Goal: Task Accomplishment & Management: Use online tool/utility

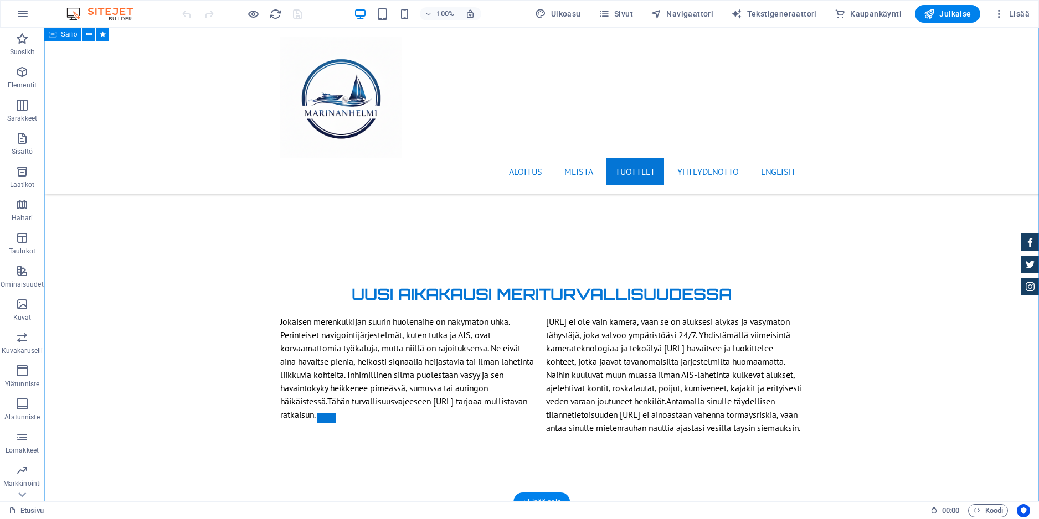
scroll to position [2391, 0]
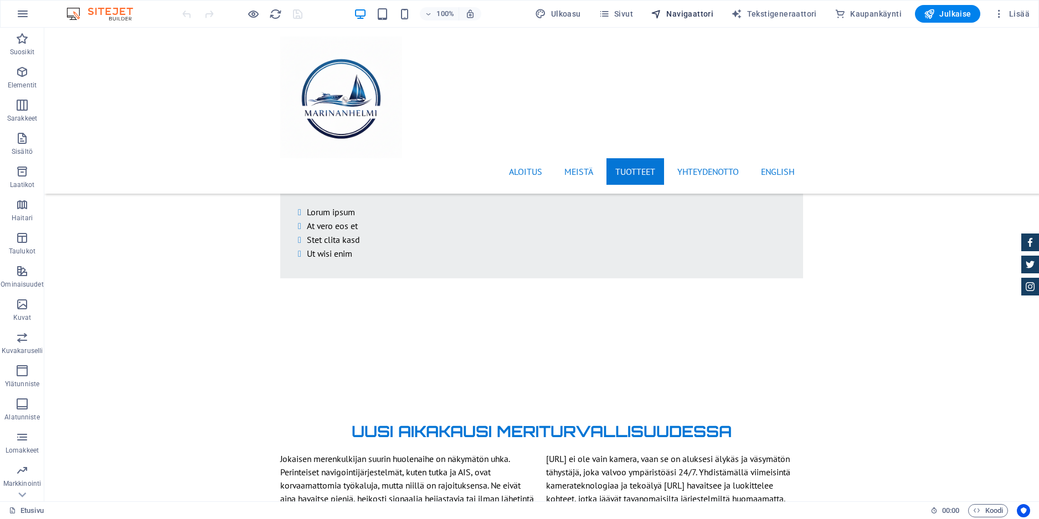
click at [713, 12] on span "Navigaattori" at bounding box center [682, 13] width 63 height 11
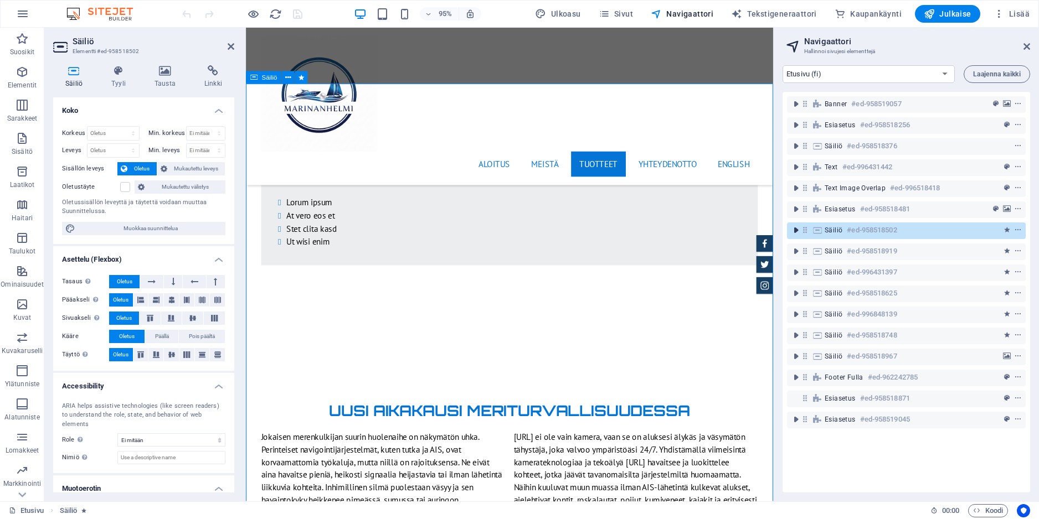
click at [795, 231] on icon "toggle-expand" at bounding box center [795, 230] width 11 height 11
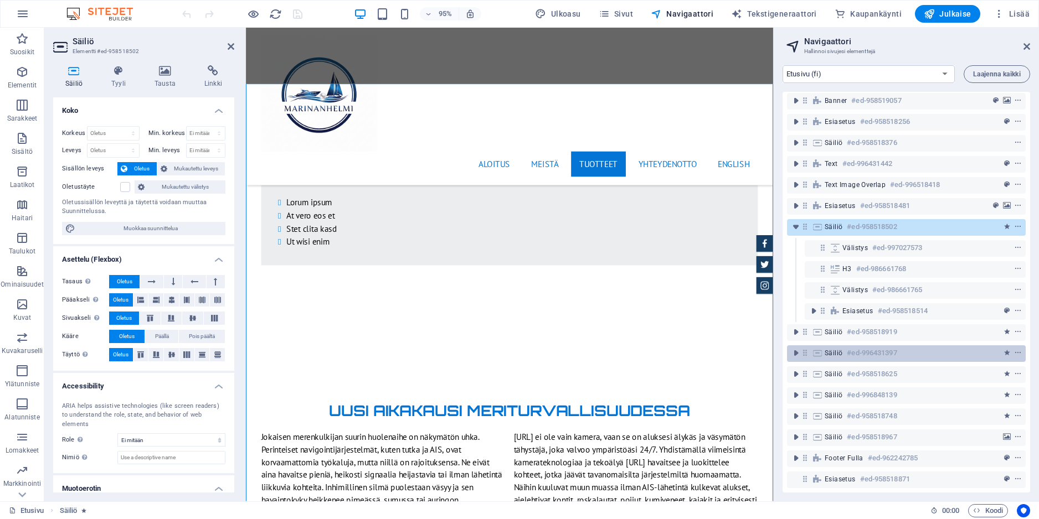
scroll to position [0, 0]
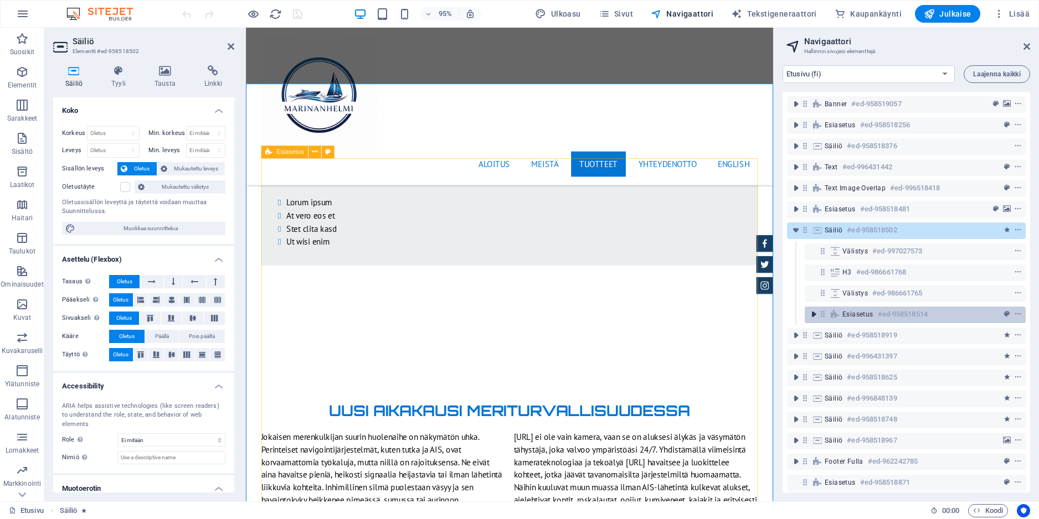
click at [815, 309] on icon "toggle-expand" at bounding box center [813, 314] width 11 height 11
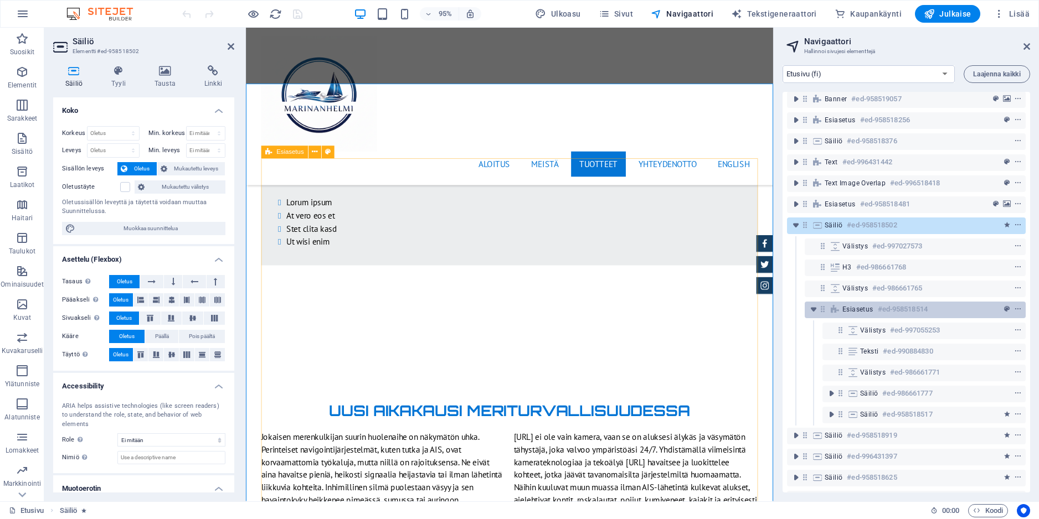
scroll to position [72, 0]
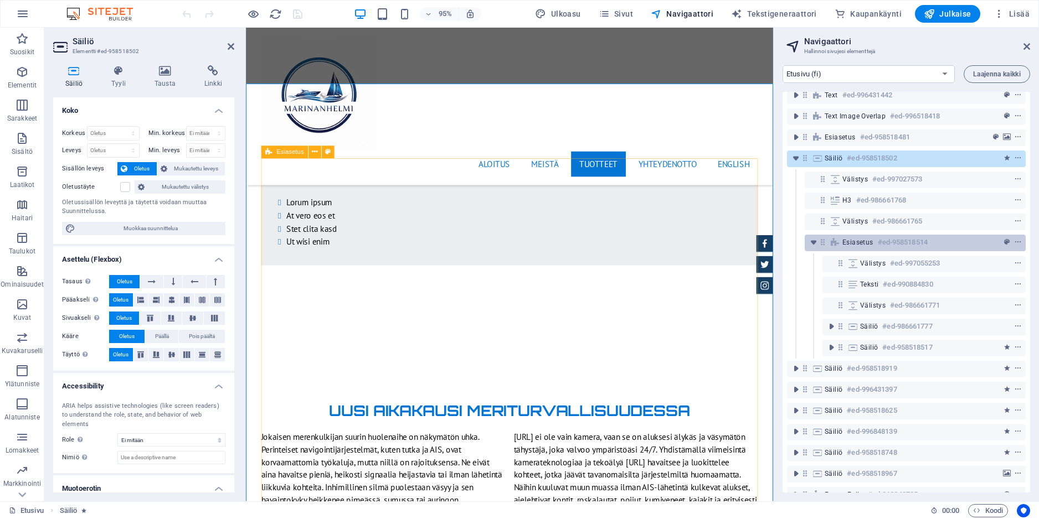
click at [915, 240] on h6 "#ed-958518514" at bounding box center [903, 242] width 50 height 13
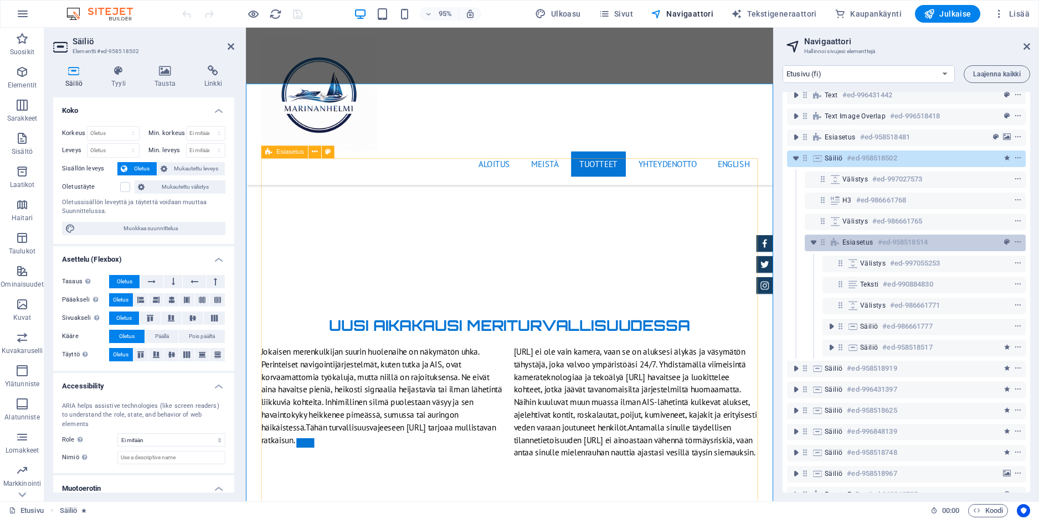
click at [915, 240] on h6 "#ed-958518514" at bounding box center [903, 242] width 50 height 13
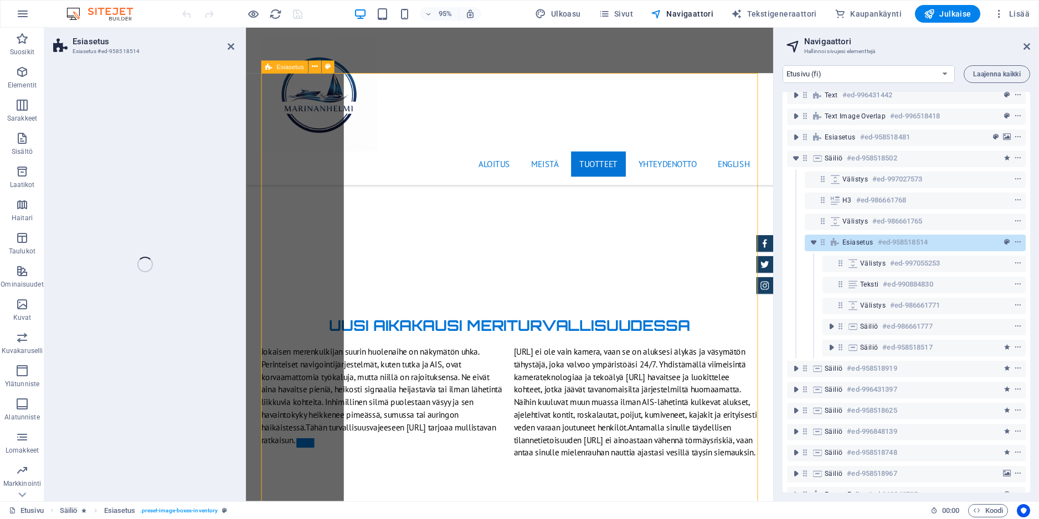
select select "%"
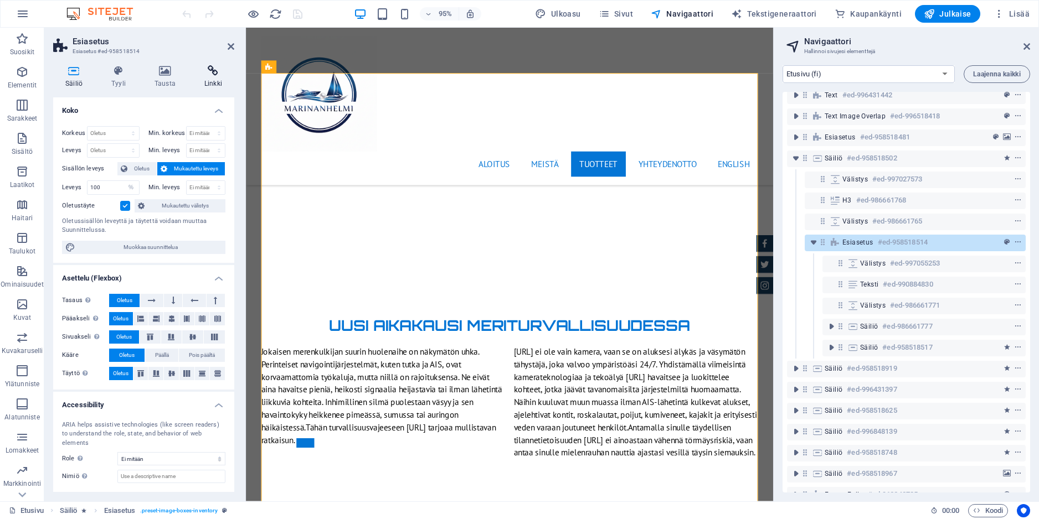
click at [207, 75] on icon at bounding box center [213, 70] width 42 height 11
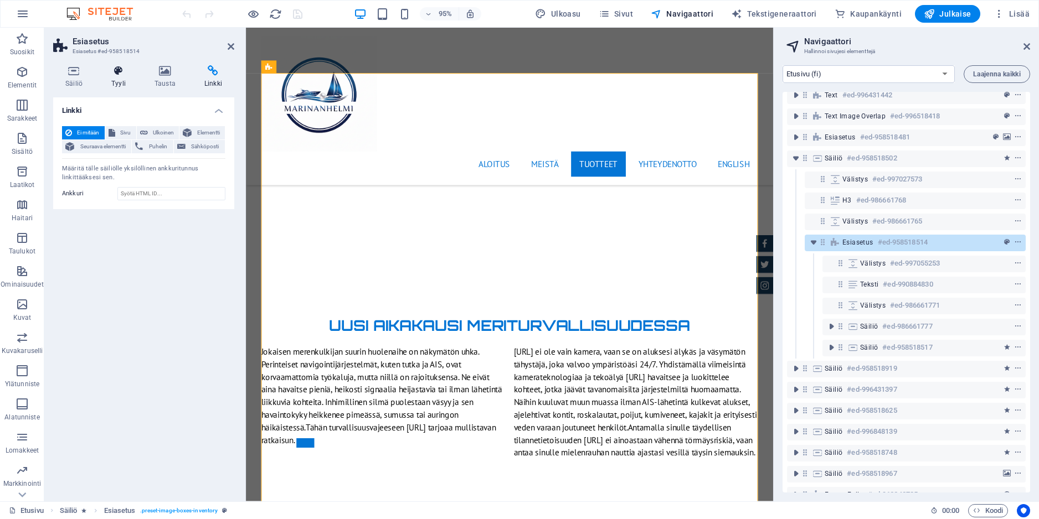
click at [125, 81] on h4 "Tyyli" at bounding box center [120, 76] width 43 height 23
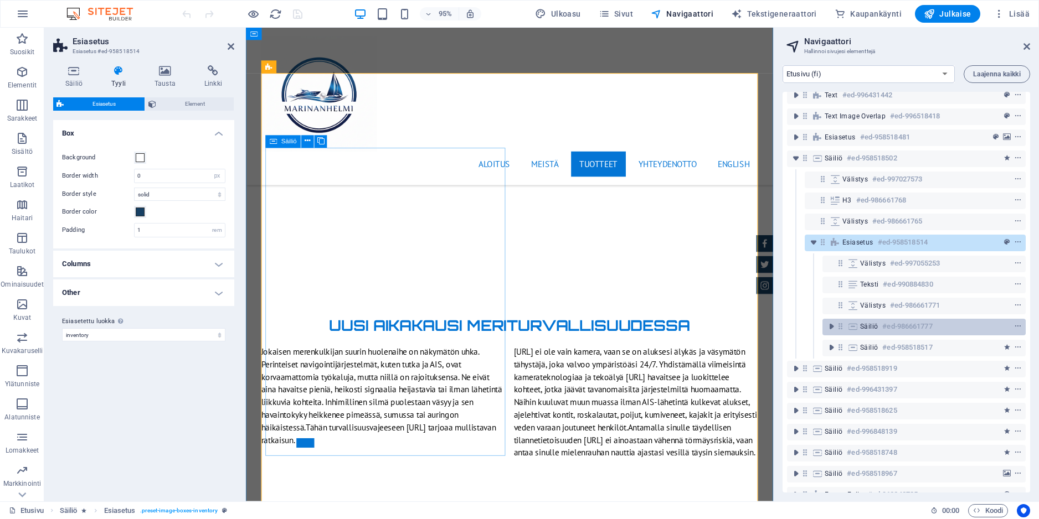
click at [951, 324] on div "Säiliö #ed-986661777" at bounding box center [915, 326] width 110 height 13
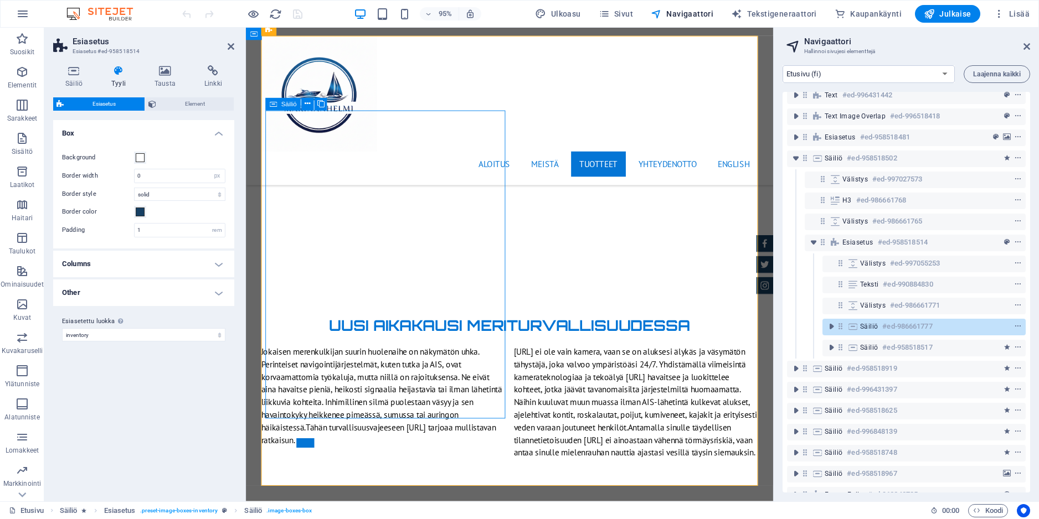
scroll to position [2520, 0]
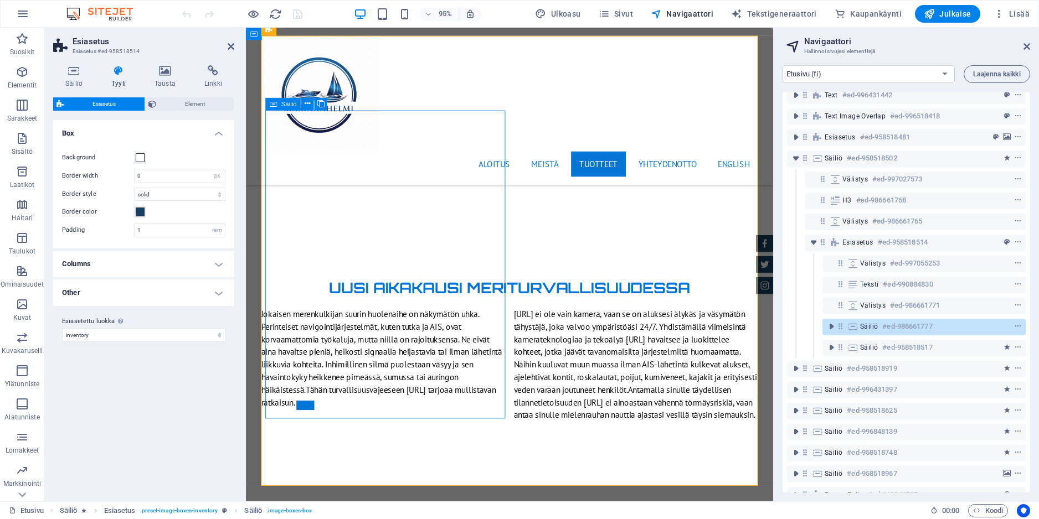
click at [951, 324] on div "Säiliö #ed-986661777" at bounding box center [915, 326] width 110 height 13
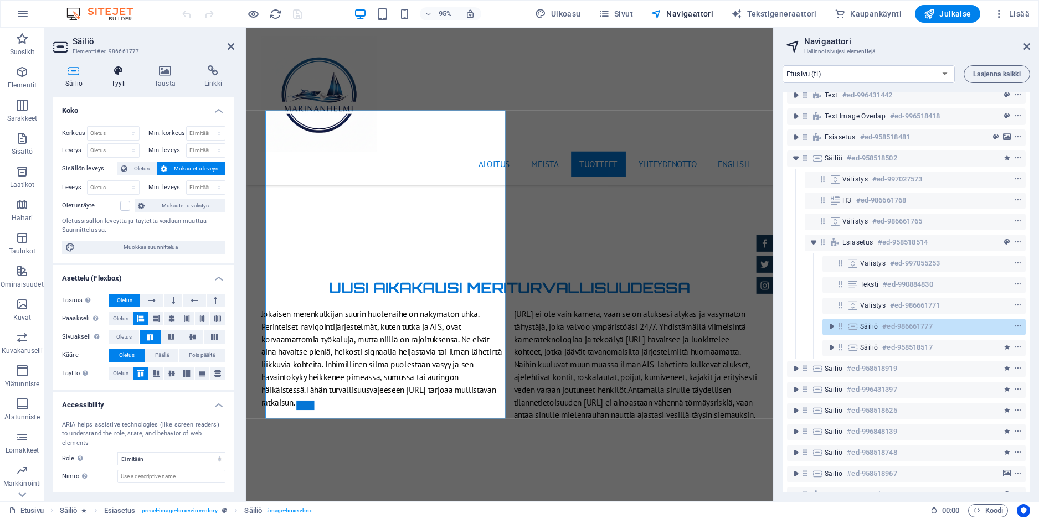
click at [117, 84] on h4 "Tyyli" at bounding box center [120, 76] width 43 height 23
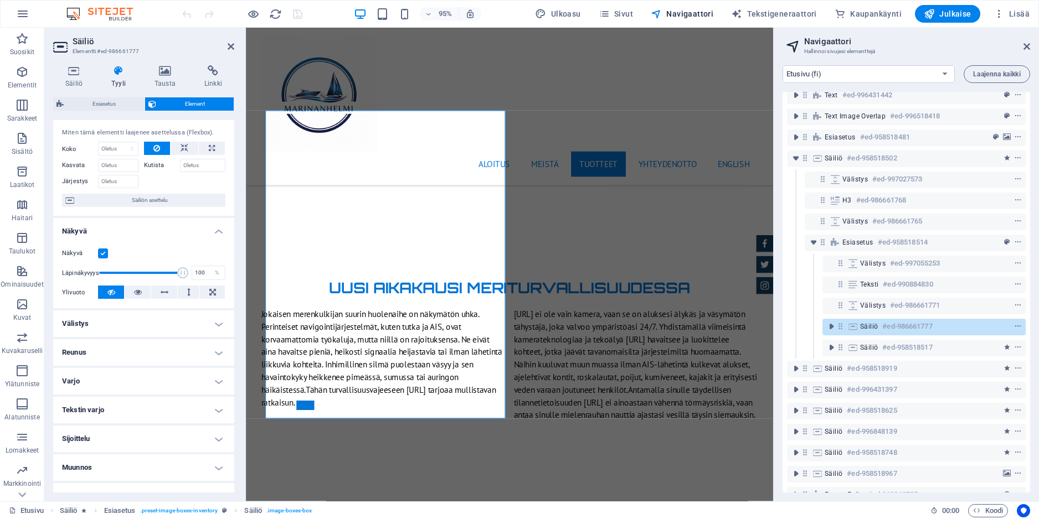
scroll to position [95, 0]
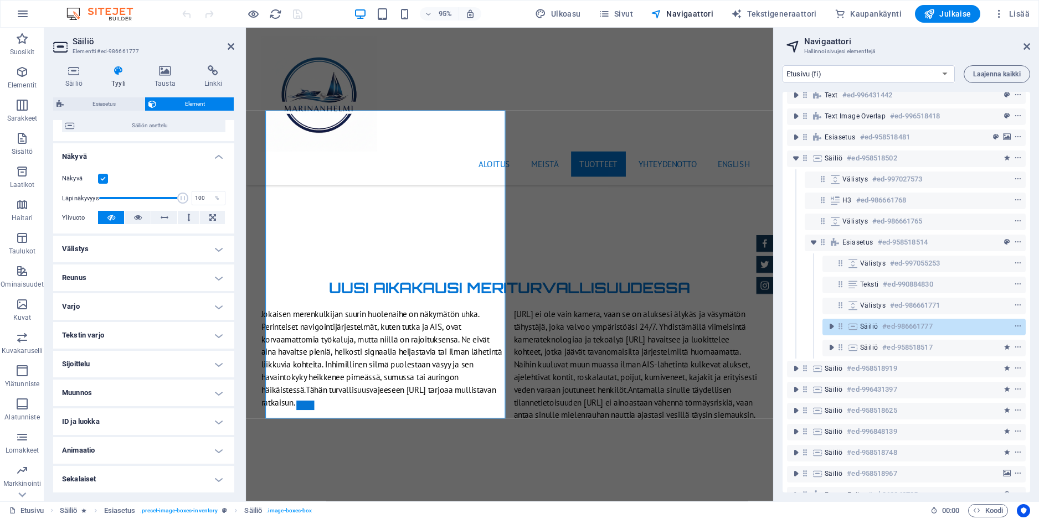
click at [99, 476] on h4 "Sekalaiset" at bounding box center [143, 479] width 181 height 27
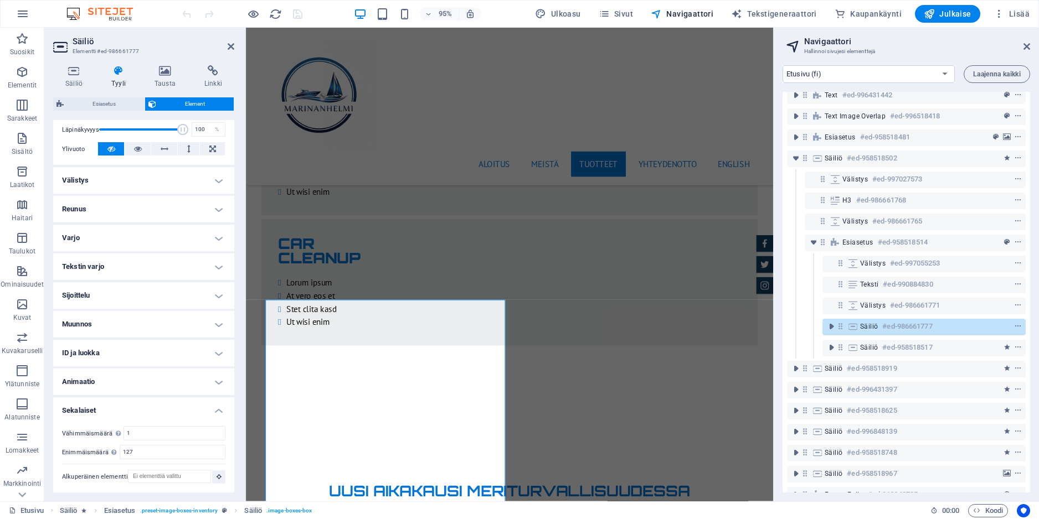
scroll to position [2241, 0]
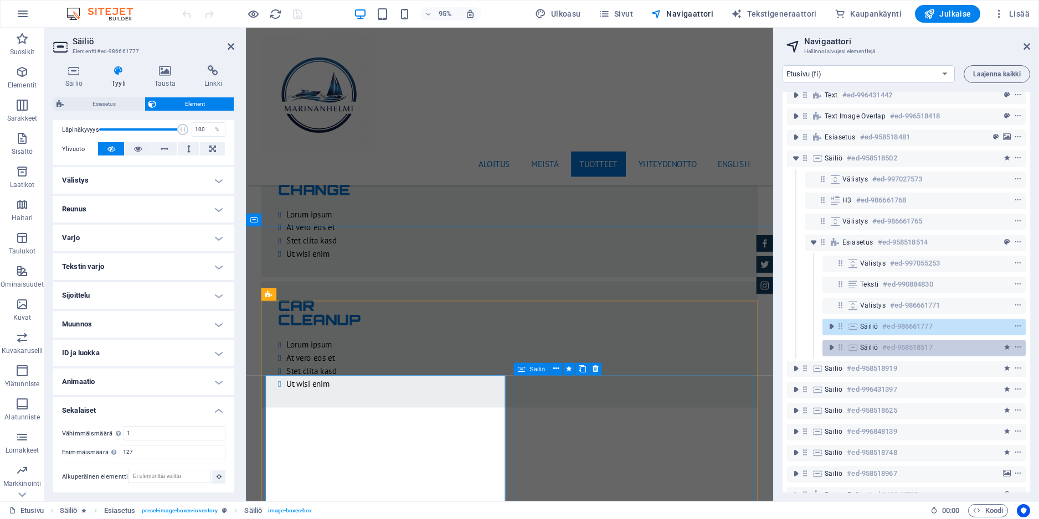
click at [934, 347] on div "Säiliö #ed-958518517" at bounding box center [915, 347] width 110 height 13
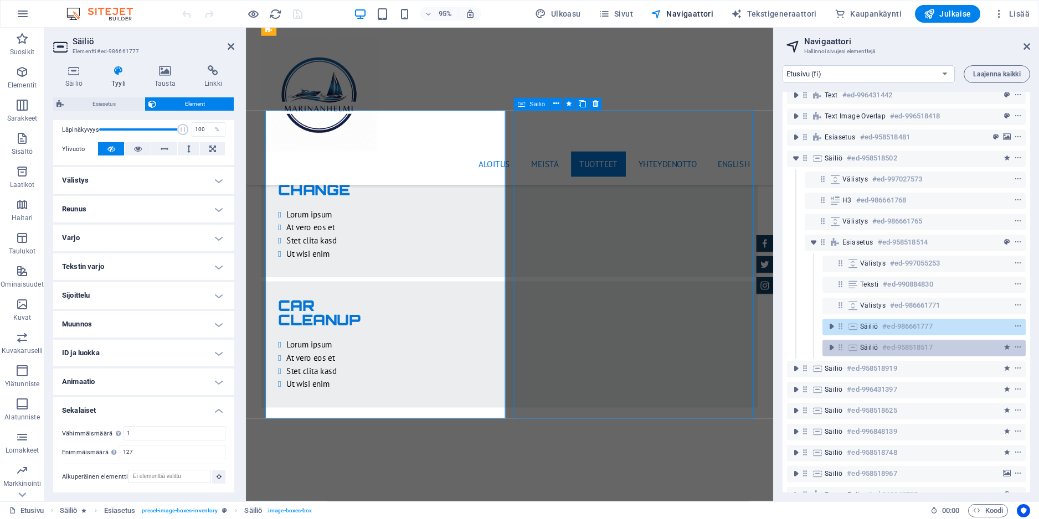
scroll to position [2520, 0]
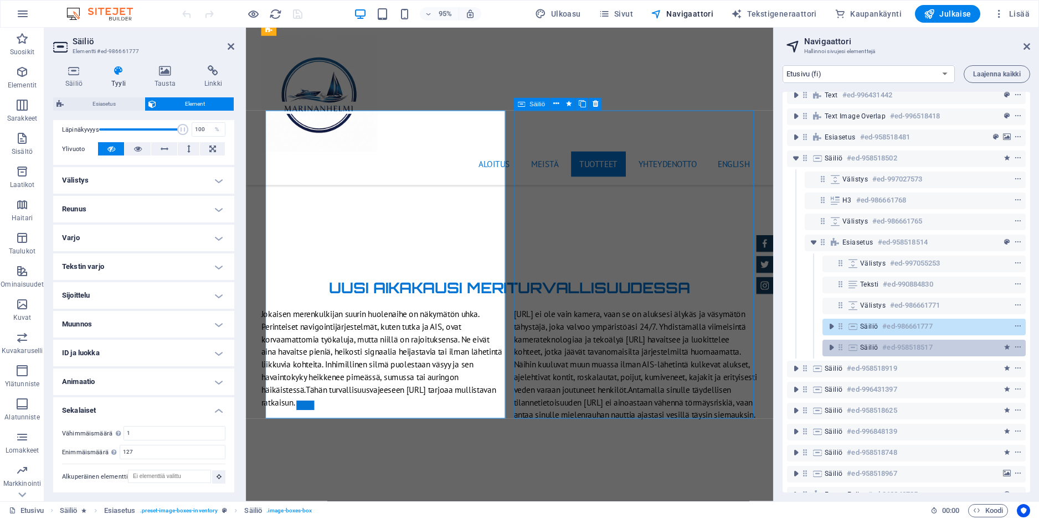
click at [934, 347] on div "Säiliö #ed-958518517" at bounding box center [915, 347] width 110 height 13
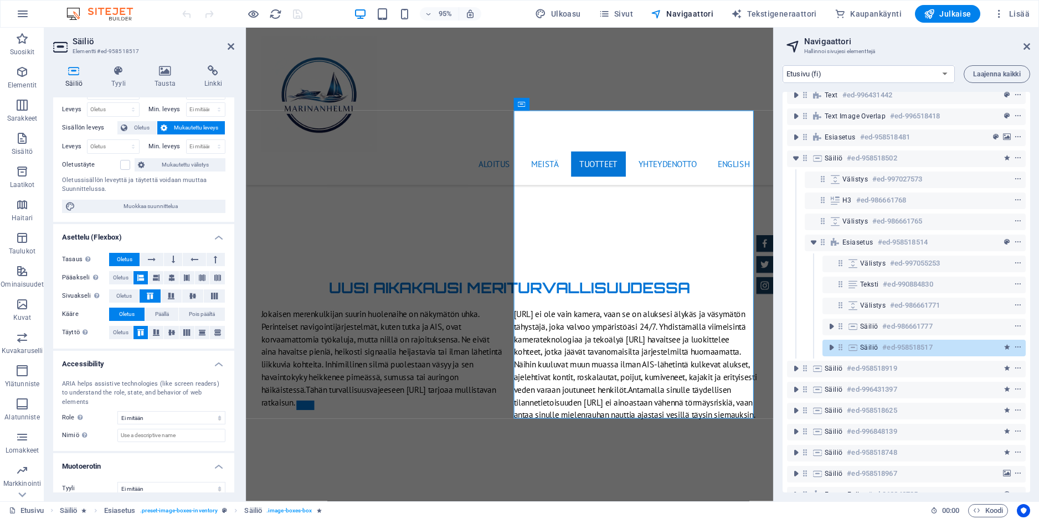
scroll to position [43, 0]
click at [121, 79] on h4 "Tyyli" at bounding box center [120, 76] width 43 height 23
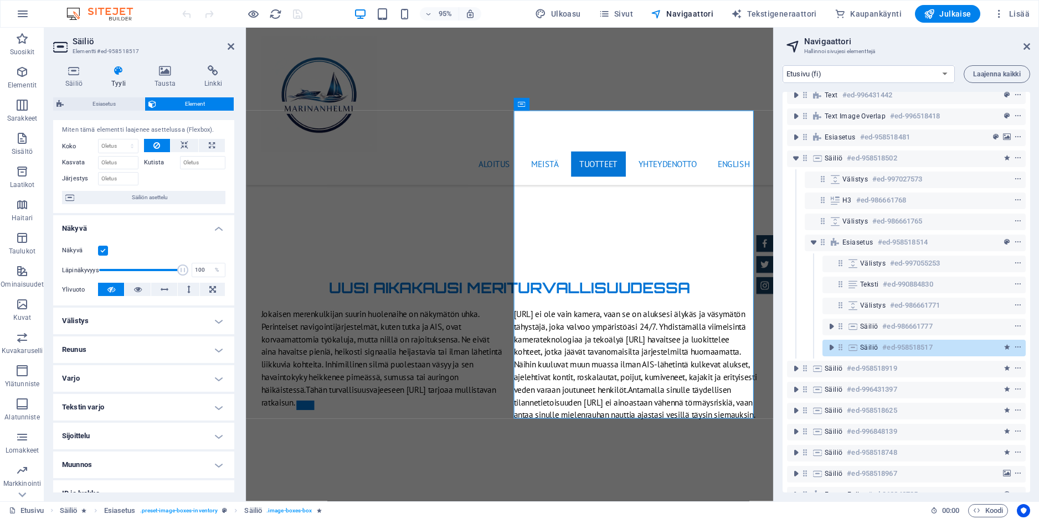
scroll to position [95, 0]
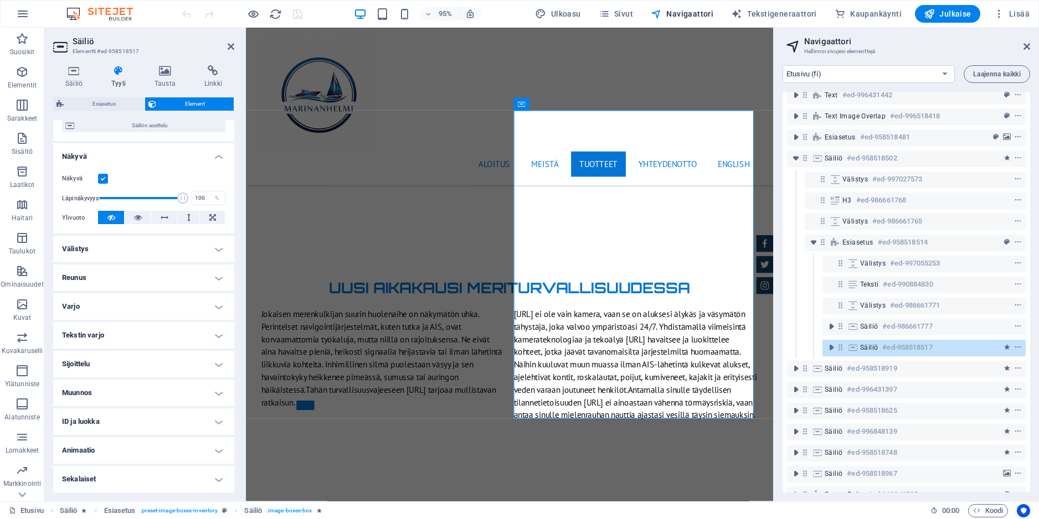
click at [106, 477] on h4 "Sekalaiset" at bounding box center [143, 479] width 181 height 27
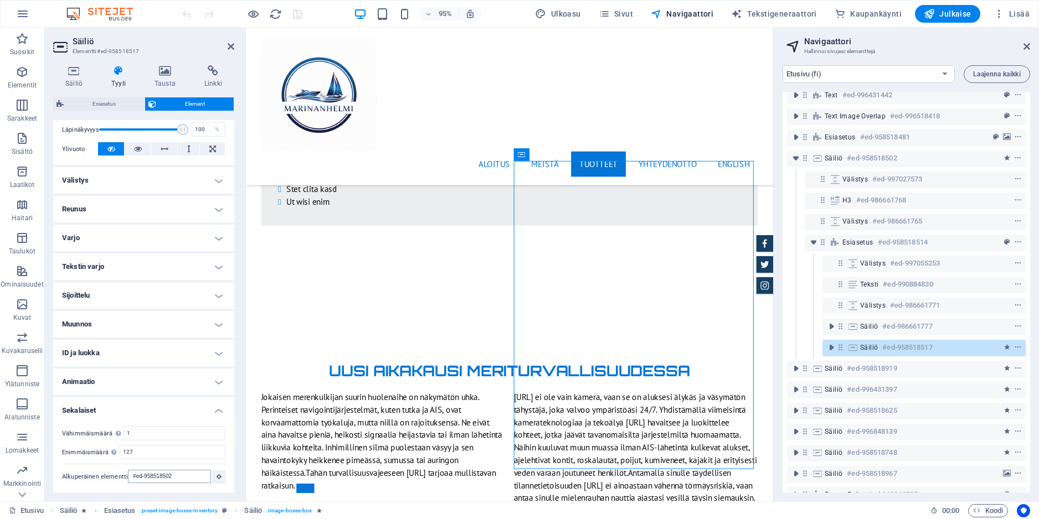
scroll to position [2477, 0]
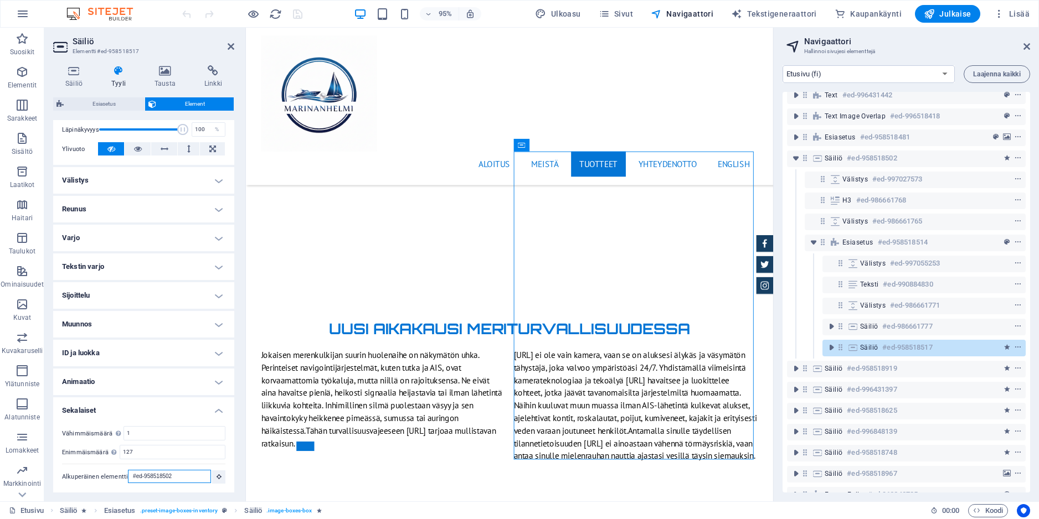
drag, startPoint x: 191, startPoint y: 478, endPoint x: 122, endPoint y: 476, distance: 68.7
click at [125, 477] on div "Alkuperäinen elementti #ed-958518502" at bounding box center [143, 477] width 163 height 14
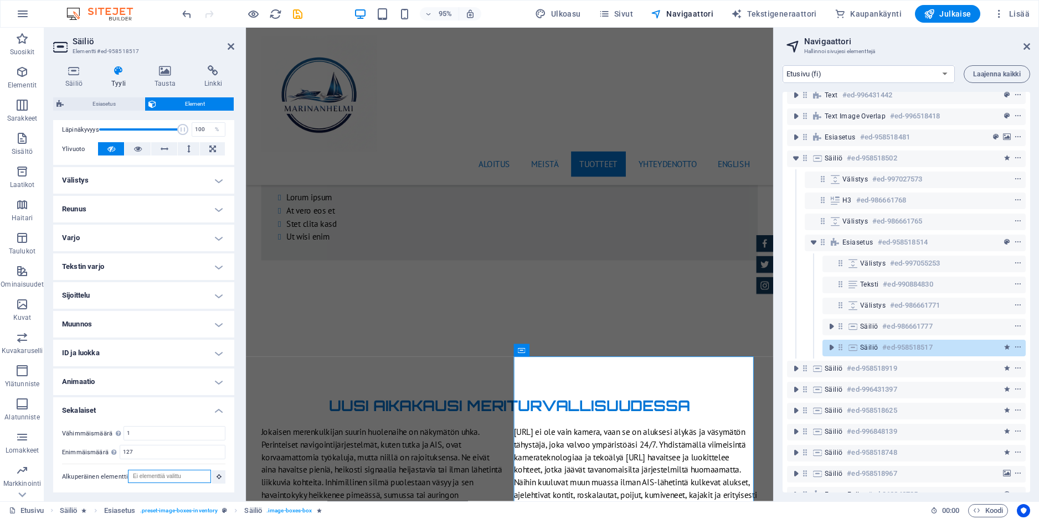
scroll to position [2520, 0]
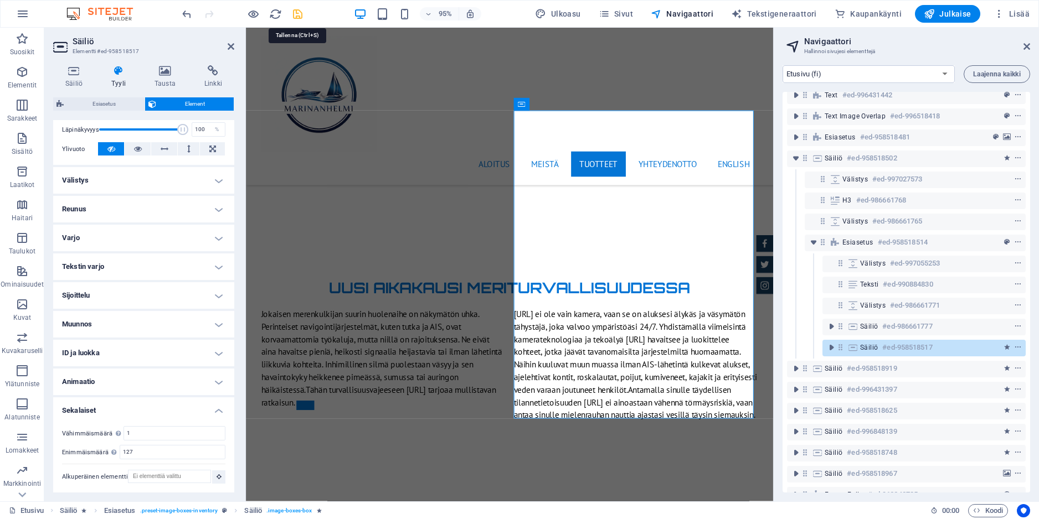
click at [295, 12] on icon "save" at bounding box center [297, 14] width 13 height 13
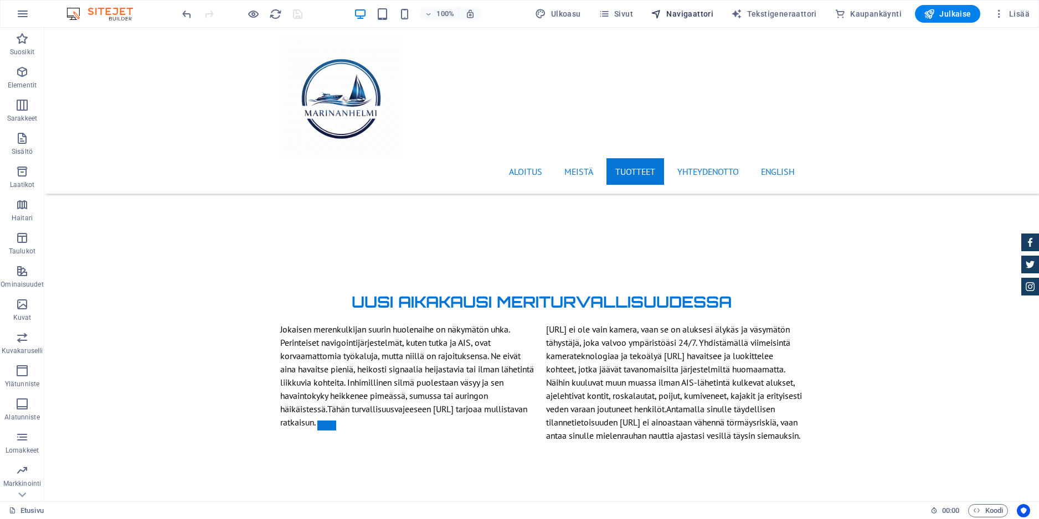
click at [700, 14] on span "Navigaattori" at bounding box center [682, 13] width 63 height 11
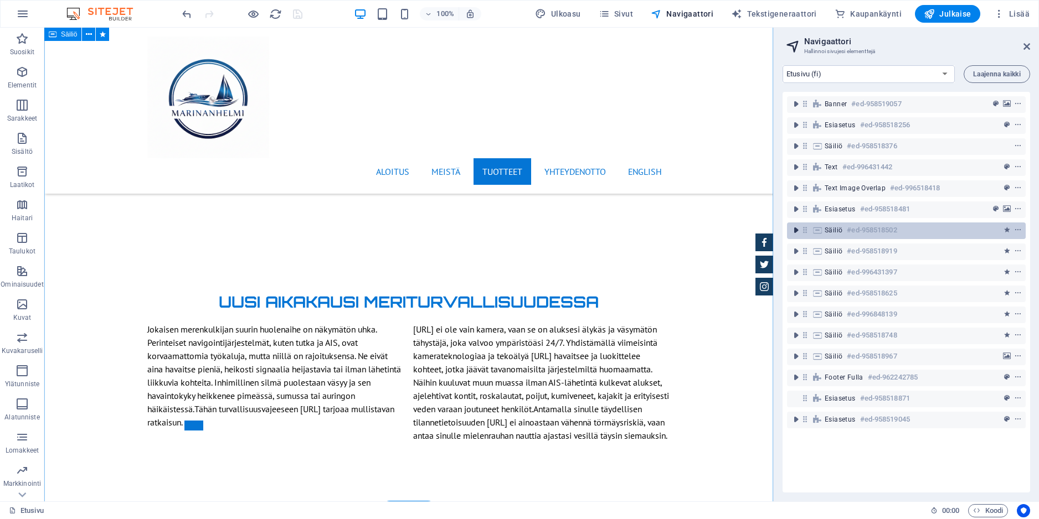
click at [796, 231] on icon "toggle-expand" at bounding box center [795, 230] width 11 height 11
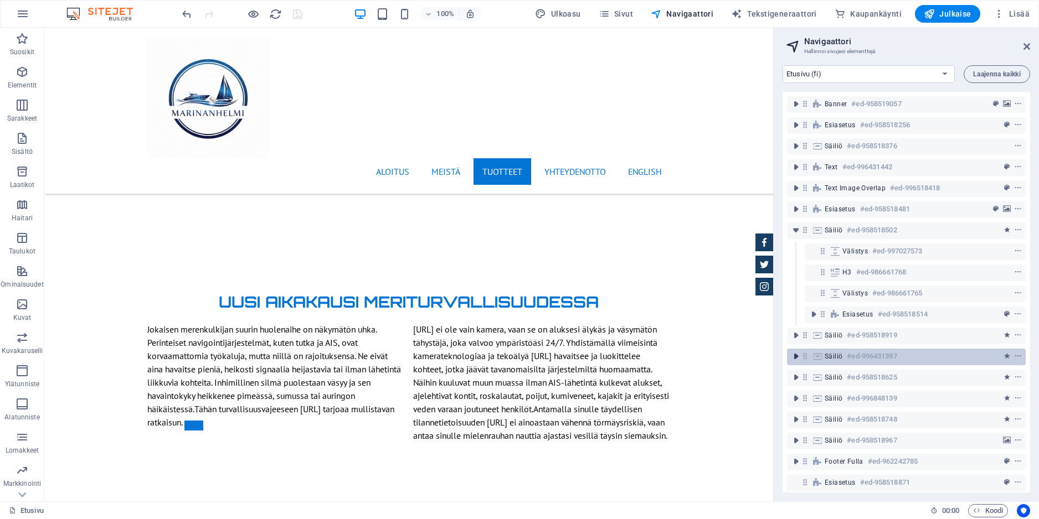
click at [796, 357] on icon "toggle-expand" at bounding box center [795, 356] width 11 height 11
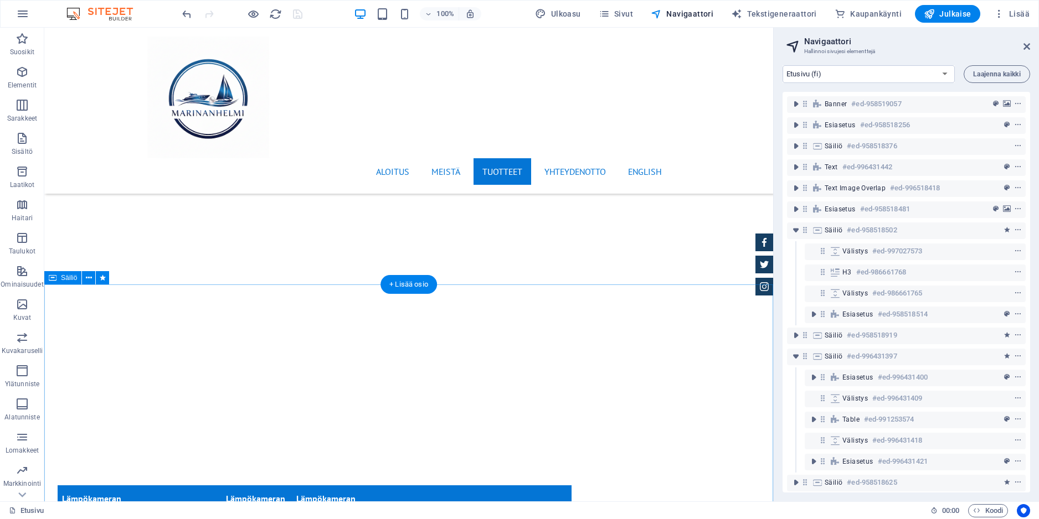
scroll to position [5409, 0]
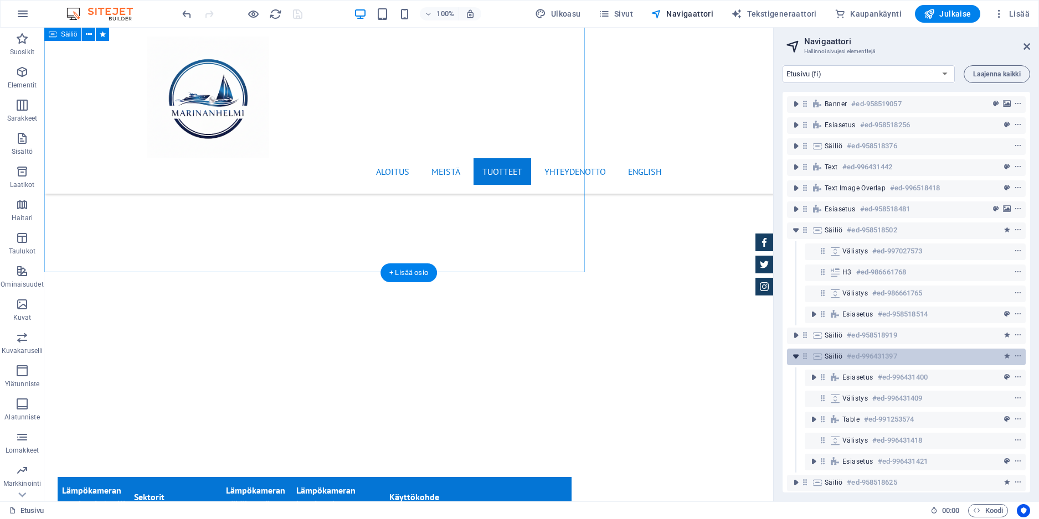
click at [796, 355] on icon "toggle-expand" at bounding box center [795, 356] width 11 height 11
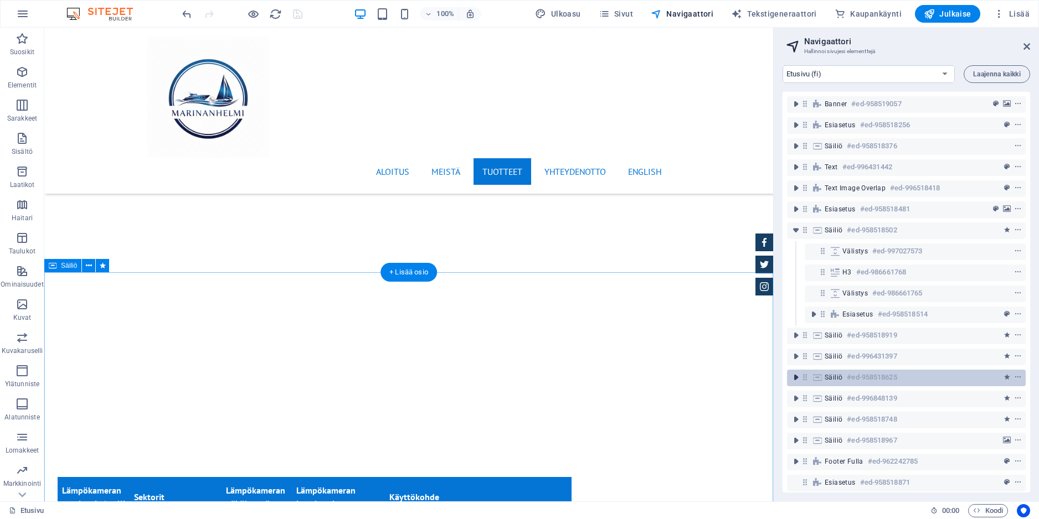
click at [796, 380] on icon "toggle-expand" at bounding box center [795, 377] width 11 height 11
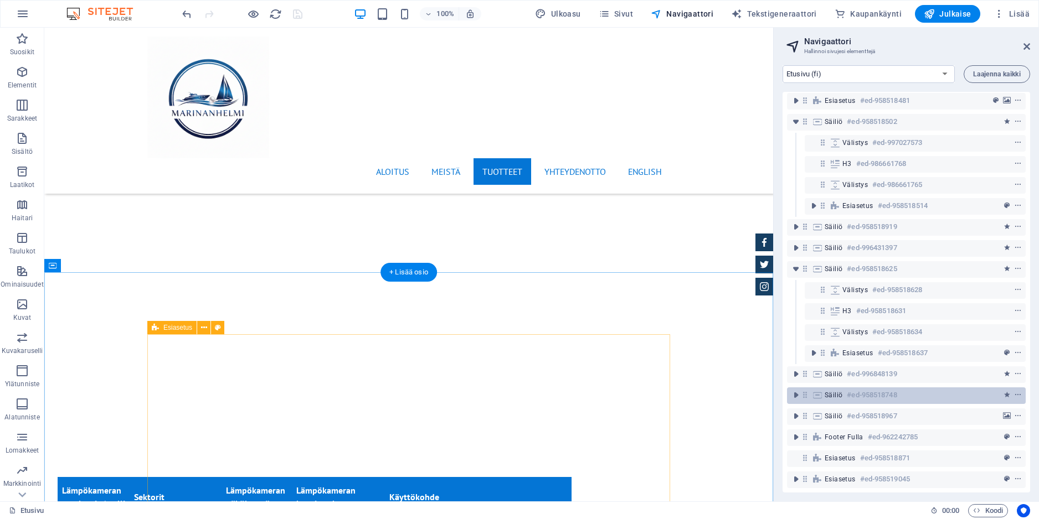
scroll to position [117, 0]
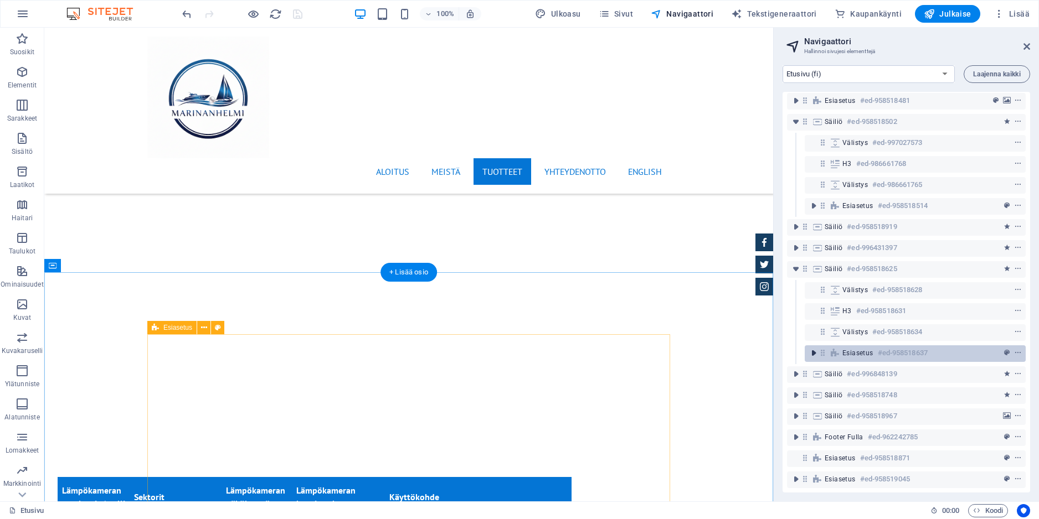
click at [814, 348] on icon "toggle-expand" at bounding box center [813, 353] width 11 height 11
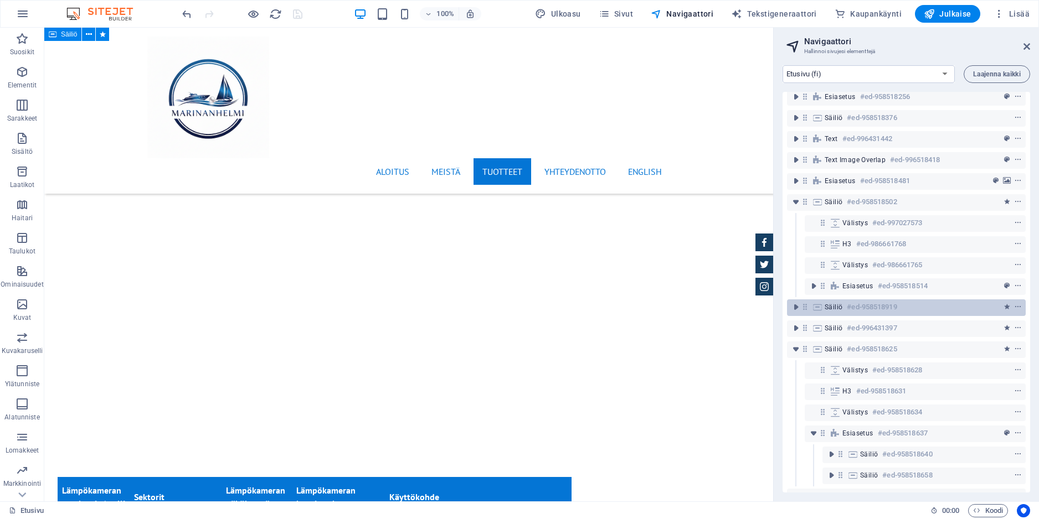
scroll to position [39, 0]
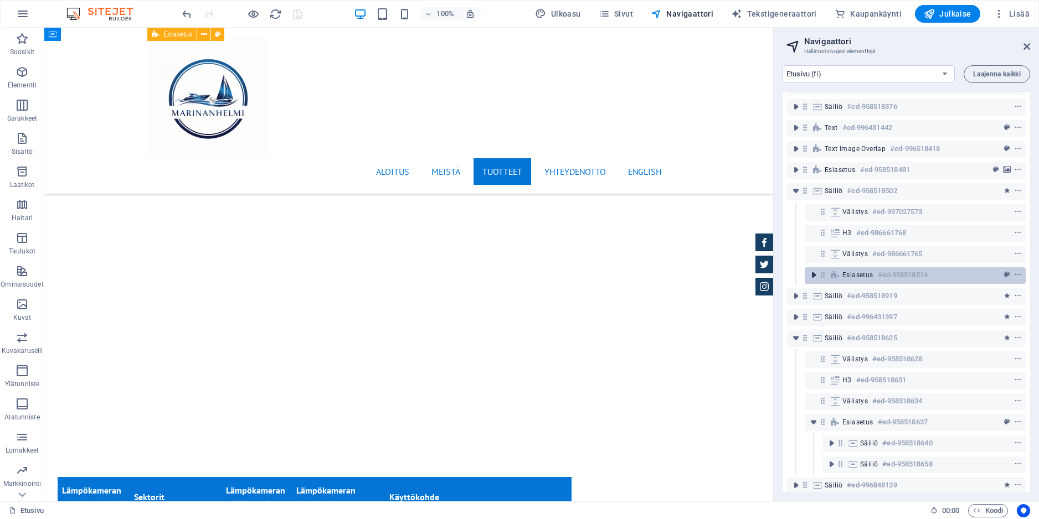
click at [813, 273] on icon "toggle-expand" at bounding box center [813, 275] width 11 height 11
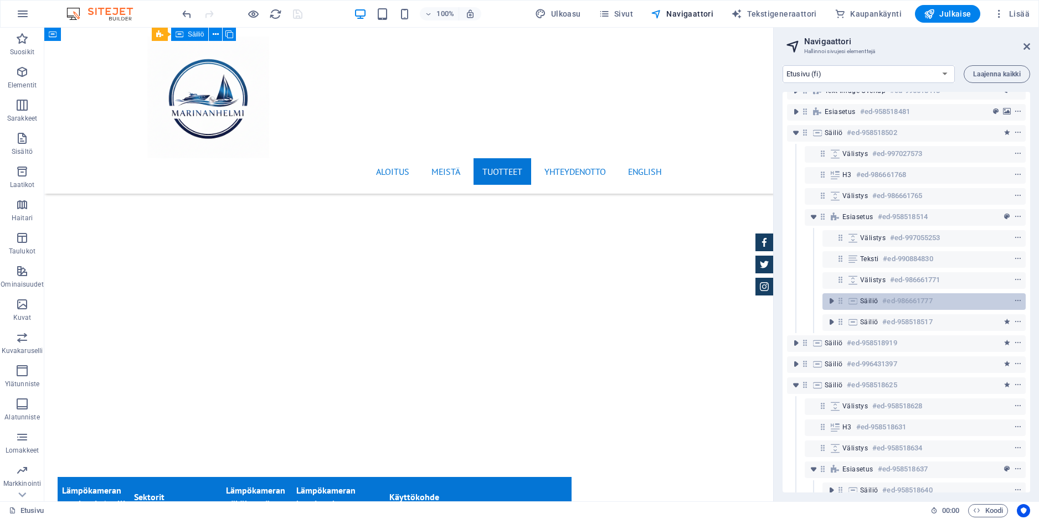
scroll to position [50, 0]
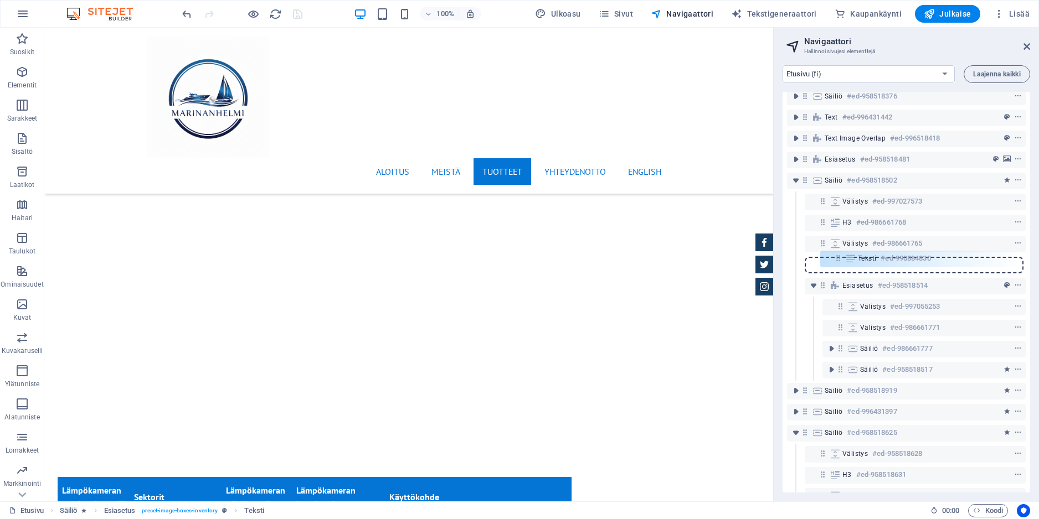
drag, startPoint x: 839, startPoint y: 306, endPoint x: 838, endPoint y: 255, distance: 50.9
click at [838, 255] on div "Banner #ed-958519057 Esiasetus #ed-958518256 Säiliö #ed-958518376 Text #ed-9964…" at bounding box center [906, 292] width 248 height 401
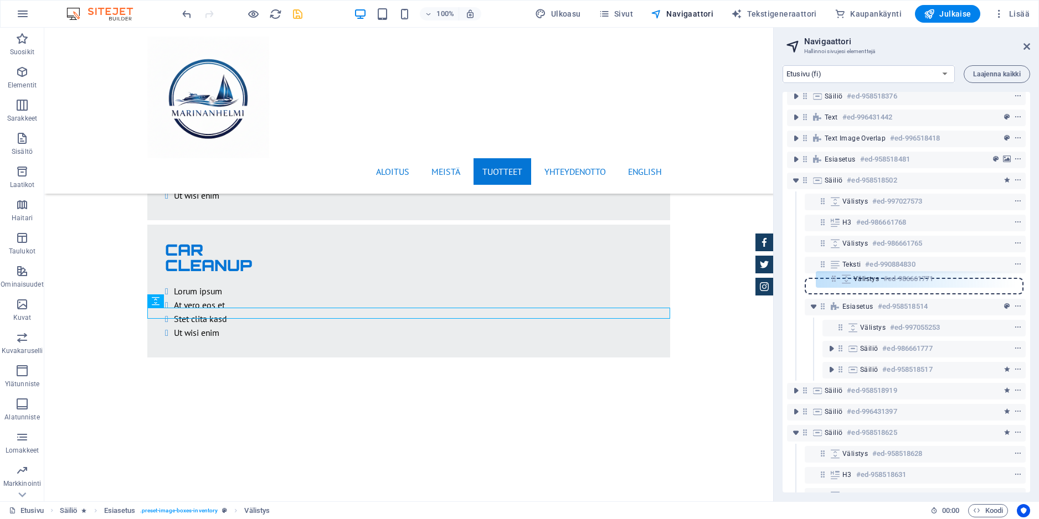
drag, startPoint x: 842, startPoint y: 329, endPoint x: 835, endPoint y: 277, distance: 52.5
click at [835, 277] on div "Banner #ed-958519057 Esiasetus #ed-958518256 Säiliö #ed-958518376 Text #ed-9964…" at bounding box center [906, 292] width 248 height 401
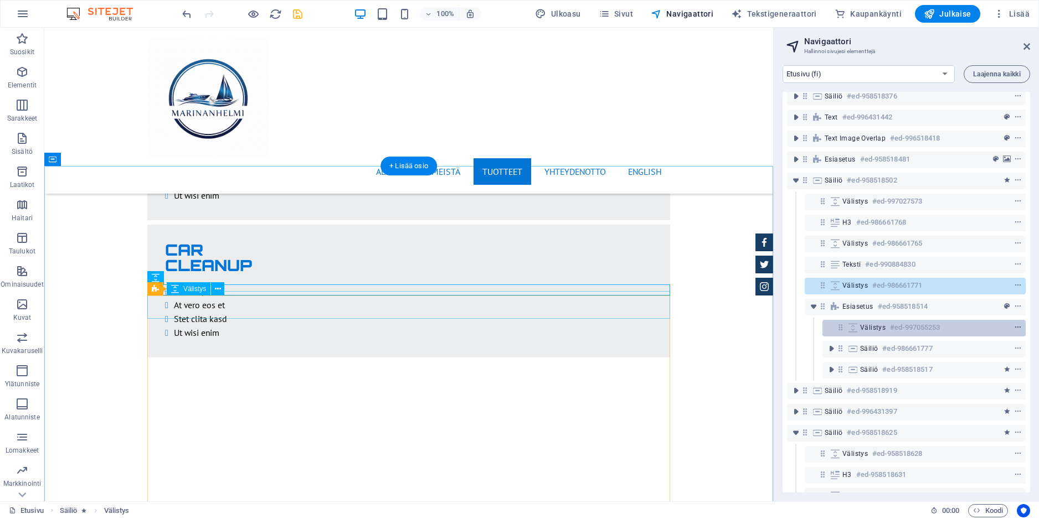
click at [1017, 326] on icon "context-menu" at bounding box center [1018, 328] width 8 height 8
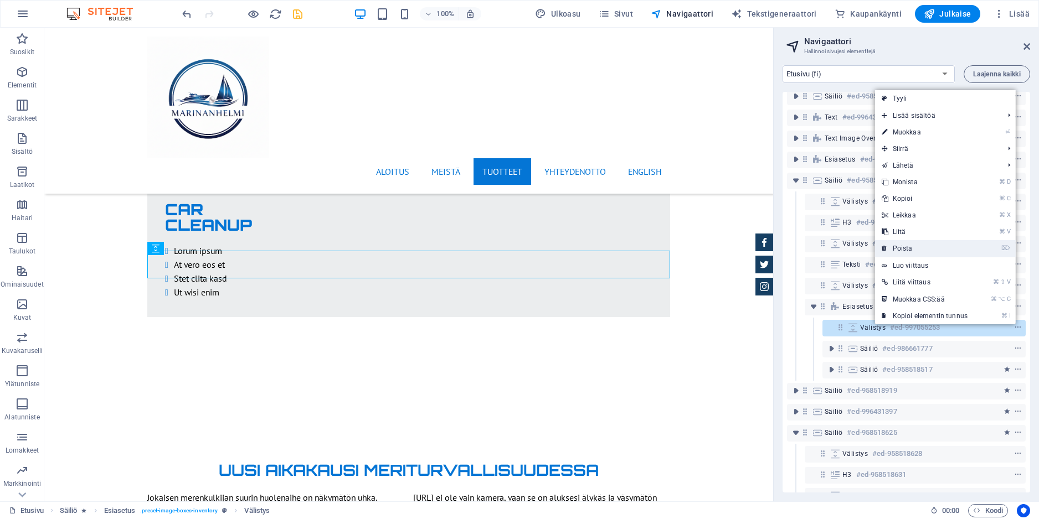
click at [927, 250] on link "⌦ Poista" at bounding box center [924, 248] width 99 height 17
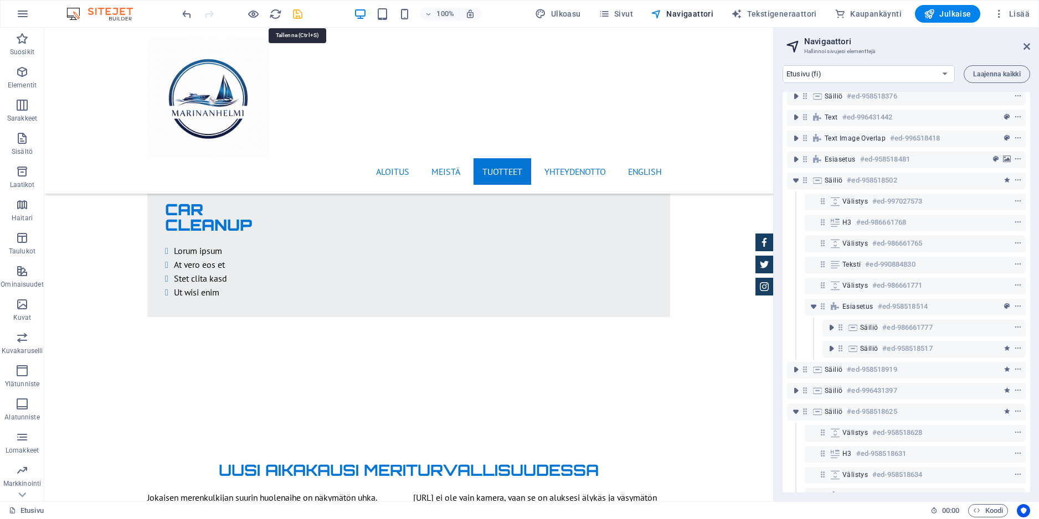
click at [299, 16] on icon "save" at bounding box center [297, 14] width 13 height 13
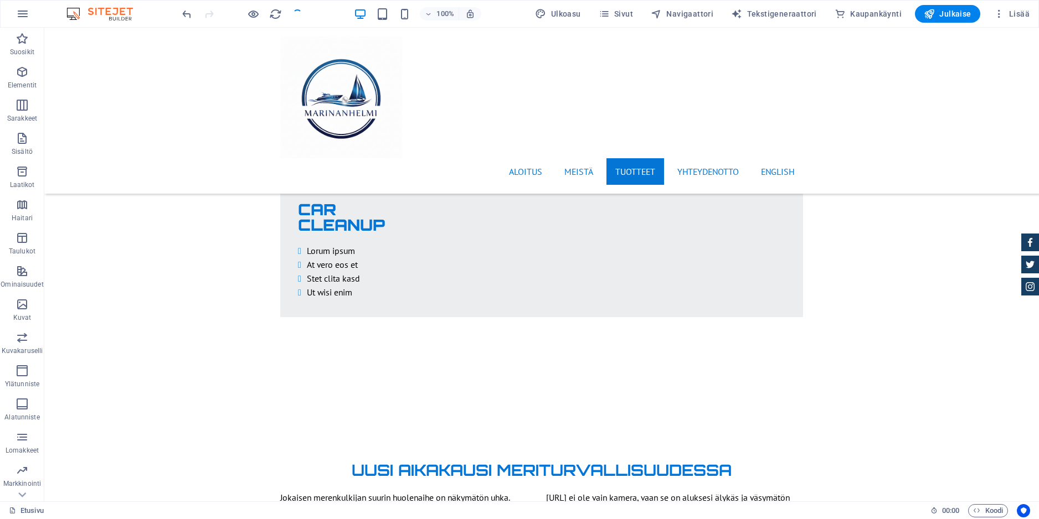
checkbox input "false"
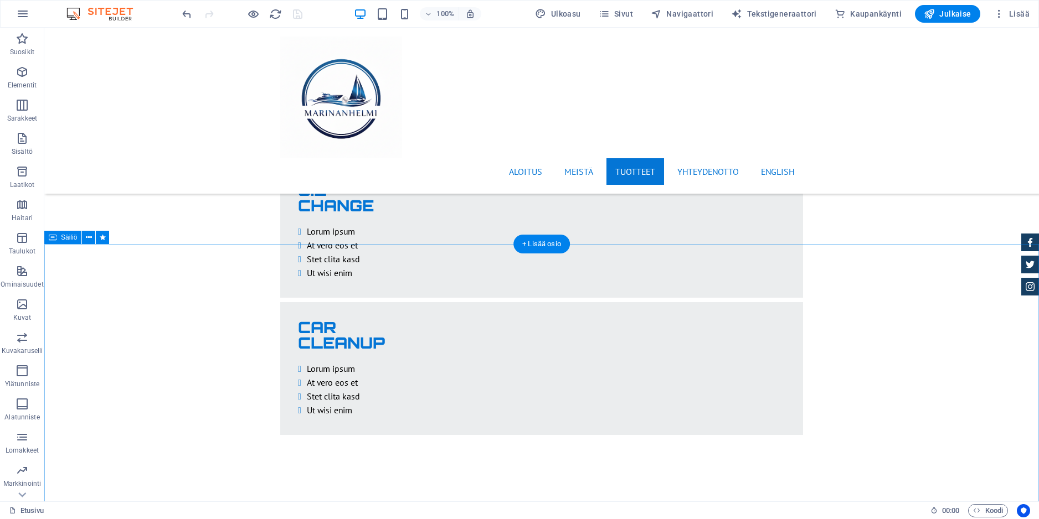
scroll to position [2233, 0]
click at [679, 12] on span "Navigaattori" at bounding box center [682, 13] width 63 height 11
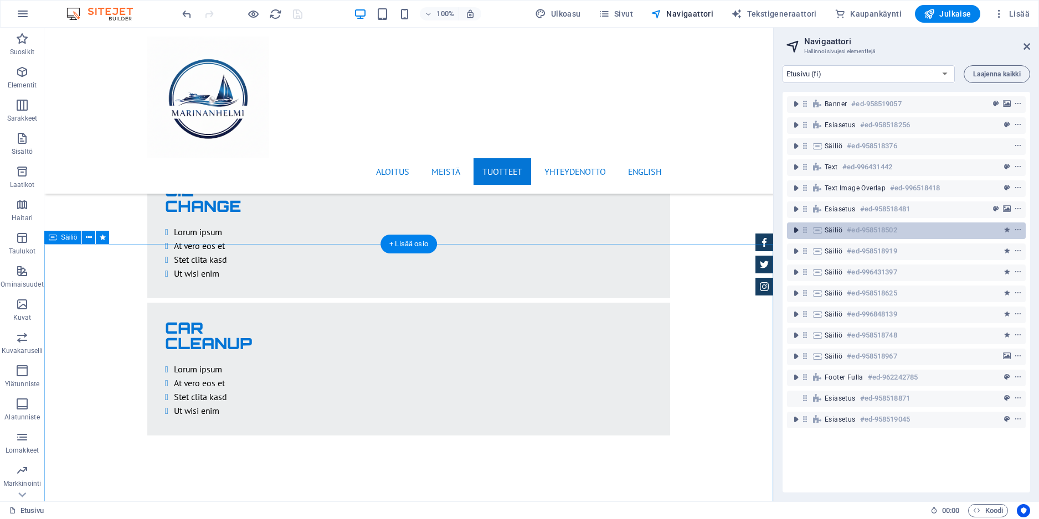
click at [798, 229] on icon "toggle-expand" at bounding box center [795, 230] width 11 height 11
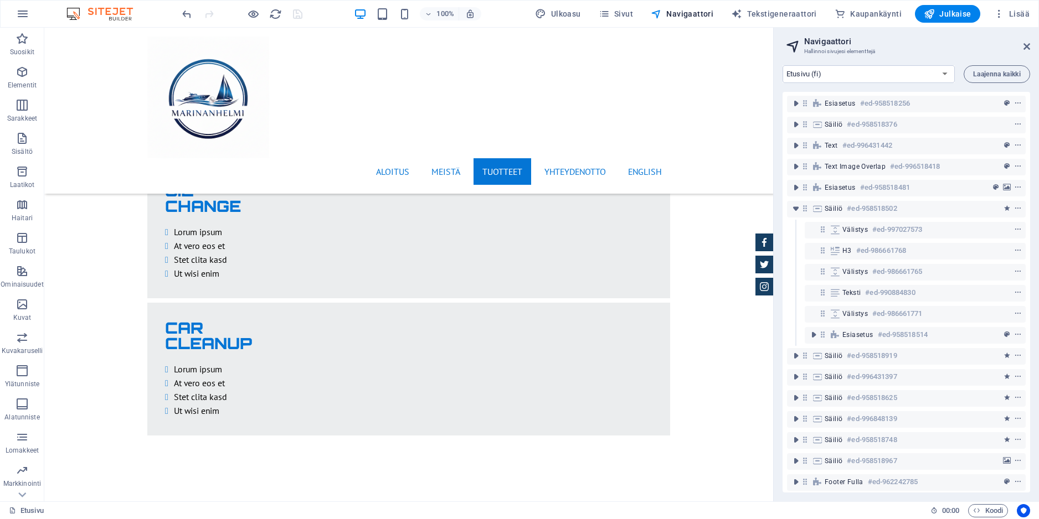
scroll to position [22, 0]
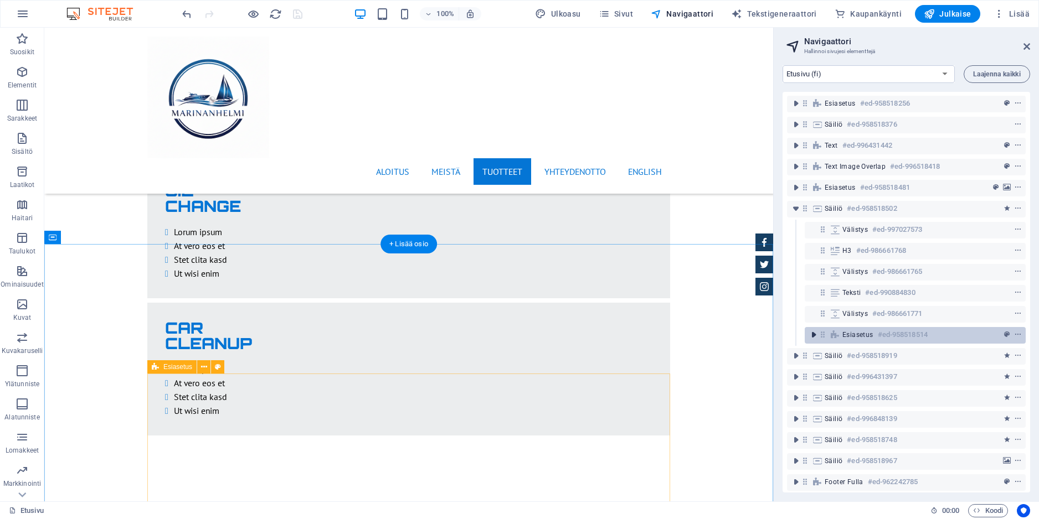
click at [811, 334] on icon "toggle-expand" at bounding box center [813, 334] width 11 height 11
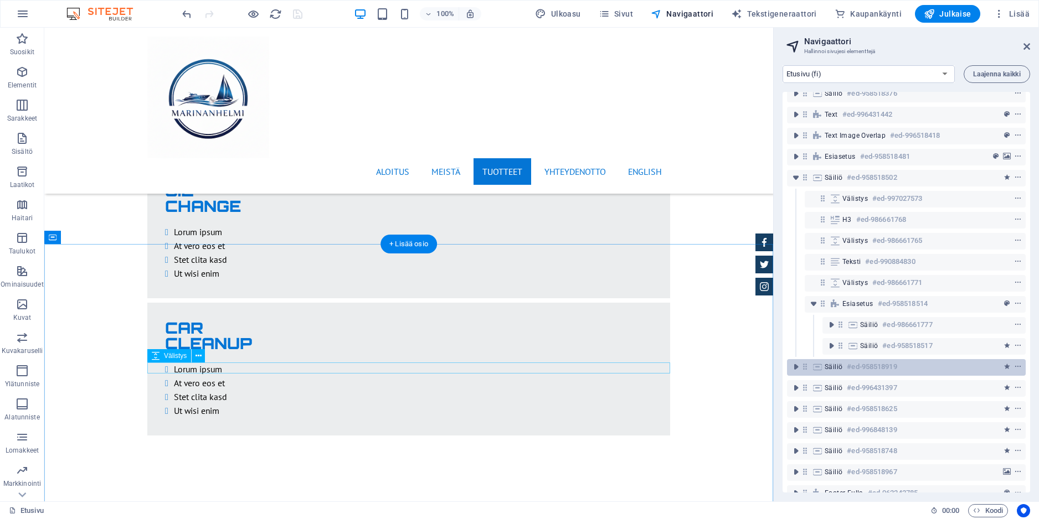
scroll to position [117, 0]
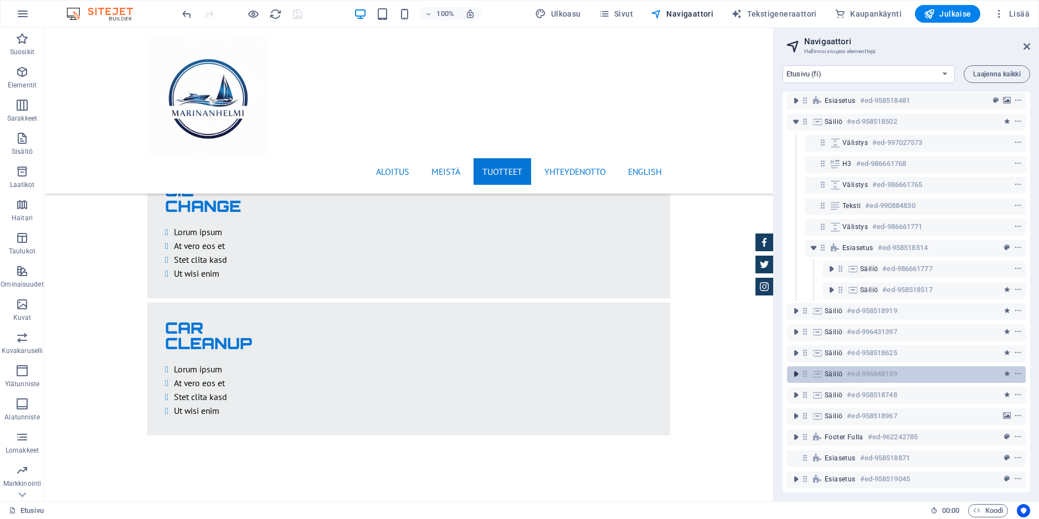
click at [792, 369] on icon "toggle-expand" at bounding box center [795, 374] width 11 height 11
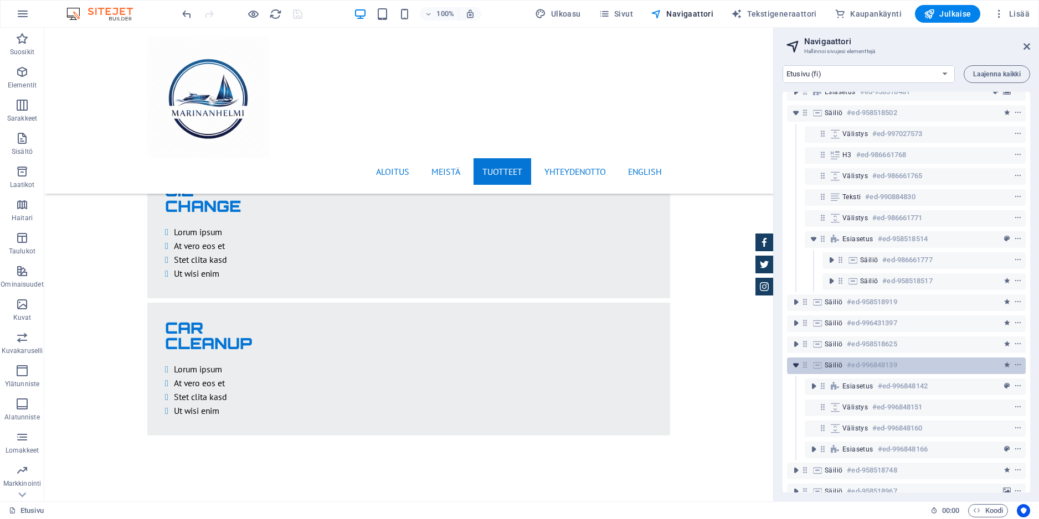
click at [792, 365] on icon "toggle-expand" at bounding box center [795, 365] width 11 height 11
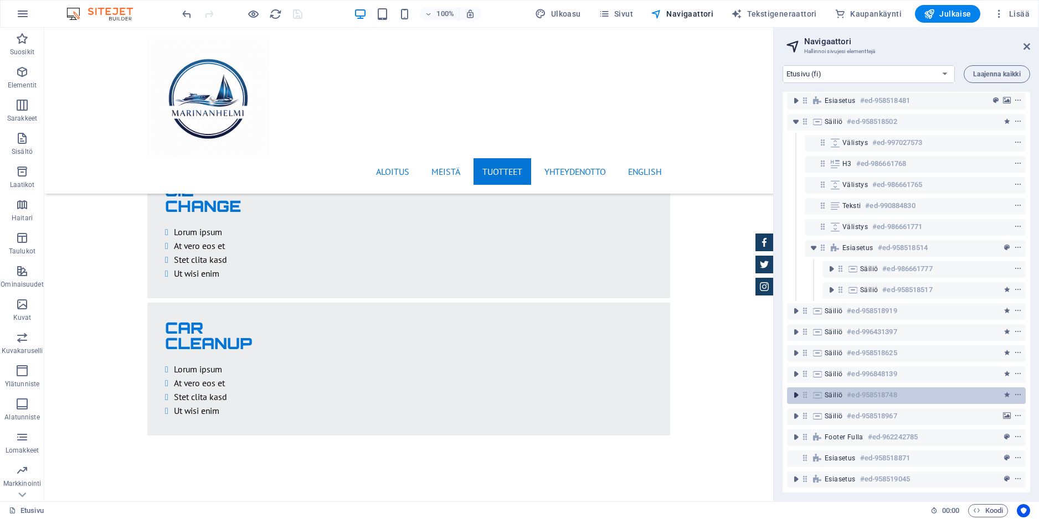
click at [797, 390] on icon "toggle-expand" at bounding box center [795, 395] width 11 height 11
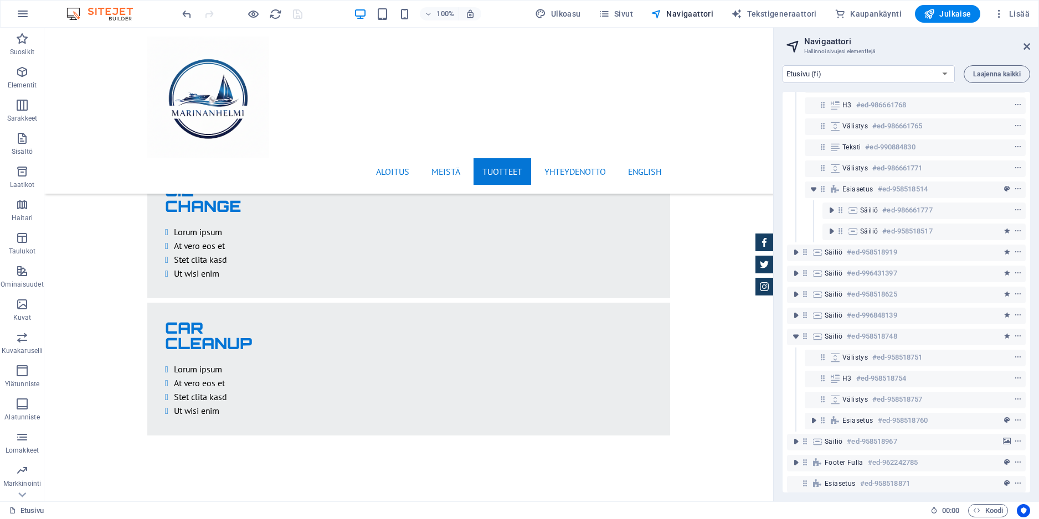
scroll to position [168, 0]
click at [813, 419] on icon "toggle-expand" at bounding box center [813, 420] width 11 height 11
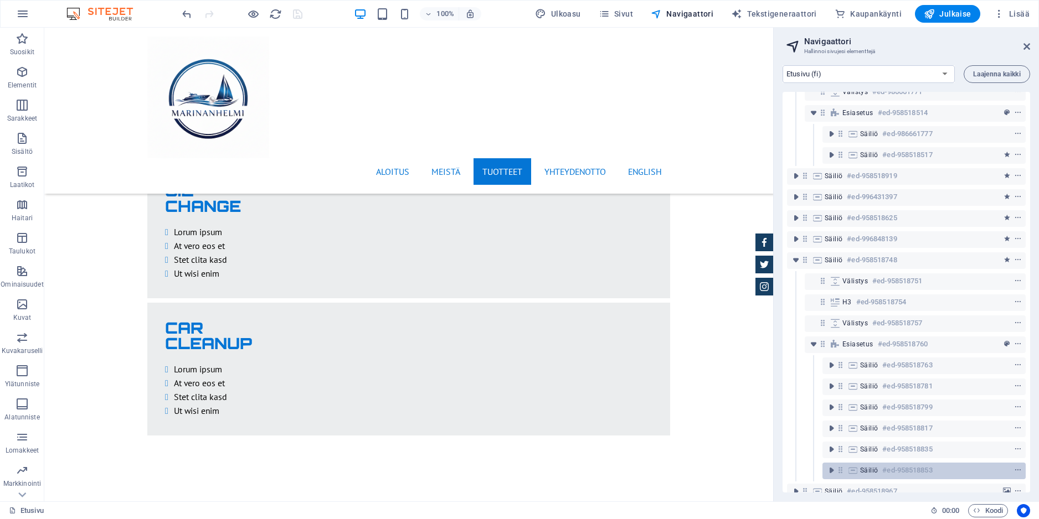
scroll to position [270, 0]
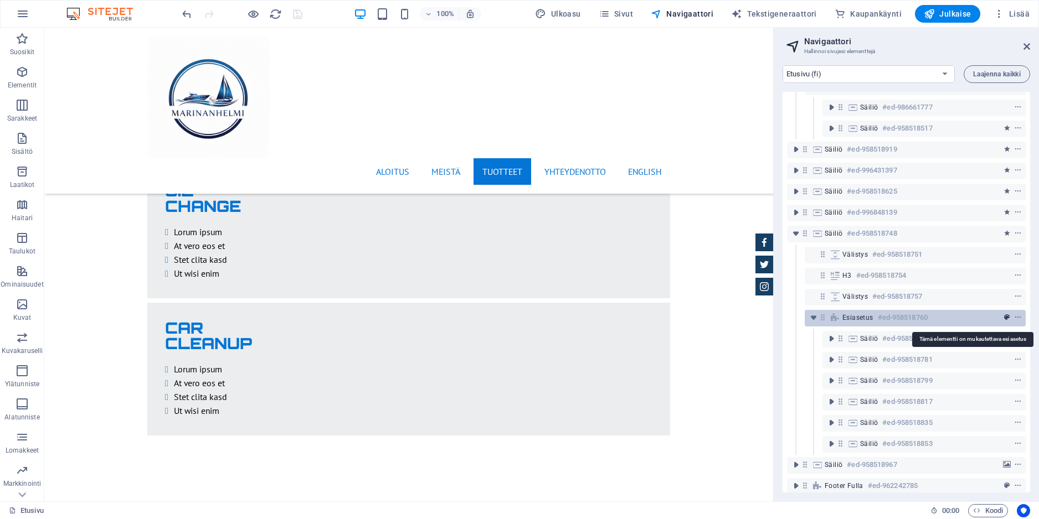
click at [1005, 318] on icon "preset" at bounding box center [1007, 318] width 6 height 8
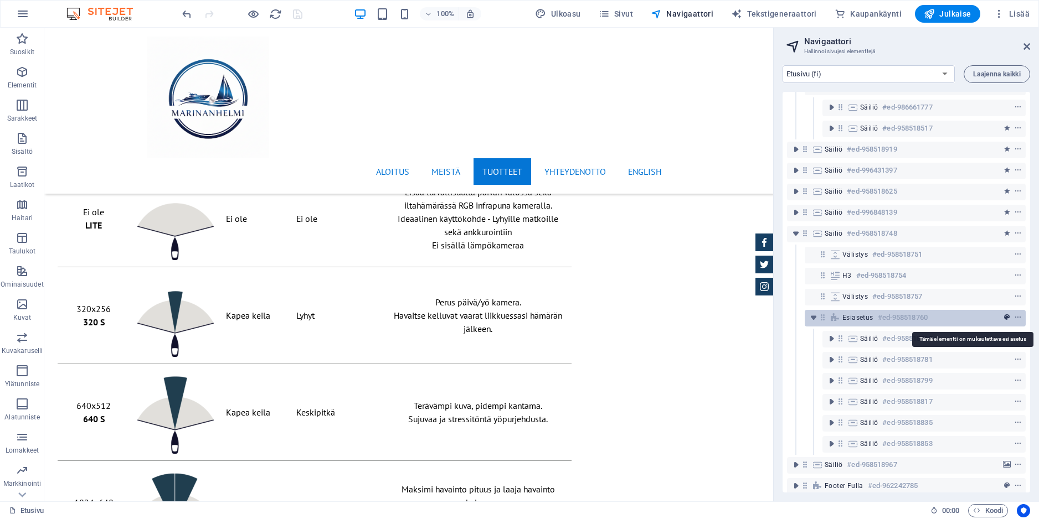
select select "px"
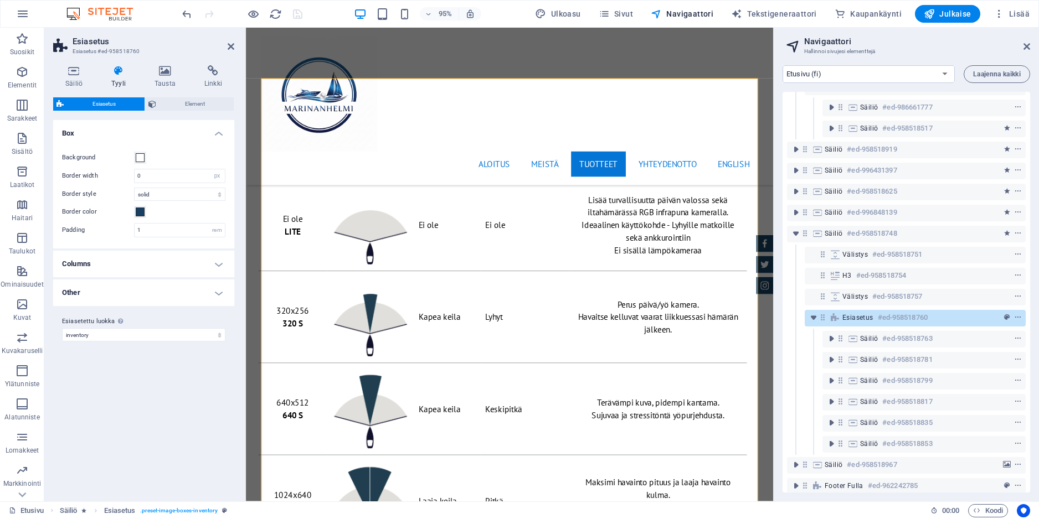
click at [217, 296] on h4 "Other" at bounding box center [143, 293] width 181 height 27
click at [220, 263] on h4 "Columns" at bounding box center [143, 264] width 181 height 27
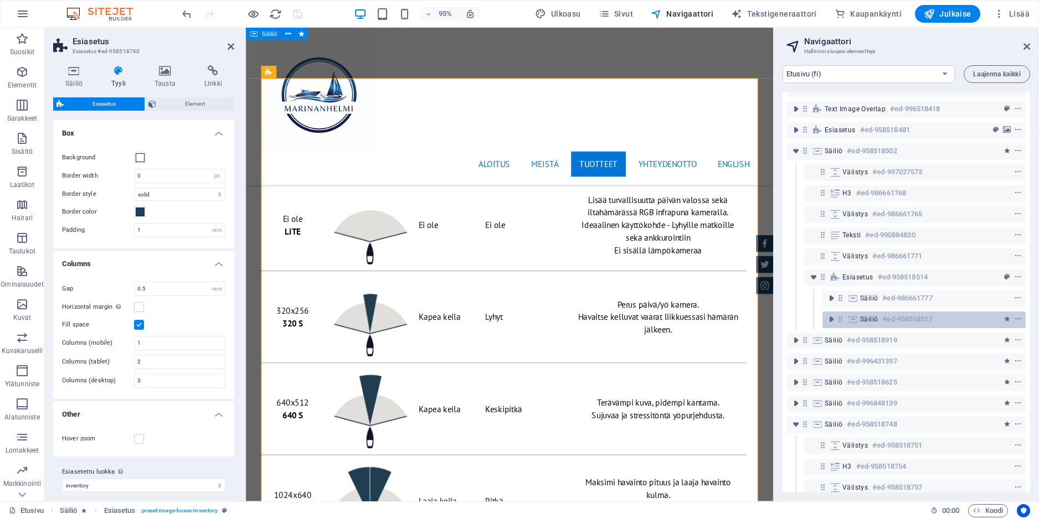
scroll to position [79, 0]
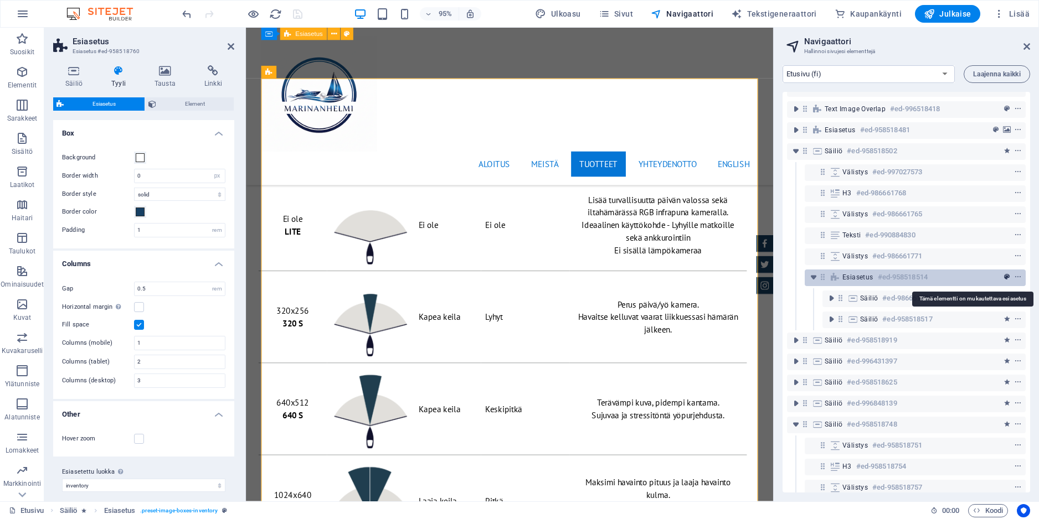
click at [1004, 277] on icon "preset" at bounding box center [1007, 278] width 6 height 8
select select "px"
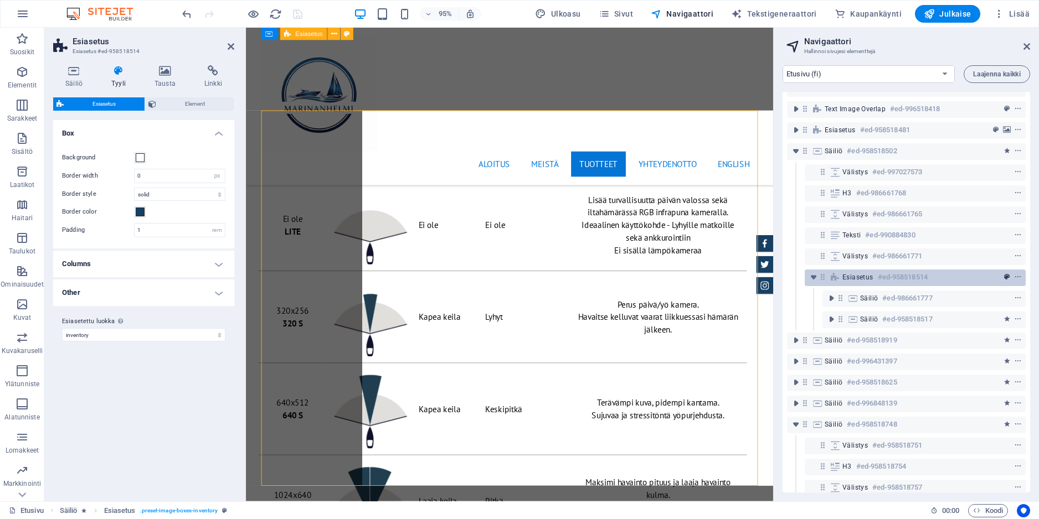
scroll to position [2492, 0]
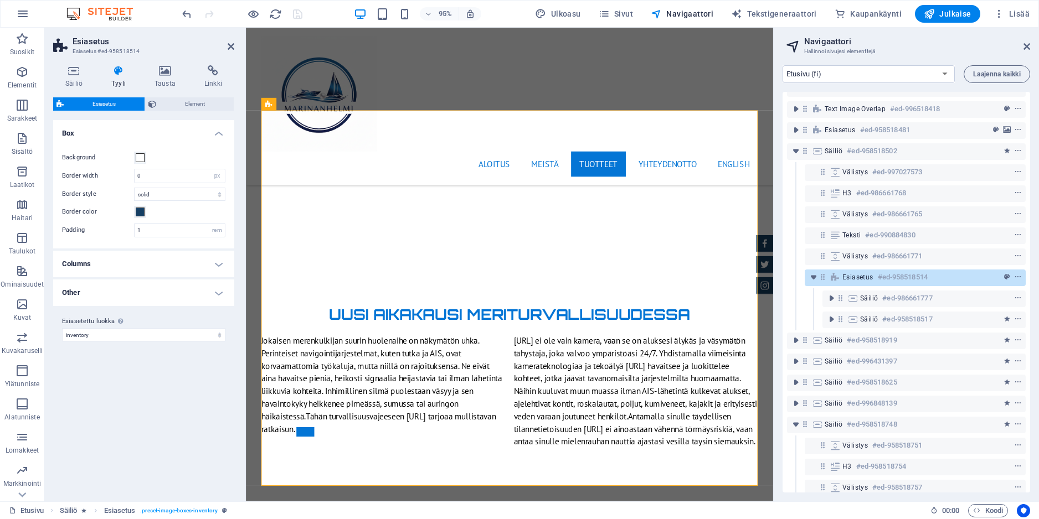
click at [213, 292] on h4 "Other" at bounding box center [143, 293] width 181 height 27
click at [214, 266] on h4 "Columns" at bounding box center [143, 264] width 181 height 27
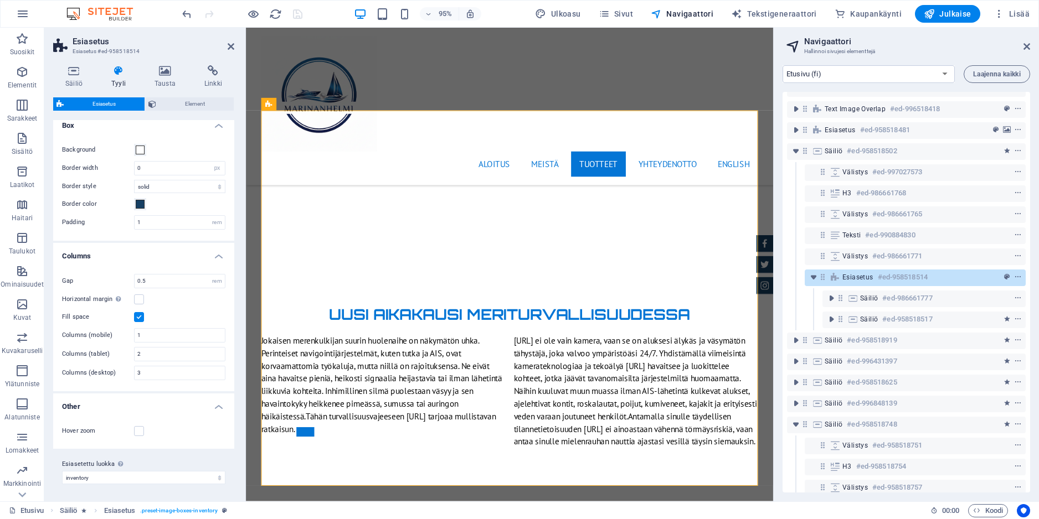
scroll to position [8, 0]
click at [218, 475] on select "inventory Lisää esiasetettu luokka" at bounding box center [143, 477] width 163 height 13
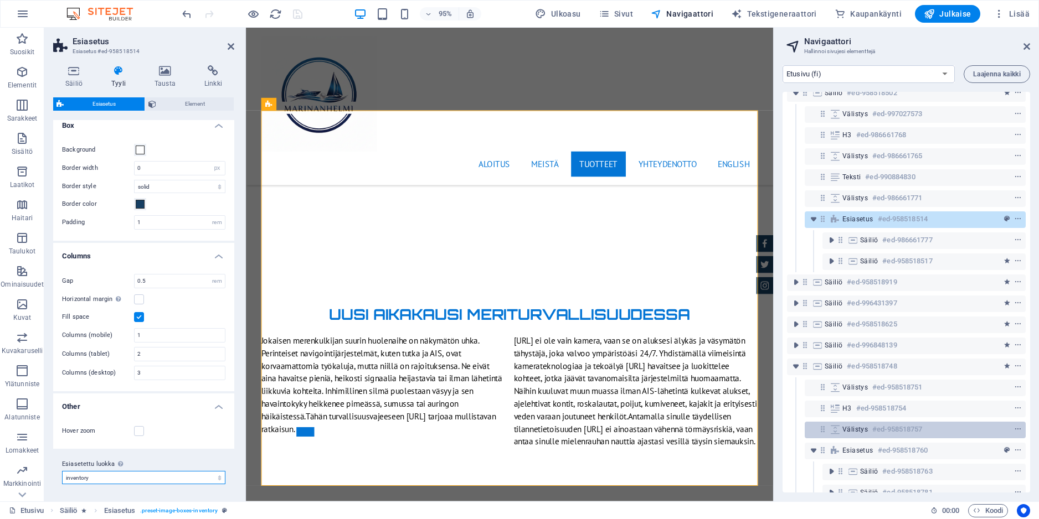
scroll to position [143, 0]
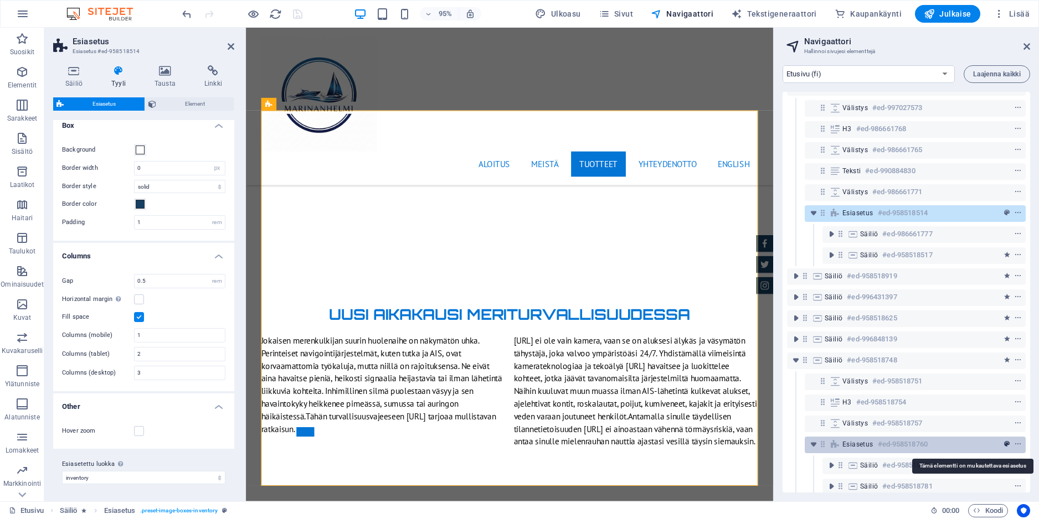
click at [1004, 444] on icon "preset" at bounding box center [1007, 445] width 6 height 8
select select "px"
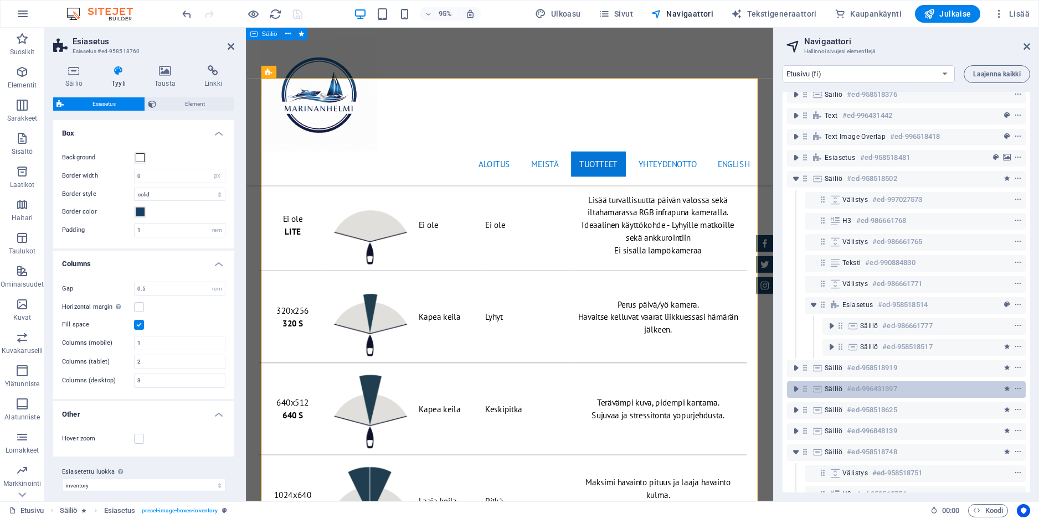
scroll to position [0, 0]
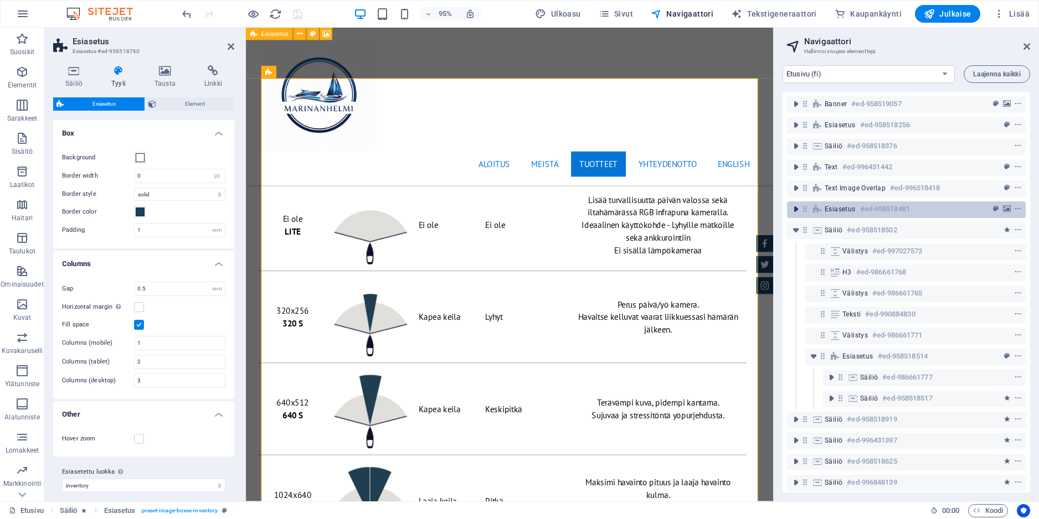
click at [794, 205] on icon "toggle-expand" at bounding box center [795, 209] width 11 height 11
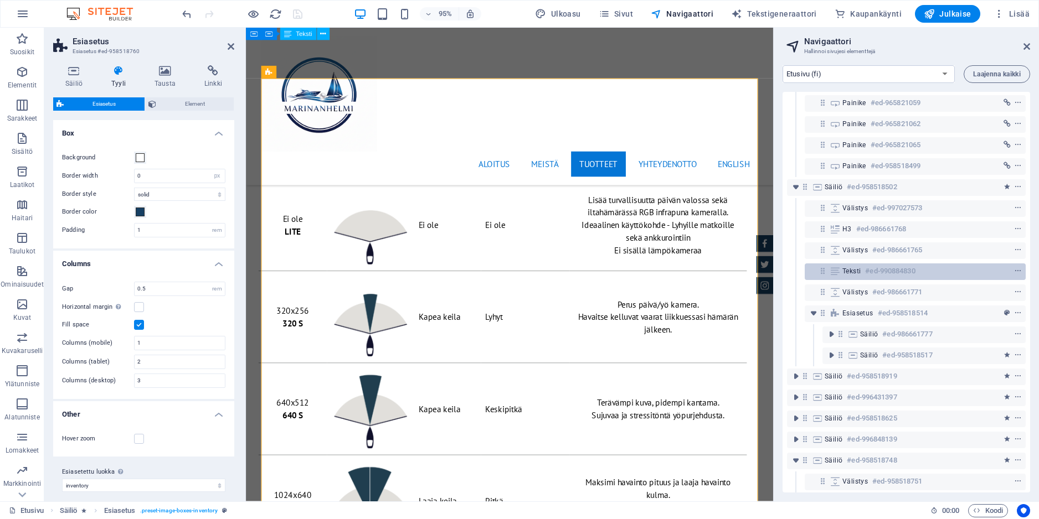
scroll to position [87, 0]
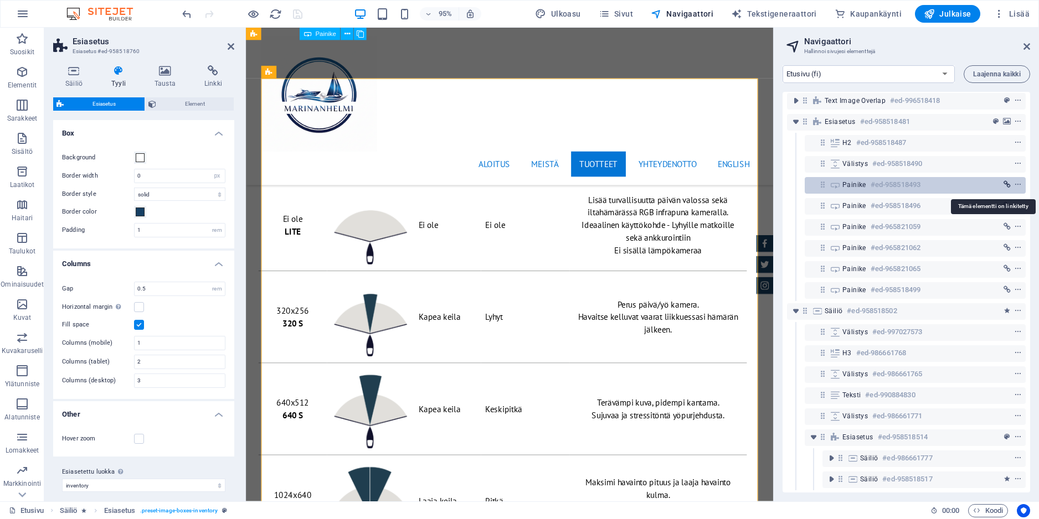
click at [1006, 183] on icon "link" at bounding box center [1006, 185] width 7 height 8
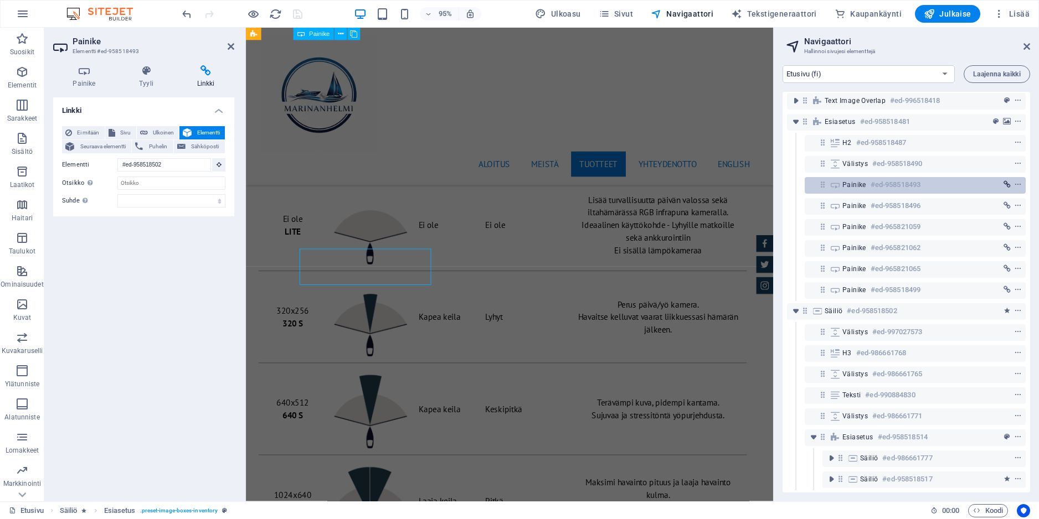
scroll to position [2127, 0]
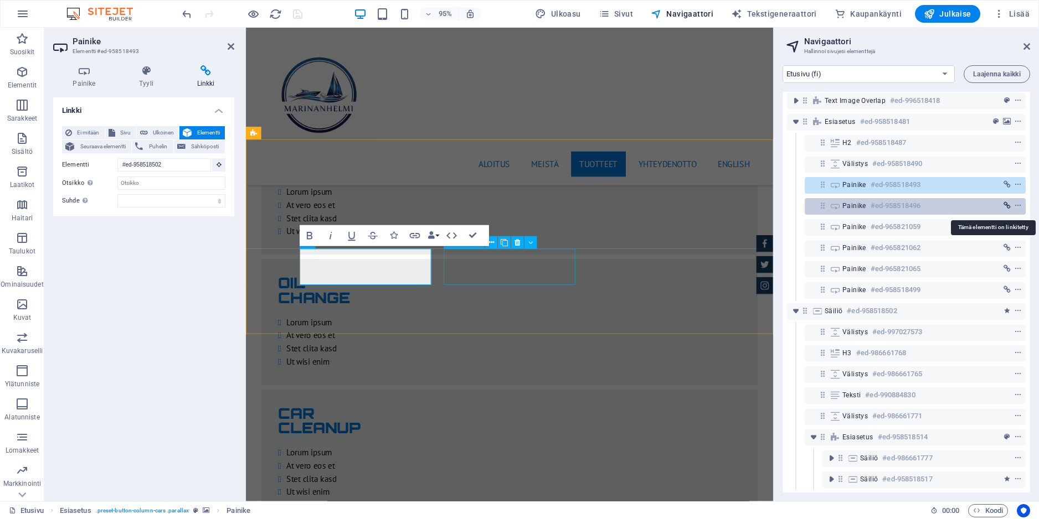
click at [1004, 204] on icon "link" at bounding box center [1006, 206] width 7 height 8
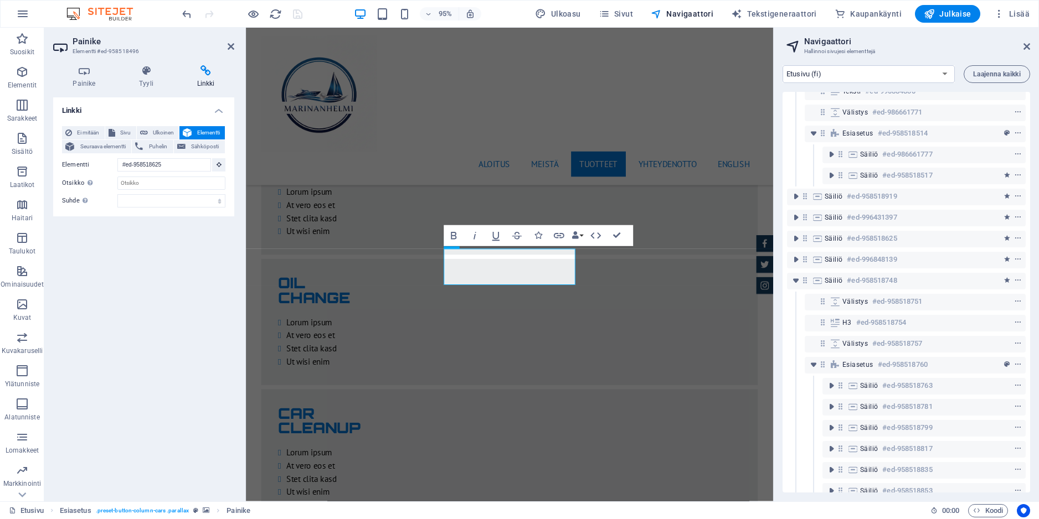
scroll to position [391, 0]
click at [795, 238] on icon "toggle-expand" at bounding box center [795, 239] width 11 height 11
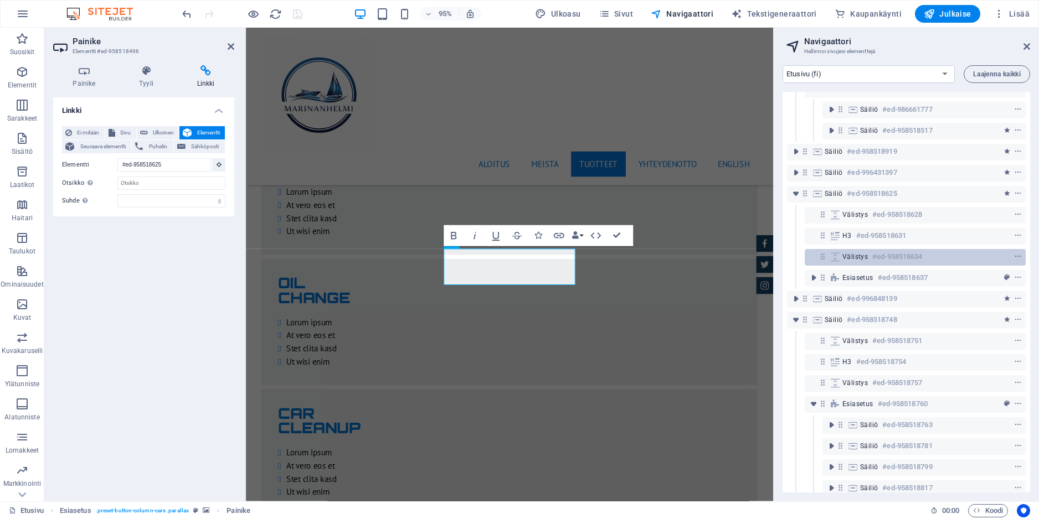
scroll to position [445, 0]
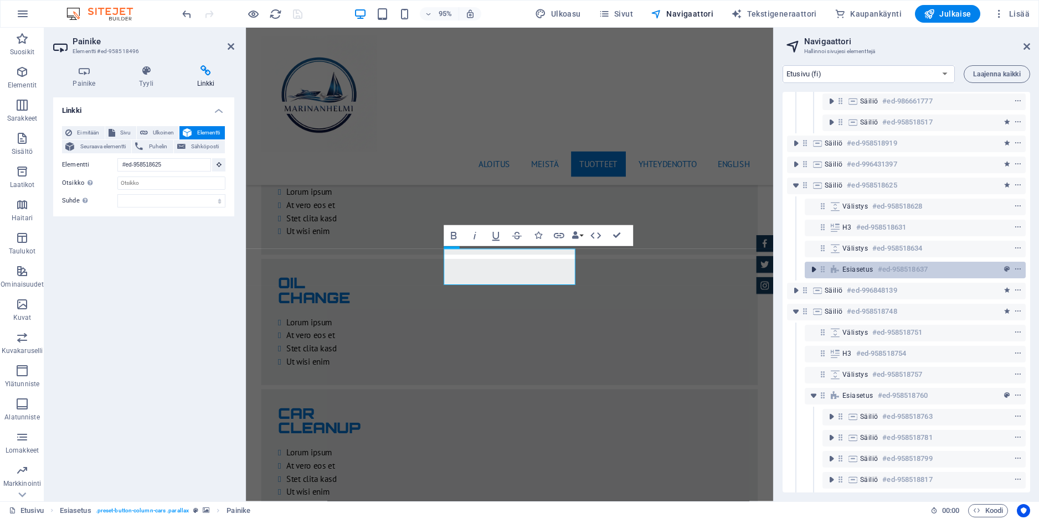
click at [813, 269] on icon "toggle-expand" at bounding box center [813, 269] width 11 height 11
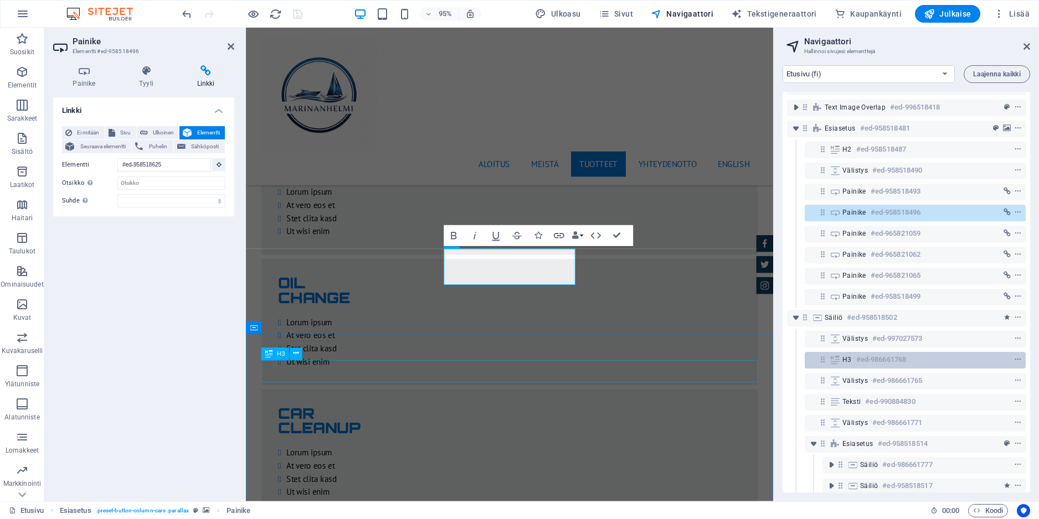
scroll to position [69, 0]
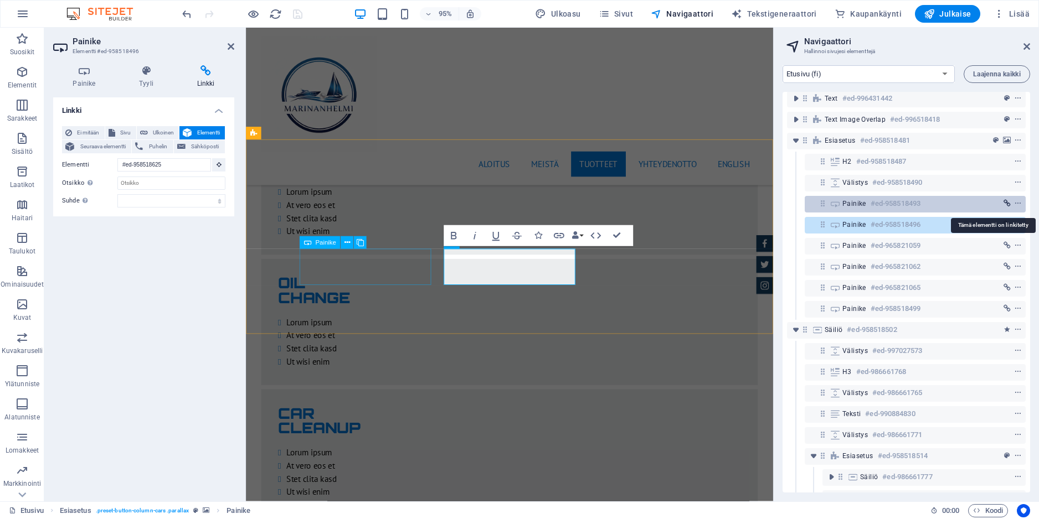
click at [1006, 205] on icon "link" at bounding box center [1006, 204] width 7 height 8
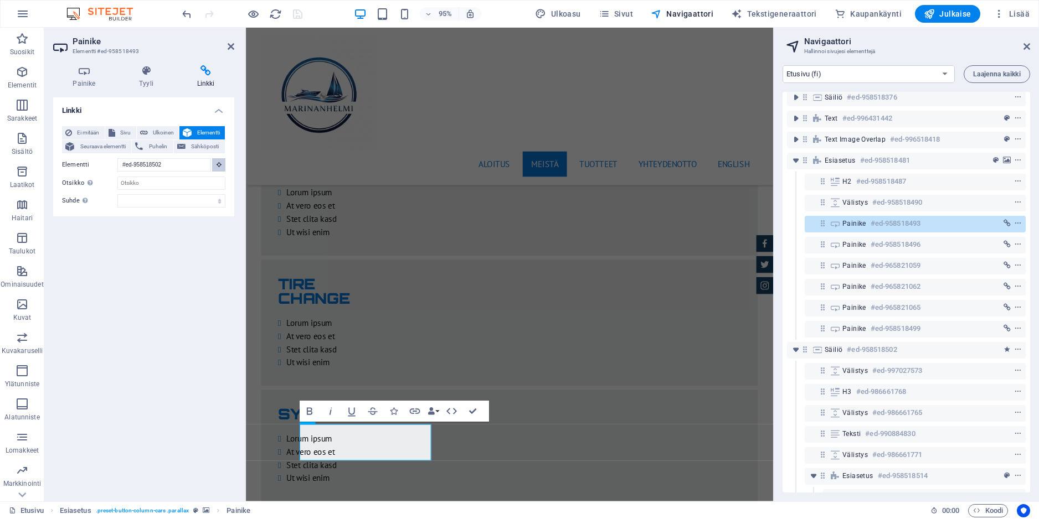
scroll to position [1848, 0]
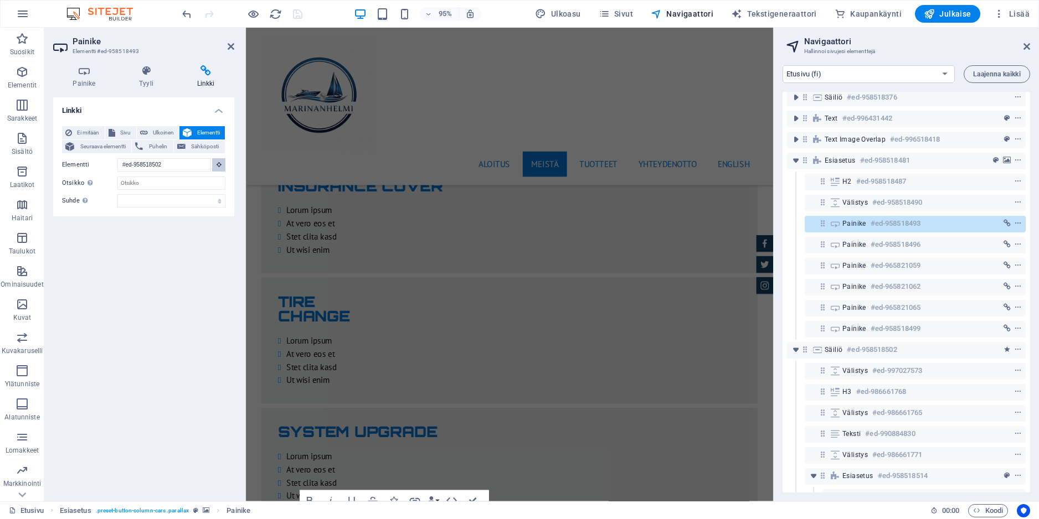
click at [217, 165] on icon at bounding box center [219, 165] width 5 height 6
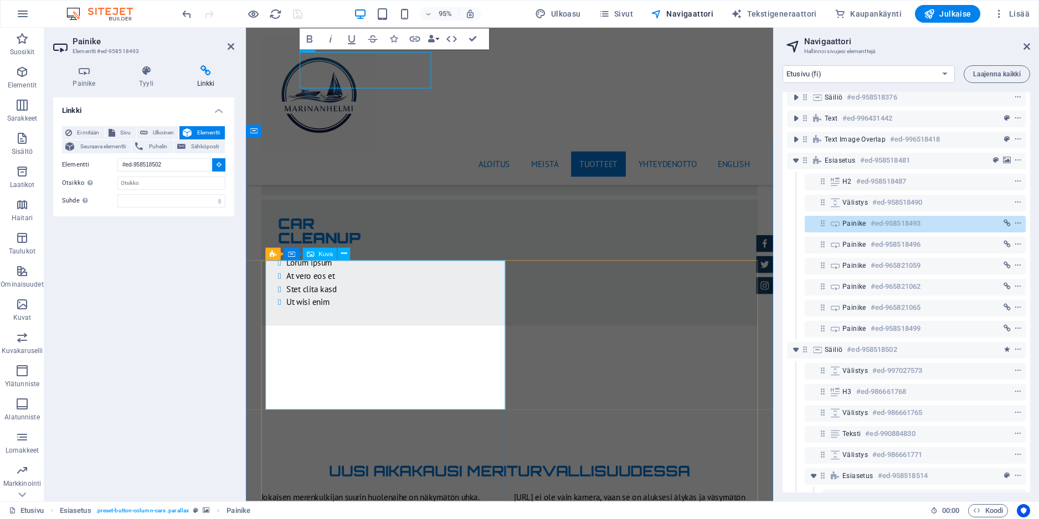
scroll to position [2337, 0]
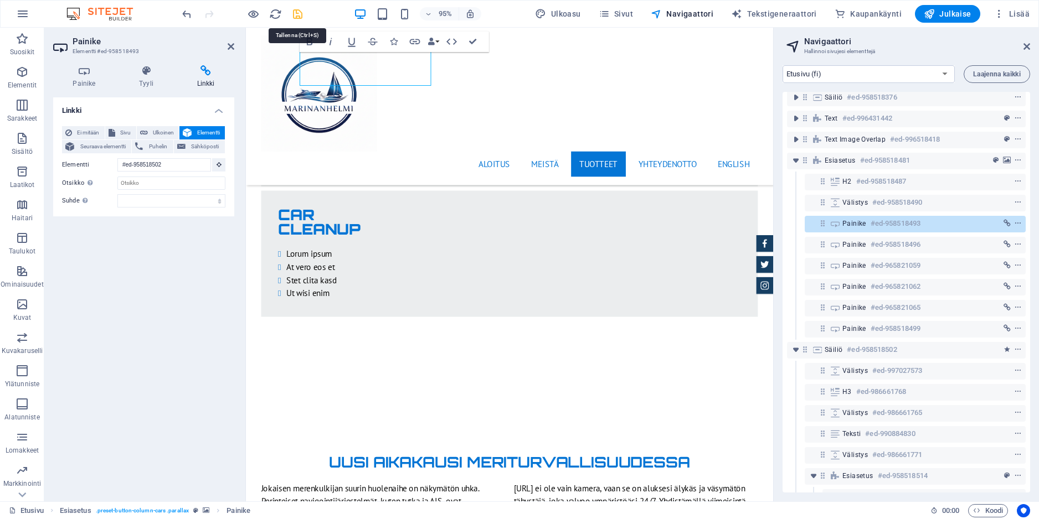
click at [300, 14] on icon "save" at bounding box center [297, 14] width 13 height 13
checkbox input "false"
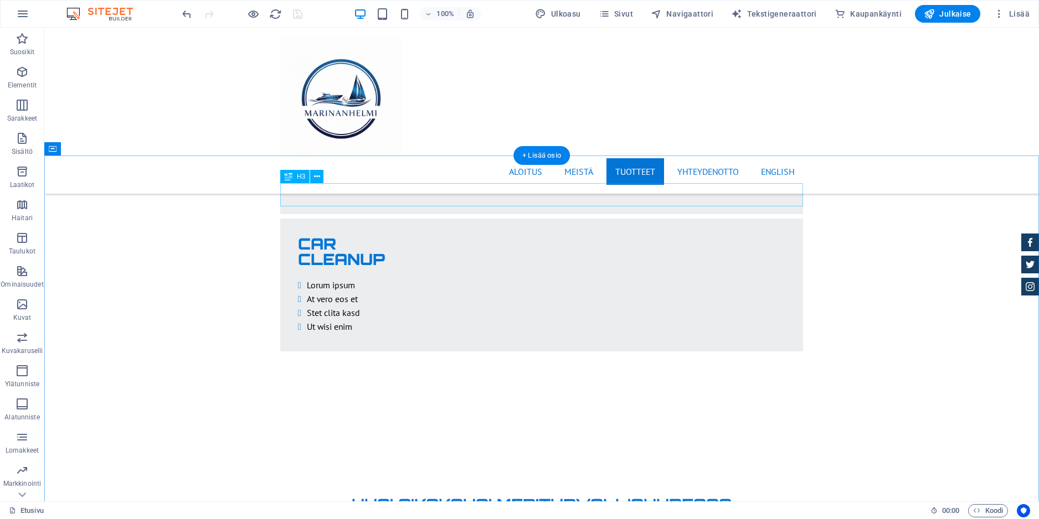
scroll to position [2308, 0]
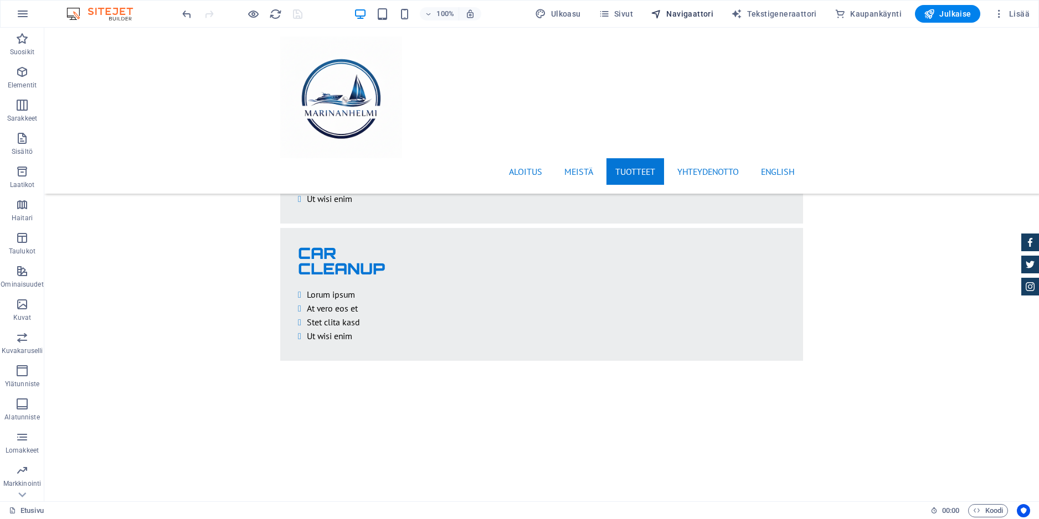
click at [703, 13] on span "Navigaattori" at bounding box center [682, 13] width 63 height 11
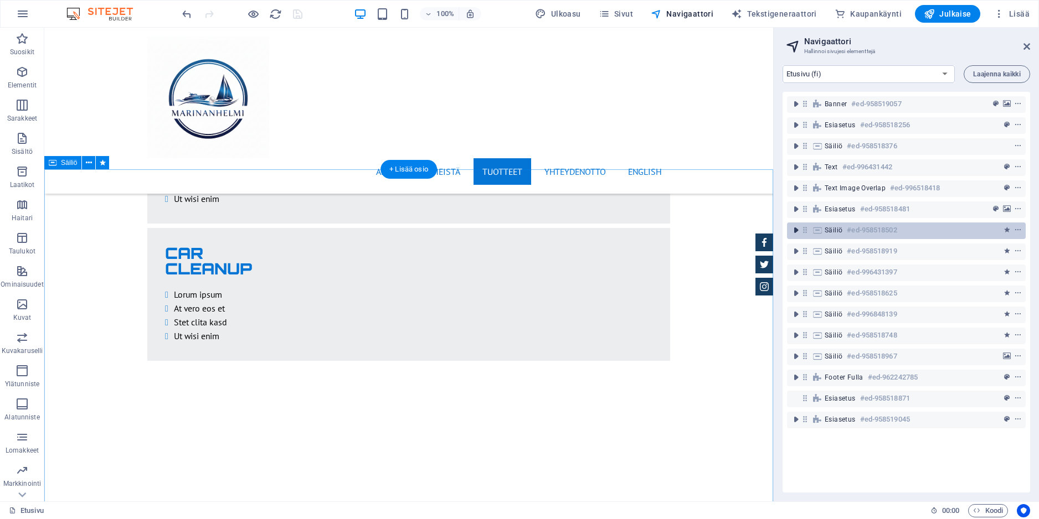
click at [797, 228] on icon "toggle-expand" at bounding box center [795, 230] width 11 height 11
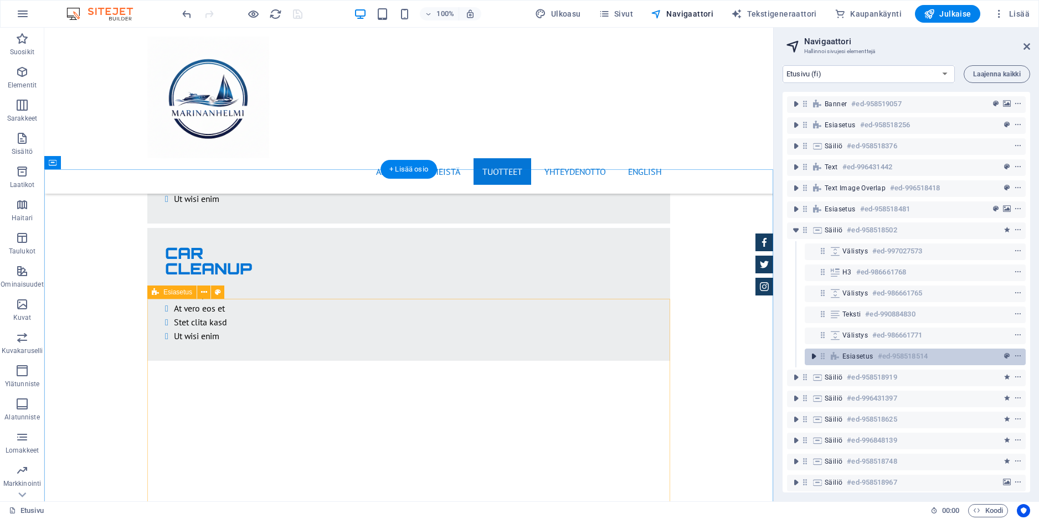
click at [812, 356] on icon "toggle-expand" at bounding box center [813, 356] width 11 height 11
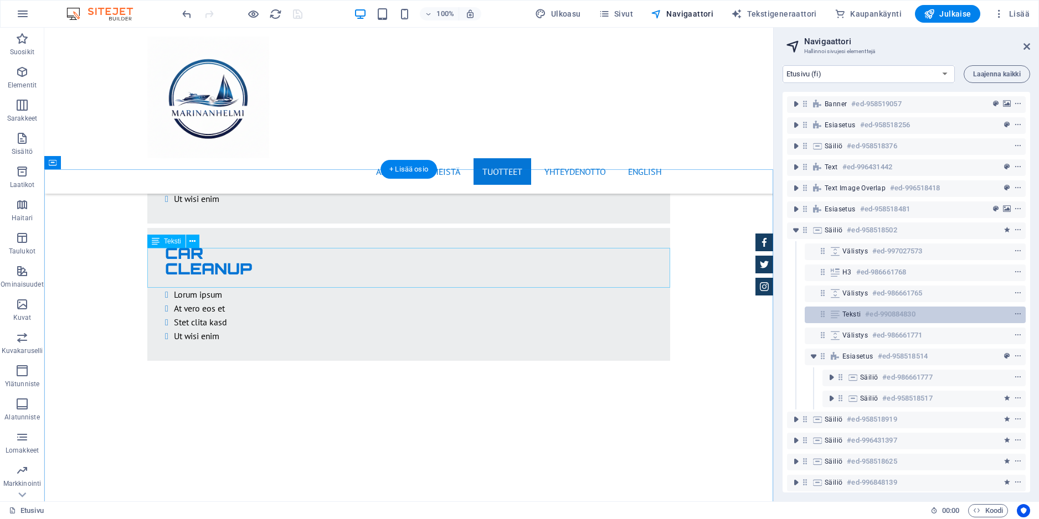
scroll to position [117, 0]
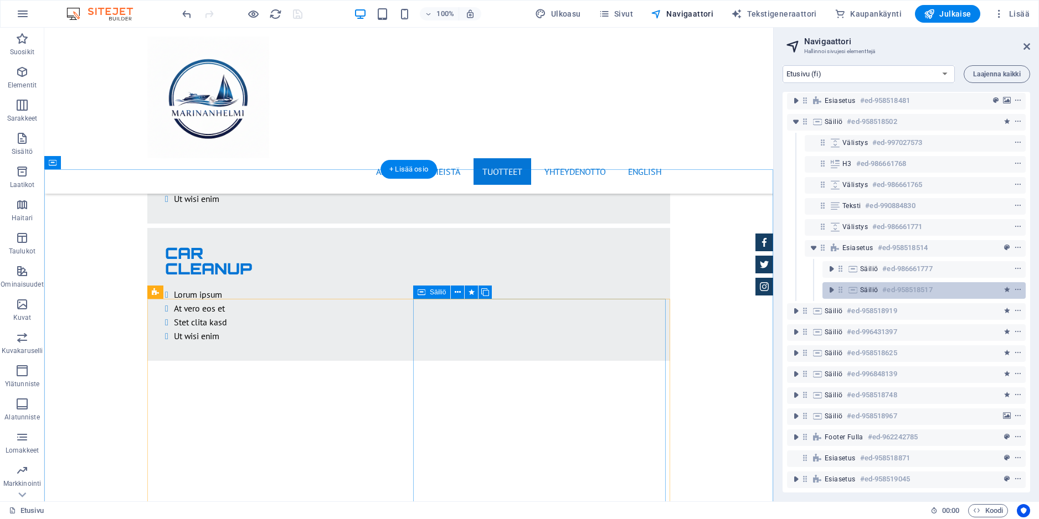
click at [912, 284] on h6 "#ed-958518517" at bounding box center [907, 290] width 50 height 13
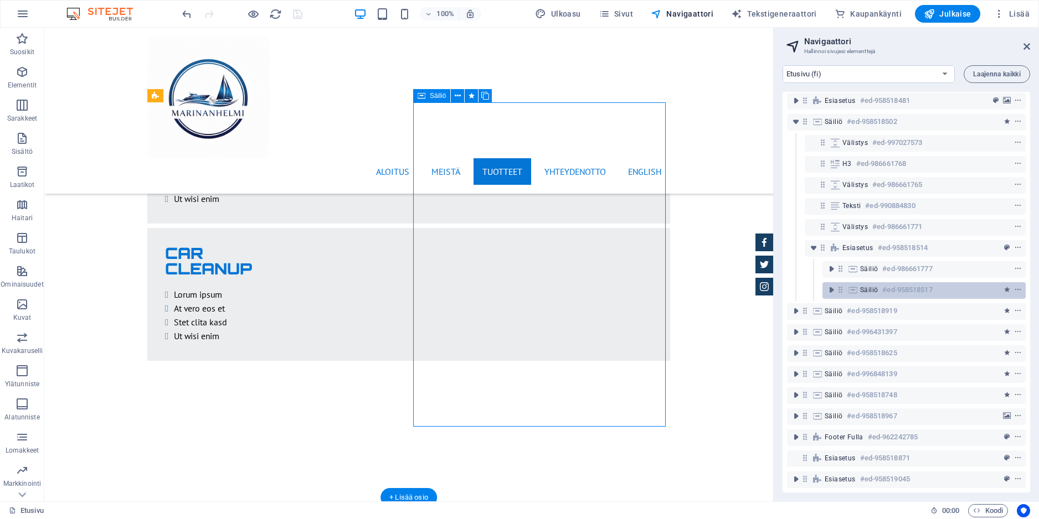
scroll to position [2505, 0]
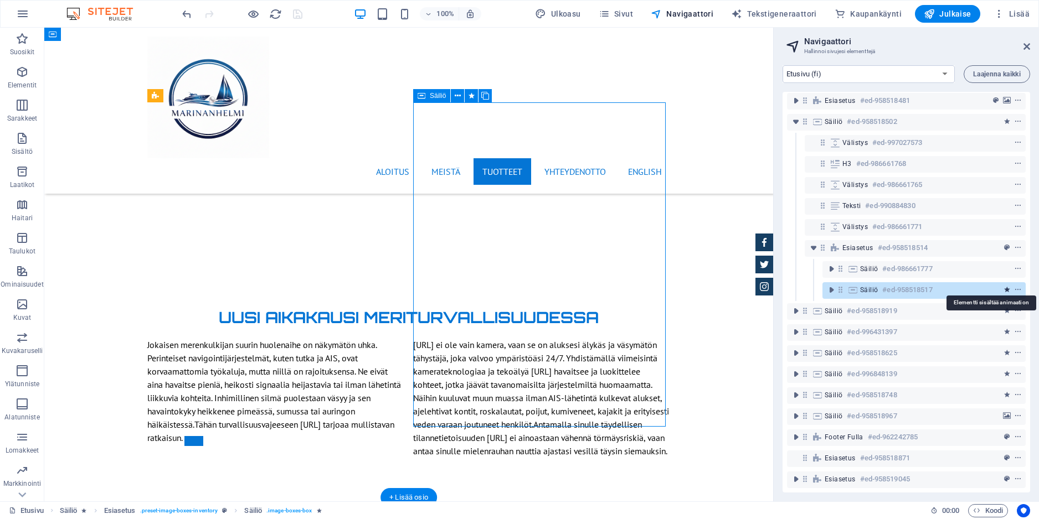
click at [1006, 286] on icon "animation" at bounding box center [1007, 290] width 6 height 8
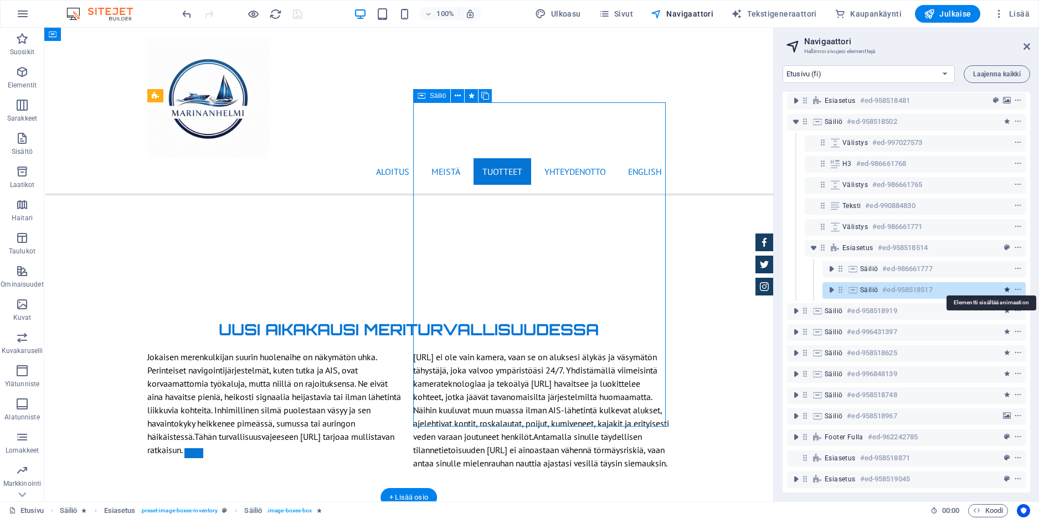
select select "slide"
select select "show"
select select "s"
select select "hide"
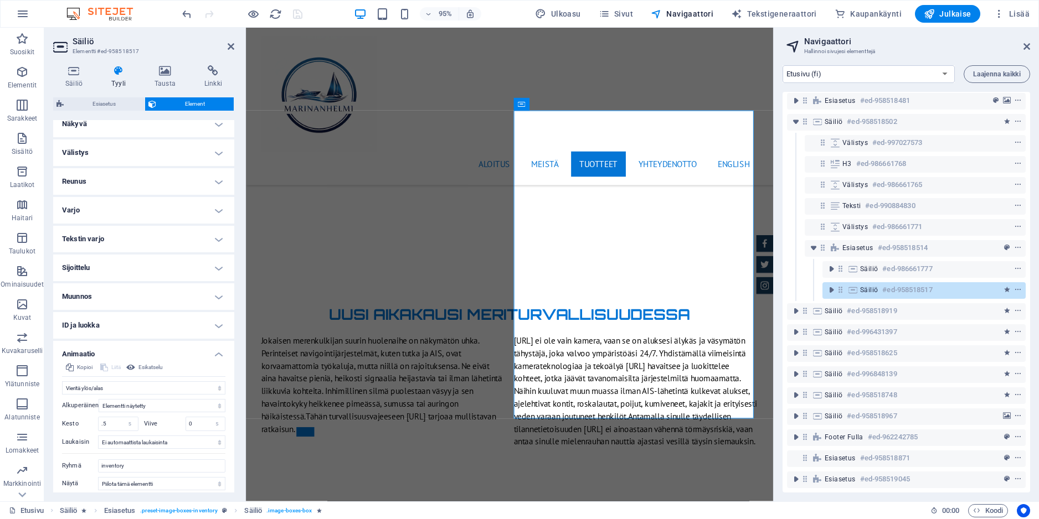
scroll to position [91, 0]
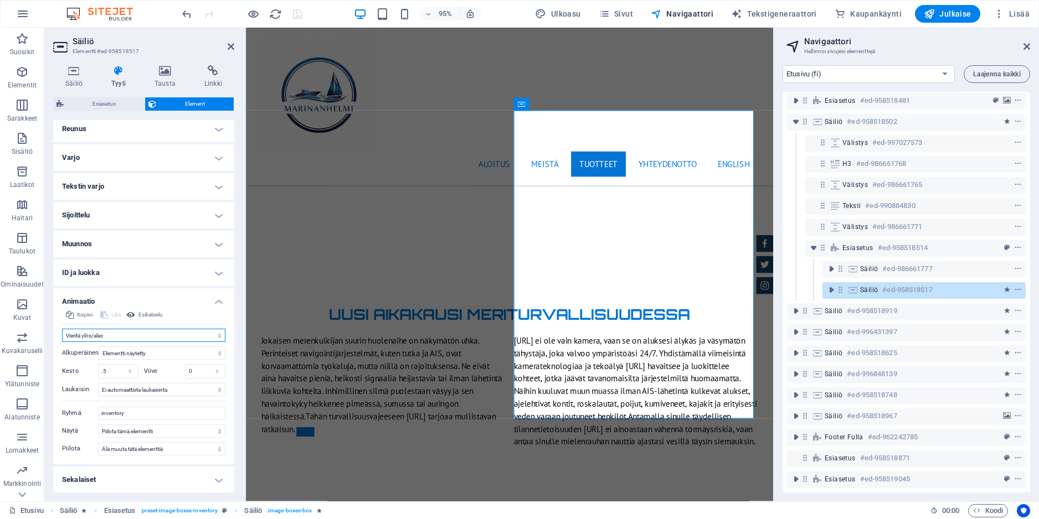
click at [213, 337] on select "Älä animoi Näytä / Piilota Vieritä ylös/alas Lähennä/loitonna Vieritä vasemmalt…" at bounding box center [143, 335] width 163 height 13
select select "none"
click at [62, 342] on select "Älä animoi Näytä / Piilota Vieritä ylös/alas Lähennä/loitonna Vieritä vasemmalt…" at bounding box center [143, 335] width 163 height 13
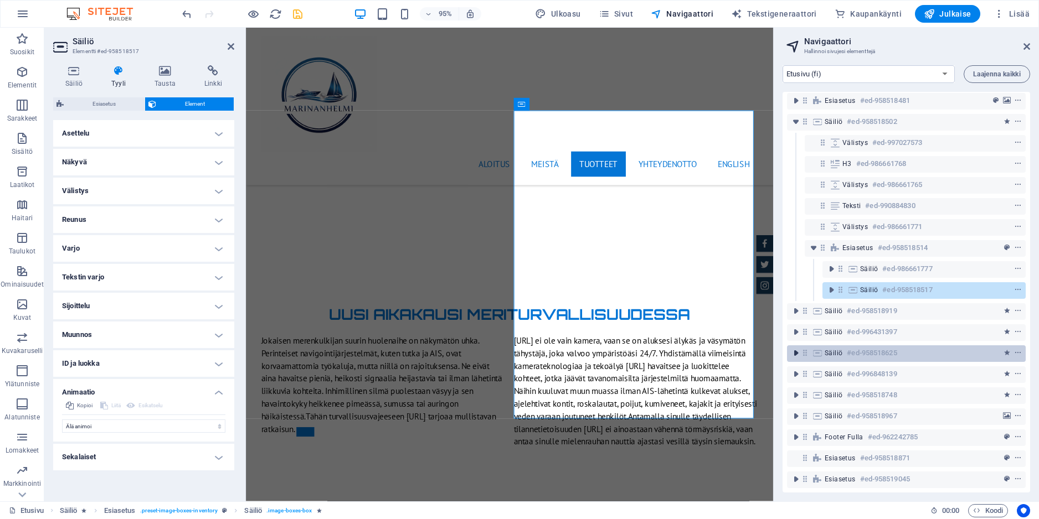
click at [798, 348] on icon "toggle-expand" at bounding box center [795, 353] width 11 height 11
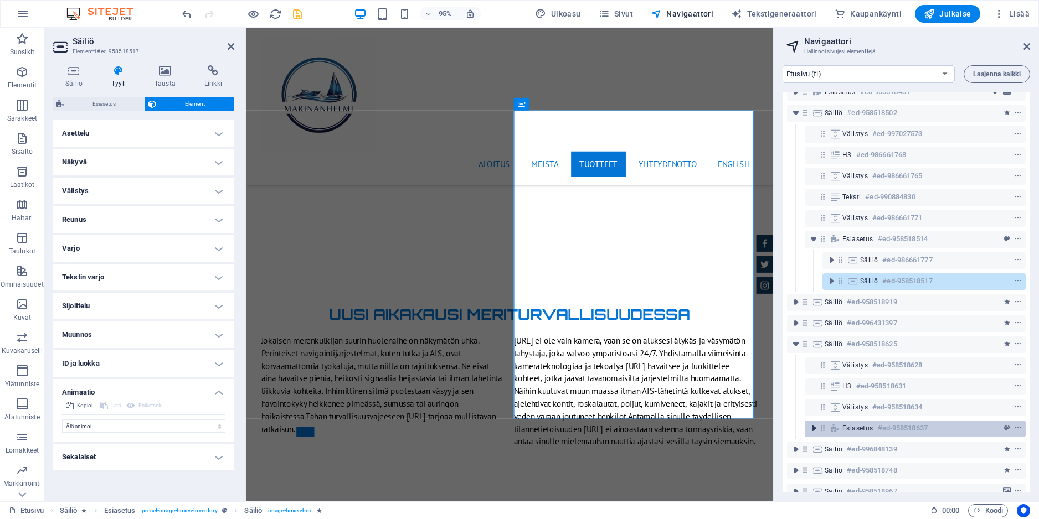
click at [812, 425] on icon "toggle-expand" at bounding box center [813, 428] width 11 height 11
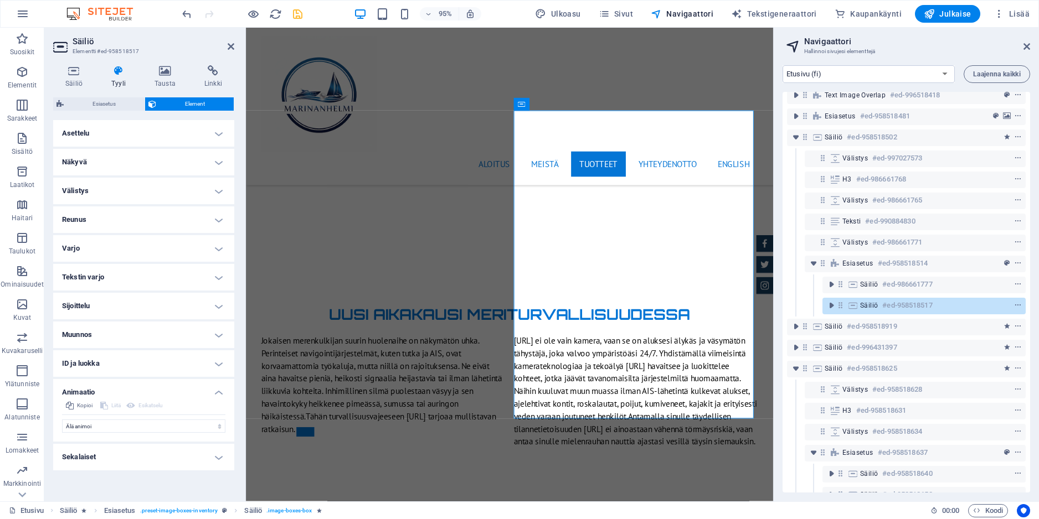
scroll to position [93, 0]
click at [302, 12] on icon "save" at bounding box center [297, 14] width 13 height 13
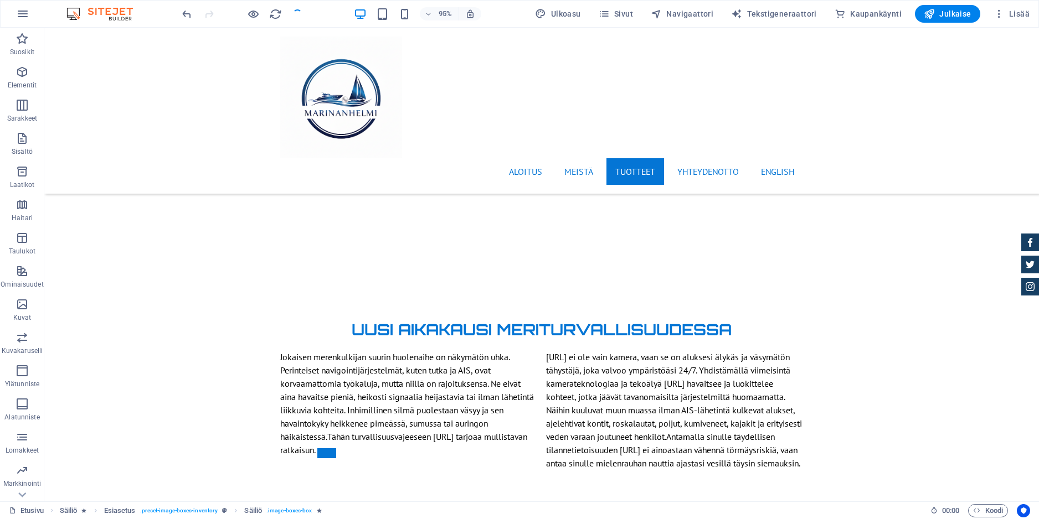
checkbox input "false"
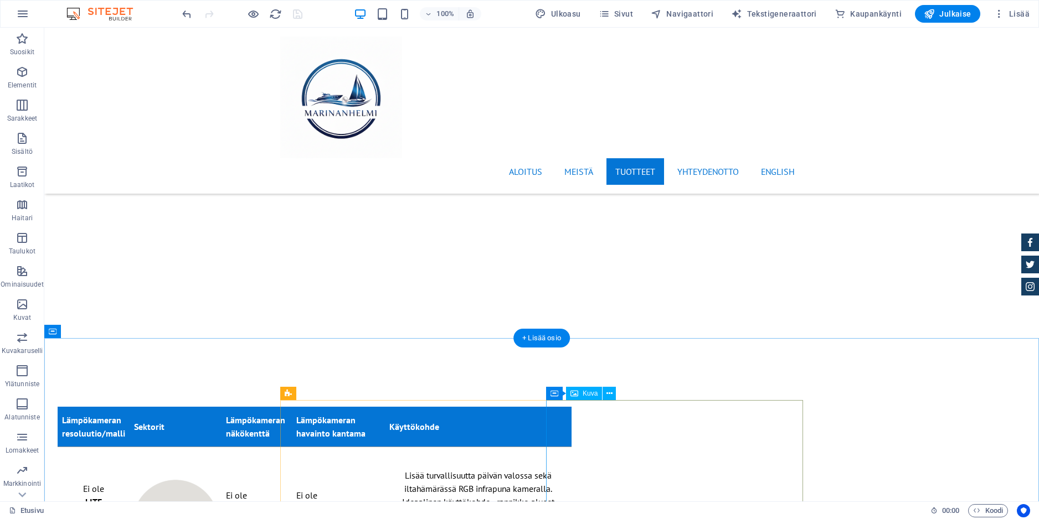
scroll to position [5456, 0]
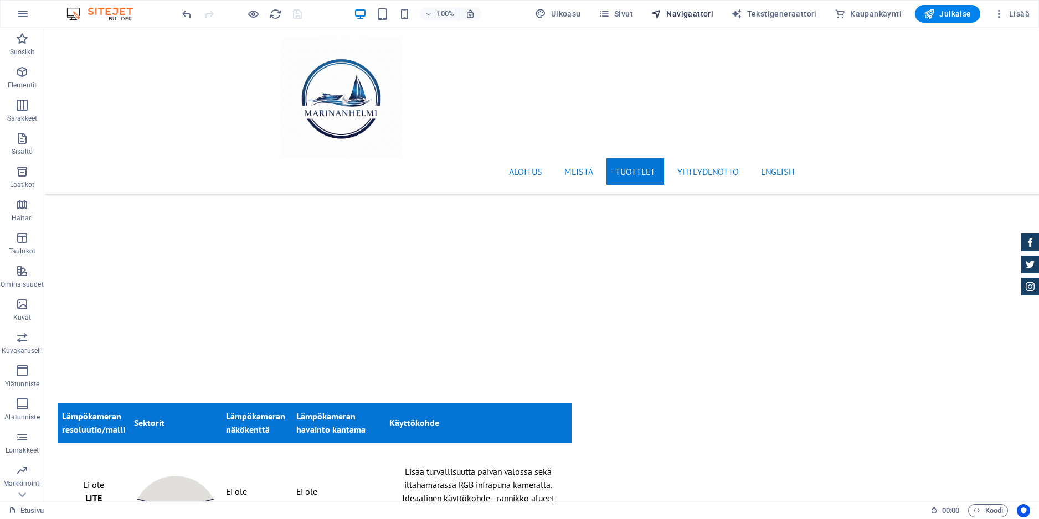
click at [684, 13] on span "Navigaattori" at bounding box center [682, 13] width 63 height 11
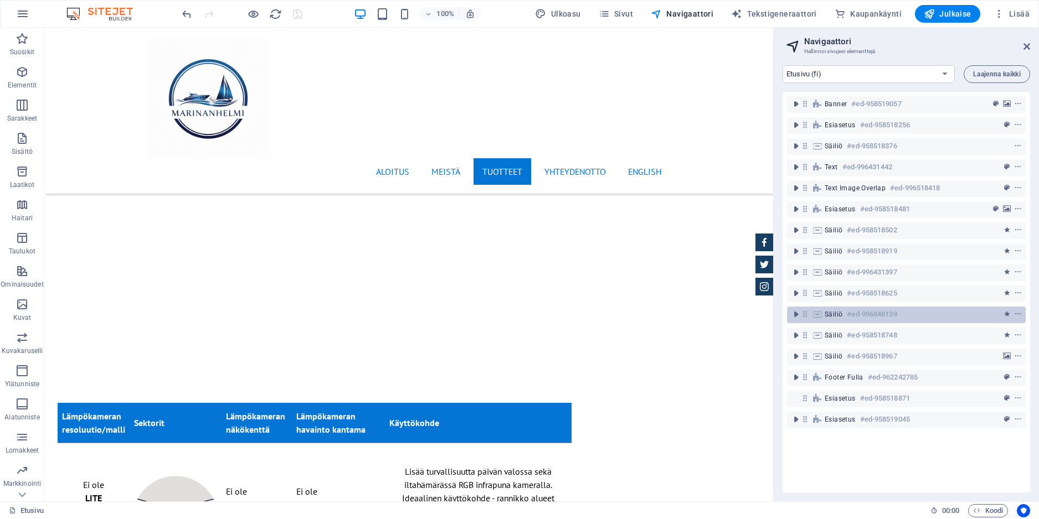
click at [857, 315] on h6 "#ed-996848139" at bounding box center [872, 314] width 50 height 13
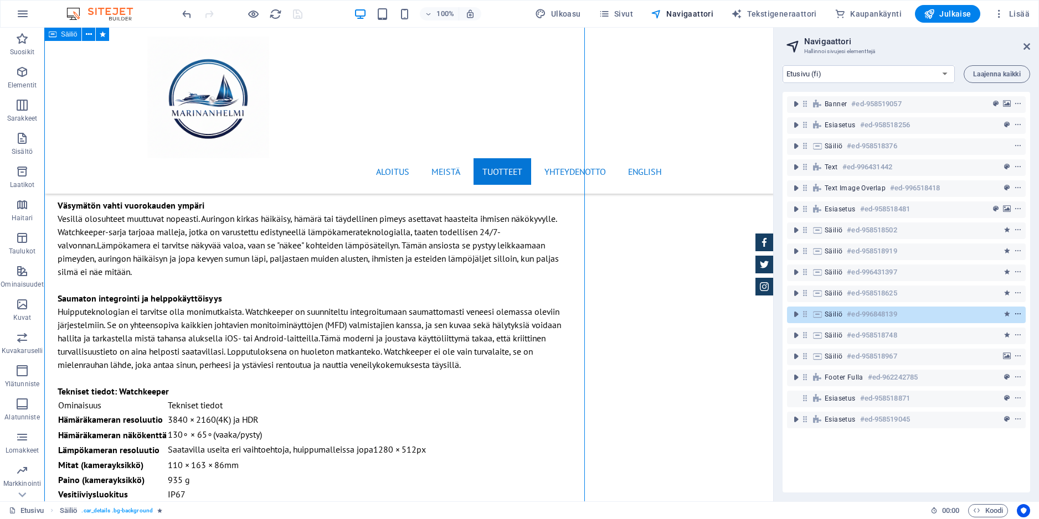
click at [1015, 314] on icon "context-menu" at bounding box center [1018, 315] width 8 height 8
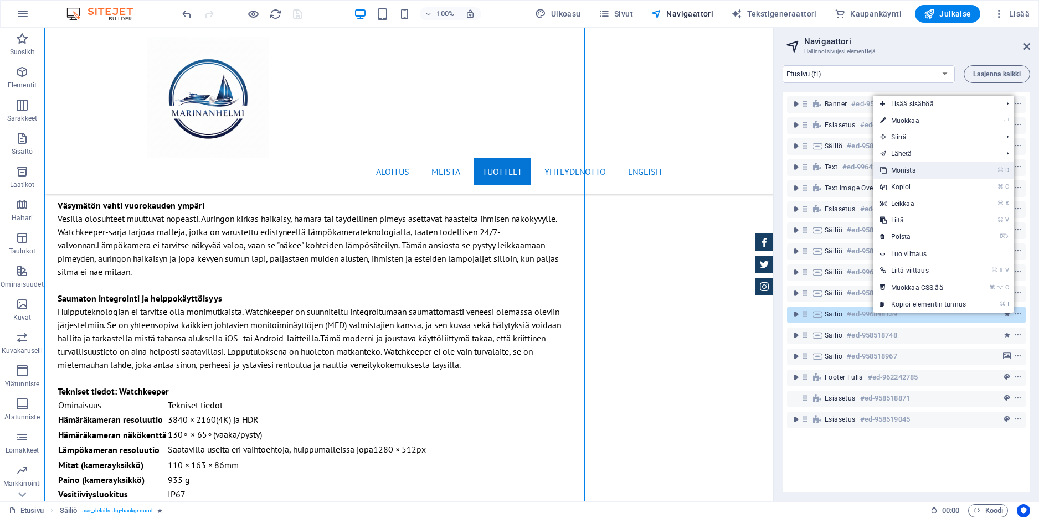
click at [932, 172] on link "⌘ D Monista" at bounding box center [922, 170] width 99 height 17
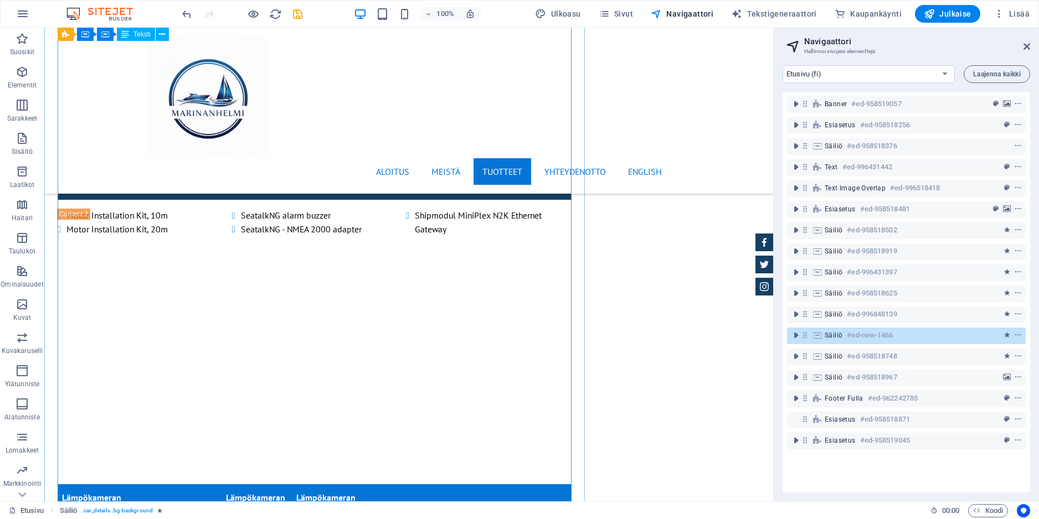
scroll to position [6843, 0]
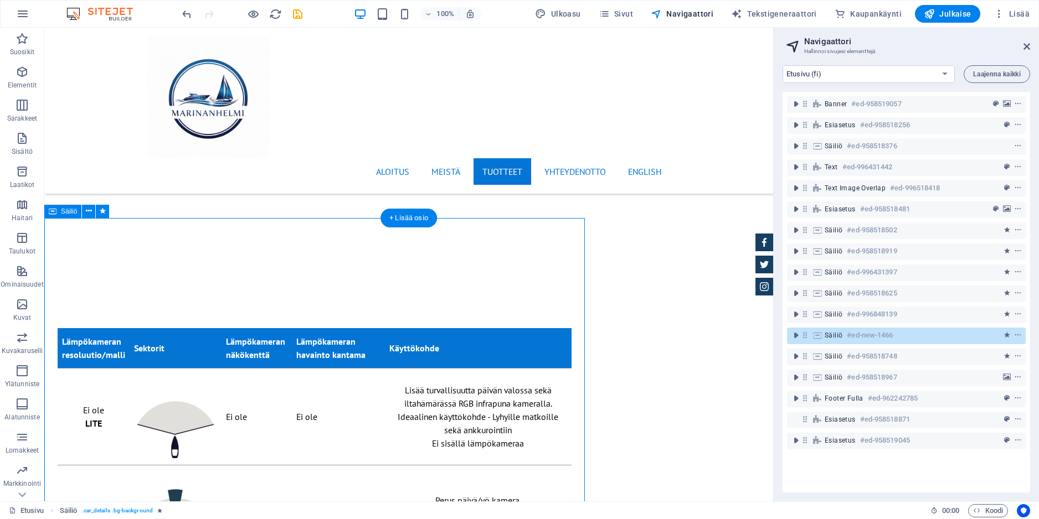
click at [913, 334] on div "Säiliö #ed-new-1466" at bounding box center [898, 335] width 146 height 13
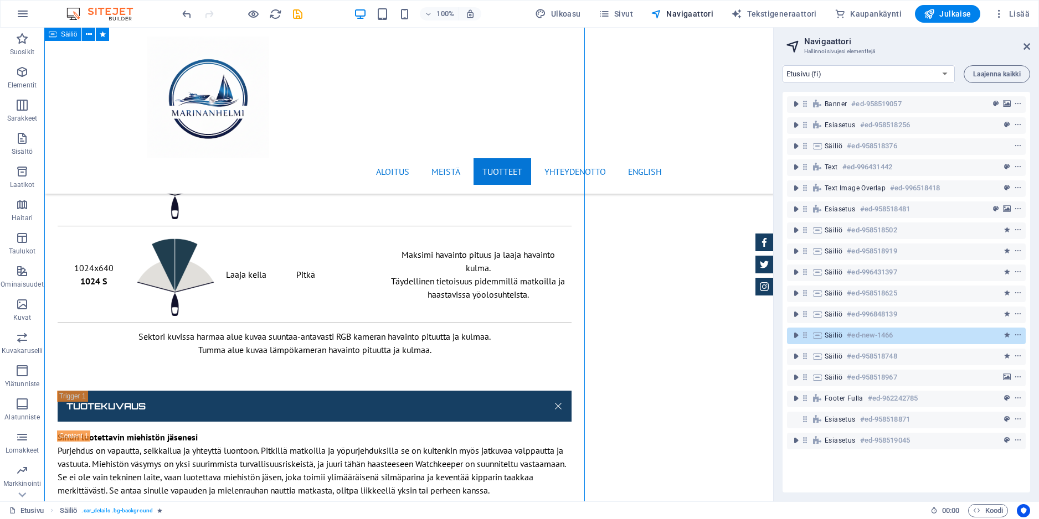
click at [913, 334] on div "Säiliö #ed-new-1466" at bounding box center [898, 335] width 146 height 13
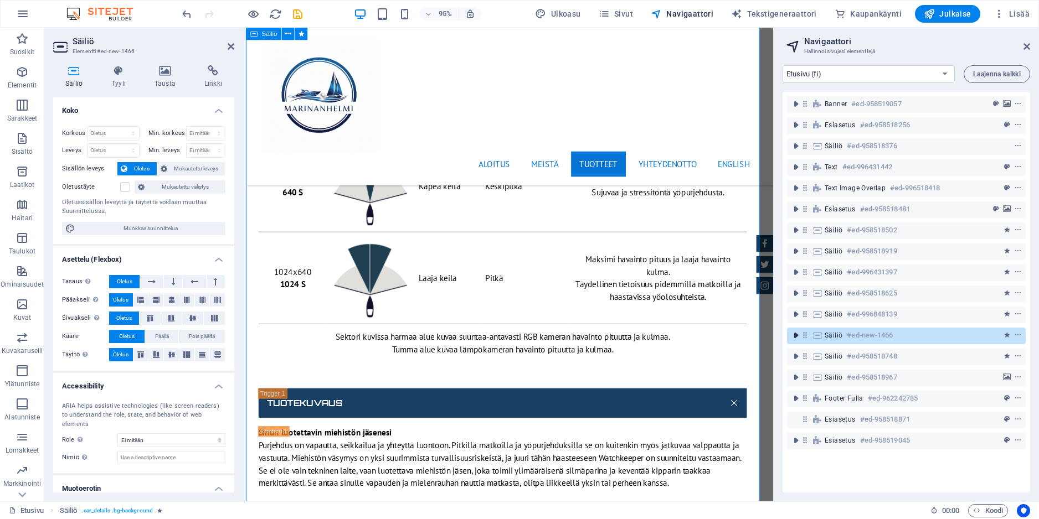
click at [797, 334] on icon "toggle-expand" at bounding box center [795, 335] width 11 height 11
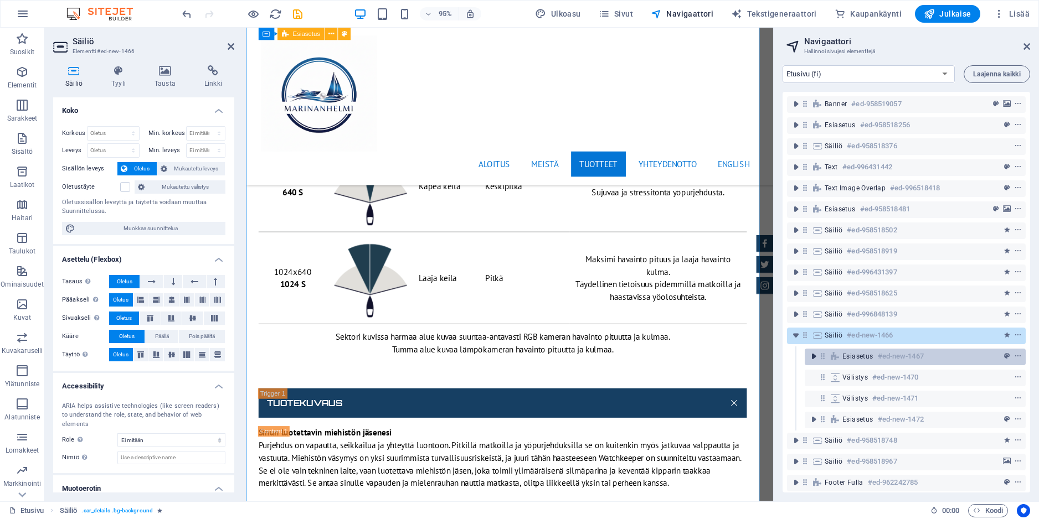
click at [814, 356] on icon "toggle-expand" at bounding box center [813, 356] width 11 height 11
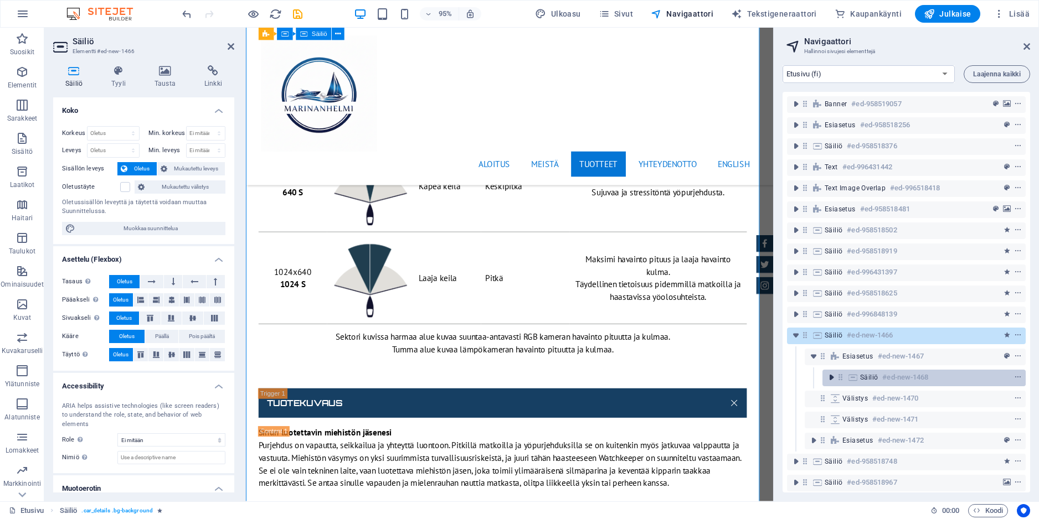
click at [834, 379] on icon "toggle-expand" at bounding box center [831, 377] width 11 height 11
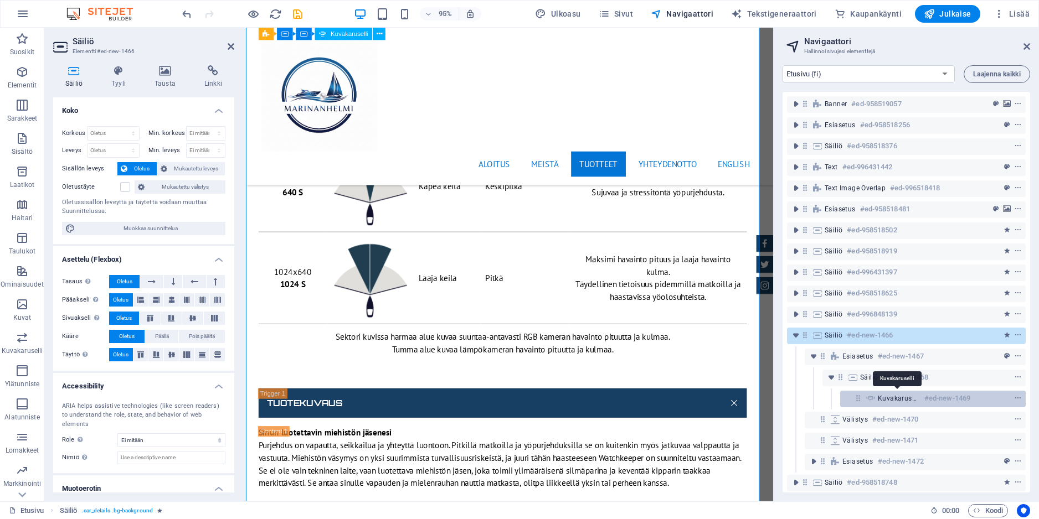
click at [910, 399] on span "Kuvakaruselli" at bounding box center [899, 398] width 42 height 9
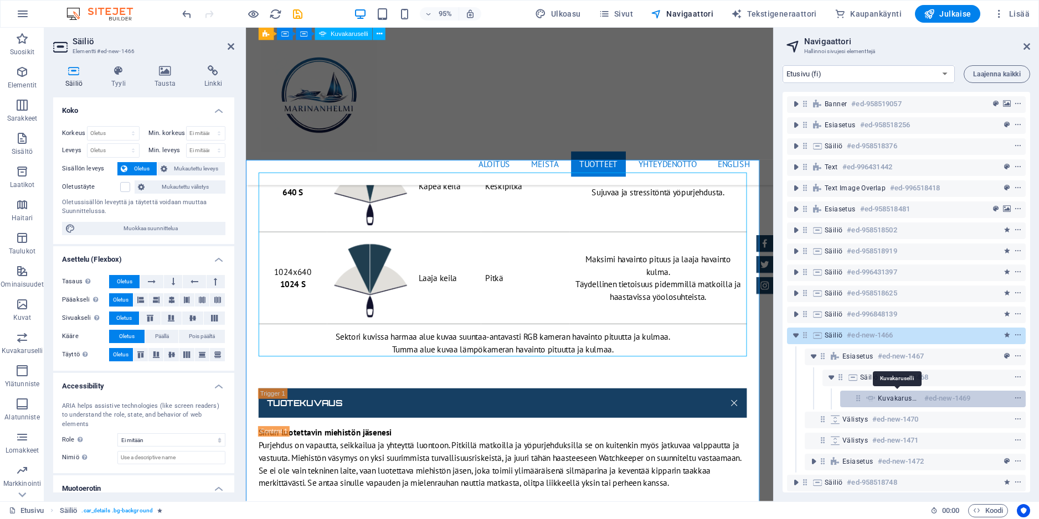
scroll to position [6894, 0]
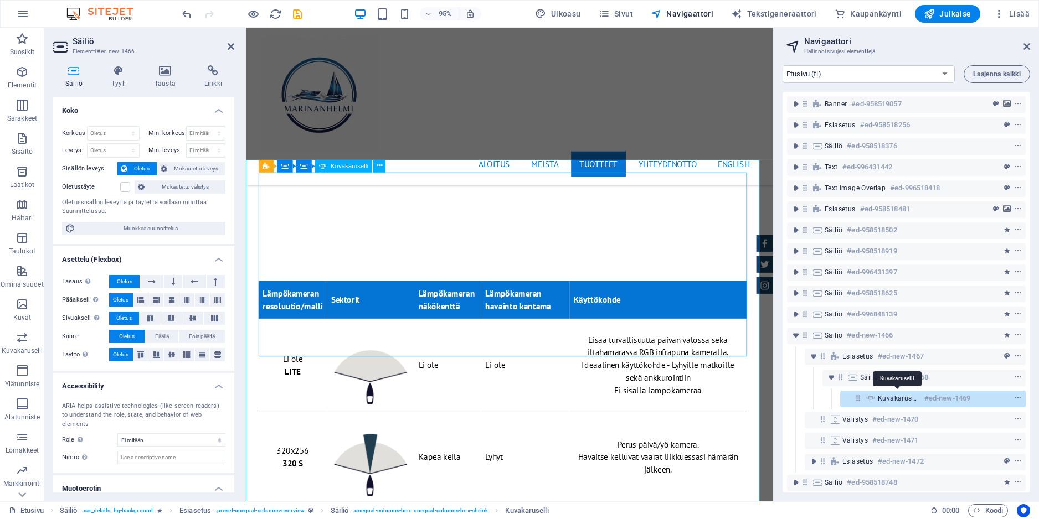
click at [911, 396] on span "Kuvakaruselli" at bounding box center [899, 398] width 42 height 9
select select "px"
select select "ms"
select select "progressive"
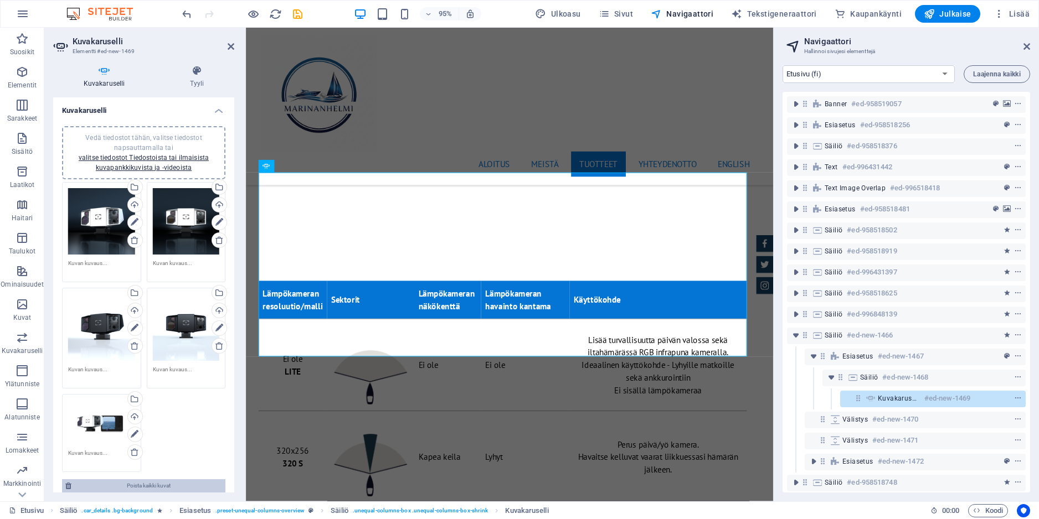
click at [133, 482] on span "Poista kaikki kuvat" at bounding box center [148, 486] width 147 height 13
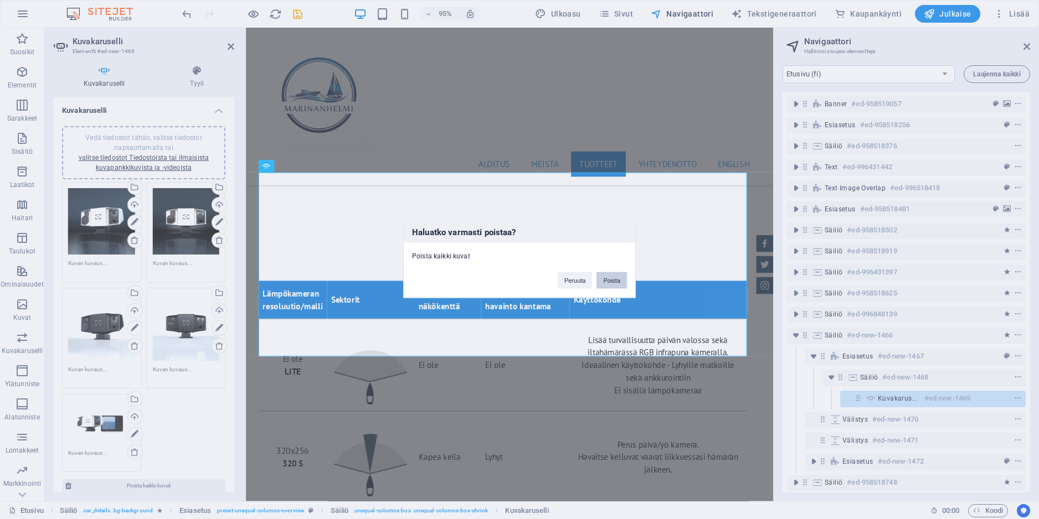
drag, startPoint x: 606, startPoint y: 281, endPoint x: 365, endPoint y: 262, distance: 241.6
click at [606, 281] on button "Poista" at bounding box center [611, 280] width 30 height 17
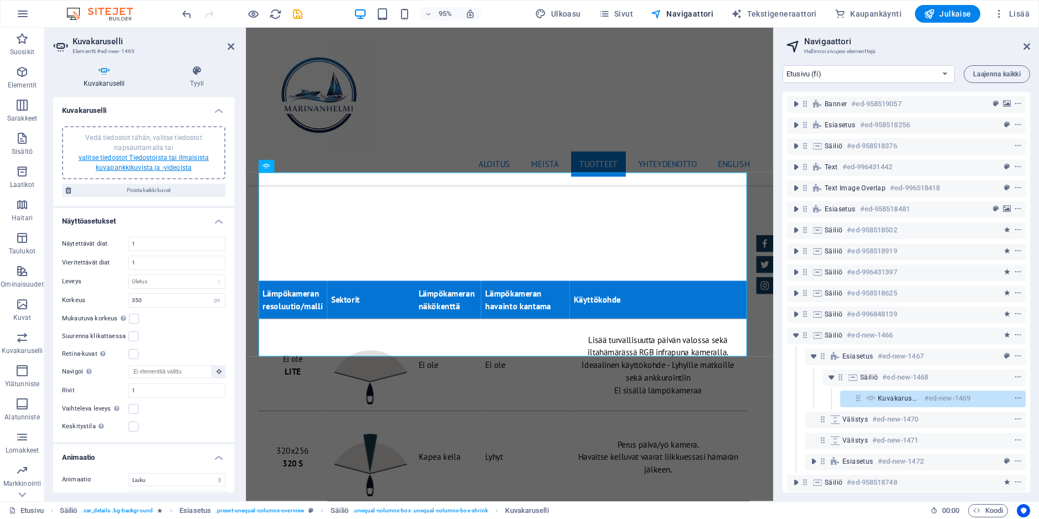
click at [130, 156] on link "valitse tiedostot Tiedostoista tai ilmaisista kuvapankkikuvista ja -videoista" at bounding box center [144, 163] width 130 height 18
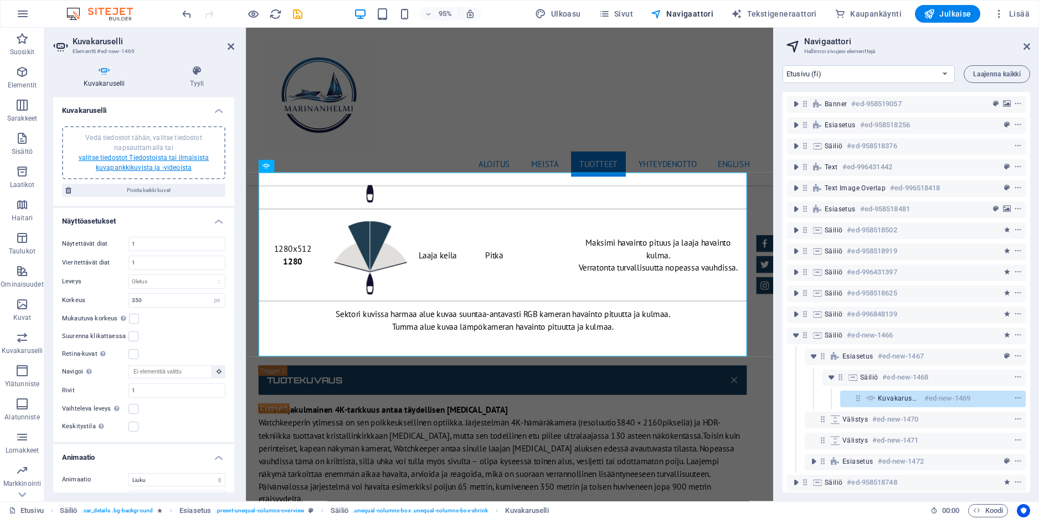
scroll to position [7411, 0]
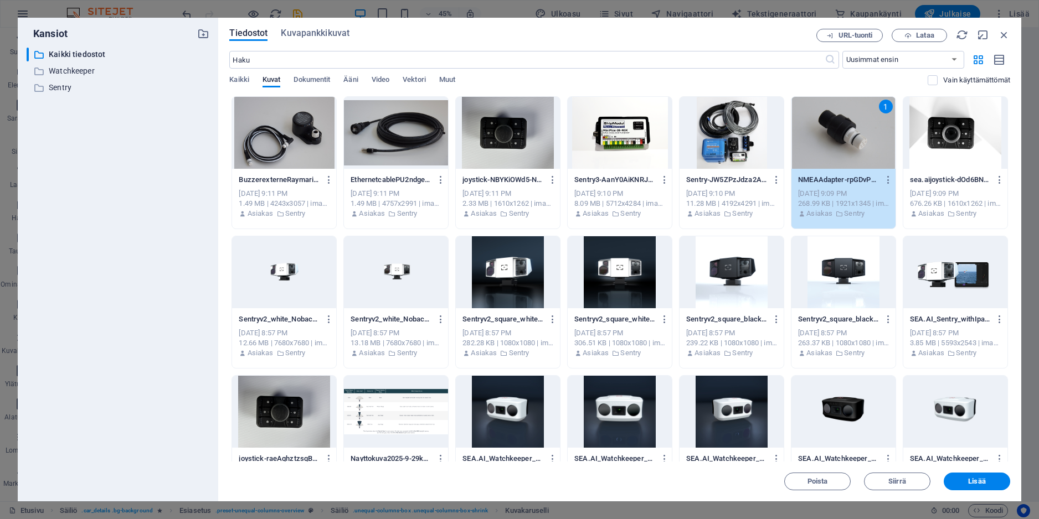
click at [795, 148] on div "1" at bounding box center [843, 133] width 104 height 72
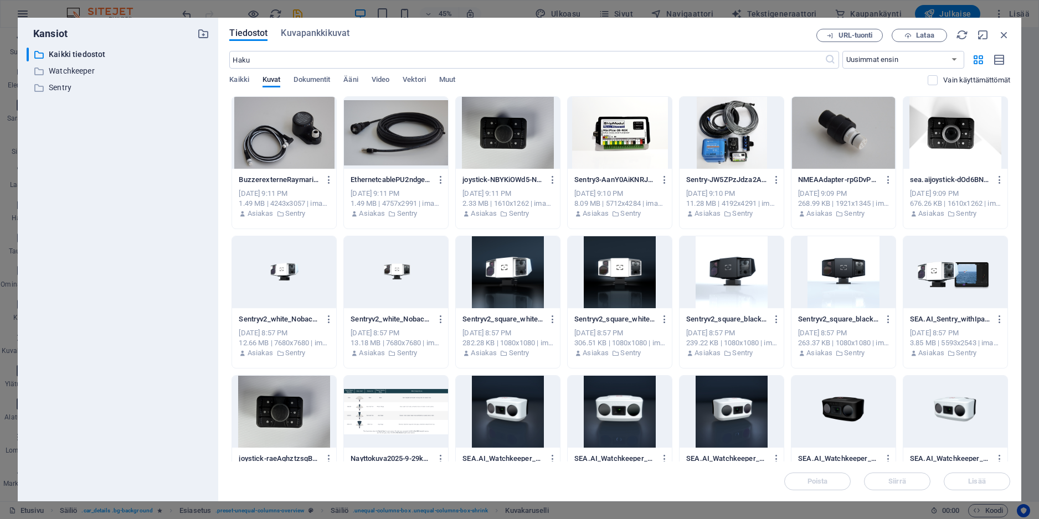
click at [750, 150] on div at bounding box center [731, 133] width 104 height 72
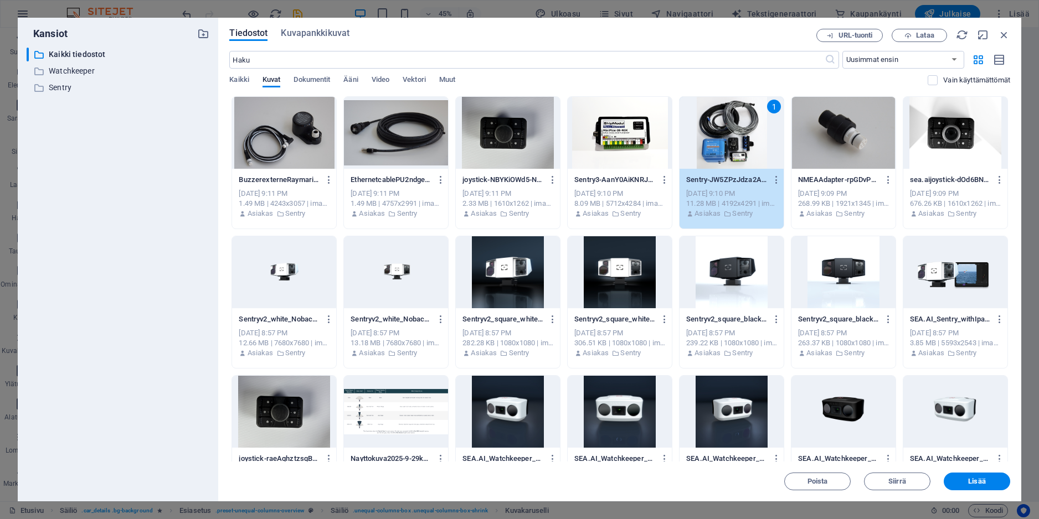
click at [830, 148] on div at bounding box center [843, 133] width 104 height 72
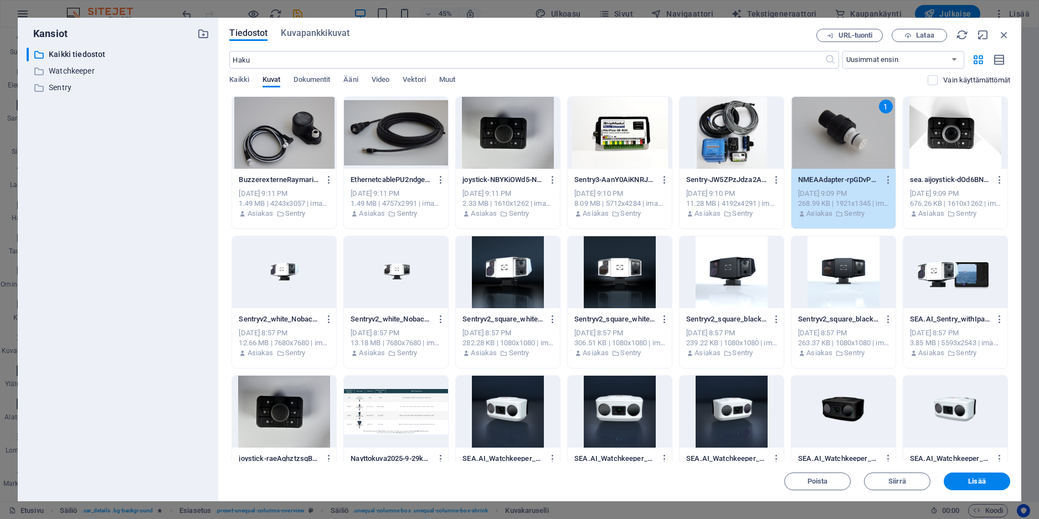
click at [764, 148] on div at bounding box center [731, 133] width 104 height 72
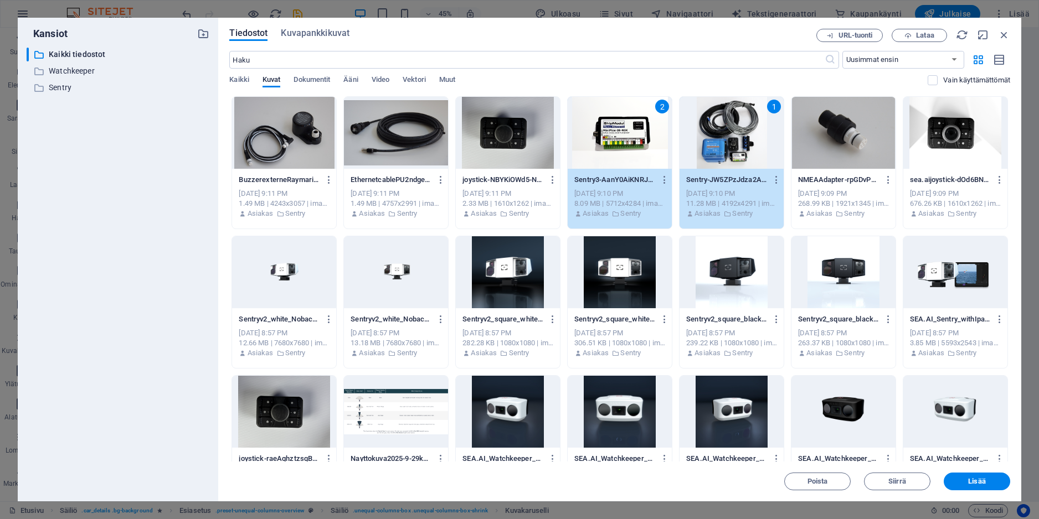
click at [304, 136] on div at bounding box center [284, 133] width 104 height 72
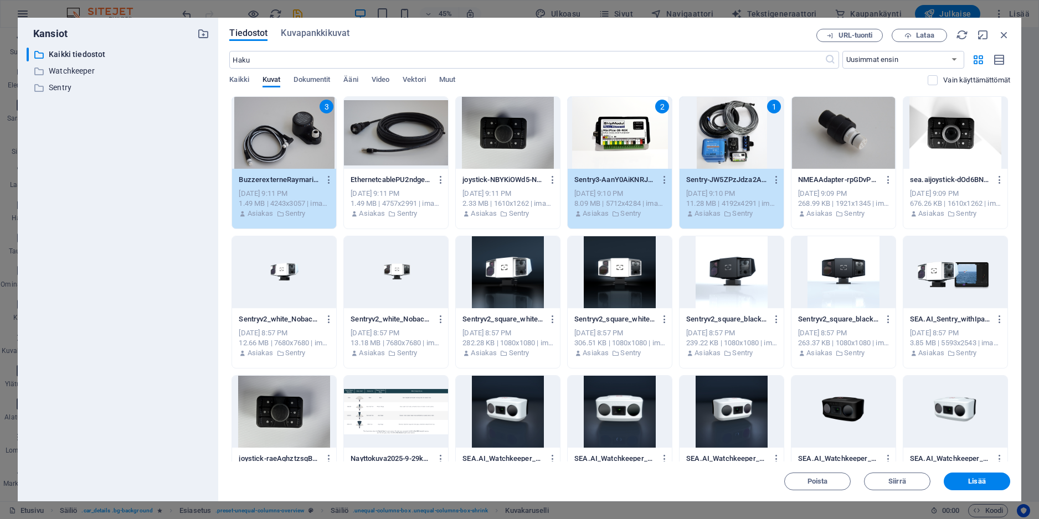
click at [372, 138] on div at bounding box center [396, 133] width 104 height 72
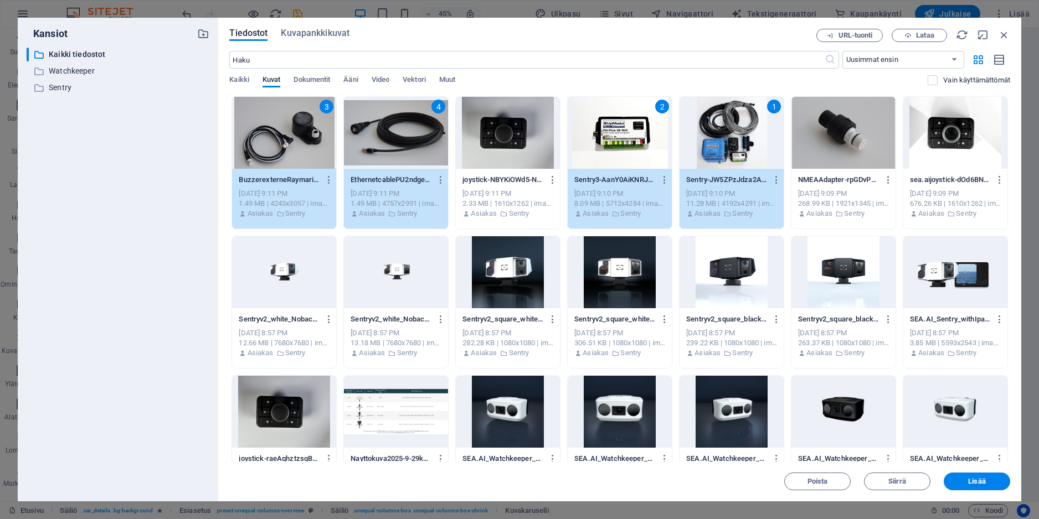
click at [507, 142] on div at bounding box center [508, 133] width 104 height 72
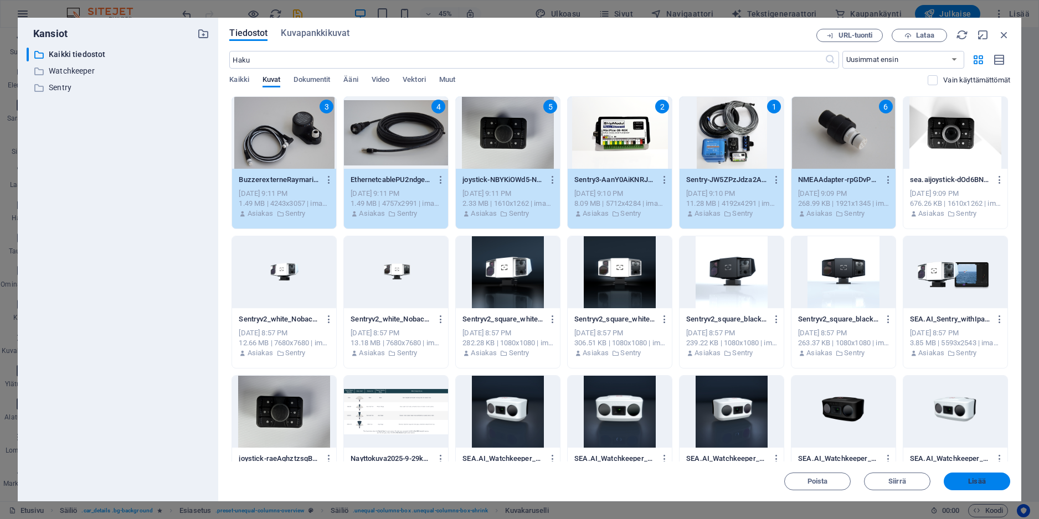
click at [989, 481] on span "Lisää" at bounding box center [977, 481] width 58 height 7
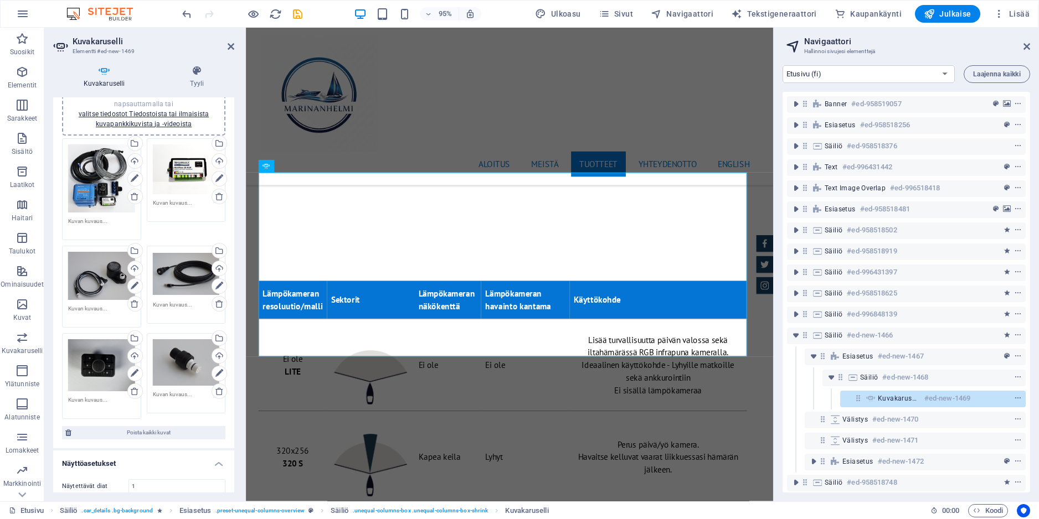
scroll to position [0, 0]
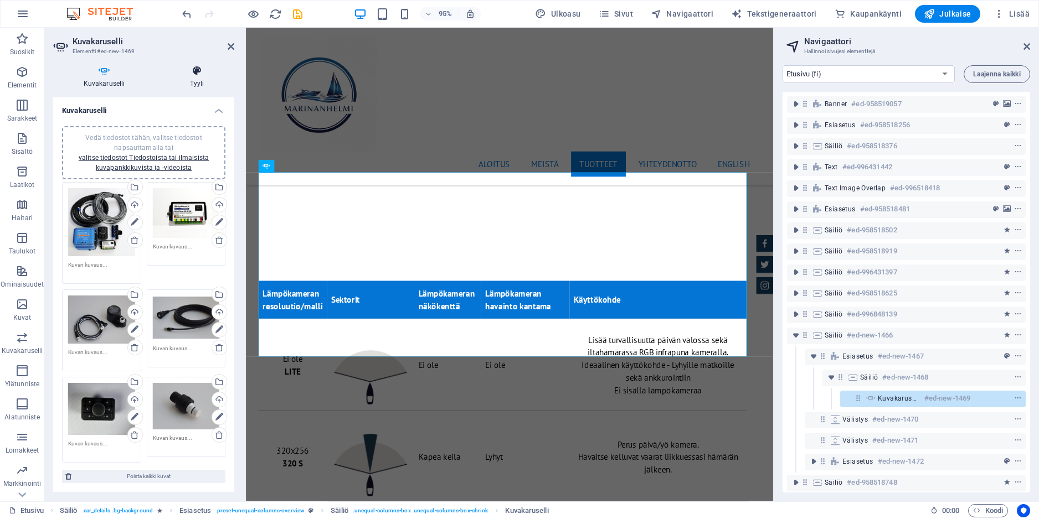
click at [191, 81] on h4 "Tyyli" at bounding box center [196, 76] width 75 height 23
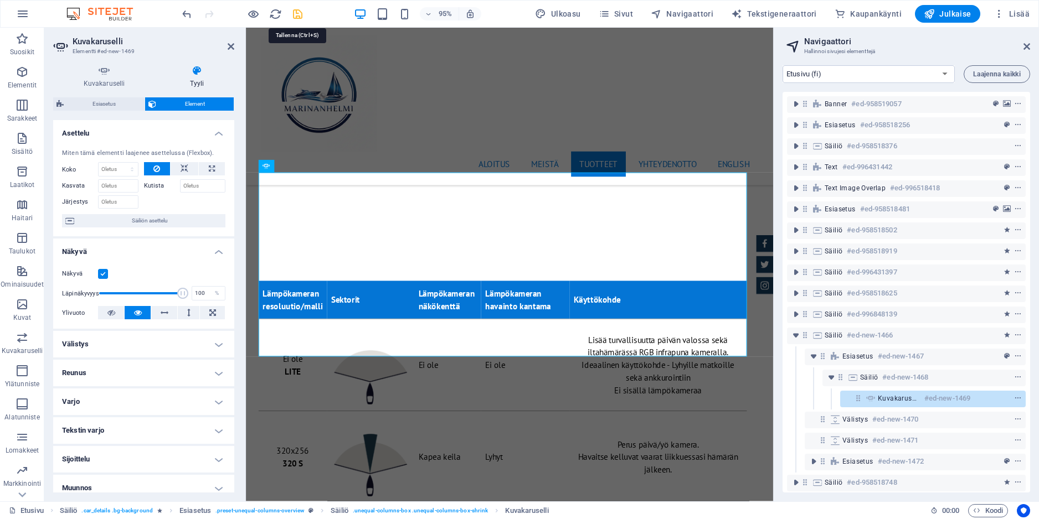
click at [296, 9] on icon "save" at bounding box center [297, 14] width 13 height 13
checkbox input "false"
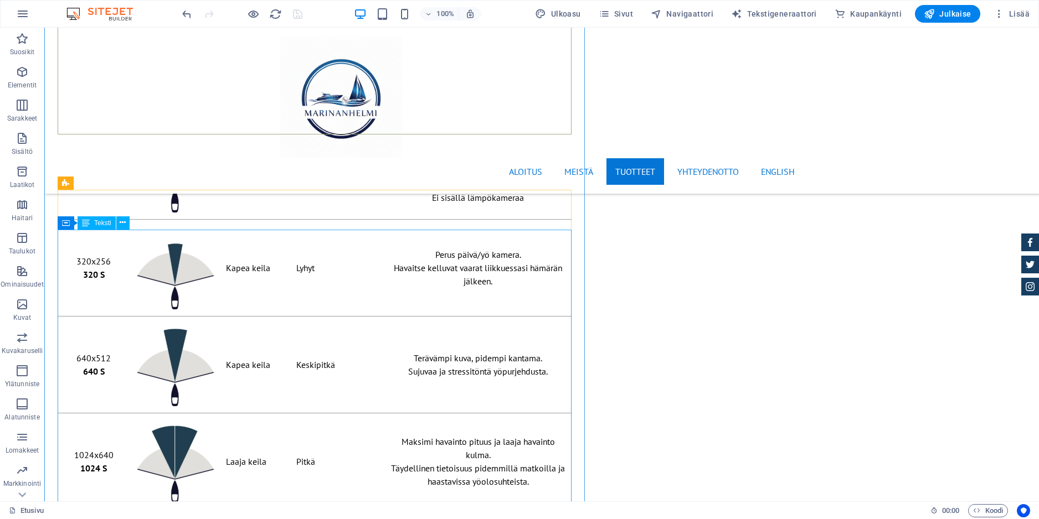
scroll to position [7137, 0]
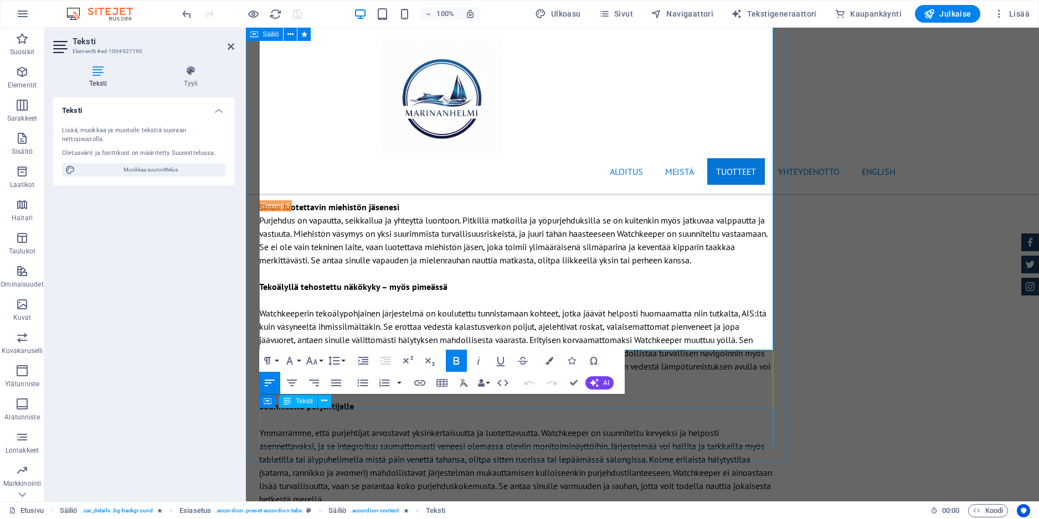
scroll to position [7597, 0]
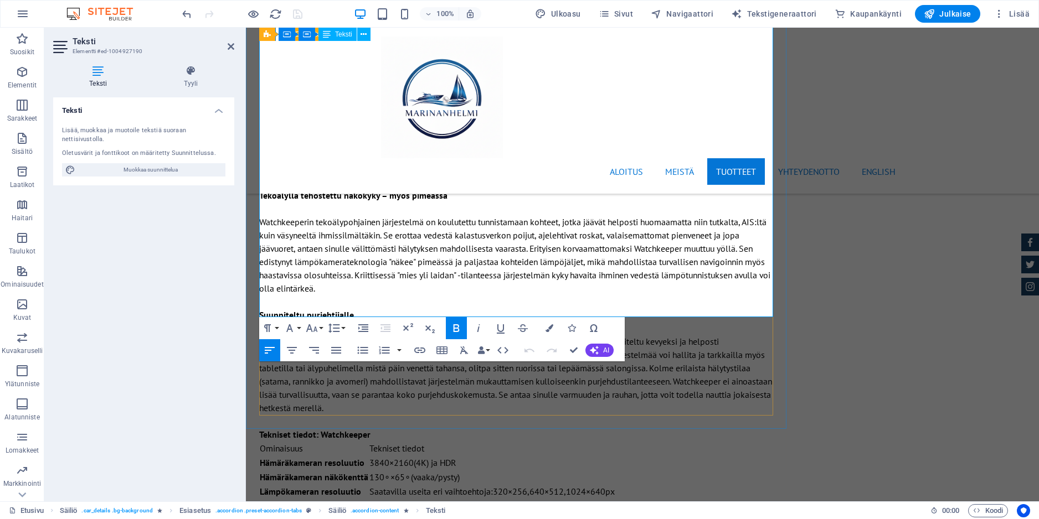
drag, startPoint x: 260, startPoint y: 340, endPoint x: 680, endPoint y: 291, distance: 422.6
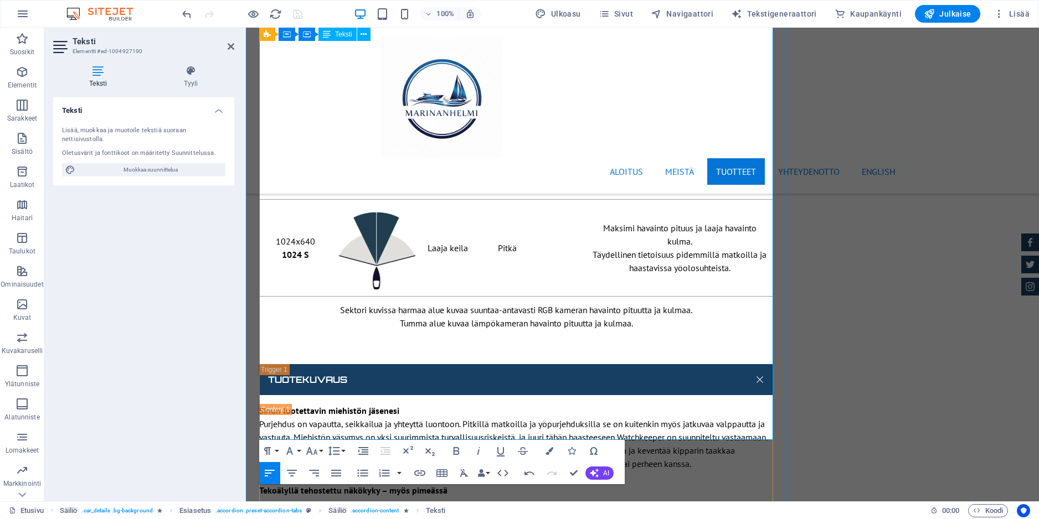
scroll to position [7290, 0]
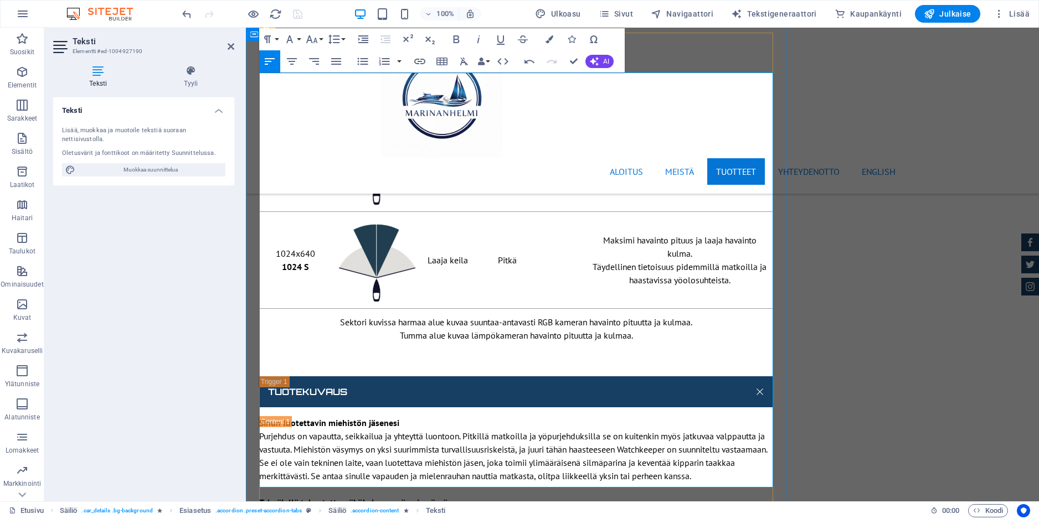
drag, startPoint x: 522, startPoint y: 444, endPoint x: 408, endPoint y: 244, distance: 230.6
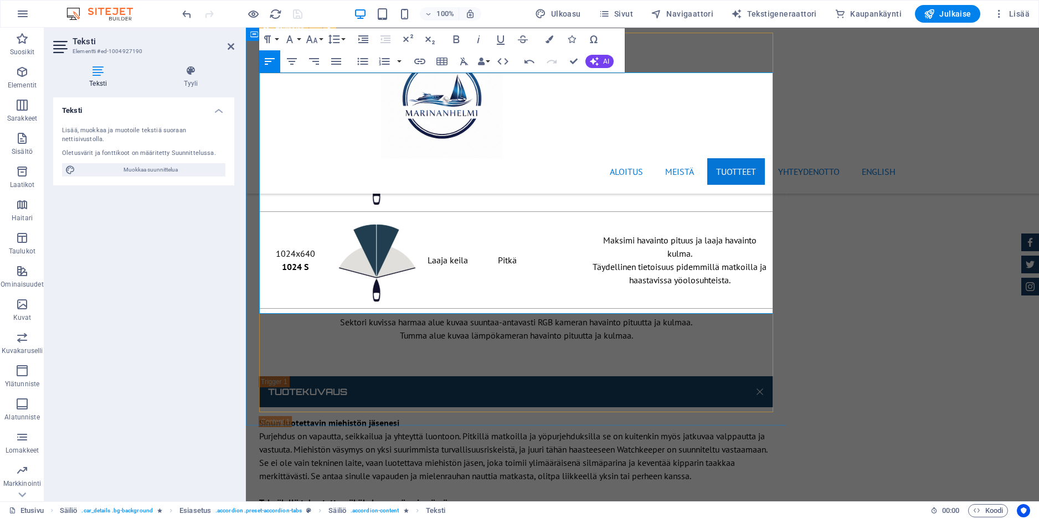
click at [338, 259] on button "Column" at bounding box center [333, 259] width 21 height 22
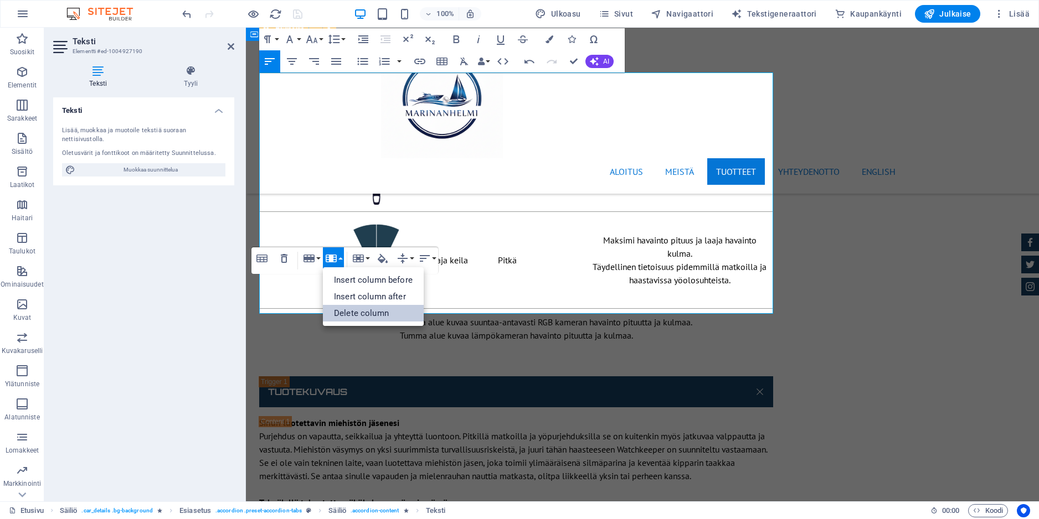
click at [353, 312] on link "Delete column" at bounding box center [373, 313] width 101 height 17
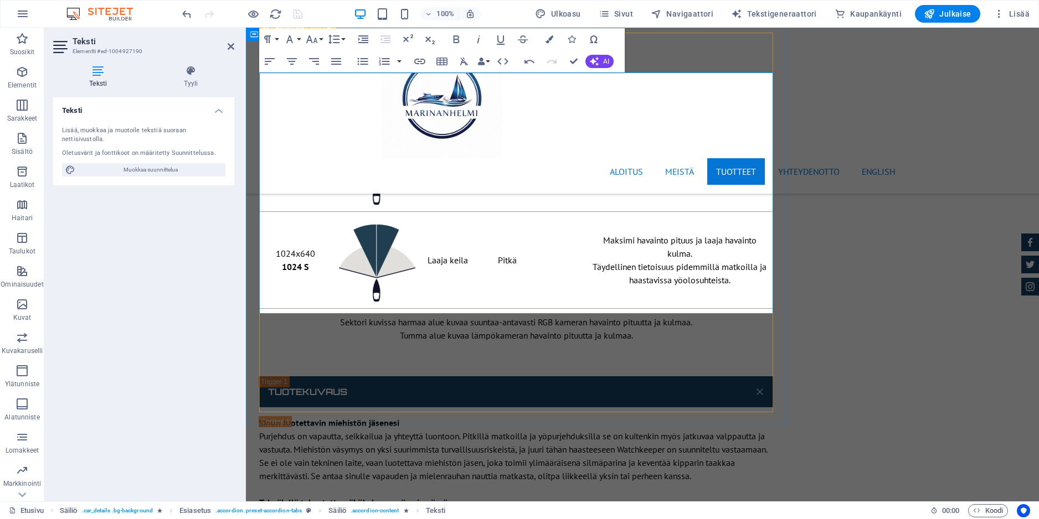
click at [341, 259] on button "Column" at bounding box center [333, 259] width 21 height 22
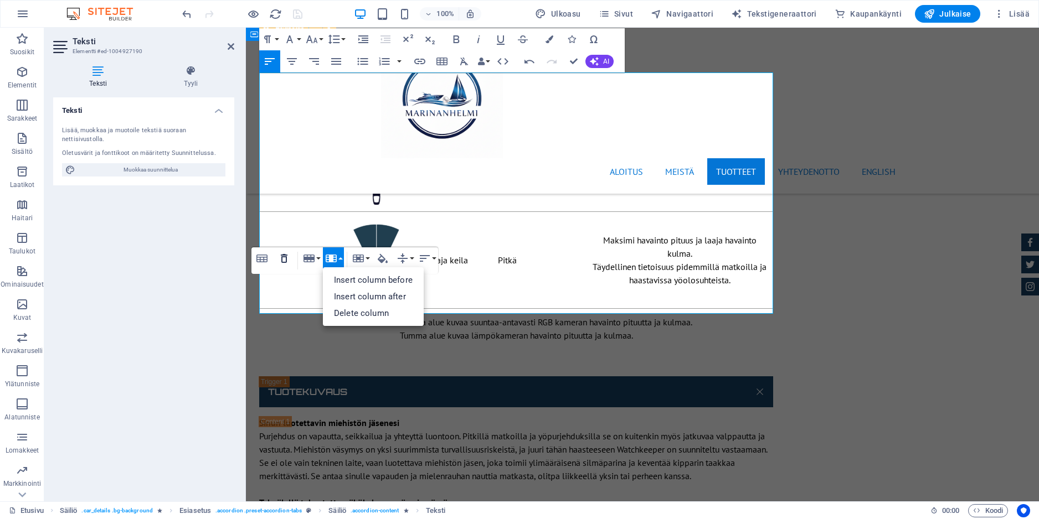
click at [280, 256] on icon "button" at bounding box center [283, 258] width 13 height 13
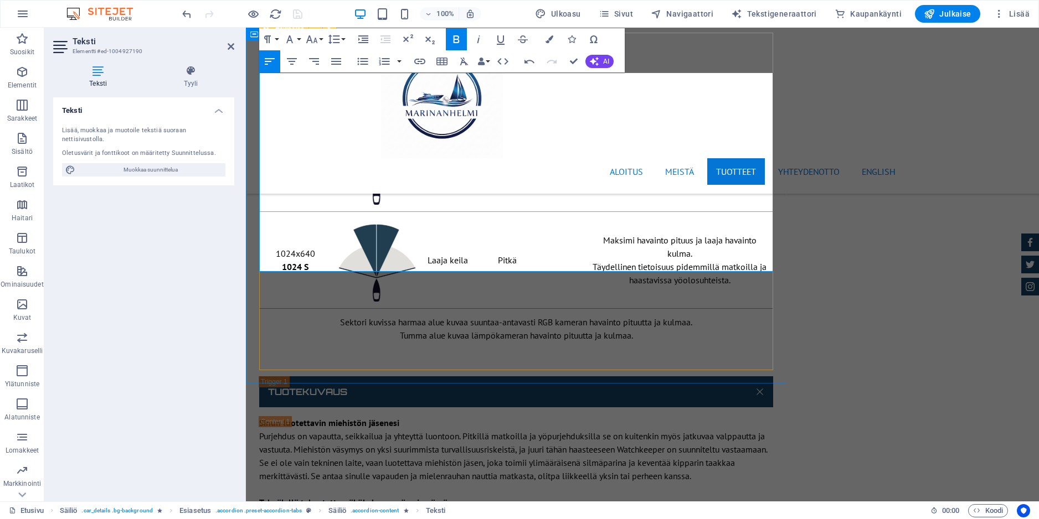
scroll to position [7173, 0]
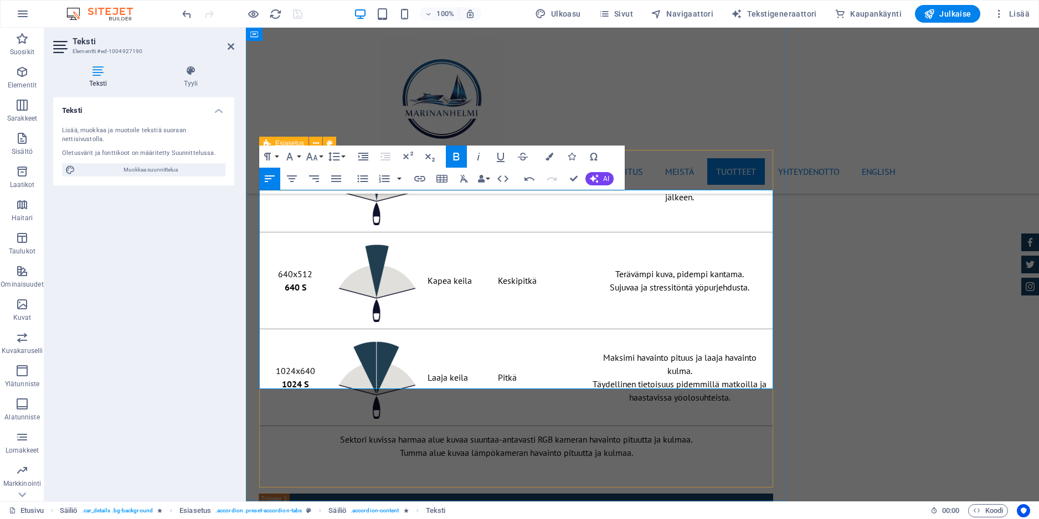
drag, startPoint x: 407, startPoint y: 353, endPoint x: 299, endPoint y: 215, distance: 174.7
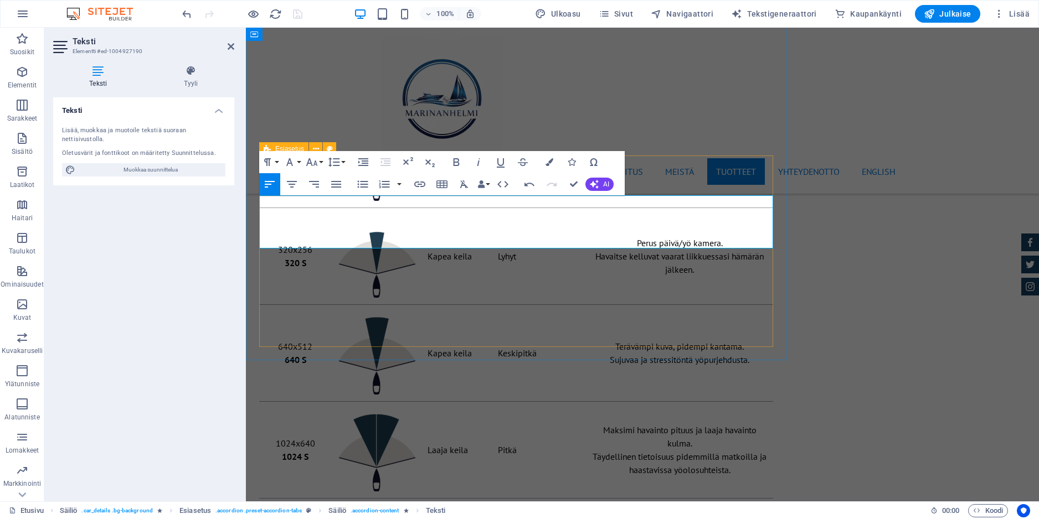
scroll to position [7058, 0]
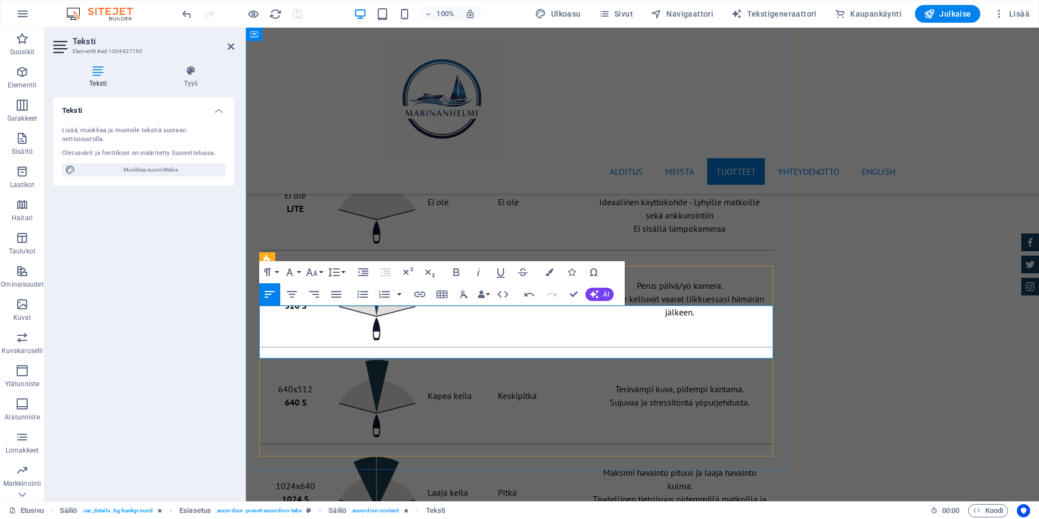
drag, startPoint x: 321, startPoint y: 332, endPoint x: 259, endPoint y: 310, distance: 65.1
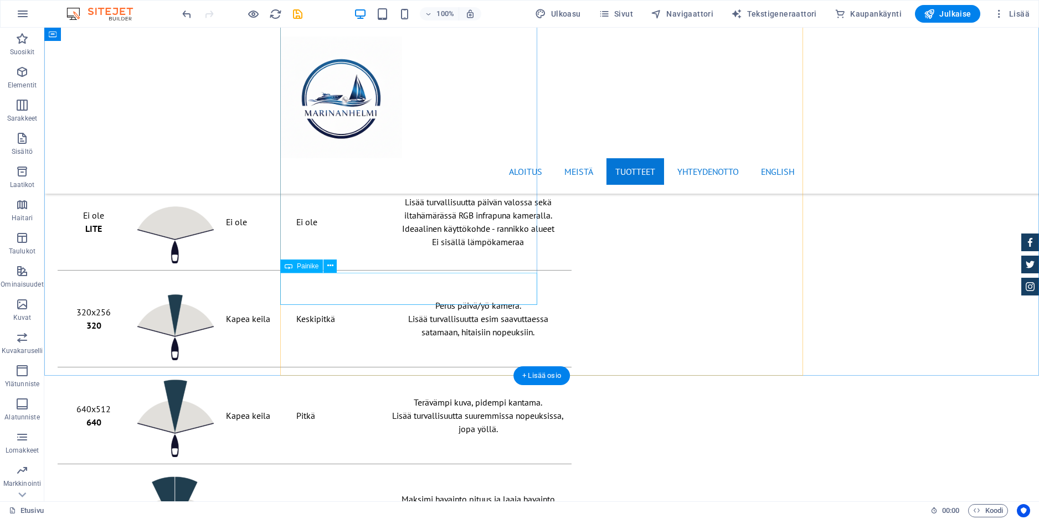
scroll to position [5954, 0]
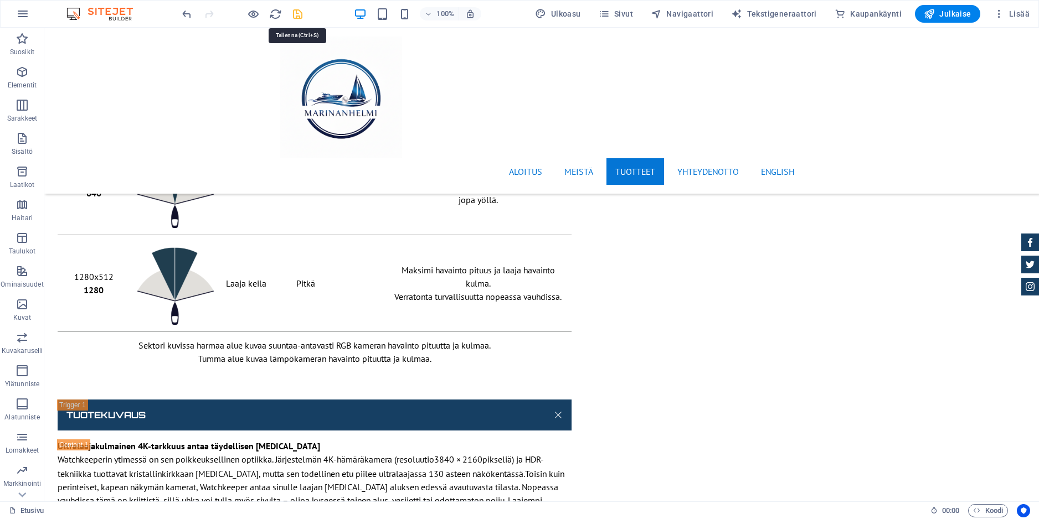
click at [300, 13] on icon "save" at bounding box center [297, 14] width 13 height 13
checkbox input "false"
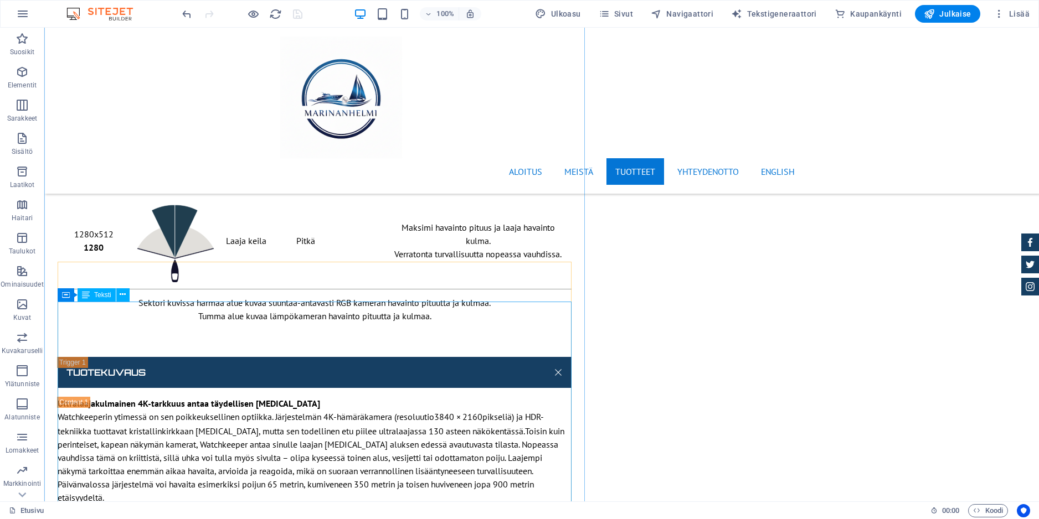
scroll to position [5977, 0]
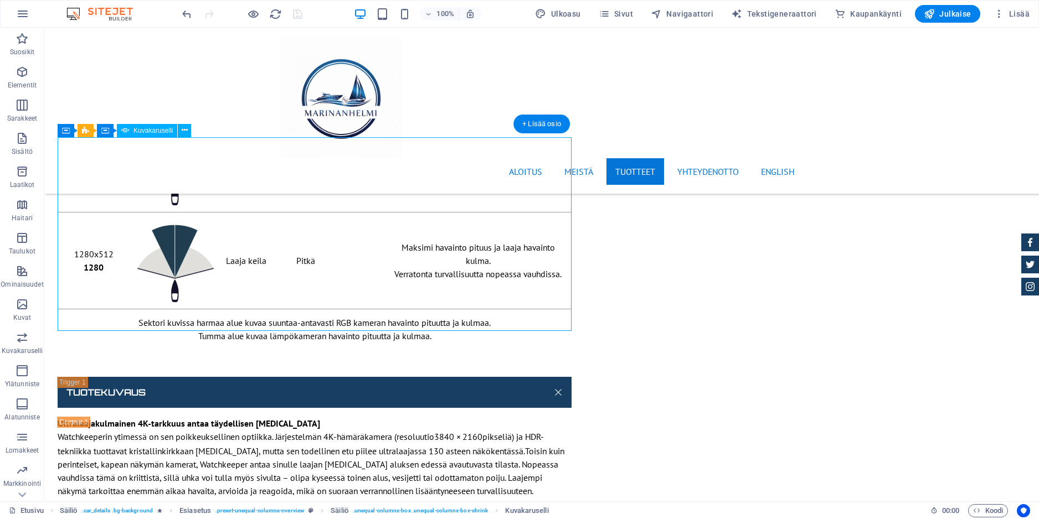
select select "px"
select select "ms"
select select "progressive"
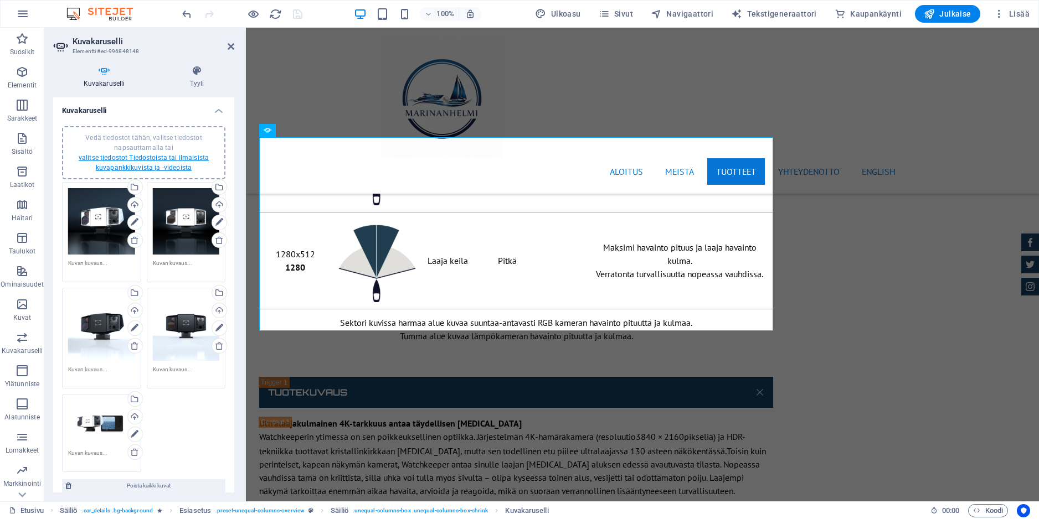
click at [143, 156] on link "valitse tiedostot Tiedostoista tai ilmaisista kuvapankkikuvista ja -videoista" at bounding box center [144, 163] width 130 height 18
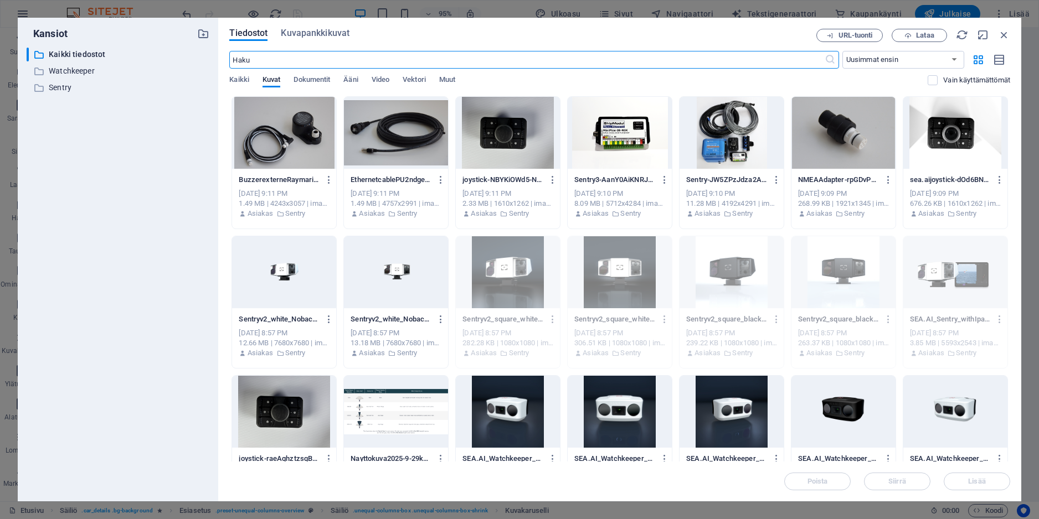
scroll to position [0, 0]
click at [926, 34] on span "Lataa" at bounding box center [925, 35] width 18 height 7
click at [1004, 34] on icon "button" at bounding box center [1004, 35] width 12 height 12
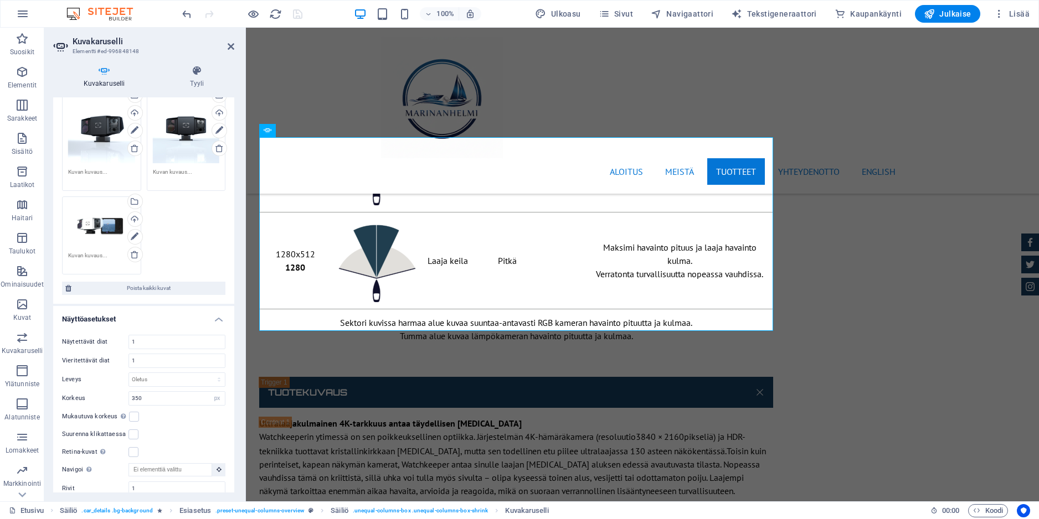
scroll to position [439, 0]
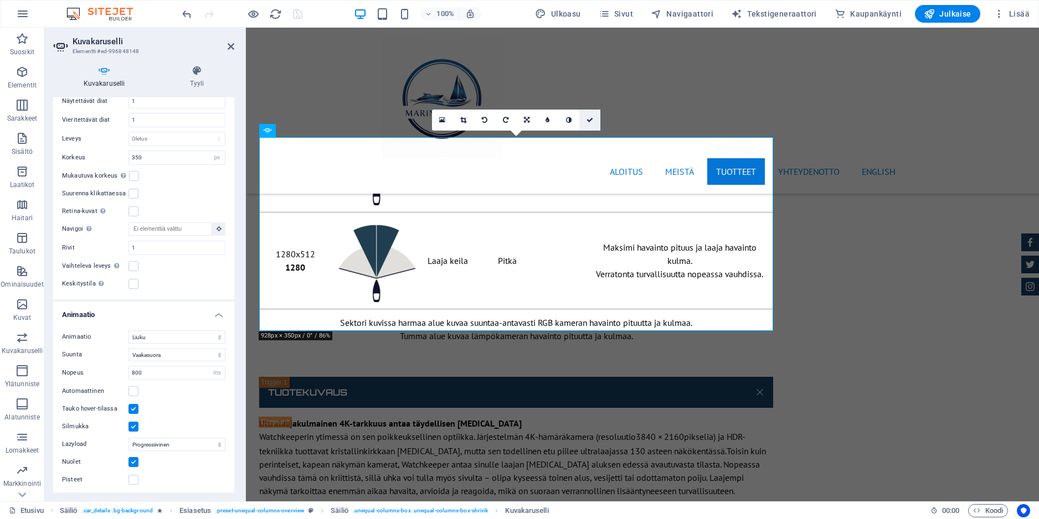
click at [586, 120] on icon at bounding box center [589, 120] width 7 height 7
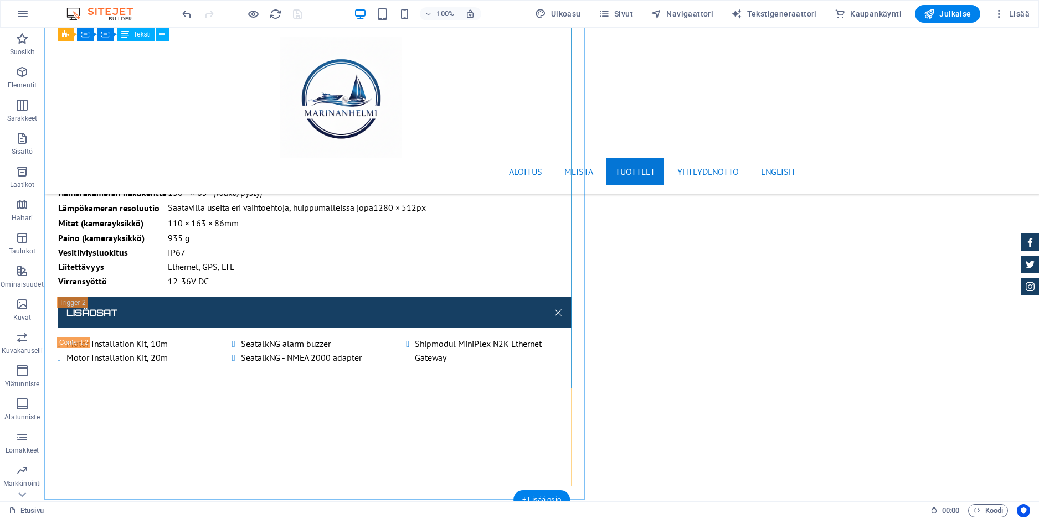
scroll to position [6567, 0]
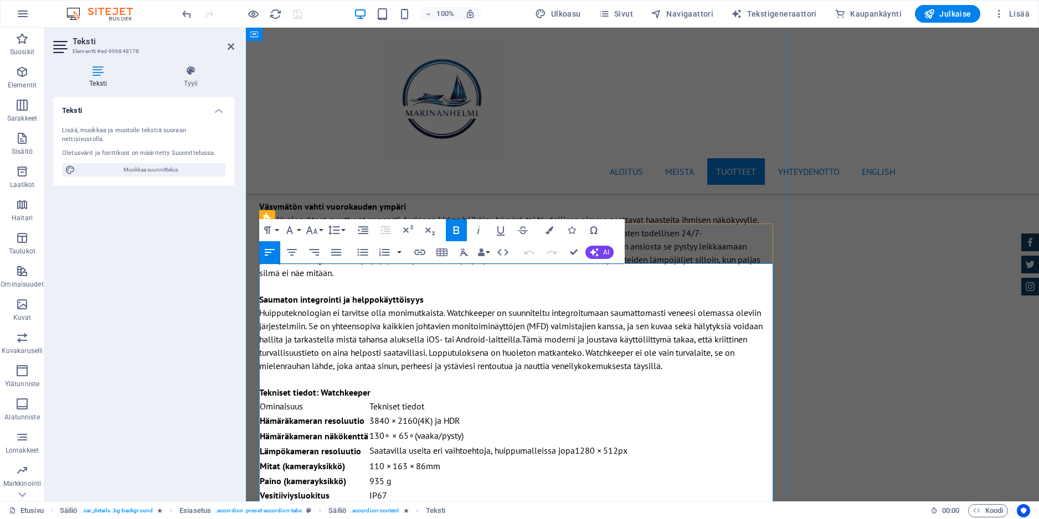
scroll to position [6565, 0]
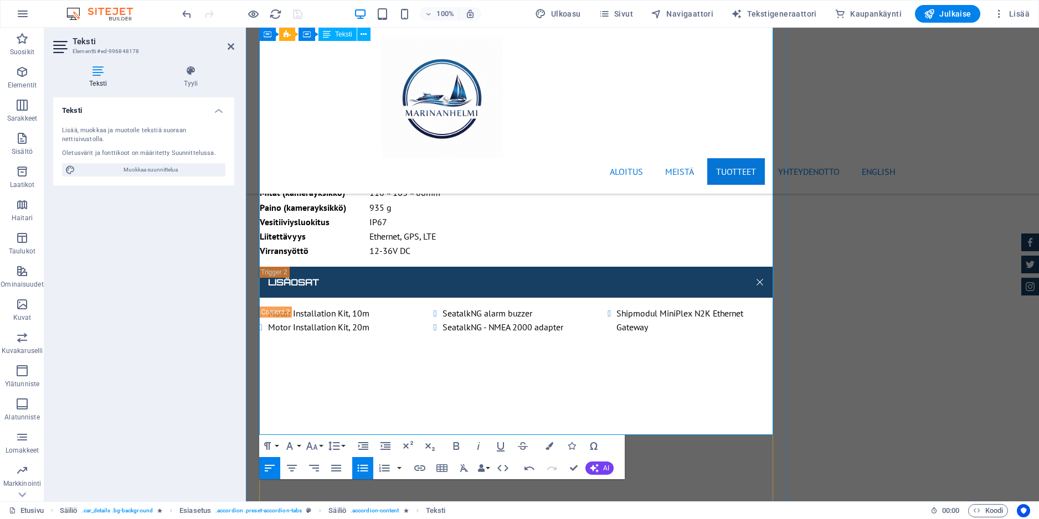
scroll to position [6593, 0]
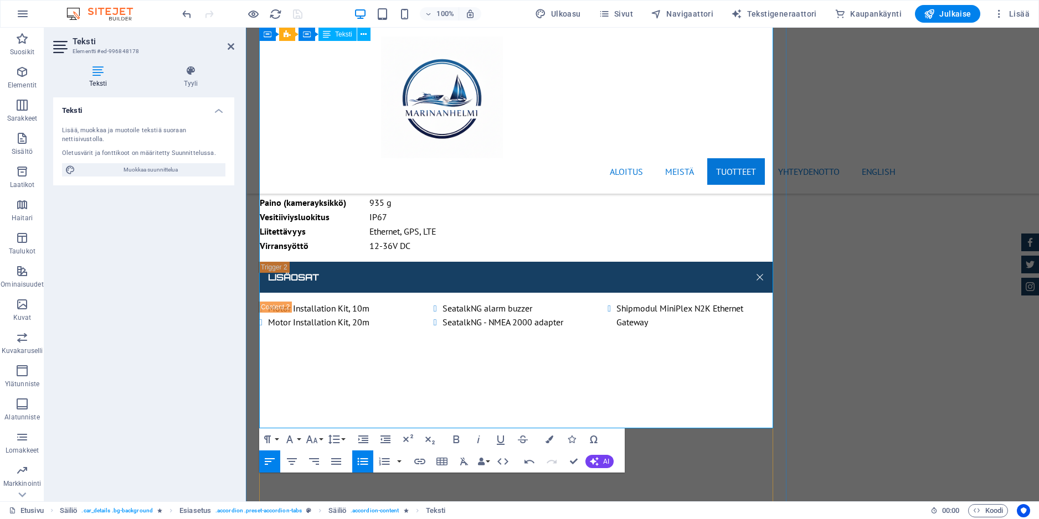
click at [367, 460] on icon "button" at bounding box center [362, 461] width 13 height 13
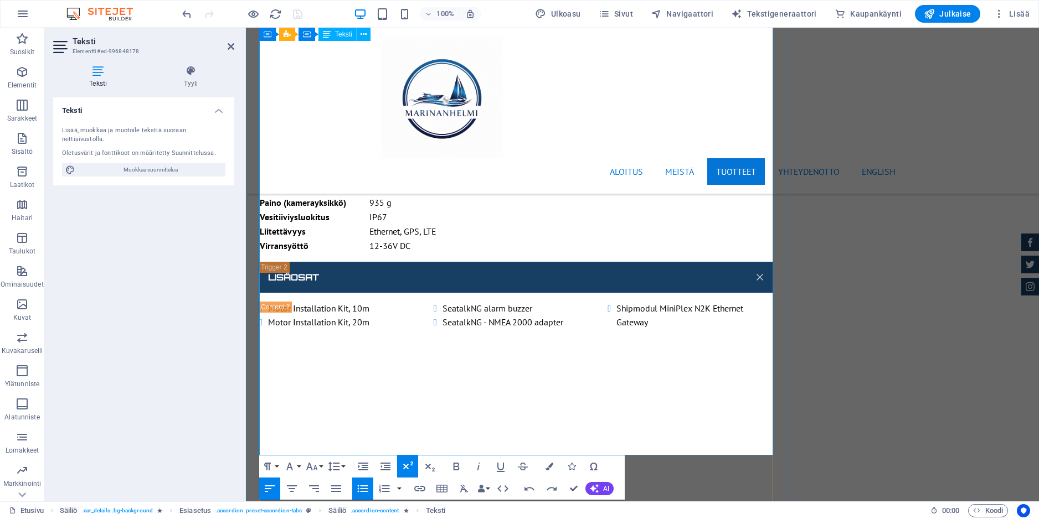
scroll to position [729, 2]
drag, startPoint x: 582, startPoint y: 434, endPoint x: 264, endPoint y: 439, distance: 317.9
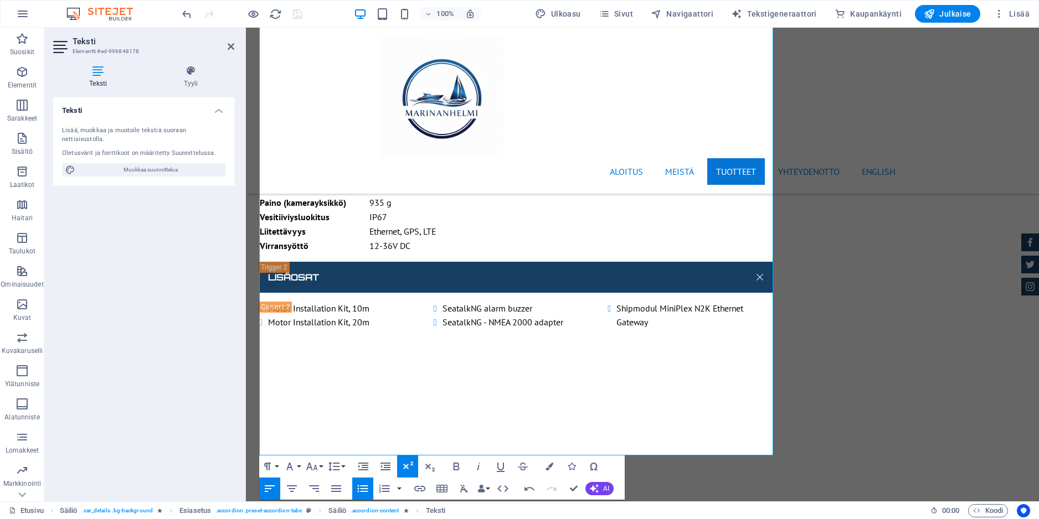
click at [408, 465] on icon "button" at bounding box center [408, 466] width 10 height 8
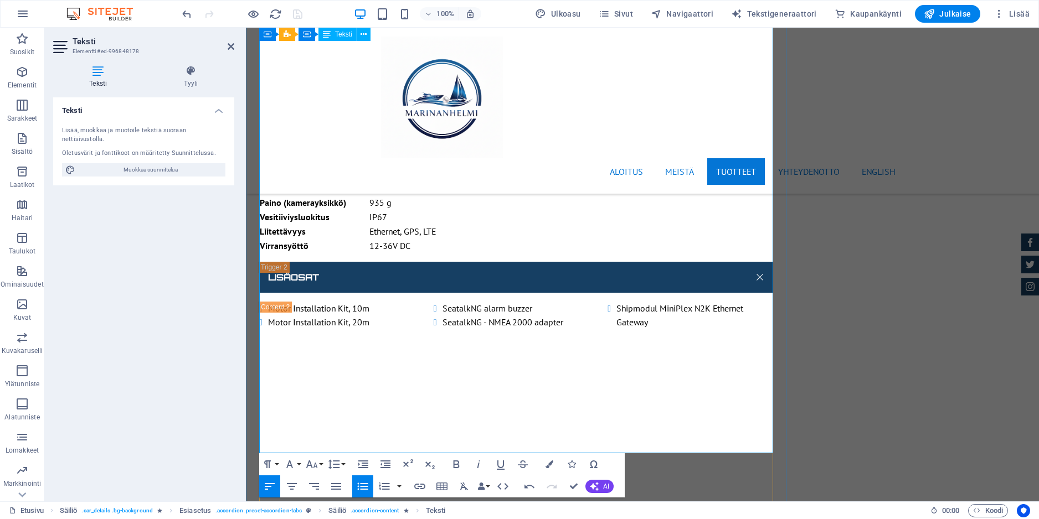
drag, startPoint x: 269, startPoint y: 434, endPoint x: 314, endPoint y: 435, distance: 45.4
drag, startPoint x: 316, startPoint y: 434, endPoint x: 270, endPoint y: 434, distance: 46.5
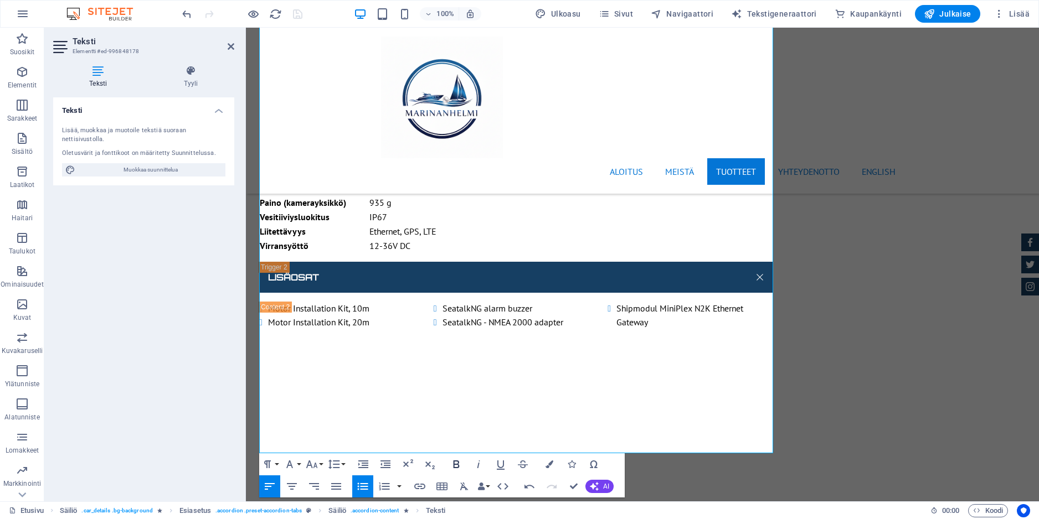
click at [454, 463] on icon "button" at bounding box center [457, 465] width 6 height 8
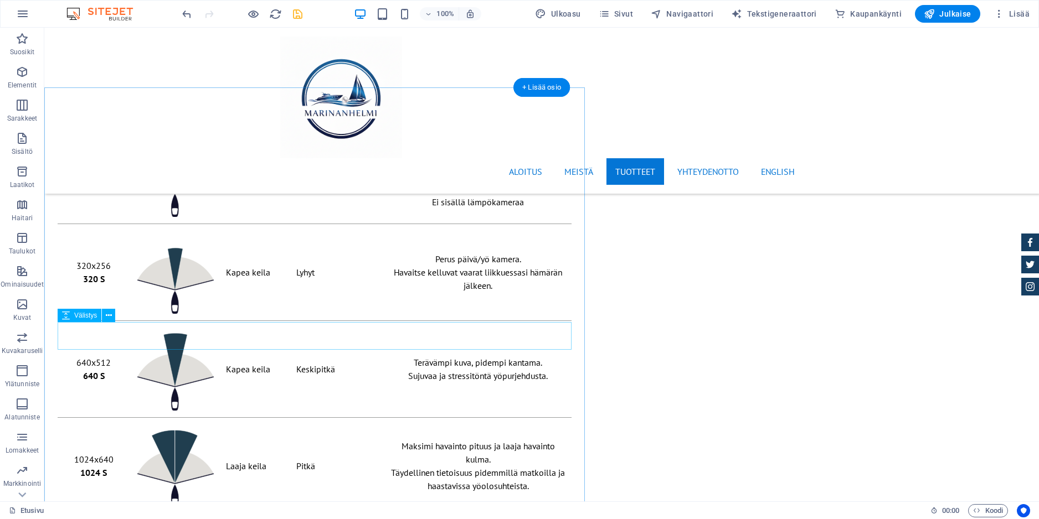
scroll to position [7105, 0]
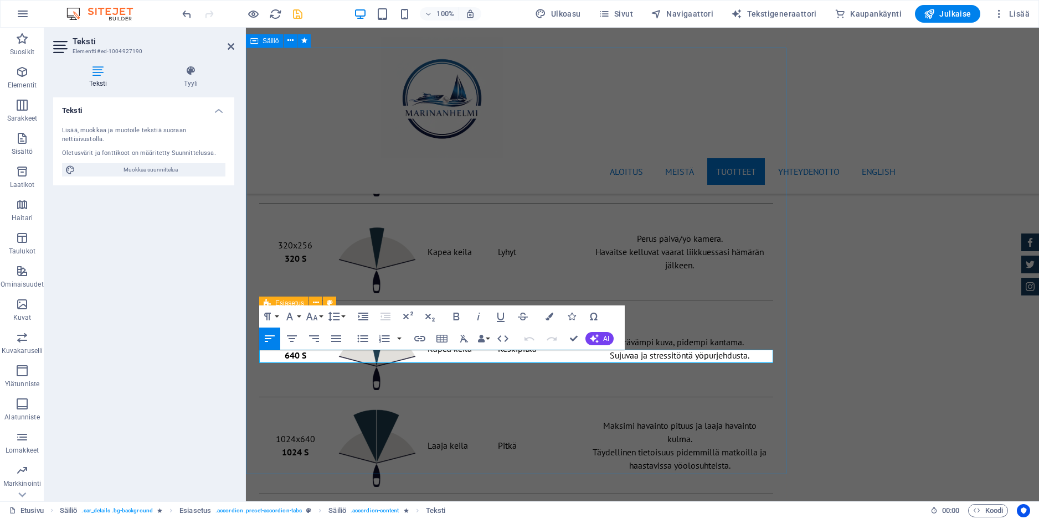
drag, startPoint x: 394, startPoint y: 354, endPoint x: 253, endPoint y: 357, distance: 140.7
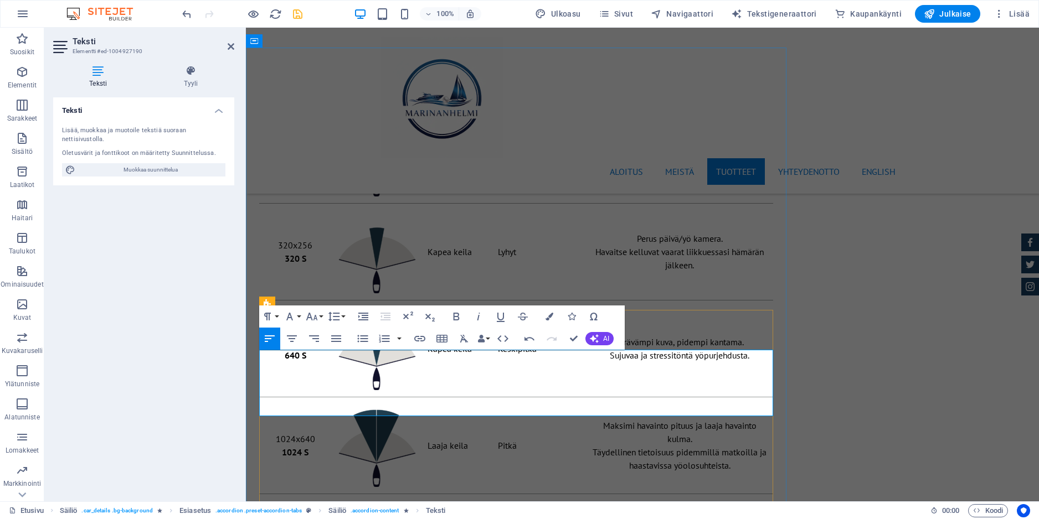
scroll to position [2118, 1]
drag, startPoint x: 385, startPoint y: 356, endPoint x: 258, endPoint y: 352, distance: 126.9
click at [459, 318] on icon "button" at bounding box center [457, 317] width 6 height 8
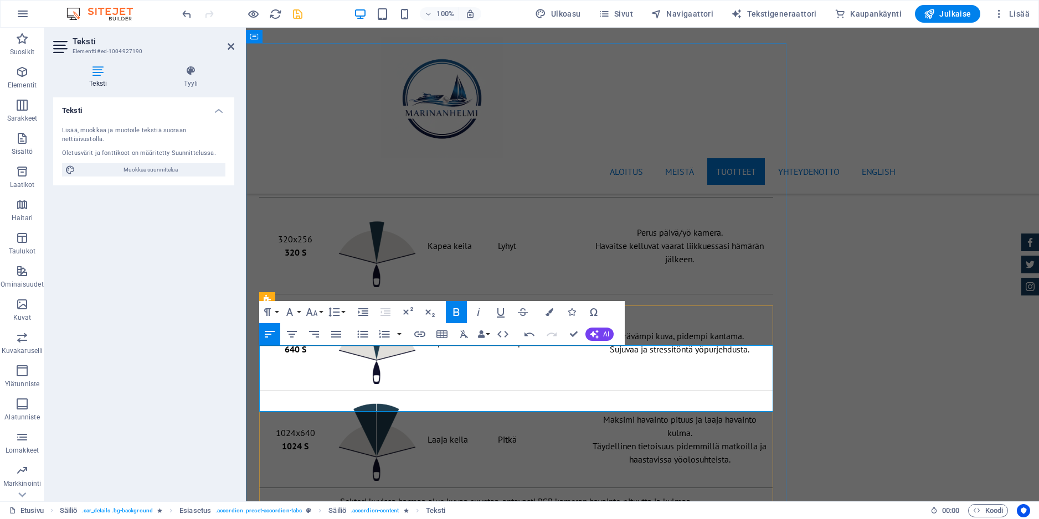
scroll to position [7111, 0]
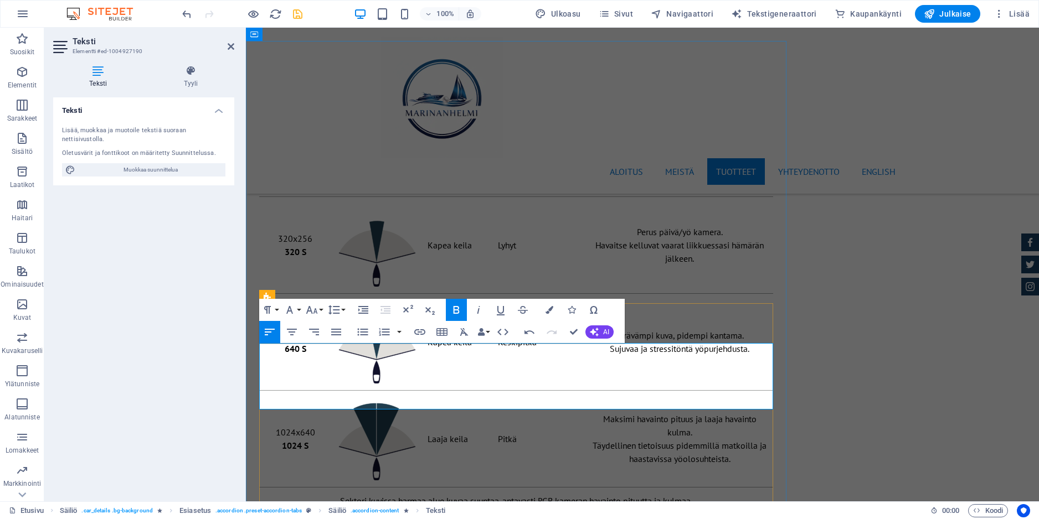
click at [360, 330] on icon "button" at bounding box center [362, 332] width 13 height 13
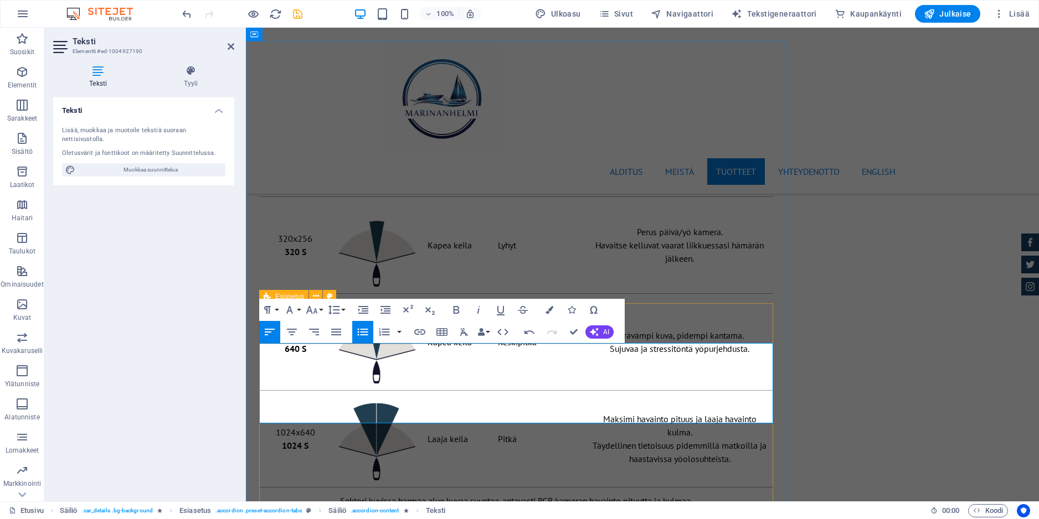
scroll to position [1969, 1]
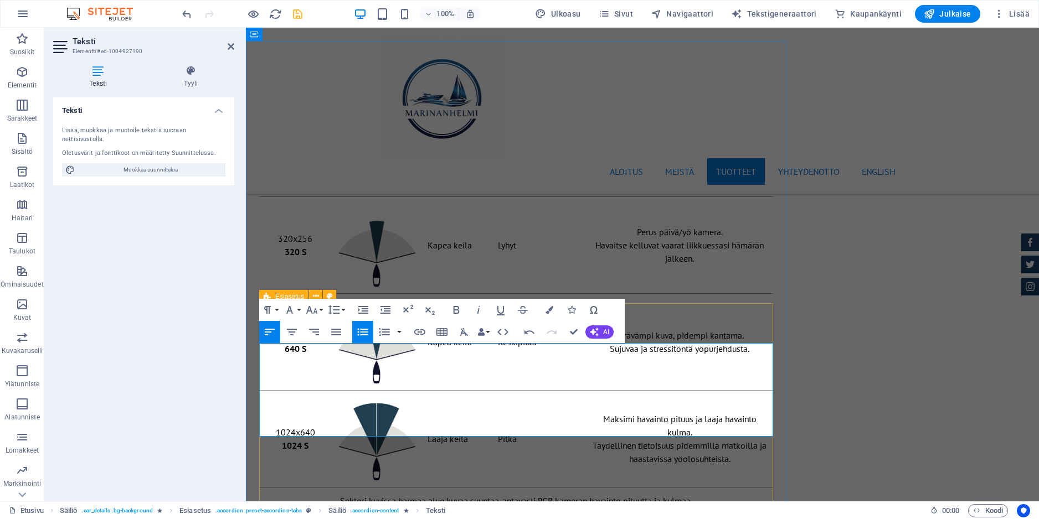
drag, startPoint x: 270, startPoint y: 404, endPoint x: 348, endPoint y: 403, distance: 78.1
click at [452, 306] on icon "button" at bounding box center [456, 309] width 13 height 13
drag, startPoint x: 269, startPoint y: 417, endPoint x: 375, endPoint y: 416, distance: 106.9
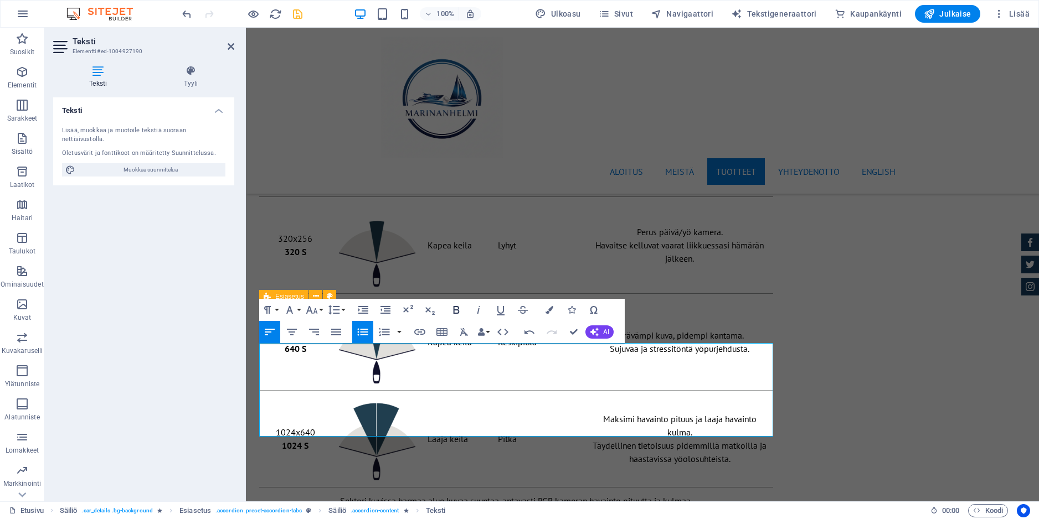
click at [461, 310] on icon "button" at bounding box center [456, 309] width 13 height 13
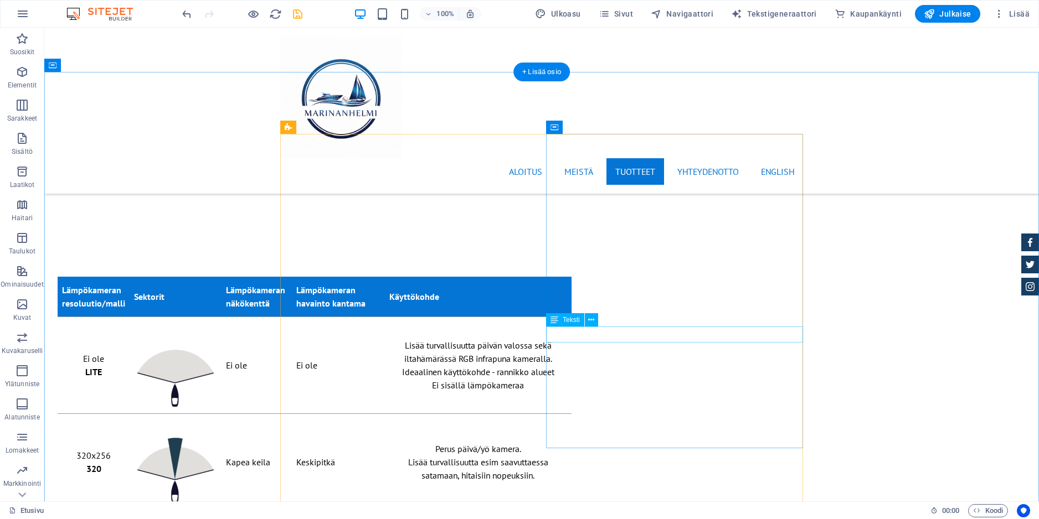
scroll to position [5580, 0]
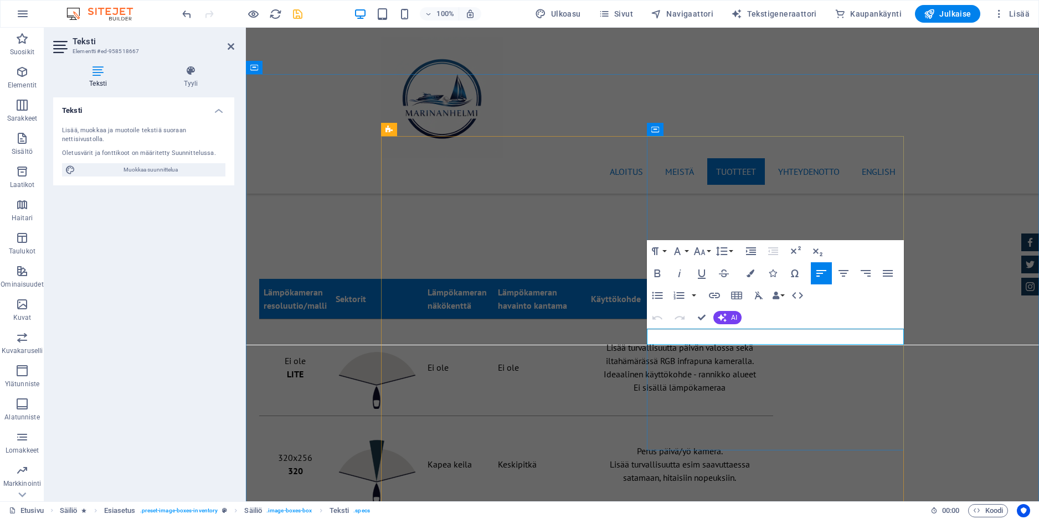
drag, startPoint x: 770, startPoint y: 338, endPoint x: 647, endPoint y: 336, distance: 123.5
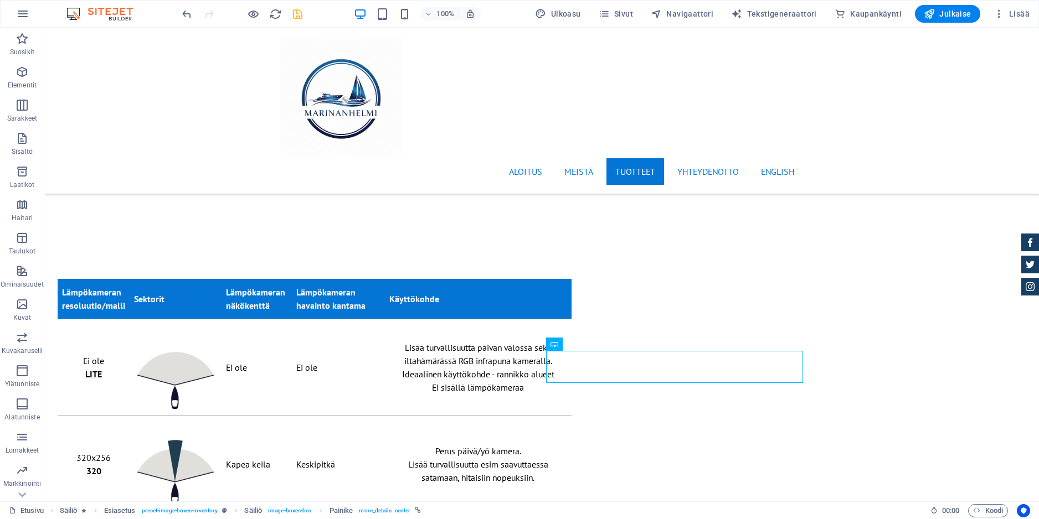
click at [297, 14] on icon "save" at bounding box center [297, 14] width 13 height 13
checkbox input "false"
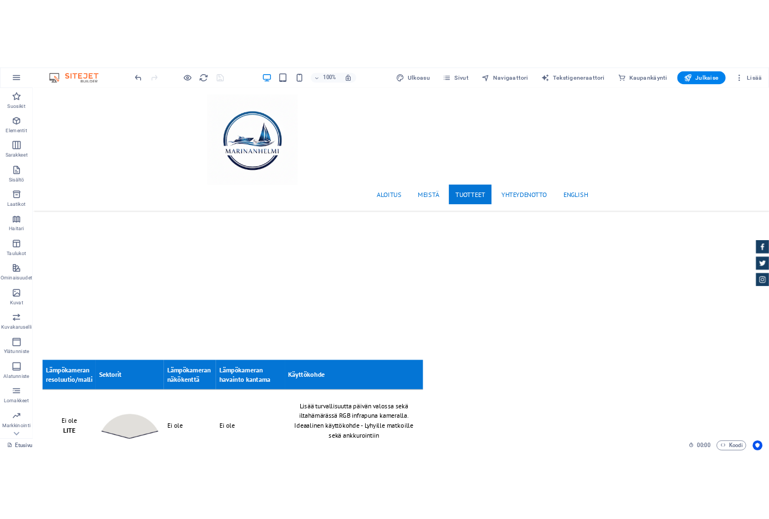
scroll to position [6811, 0]
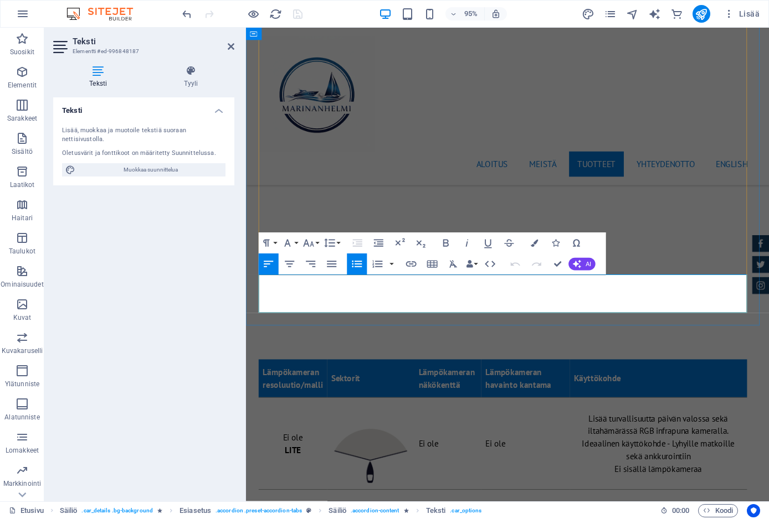
drag, startPoint x: 663, startPoint y: 311, endPoint x: 266, endPoint y: 297, distance: 397.3
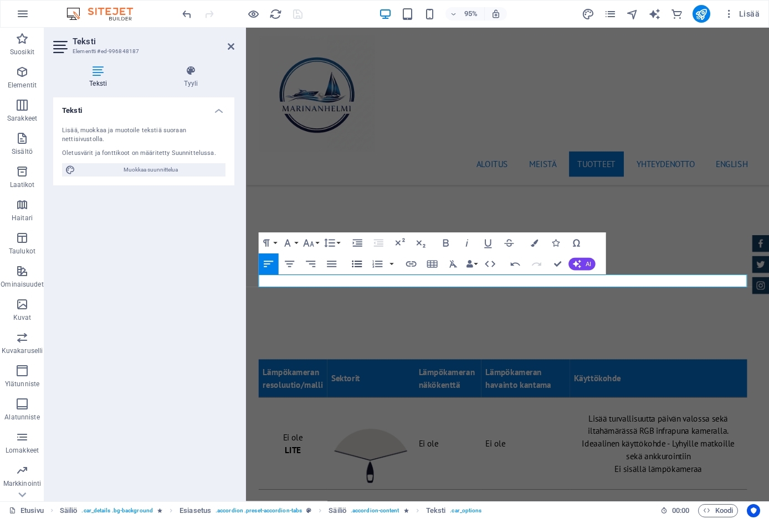
click at [358, 266] on icon "button" at bounding box center [357, 264] width 10 height 7
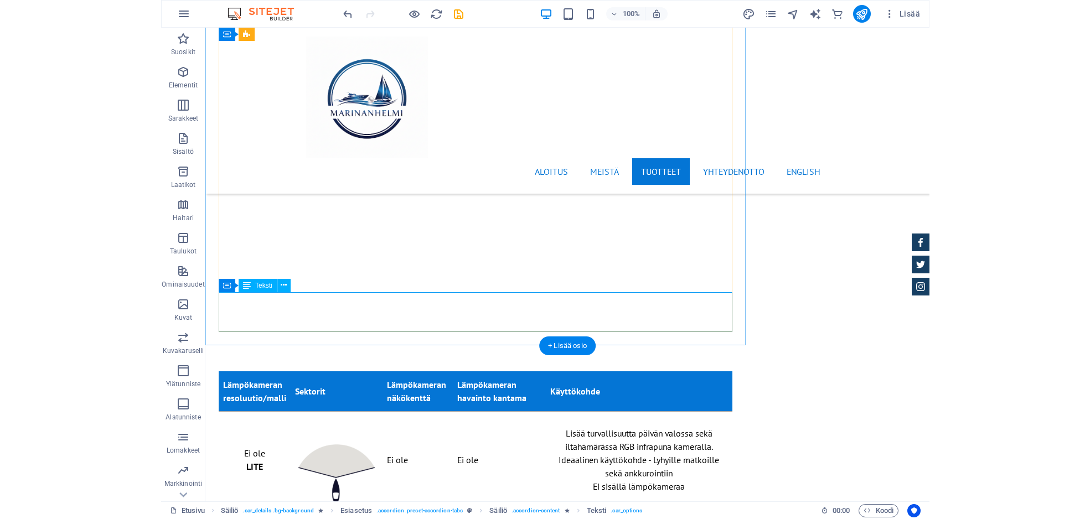
scroll to position [6806, 0]
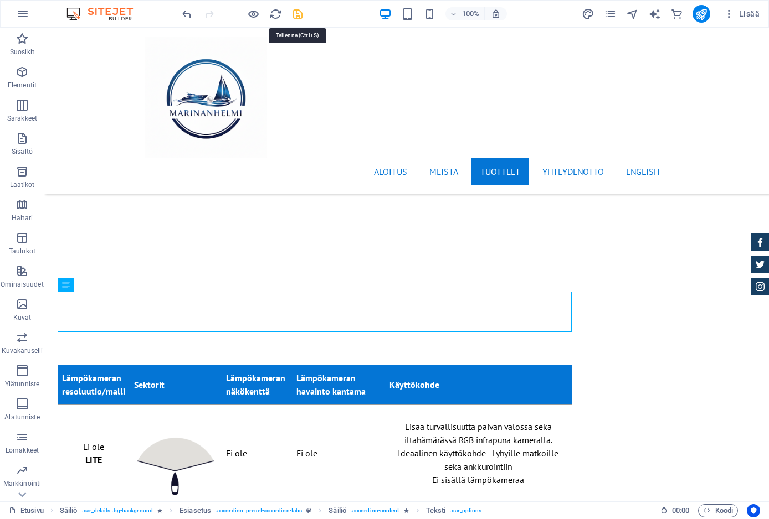
click at [301, 12] on icon "save" at bounding box center [297, 14] width 13 height 13
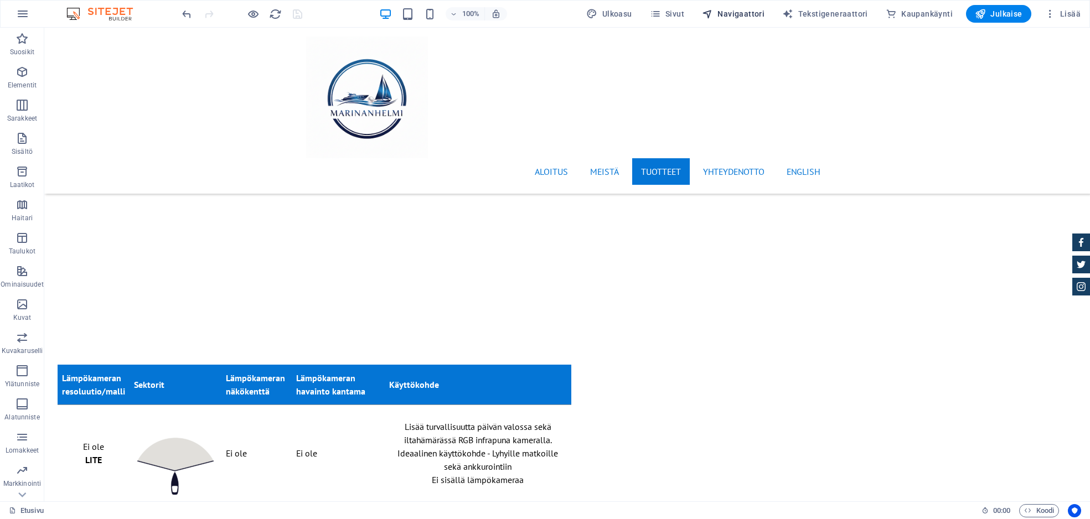
click at [735, 16] on span "Navigaattori" at bounding box center [733, 13] width 63 height 11
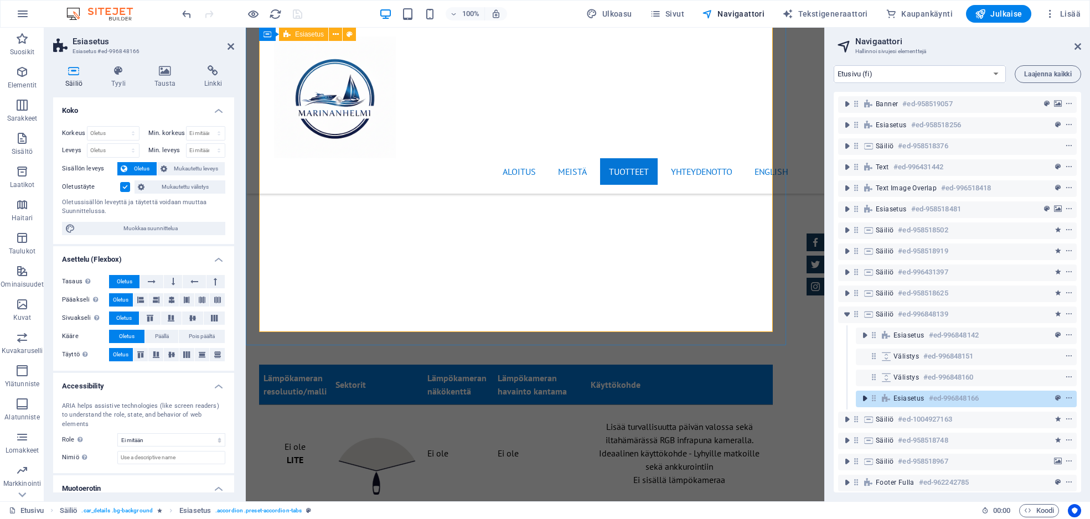
click at [867, 398] on icon "toggle-expand" at bounding box center [864, 398] width 11 height 11
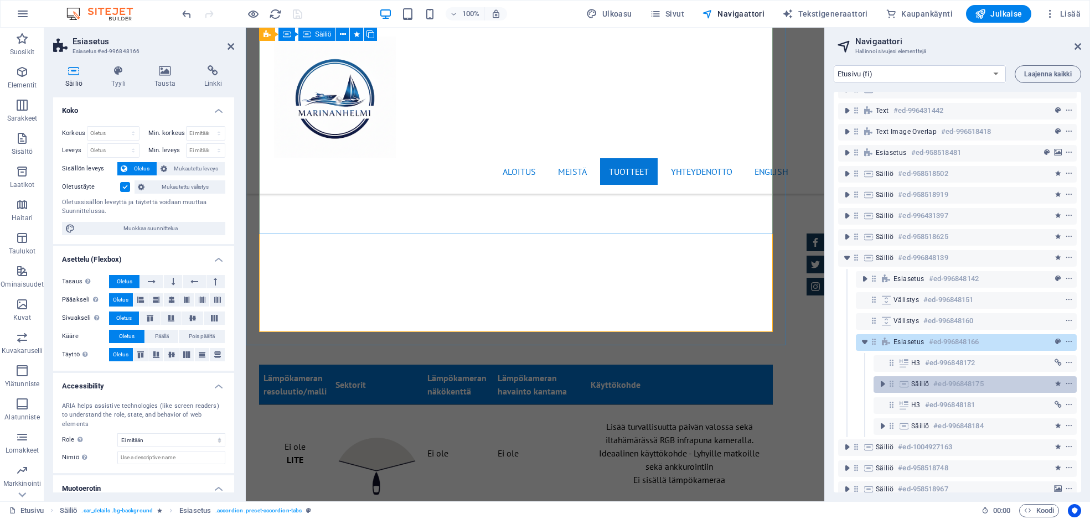
scroll to position [120, 0]
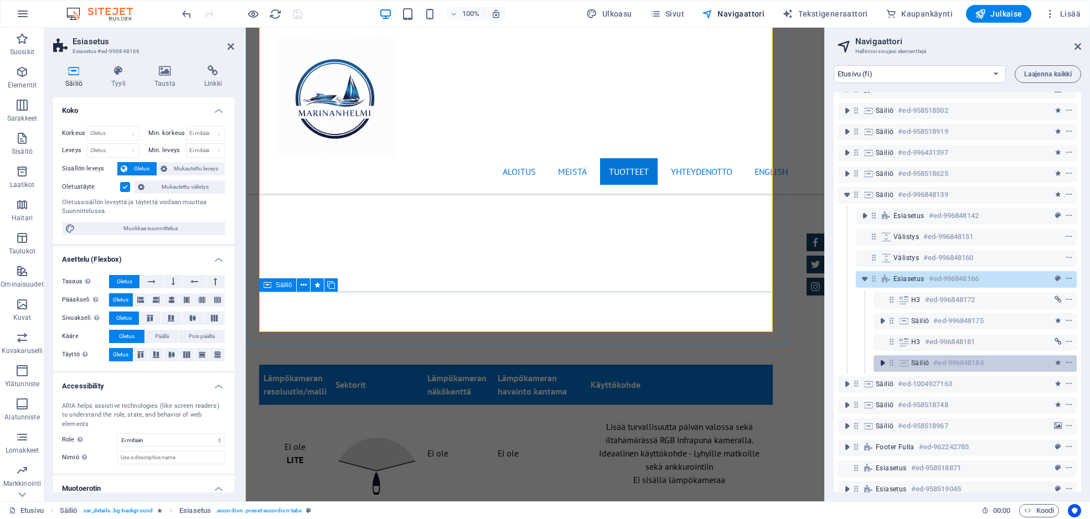
click at [879, 365] on icon "toggle-expand" at bounding box center [882, 363] width 11 height 11
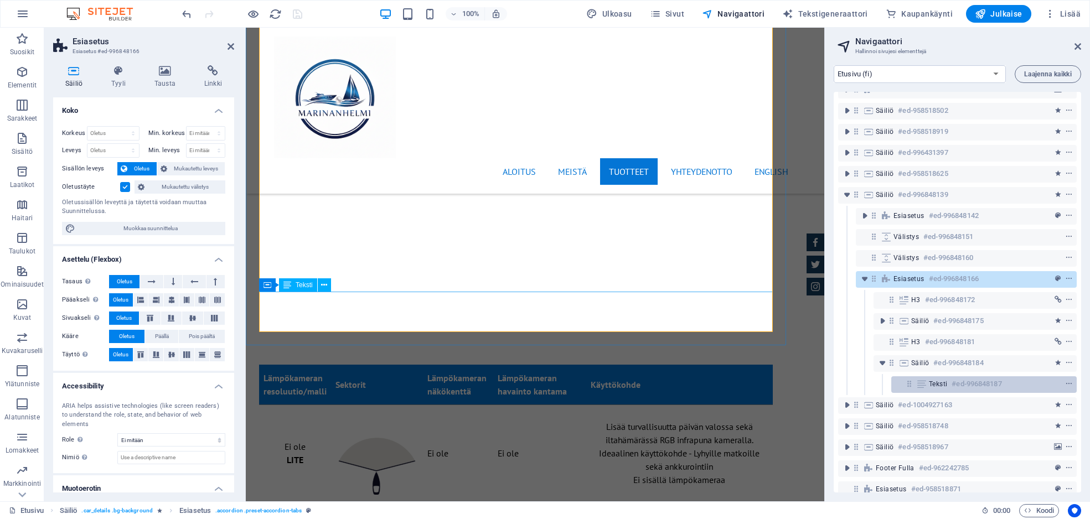
click at [946, 385] on span "Teksti" at bounding box center [938, 384] width 18 height 9
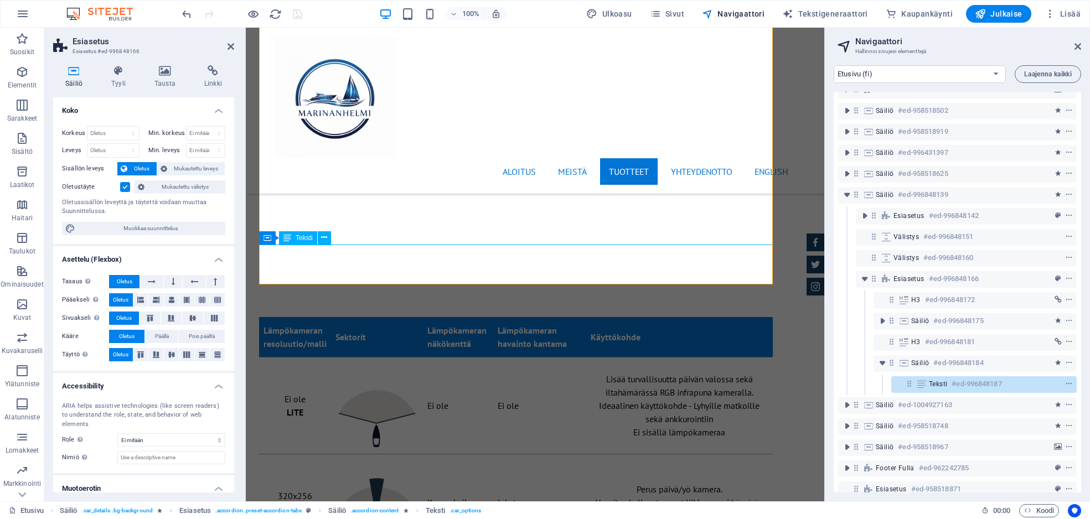
click at [1009, 382] on div "Teksti #ed-996848187" at bounding box center [975, 384] width 92 height 13
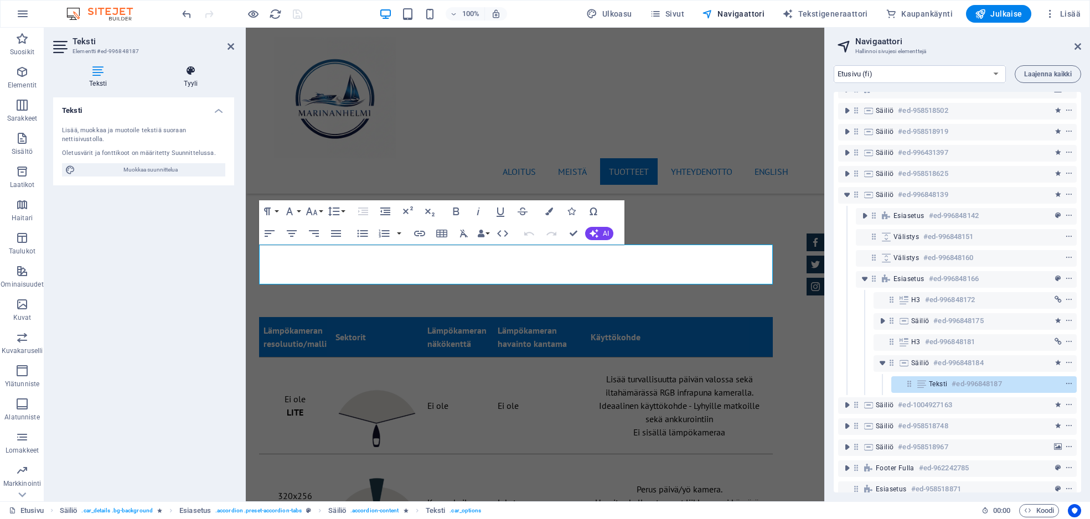
click at [189, 78] on h4 "Tyyli" at bounding box center [191, 76] width 86 height 23
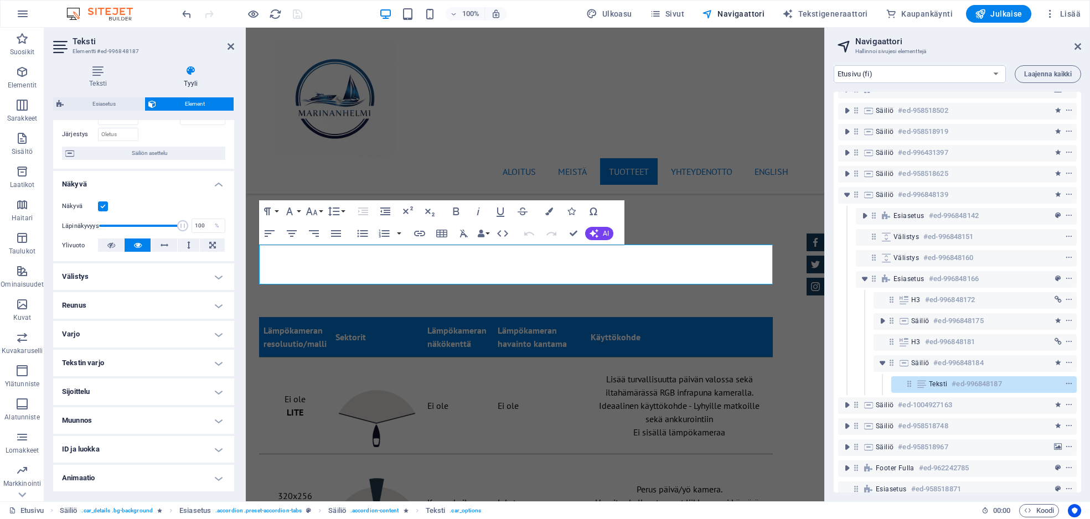
scroll to position [95, 0]
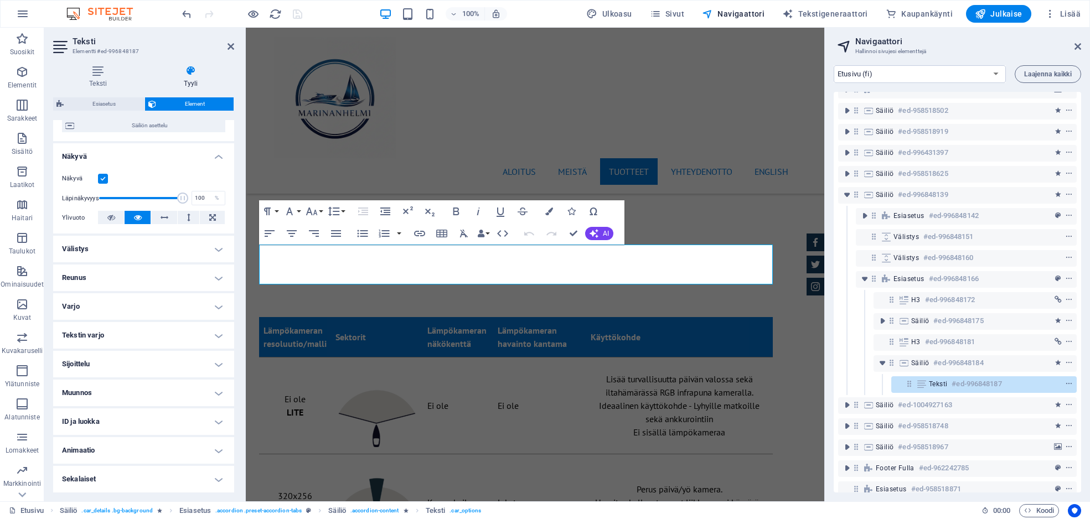
click at [215, 476] on h4 "Sekalaiset" at bounding box center [143, 479] width 181 height 27
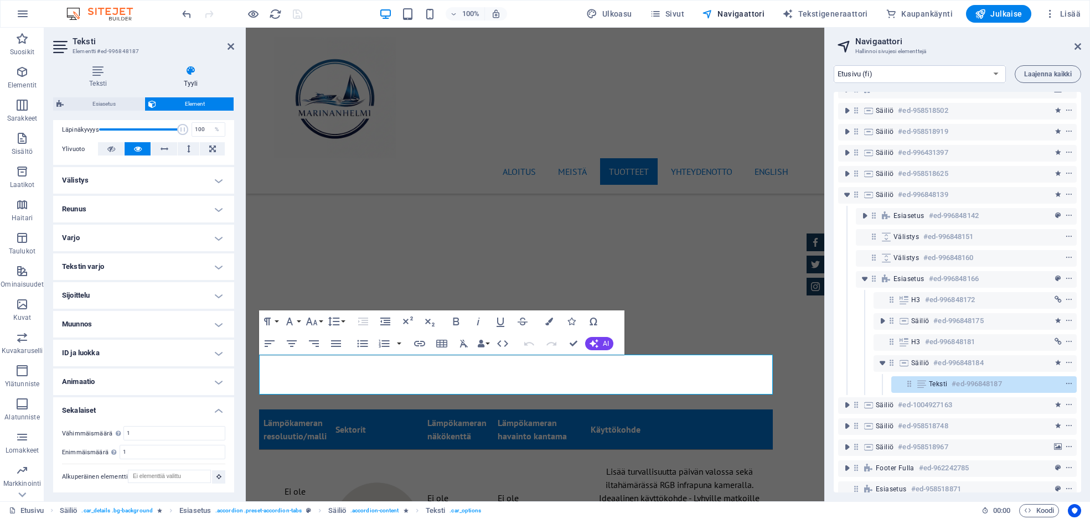
scroll to position [6714, 0]
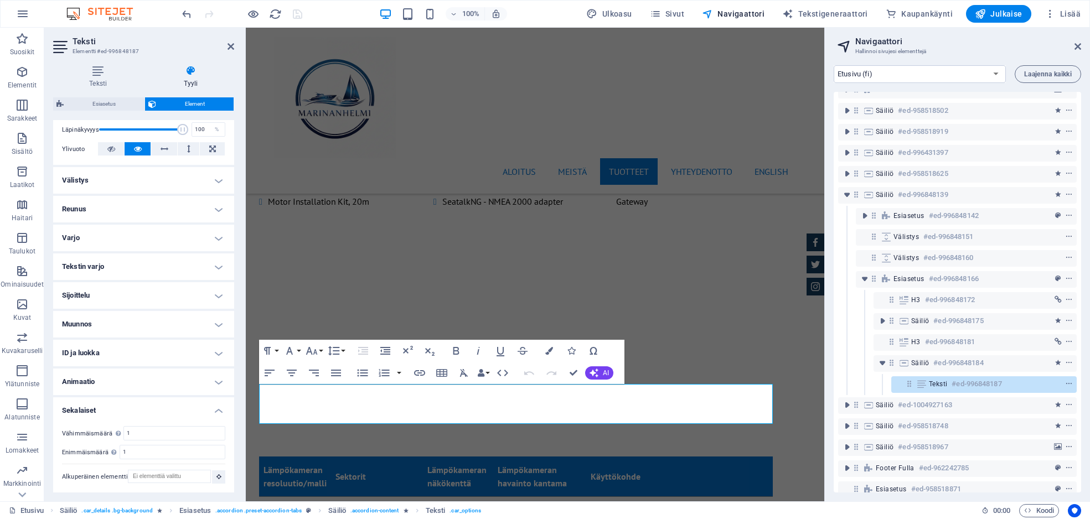
click at [177, 384] on h4 "Animaatio" at bounding box center [143, 382] width 181 height 27
click at [174, 355] on h4 "ID ja luokka" at bounding box center [143, 353] width 181 height 27
click at [69, 442] on icon at bounding box center [70, 441] width 5 height 7
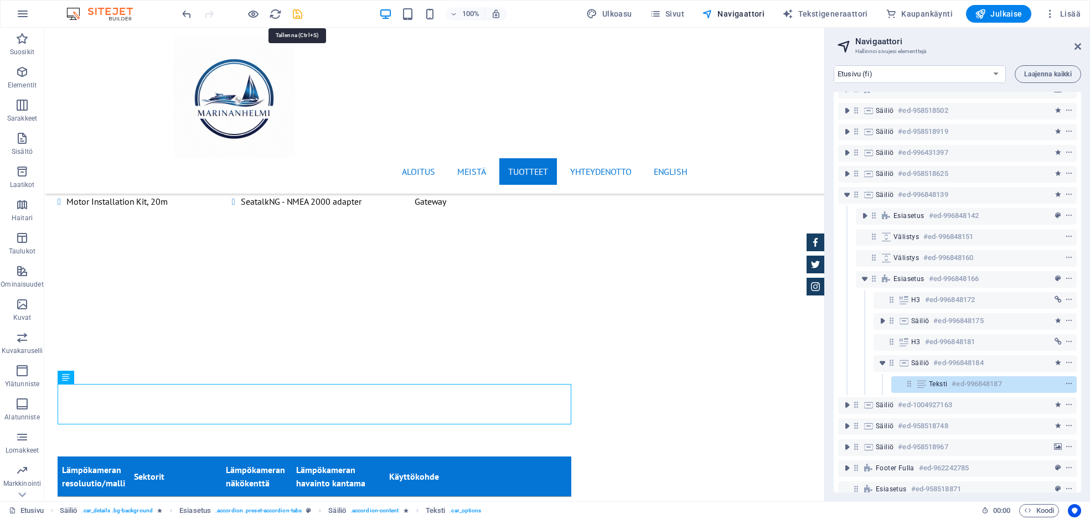
click at [293, 12] on icon "save" at bounding box center [297, 14] width 13 height 13
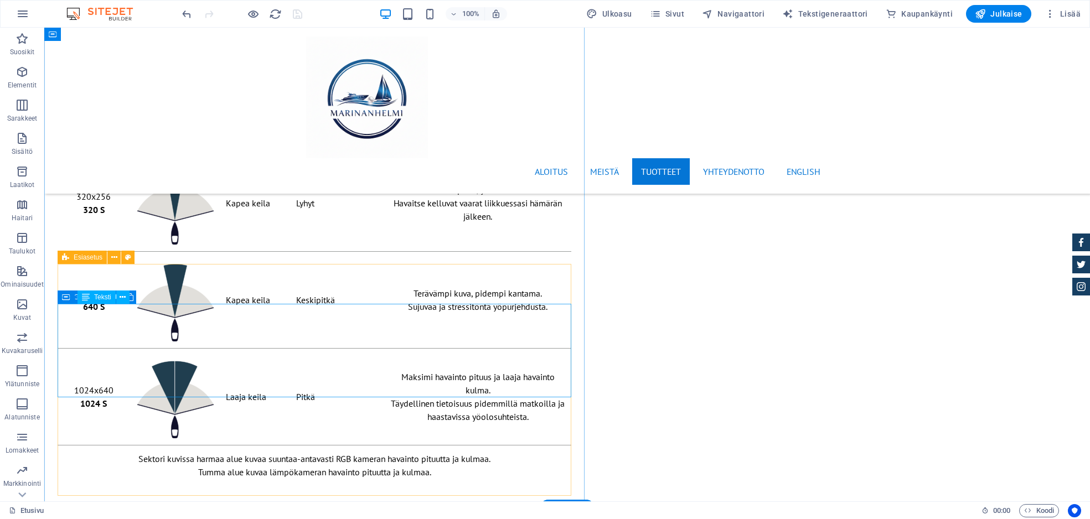
scroll to position [7158, 0]
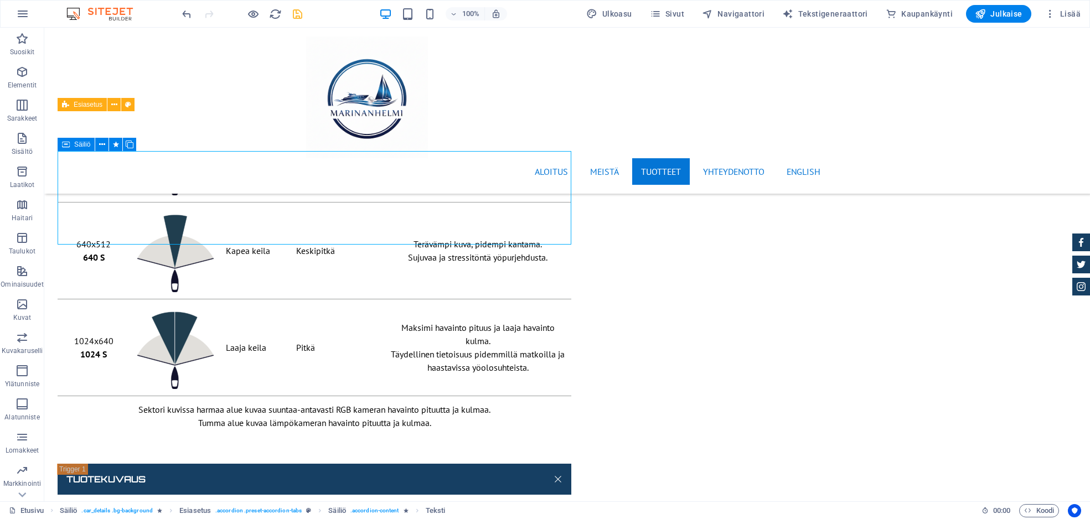
scroll to position [7304, 0]
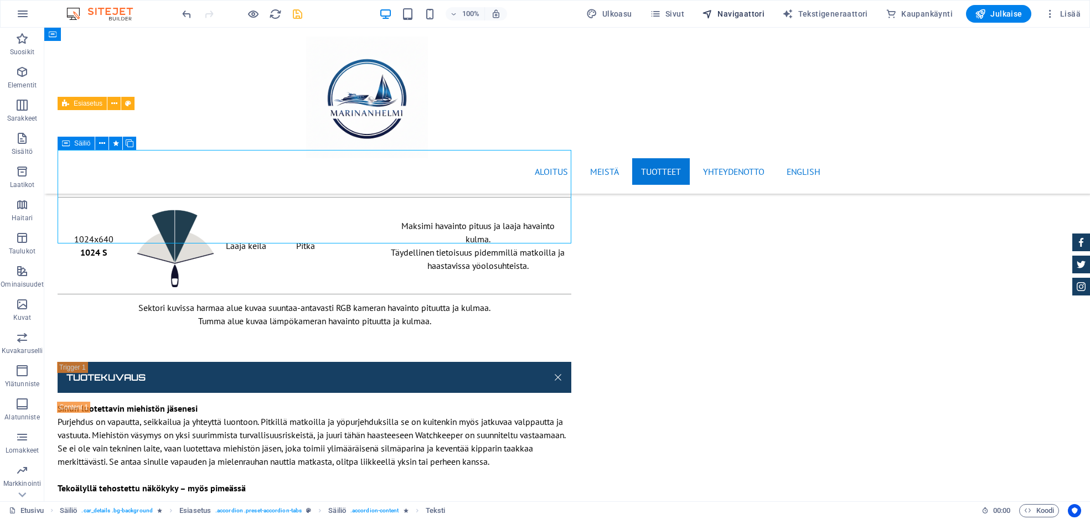
click at [727, 11] on span "Navigaattori" at bounding box center [733, 13] width 63 height 11
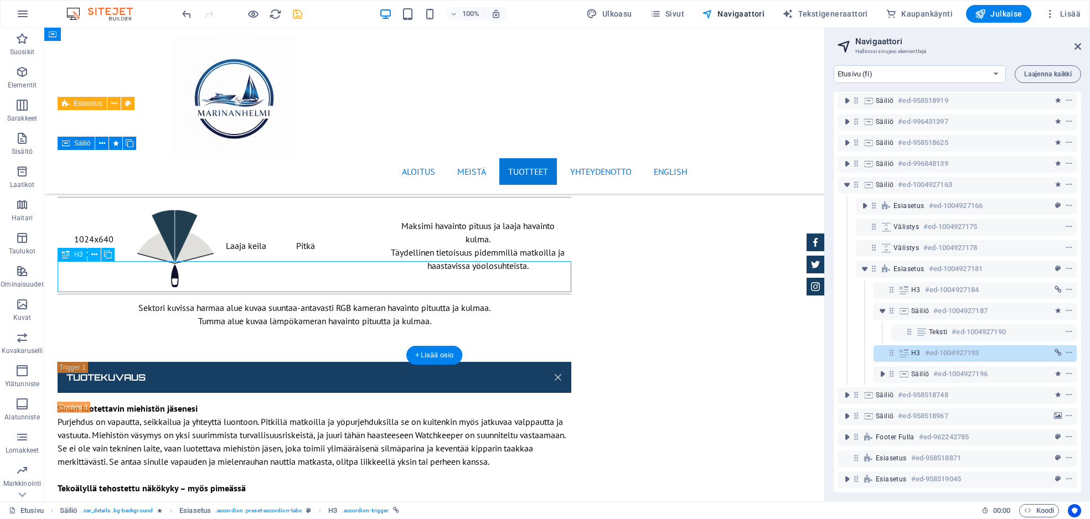
scroll to position [159, 0]
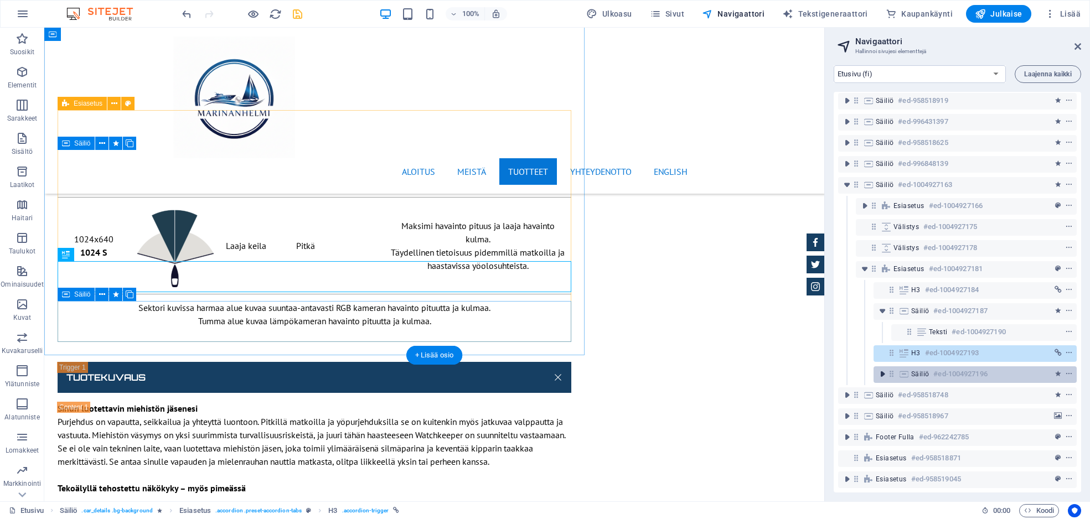
click at [882, 369] on icon "toggle-expand" at bounding box center [882, 374] width 11 height 11
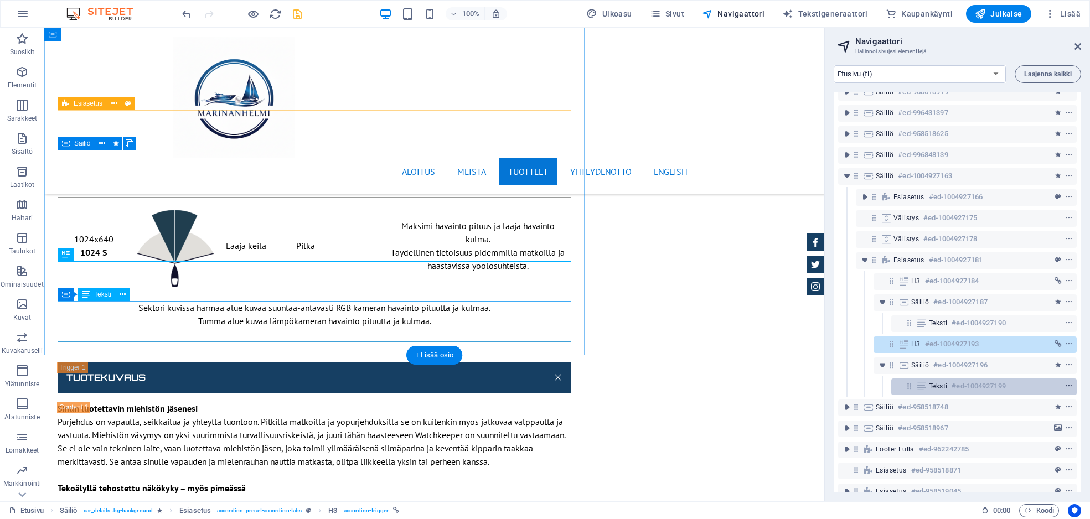
click at [1038, 385] on icon "context-menu" at bounding box center [1069, 387] width 8 height 8
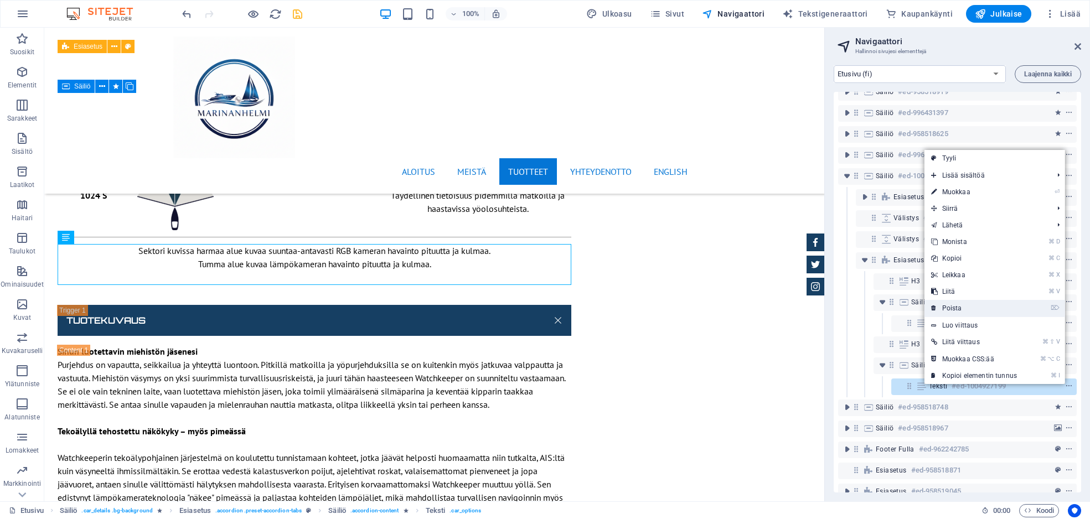
click at [992, 305] on link "⌦ Poista" at bounding box center [974, 308] width 99 height 17
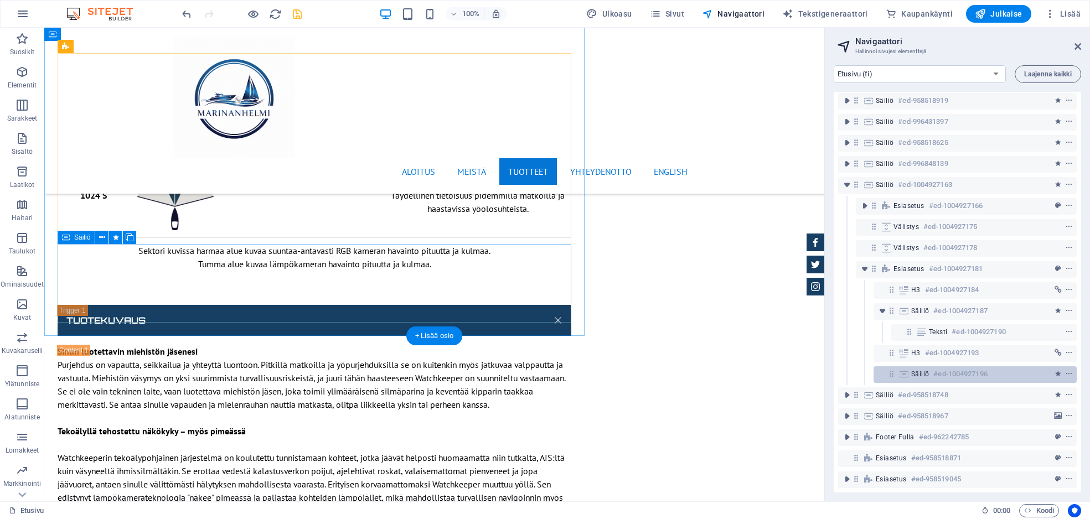
click at [979, 368] on h6 "#ed-1004927196" at bounding box center [961, 374] width 54 height 13
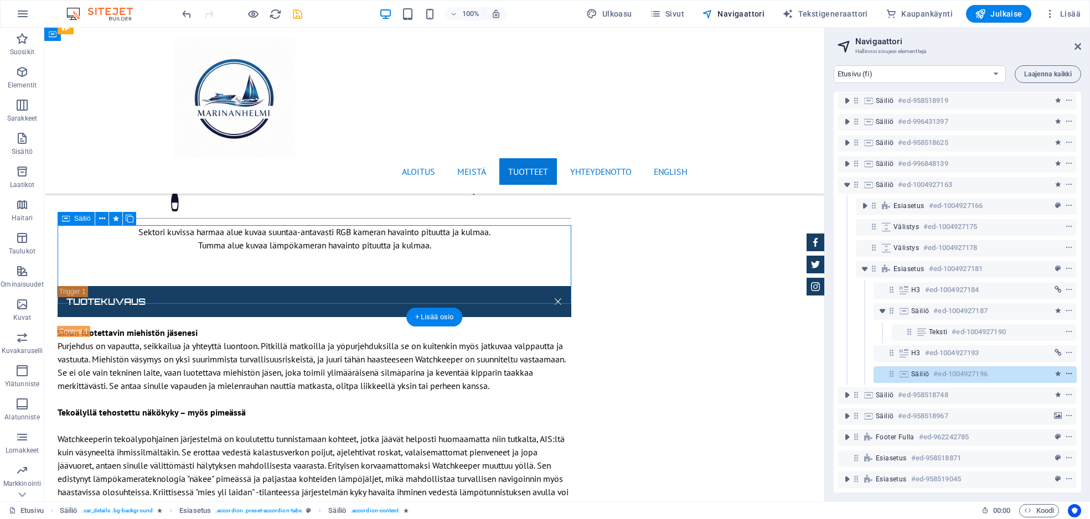
click at [1038, 370] on icon "context-menu" at bounding box center [1069, 374] width 8 height 8
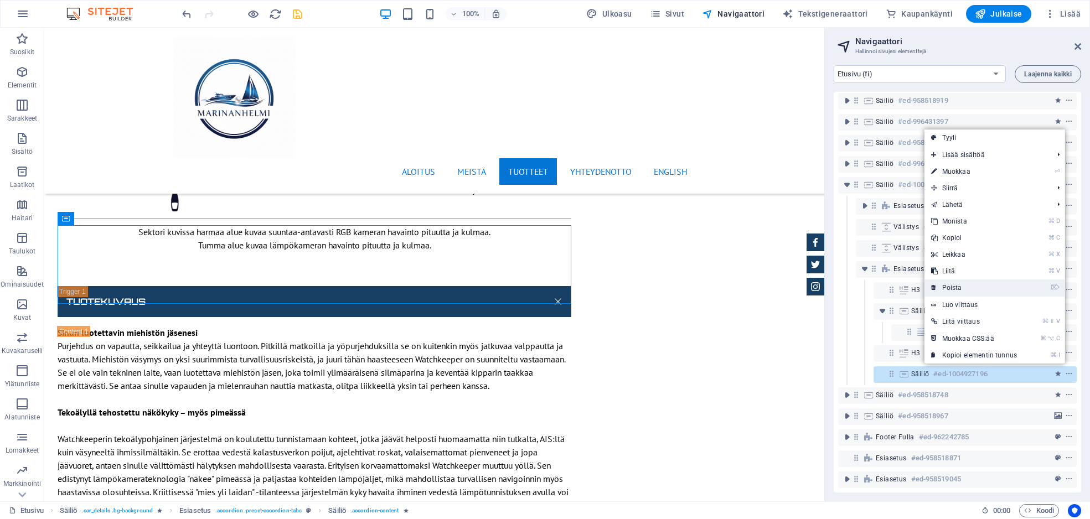
click at [996, 289] on link "⌦ Poista" at bounding box center [974, 288] width 99 height 17
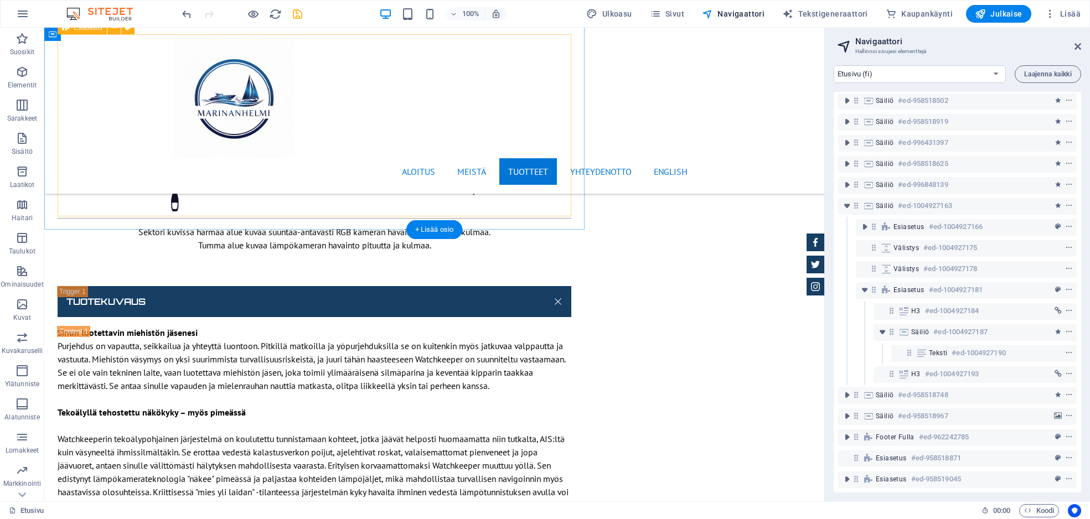
scroll to position [138, 0]
click at [1038, 370] on icon "context-menu" at bounding box center [1069, 374] width 8 height 8
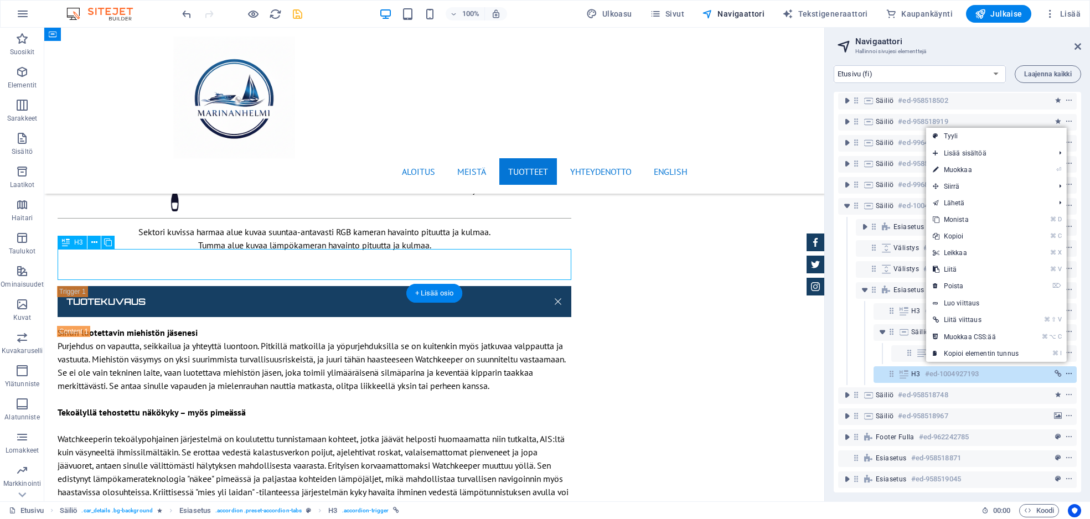
scroll to position [7317, 0]
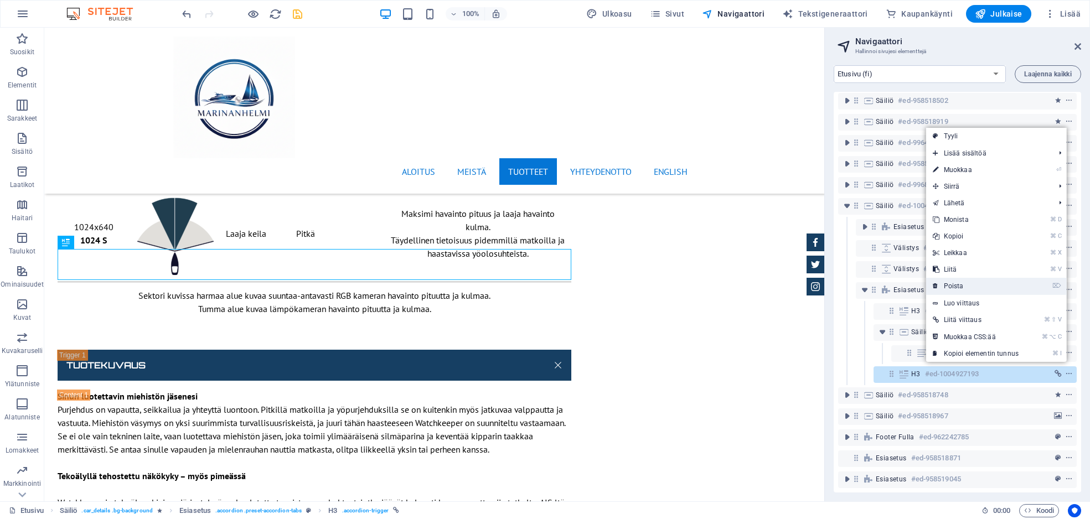
click at [965, 289] on link "⌦ Poista" at bounding box center [975, 286] width 99 height 17
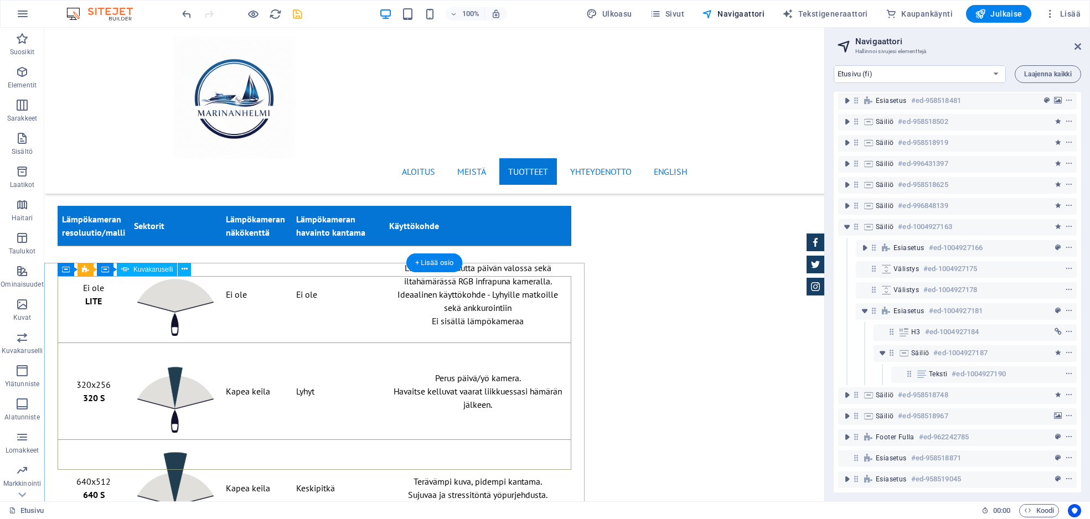
scroll to position [7027, 0]
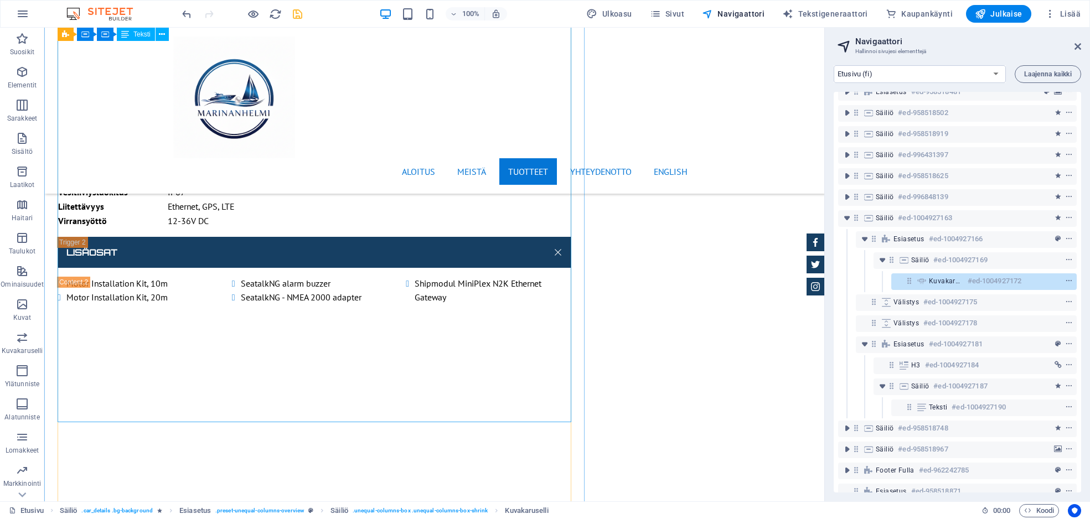
scroll to position [6487, 0]
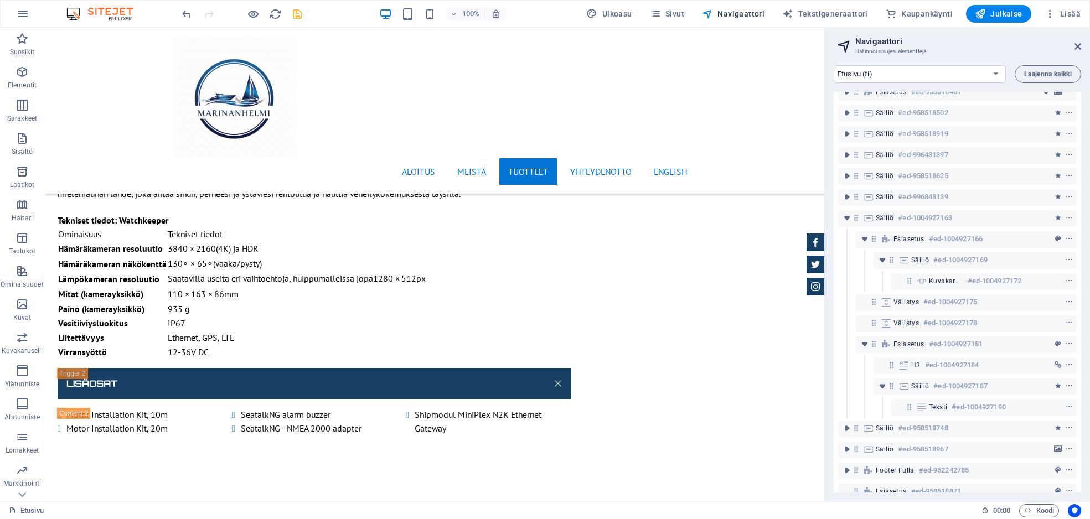
click at [299, 14] on icon "save" at bounding box center [297, 14] width 13 height 13
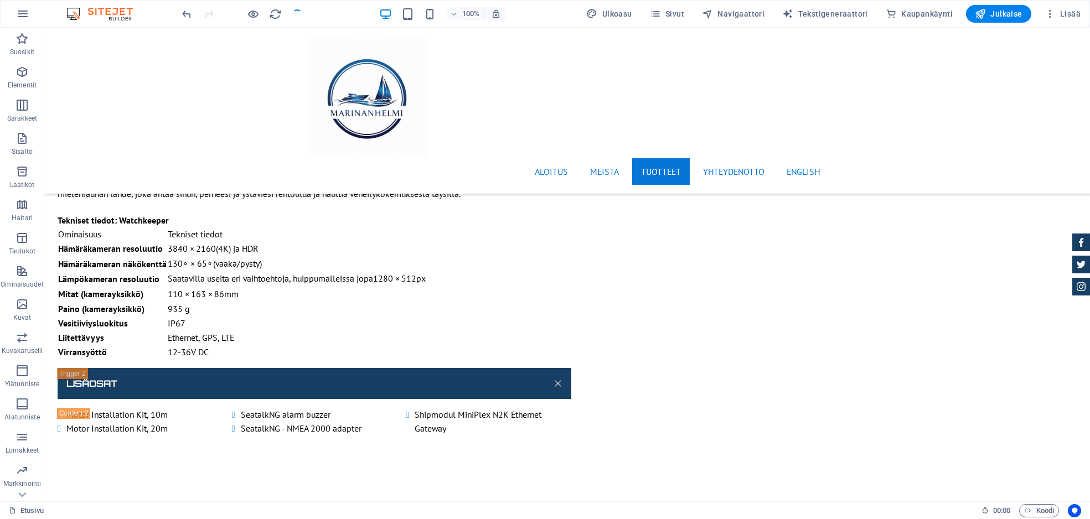
checkbox input "false"
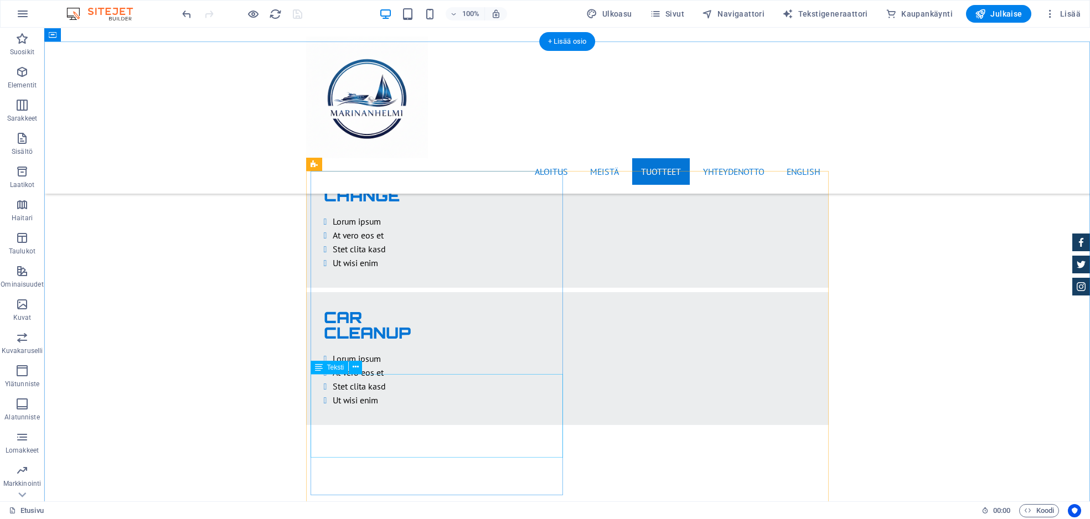
scroll to position [2203, 0]
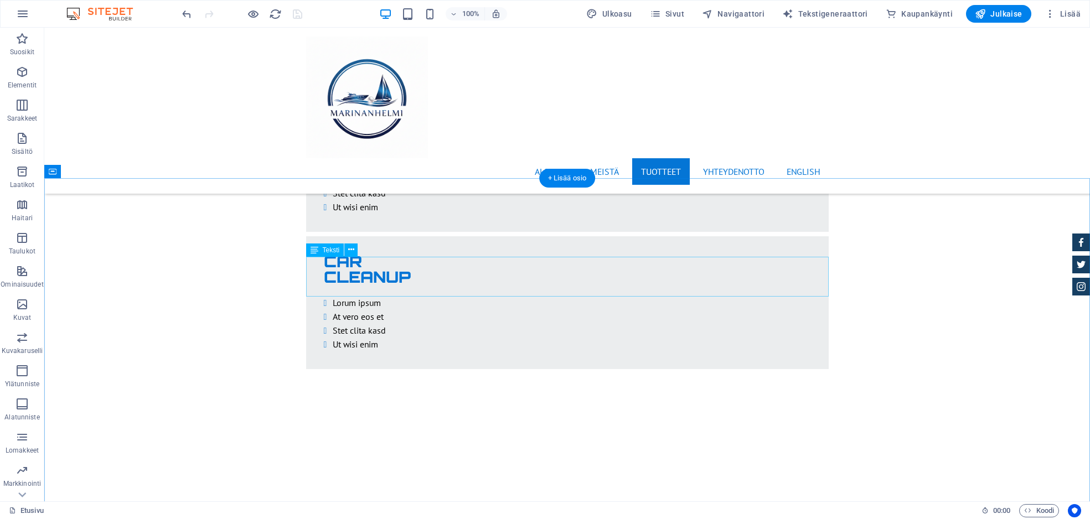
scroll to position [2291, 0]
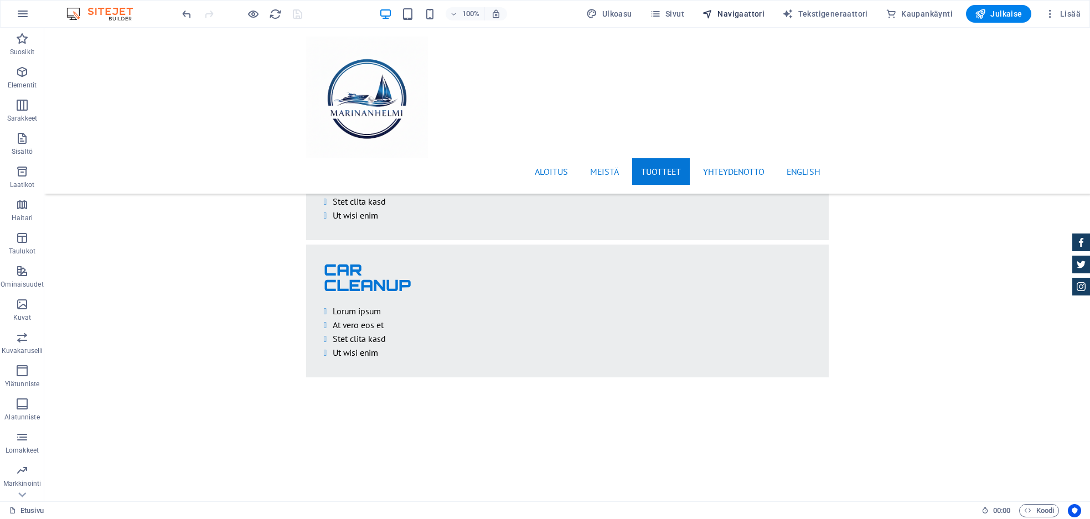
click at [755, 11] on span "Navigaattori" at bounding box center [733, 13] width 63 height 11
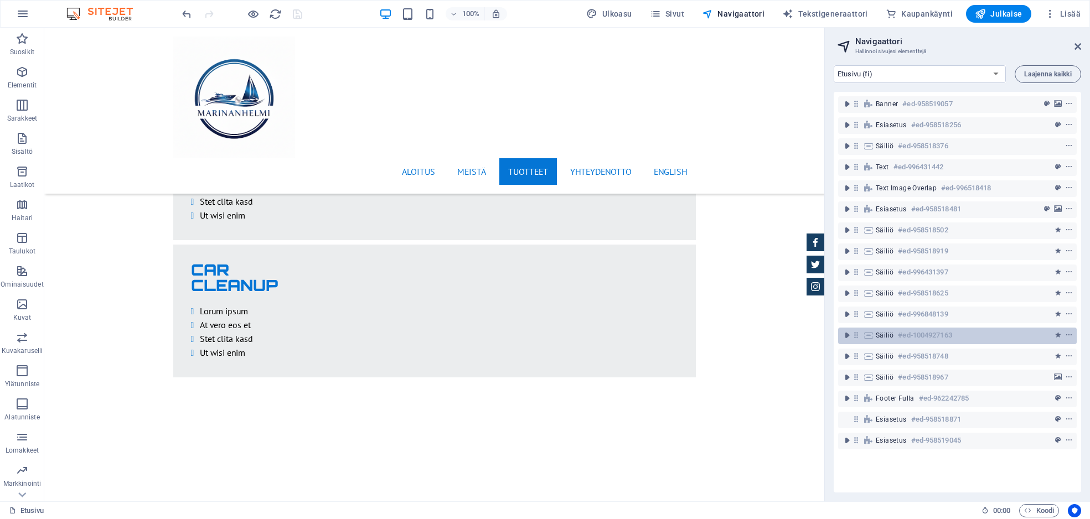
click at [906, 336] on h6 "#ed-1004927163" at bounding box center [925, 335] width 54 height 13
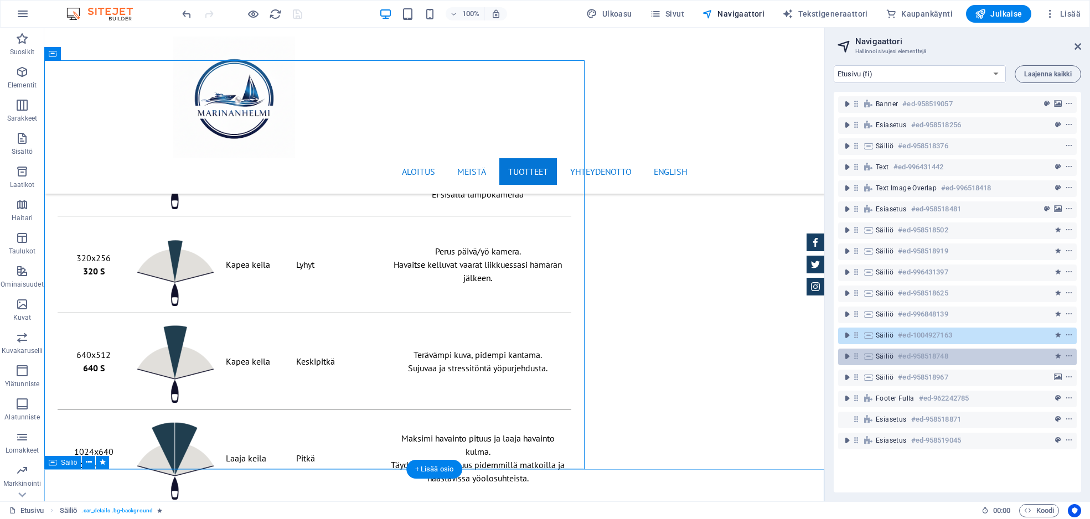
click at [914, 354] on h6 "#ed-958518748" at bounding box center [923, 356] width 50 height 13
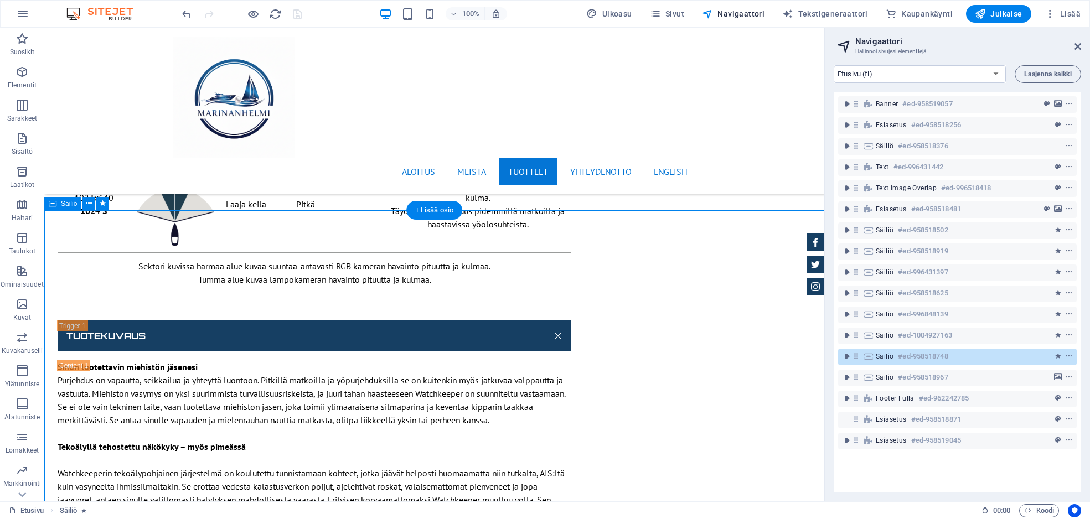
scroll to position [7339, 0]
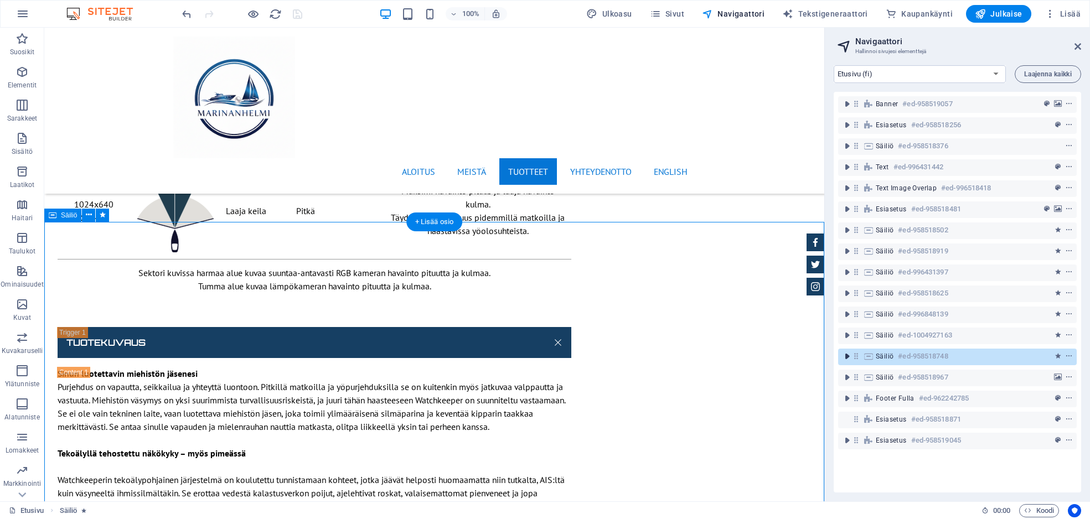
click at [846, 357] on icon "toggle-expand" at bounding box center [847, 356] width 11 height 11
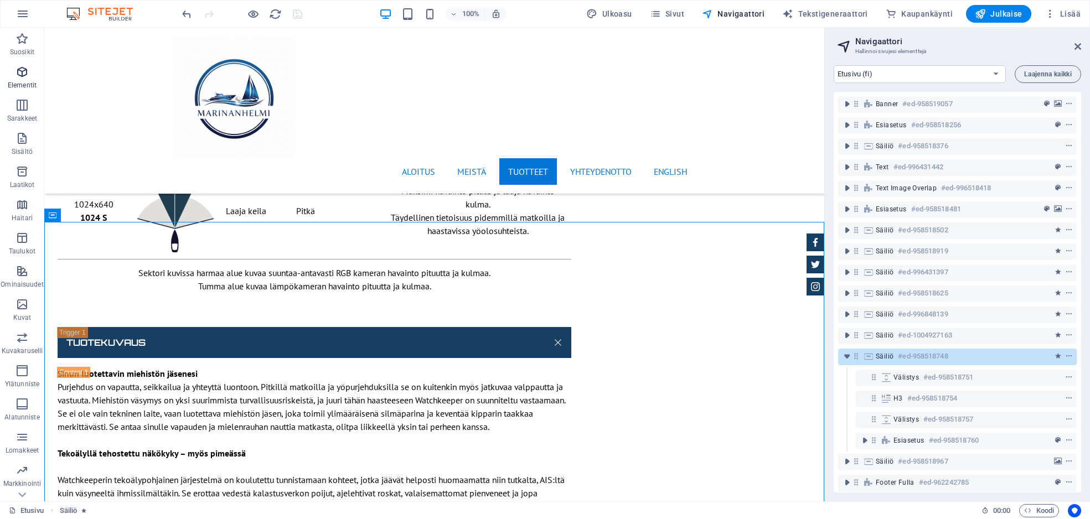
click at [23, 72] on icon "button" at bounding box center [22, 71] width 13 height 13
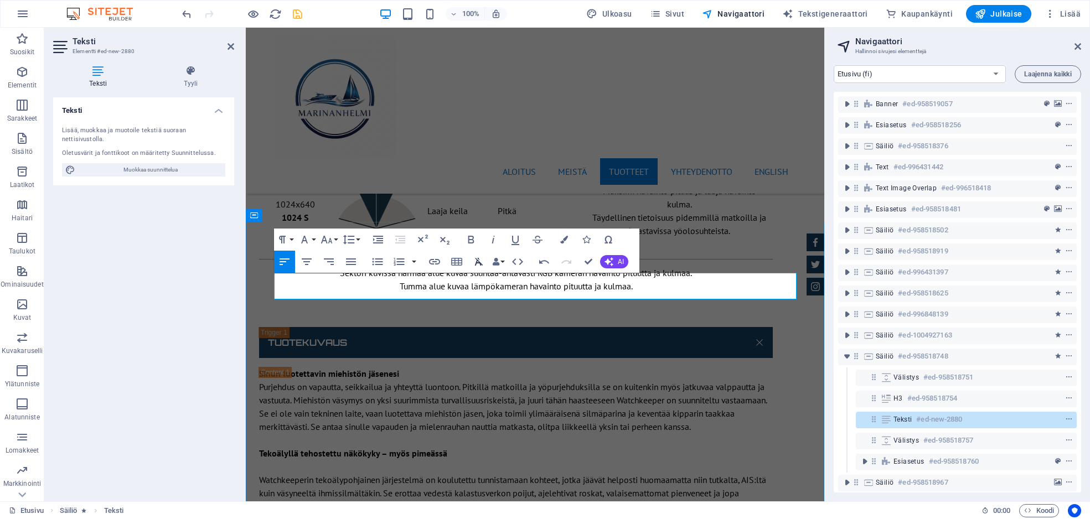
scroll to position [7337, 0]
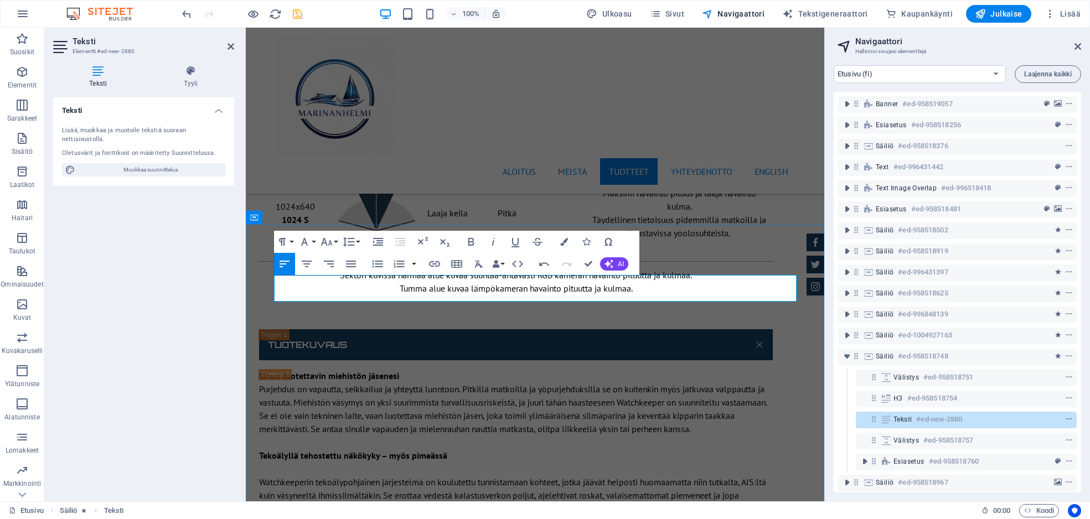
drag, startPoint x: 486, startPoint y: 283, endPoint x: 358, endPoint y: 282, distance: 127.4
drag, startPoint x: 586, startPoint y: 265, endPoint x: 542, endPoint y: 237, distance: 52.5
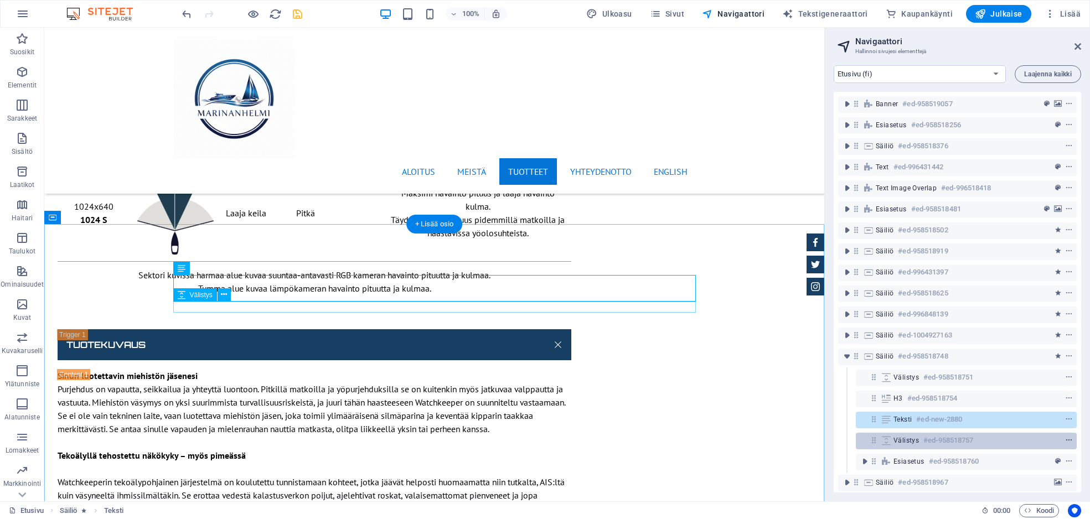
click at [1038, 440] on icon "context-menu" at bounding box center [1069, 441] width 8 height 8
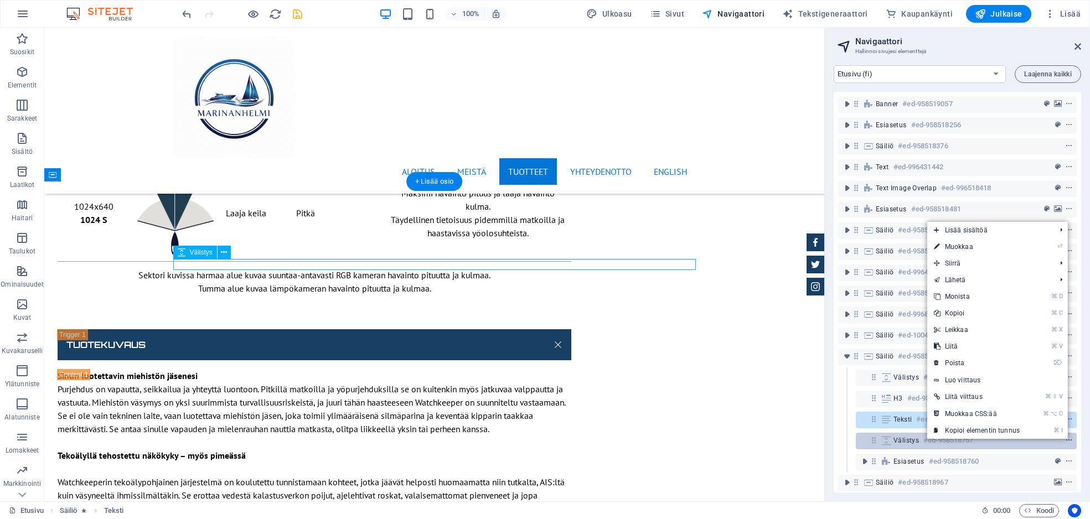
scroll to position [7380, 0]
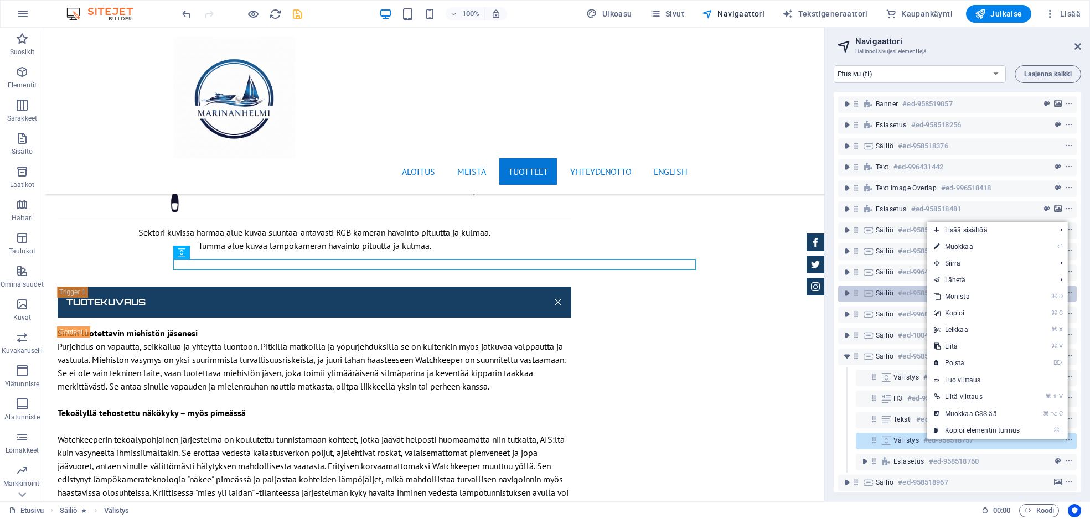
drag, startPoint x: 962, startPoint y: 294, endPoint x: 959, endPoint y: 301, distance: 7.4
click at [962, 294] on link "⌘ D Monista" at bounding box center [977, 297] width 99 height 17
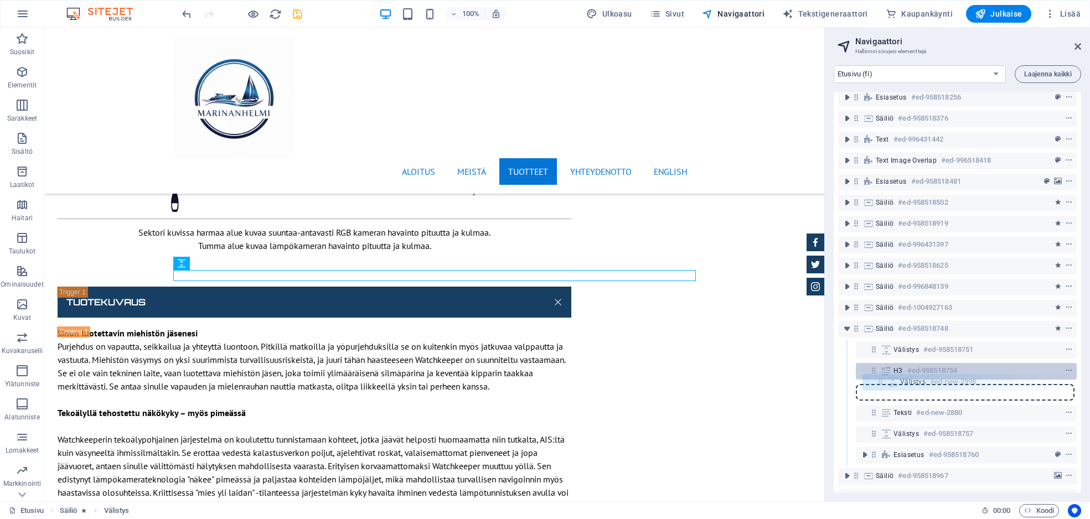
scroll to position [28, 0]
drag, startPoint x: 875, startPoint y: 462, endPoint x: 881, endPoint y: 385, distance: 77.7
click at [881, 385] on div "Banner #ed-958519057 Esiasetus #ed-958518256 Säiliö #ed-958518376 Text #ed-9964…" at bounding box center [958, 292] width 248 height 401
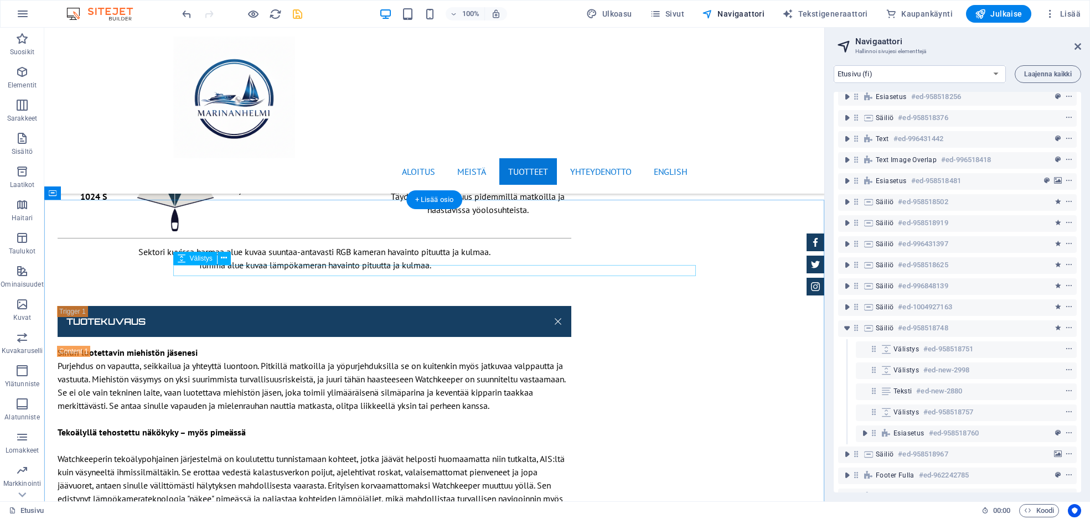
scroll to position [7352, 0]
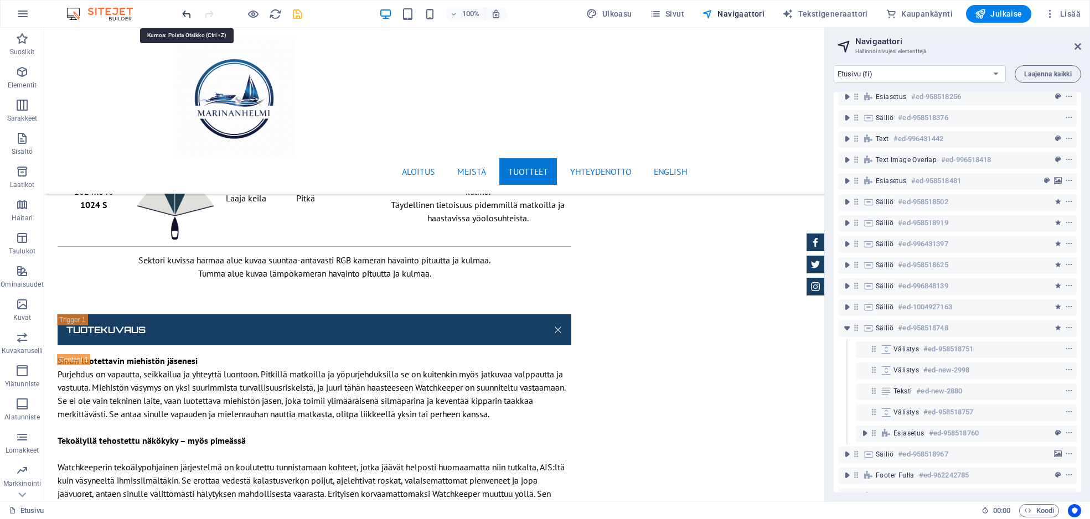
click at [188, 13] on icon "undo" at bounding box center [187, 14] width 13 height 13
click at [188, 15] on icon "undo" at bounding box center [187, 14] width 13 height 13
click at [209, 12] on icon "redo" at bounding box center [209, 14] width 13 height 13
click at [207, 13] on icon "redo" at bounding box center [209, 14] width 13 height 13
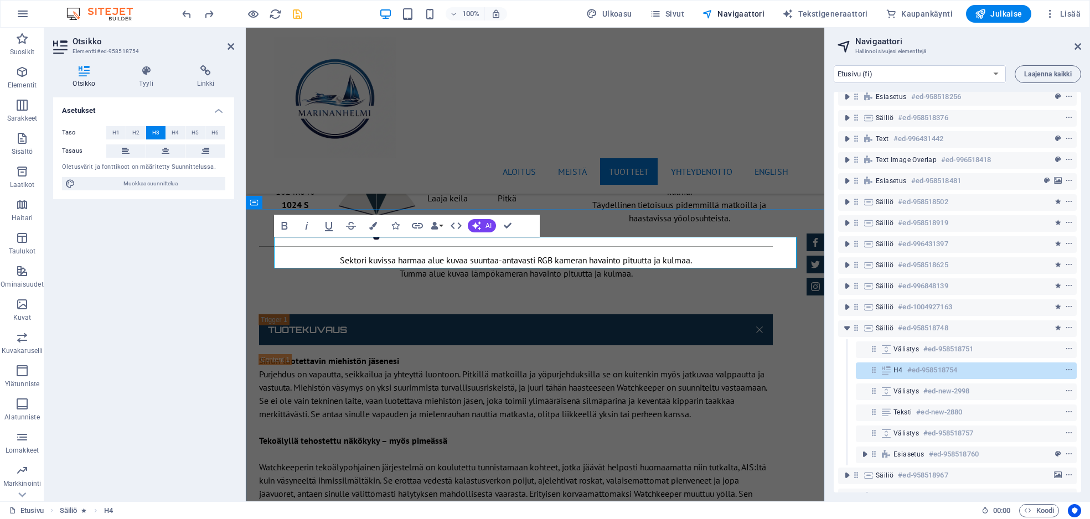
drag, startPoint x: 496, startPoint y: 246, endPoint x: 470, endPoint y: 245, distance: 26.1
drag, startPoint x: 491, startPoint y: 245, endPoint x: 274, endPoint y: 240, distance: 217.7
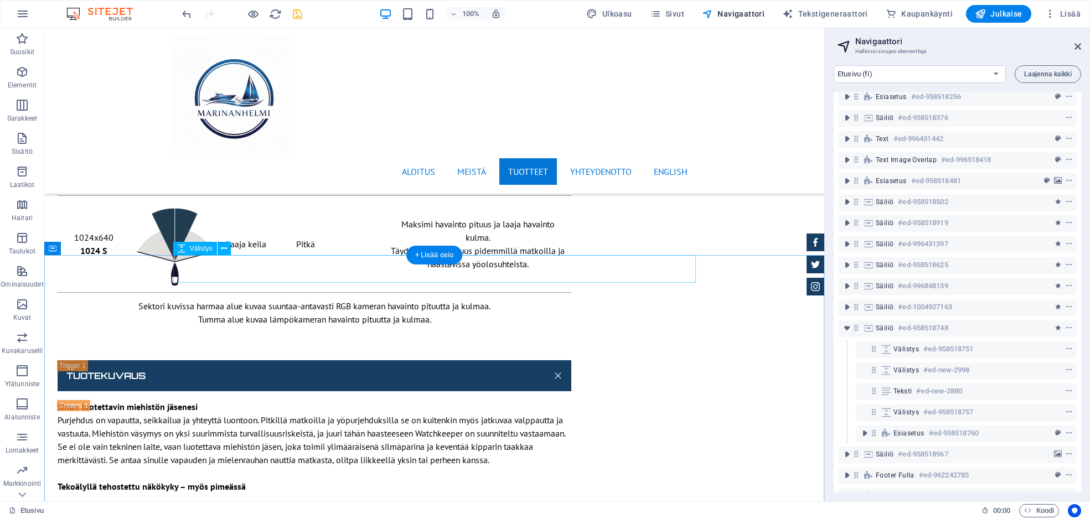
scroll to position [7306, 0]
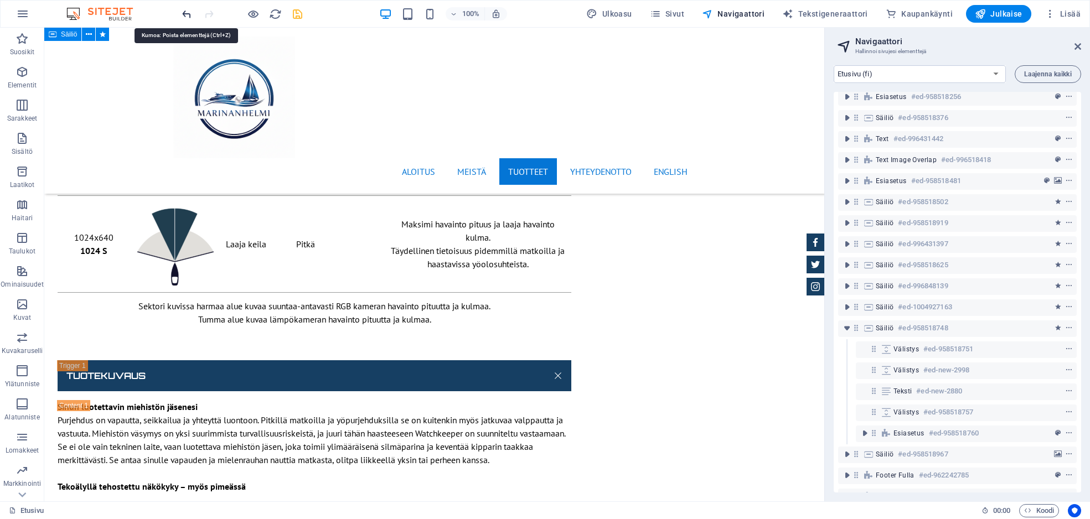
click at [187, 16] on icon "undo" at bounding box center [187, 14] width 13 height 13
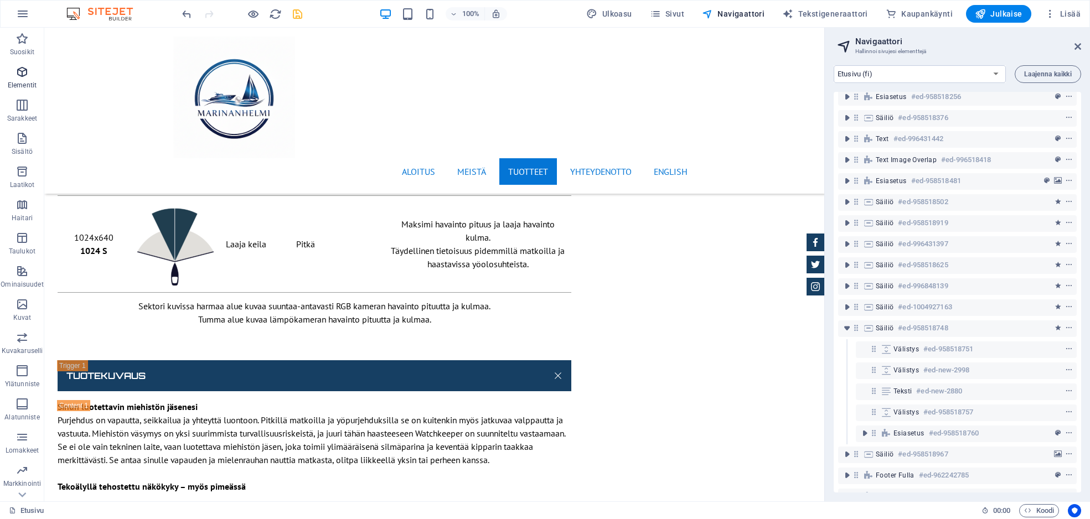
click at [24, 72] on icon "button" at bounding box center [22, 71] width 13 height 13
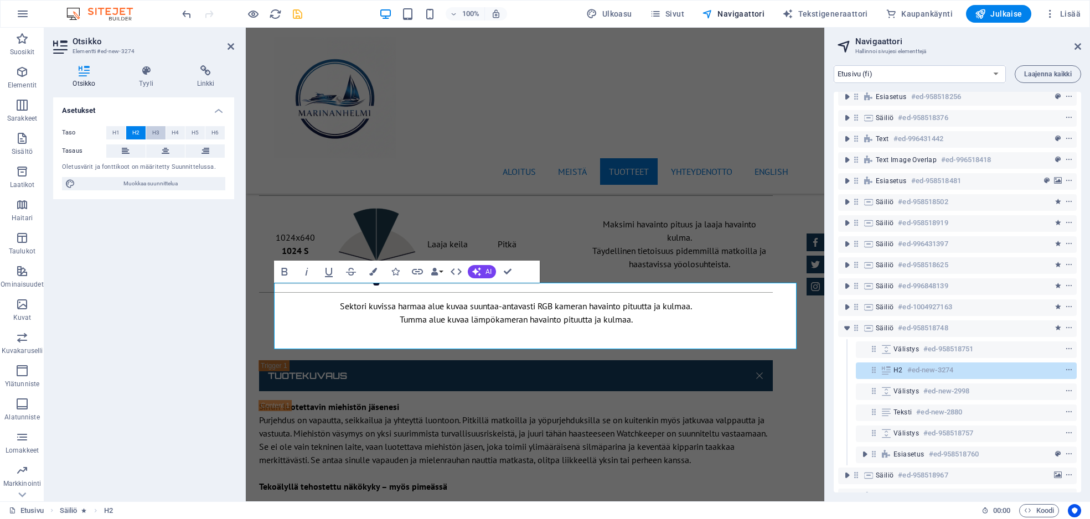
click at [156, 133] on span "H3" at bounding box center [155, 132] width 7 height 13
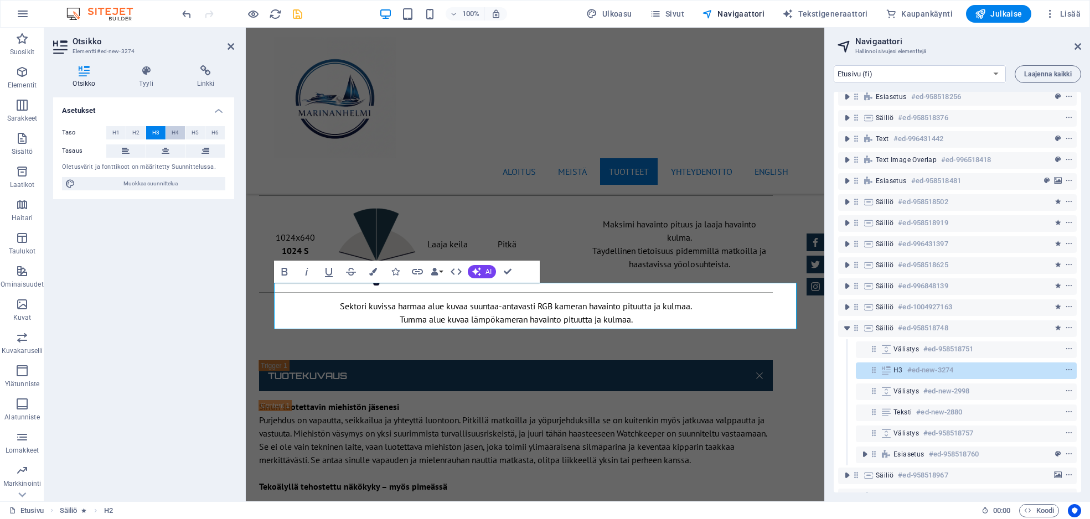
click at [178, 131] on span "H4" at bounding box center [175, 132] width 7 height 13
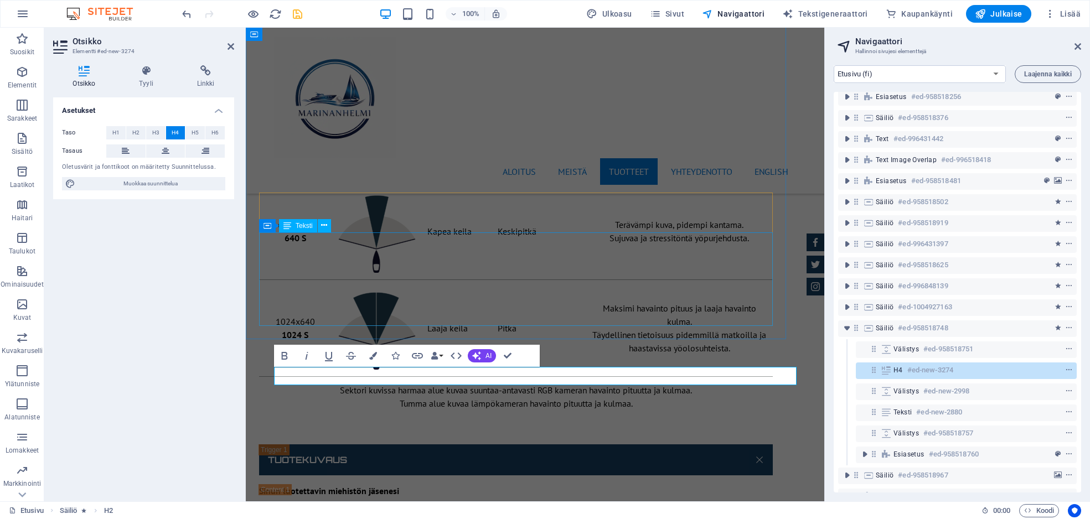
scroll to position [7364, 0]
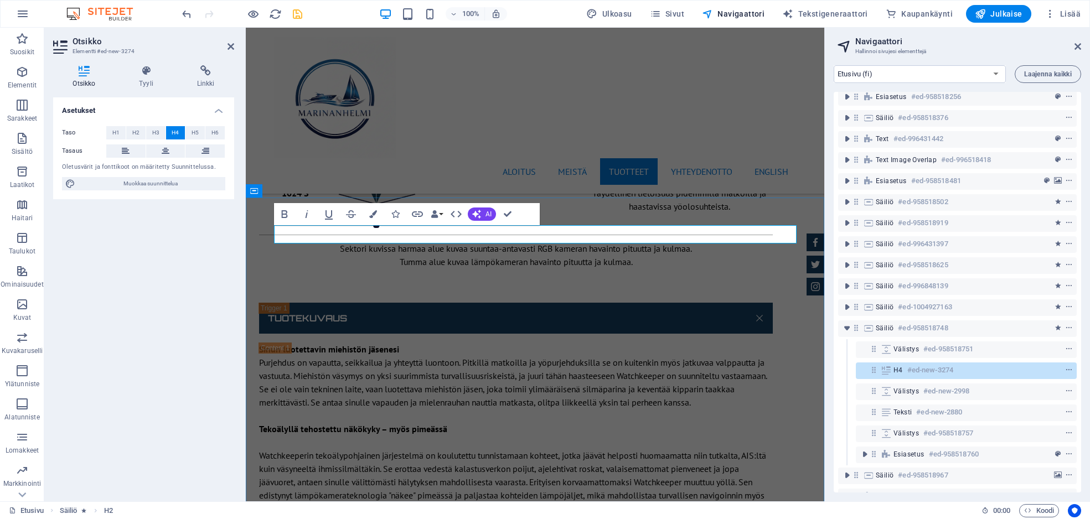
drag, startPoint x: 318, startPoint y: 235, endPoint x: 749, endPoint y: 240, distance: 430.8
click at [152, 131] on span "H3" at bounding box center [155, 132] width 7 height 13
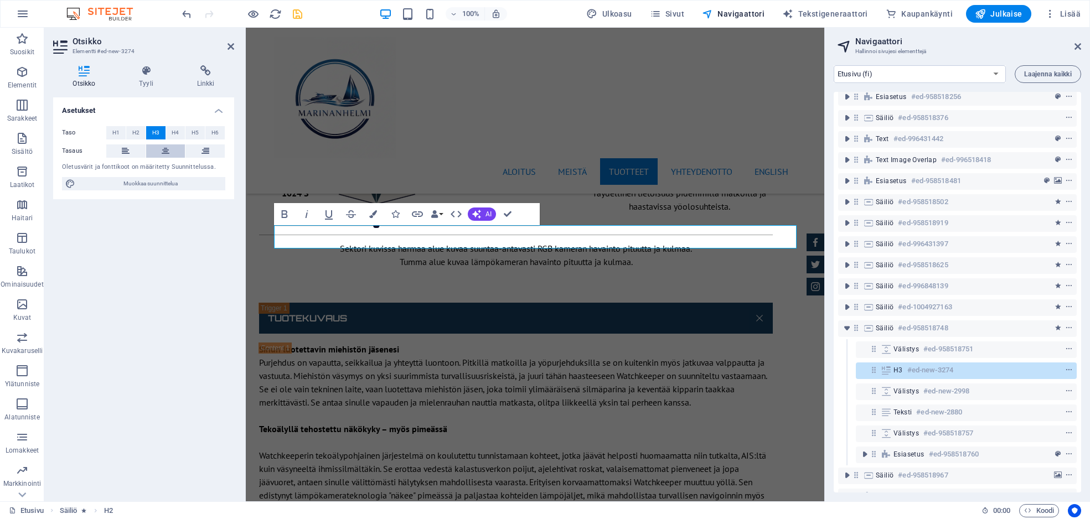
click at [162, 153] on icon at bounding box center [166, 151] width 8 height 13
click at [143, 70] on icon at bounding box center [147, 70] width 54 height 11
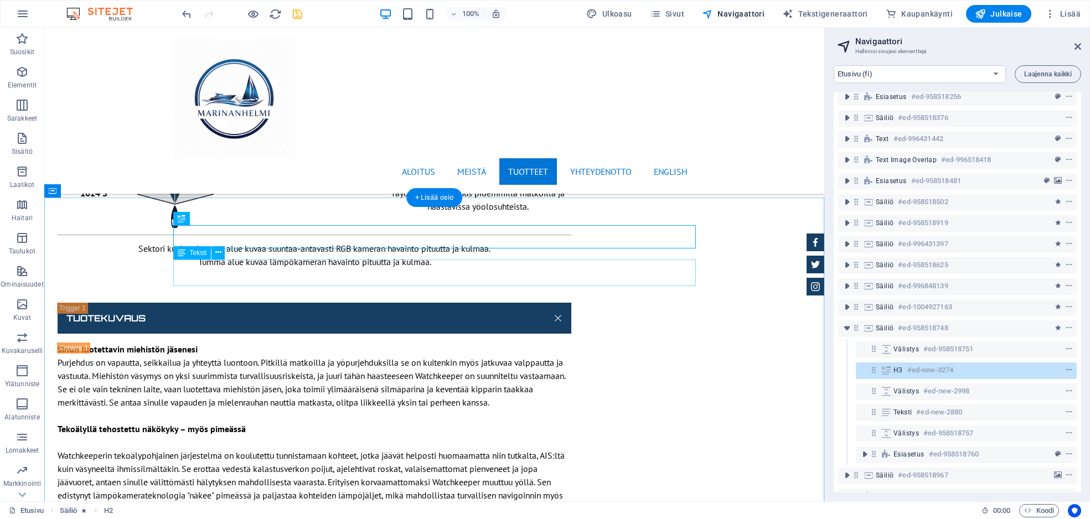
scroll to position [7306, 0]
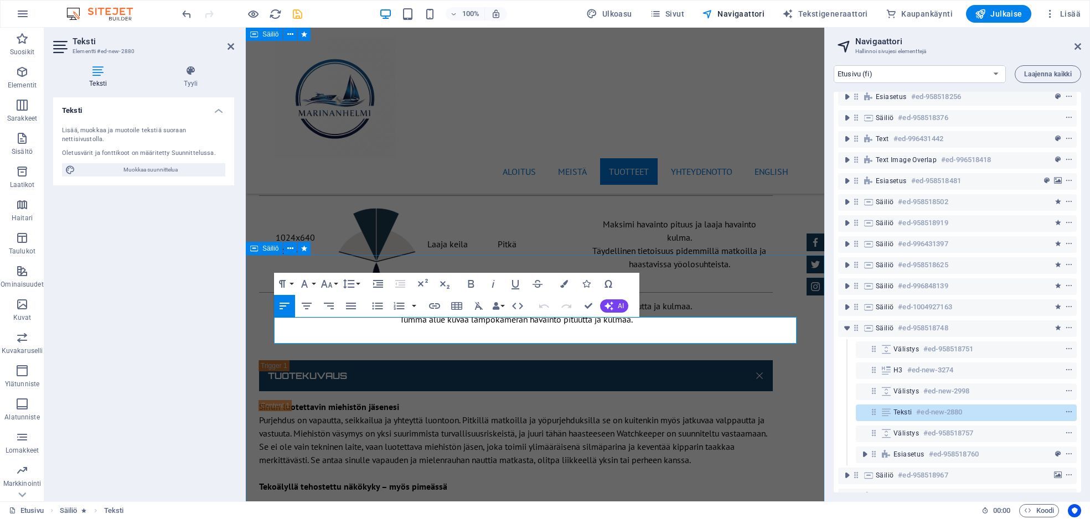
drag, startPoint x: 293, startPoint y: 326, endPoint x: 273, endPoint y: 326, distance: 19.9
click at [471, 286] on icon "button" at bounding box center [471, 283] width 13 height 13
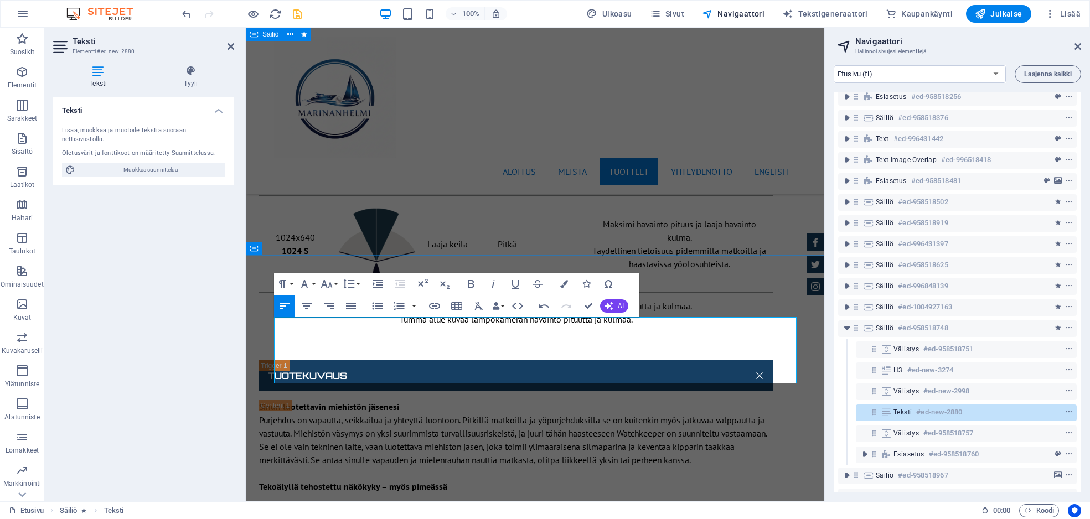
scroll to position [3420, 2]
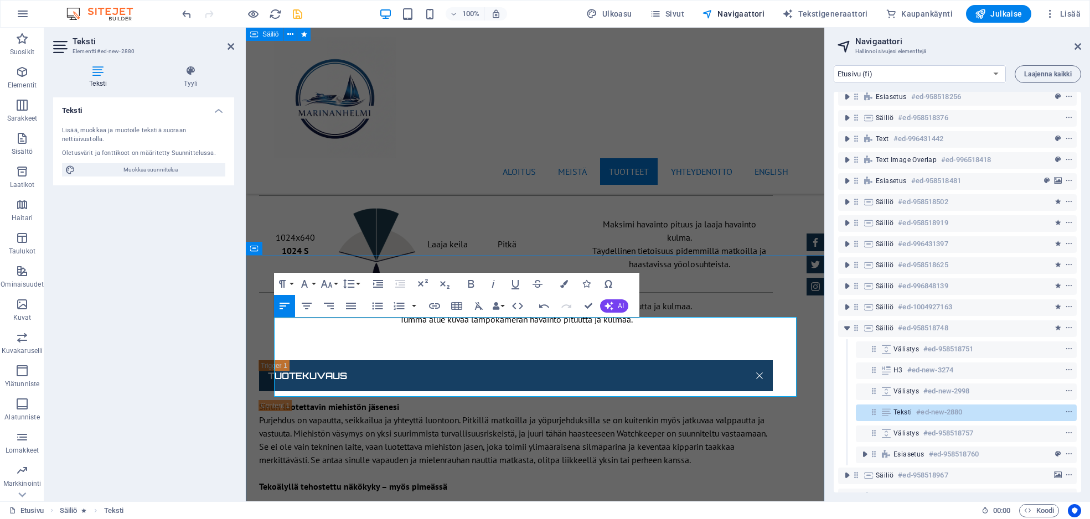
drag, startPoint x: 591, startPoint y: 305, endPoint x: 546, endPoint y: 277, distance: 52.7
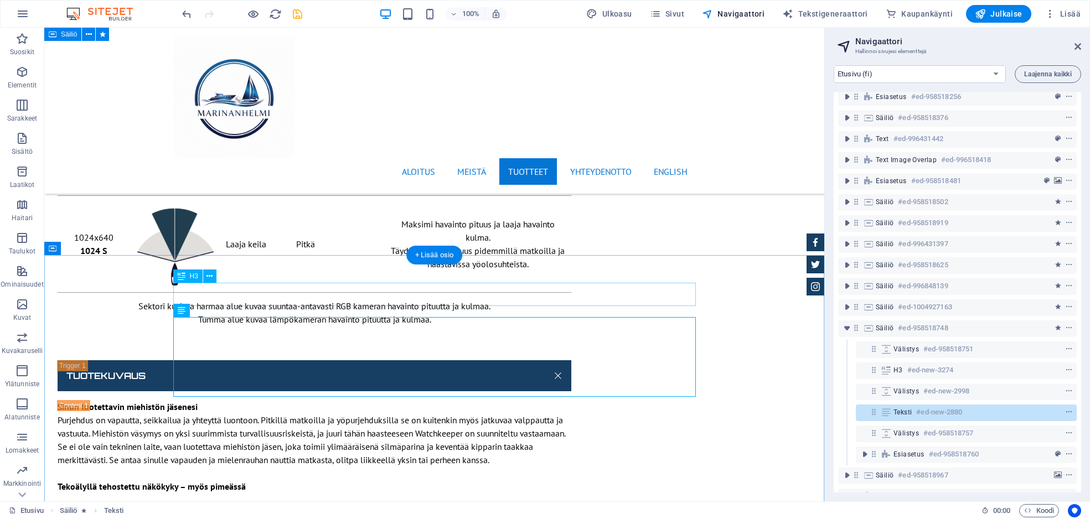
scroll to position [7437, 0]
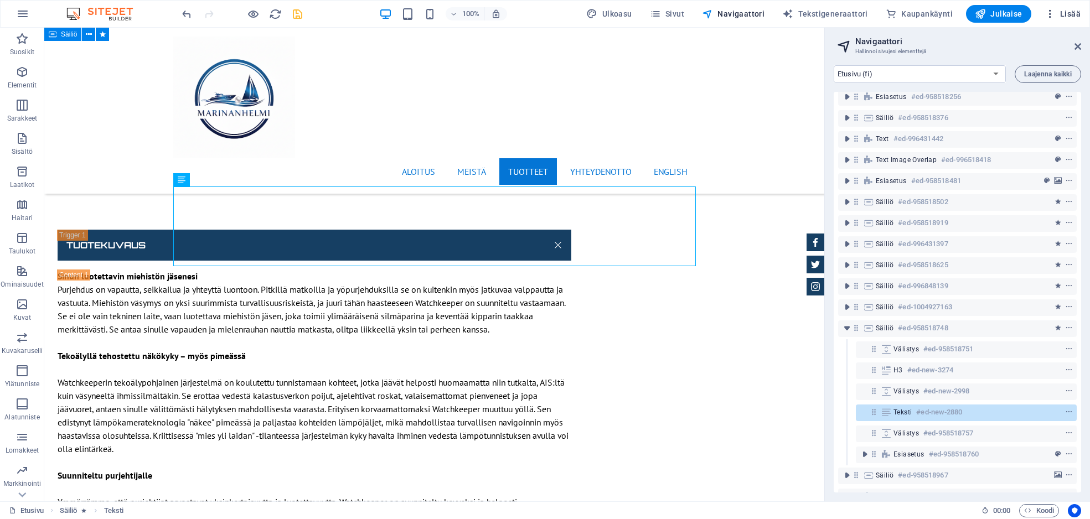
click at [1038, 12] on span "Lisää" at bounding box center [1063, 13] width 36 height 11
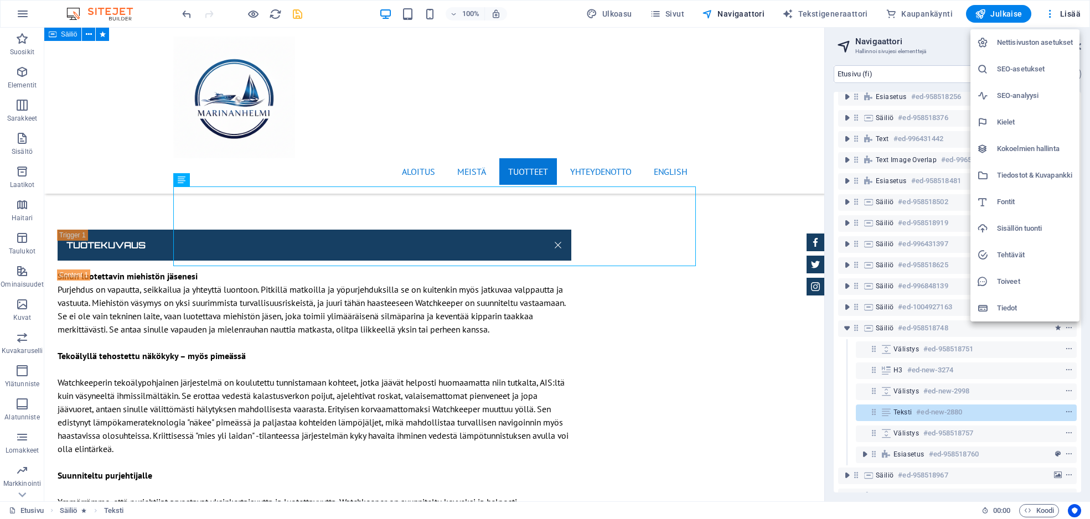
click at [996, 176] on div at bounding box center [987, 175] width 20 height 11
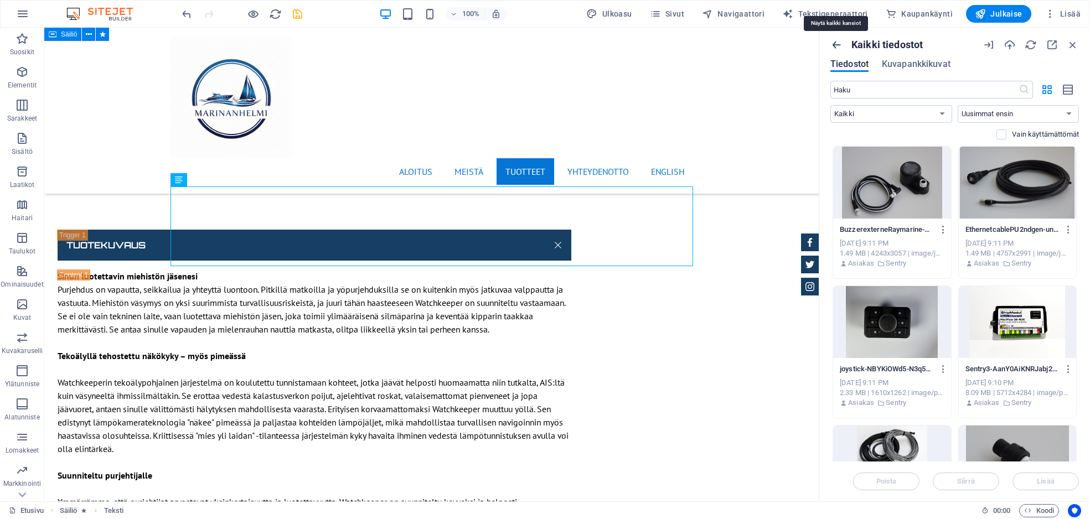
click at [836, 48] on icon "button" at bounding box center [837, 45] width 12 height 12
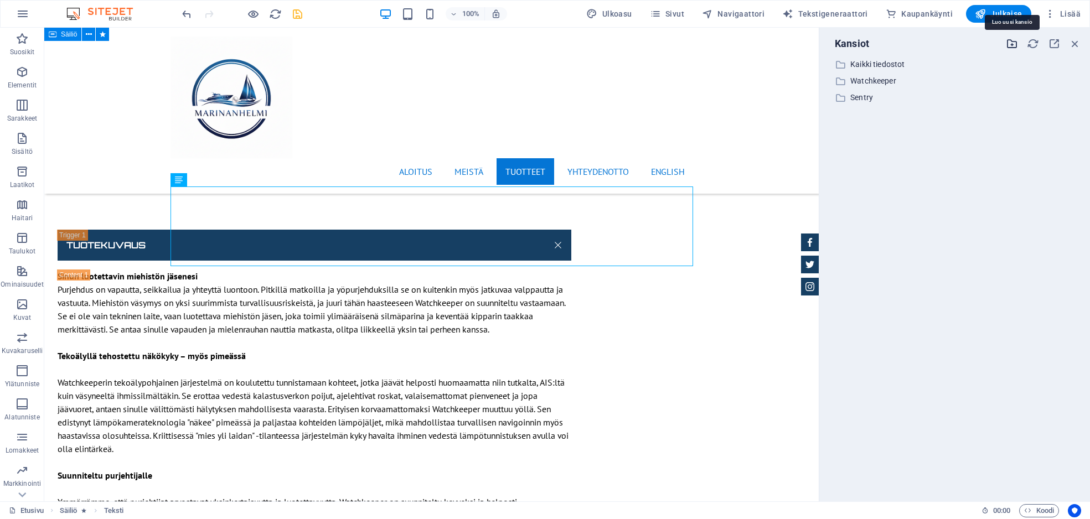
click at [1009, 43] on icon "button" at bounding box center [1012, 44] width 12 height 12
type input "Brain"
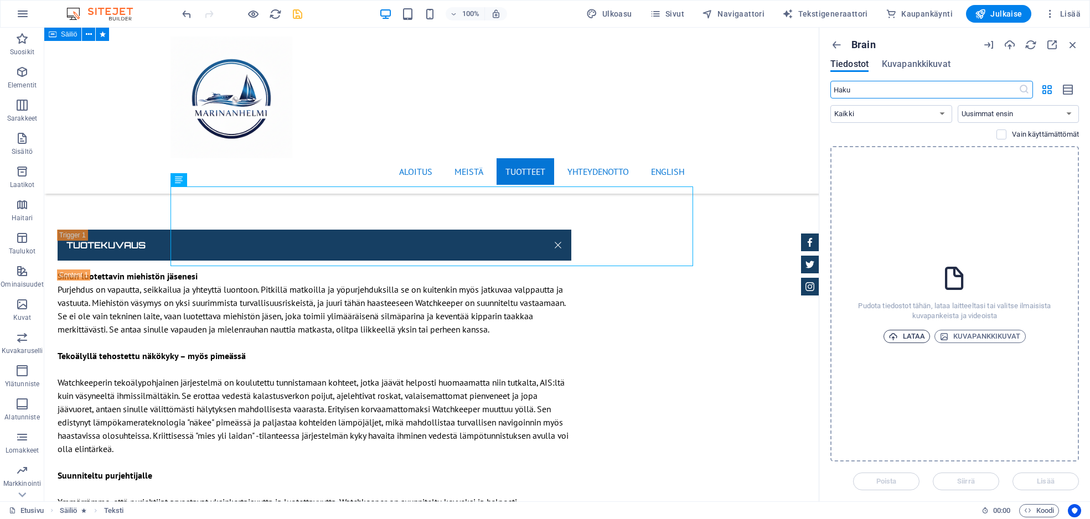
click at [916, 337] on span "Lataa" at bounding box center [907, 336] width 37 height 13
click at [909, 336] on span "Lataa" at bounding box center [907, 336] width 37 height 13
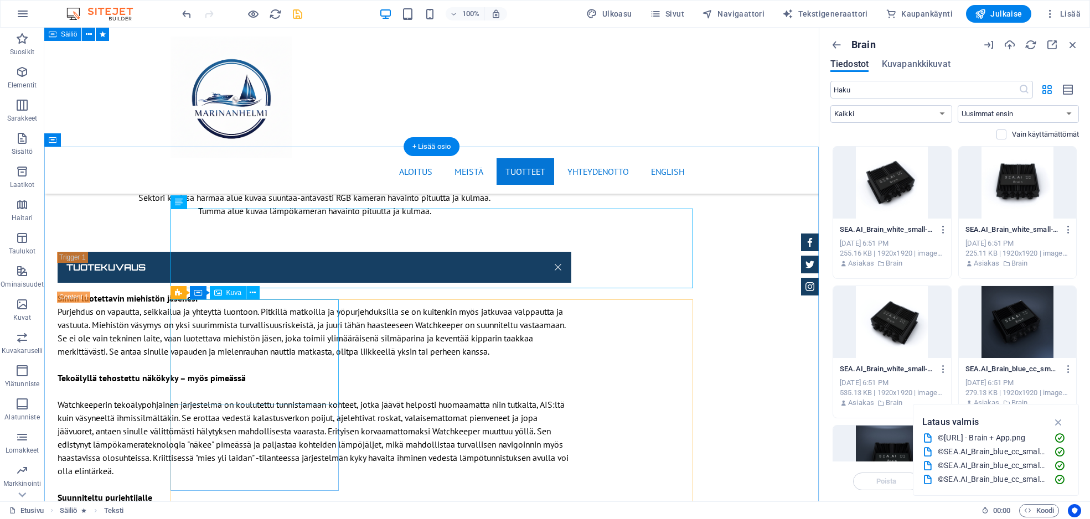
scroll to position [7445, 0]
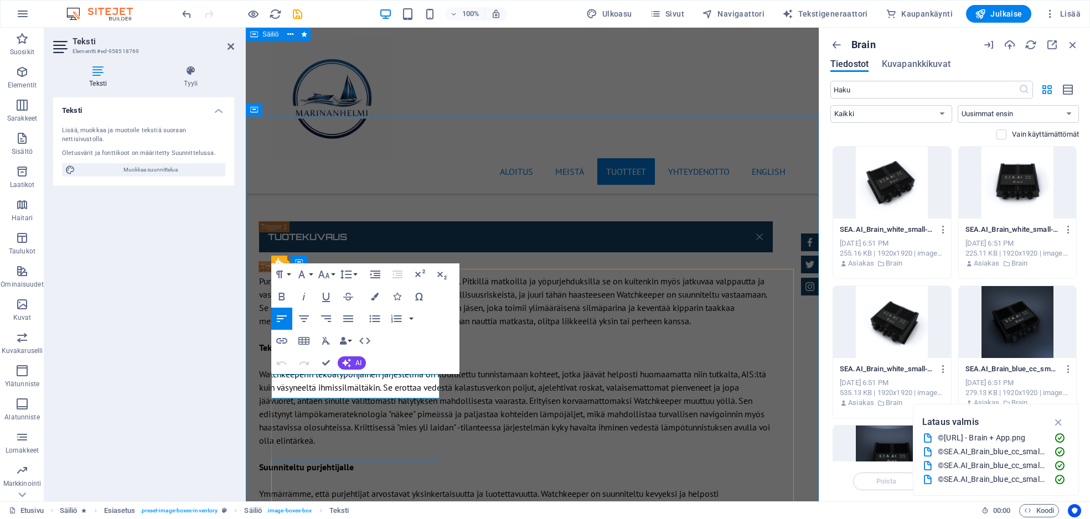
click at [421, 276] on icon "button" at bounding box center [419, 274] width 13 height 13
click at [419, 276] on icon "button" at bounding box center [419, 274] width 13 height 13
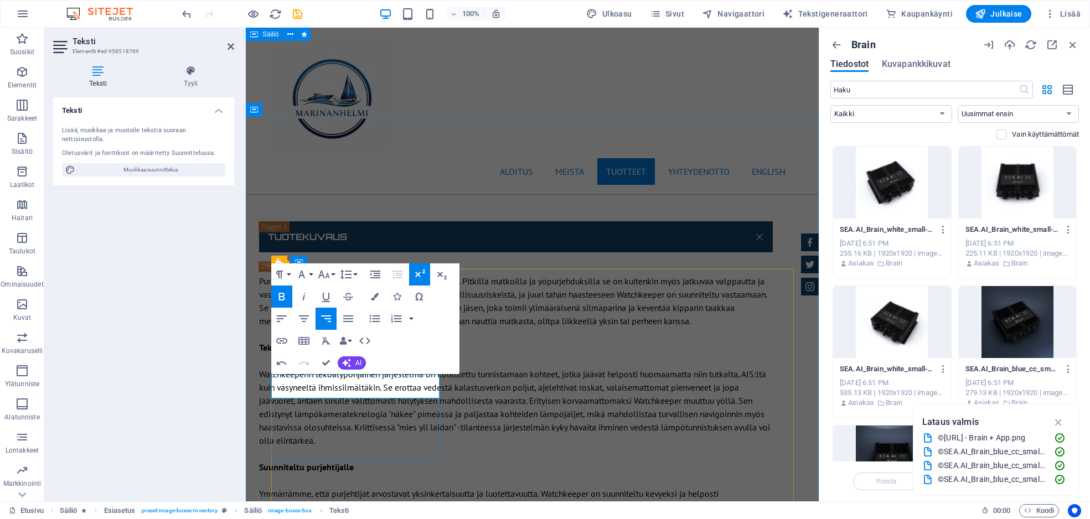
drag, startPoint x: 416, startPoint y: 388, endPoint x: 389, endPoint y: 388, distance: 27.7
click at [420, 271] on icon "button" at bounding box center [419, 274] width 13 height 13
click at [421, 274] on icon "button" at bounding box center [419, 274] width 13 height 13
click at [418, 277] on icon "button" at bounding box center [419, 274] width 13 height 13
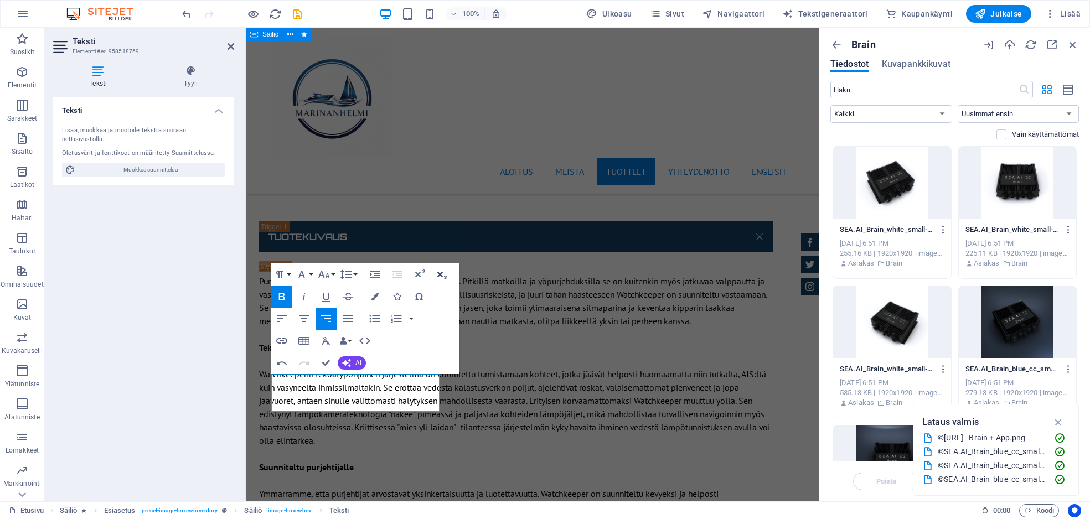
click at [443, 272] on icon "button" at bounding box center [441, 274] width 13 height 13
click at [419, 272] on icon "button" at bounding box center [420, 274] width 10 height 8
click at [414, 276] on icon "button" at bounding box center [419, 274] width 13 height 13
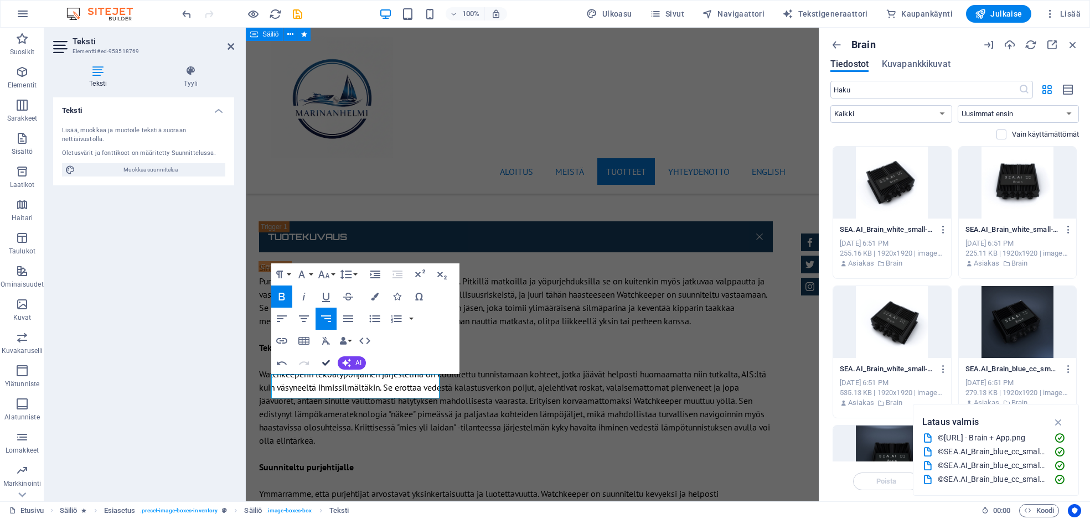
drag, startPoint x: 327, startPoint y: 362, endPoint x: 284, endPoint y: 334, distance: 51.8
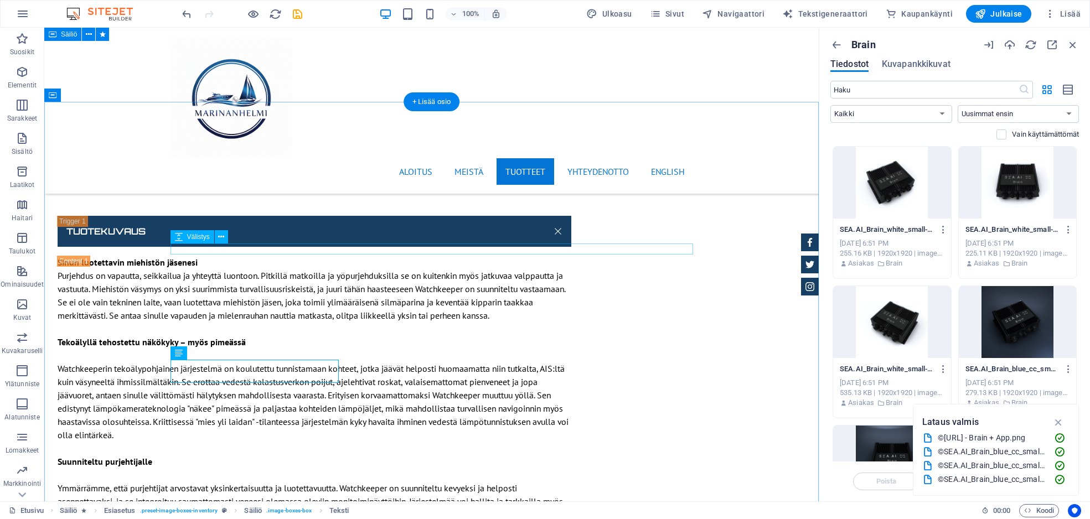
scroll to position [7471, 0]
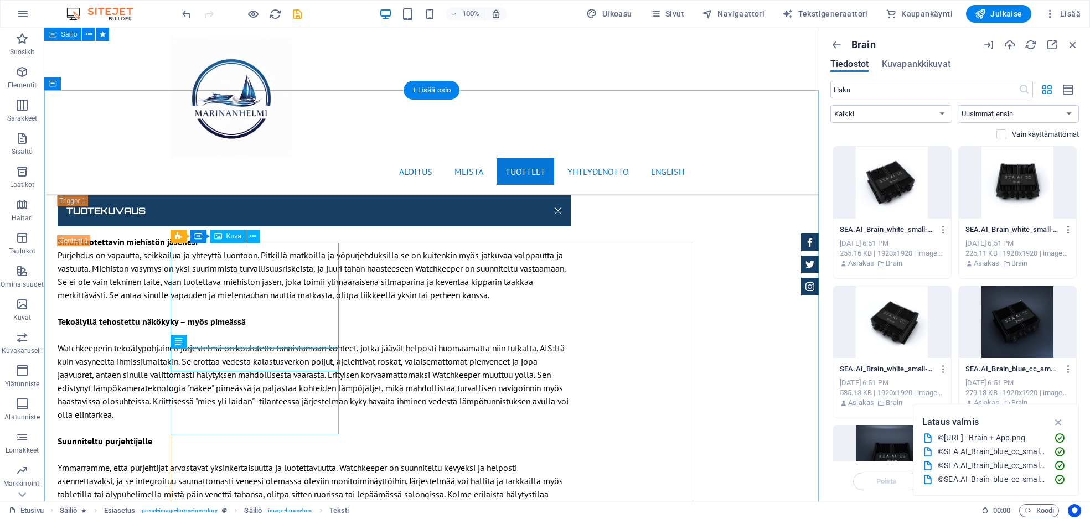
select select "%"
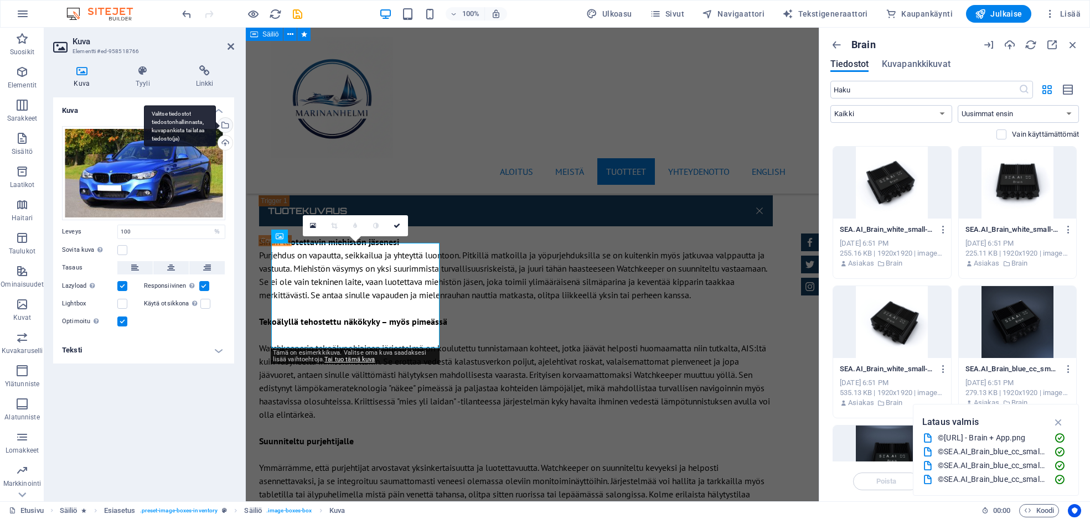
click at [216, 124] on div "Valitse tiedostot tiedostonhallinnasta, kuvapankista tai lataa tiedosto(ja)" at bounding box center [180, 126] width 72 height 42
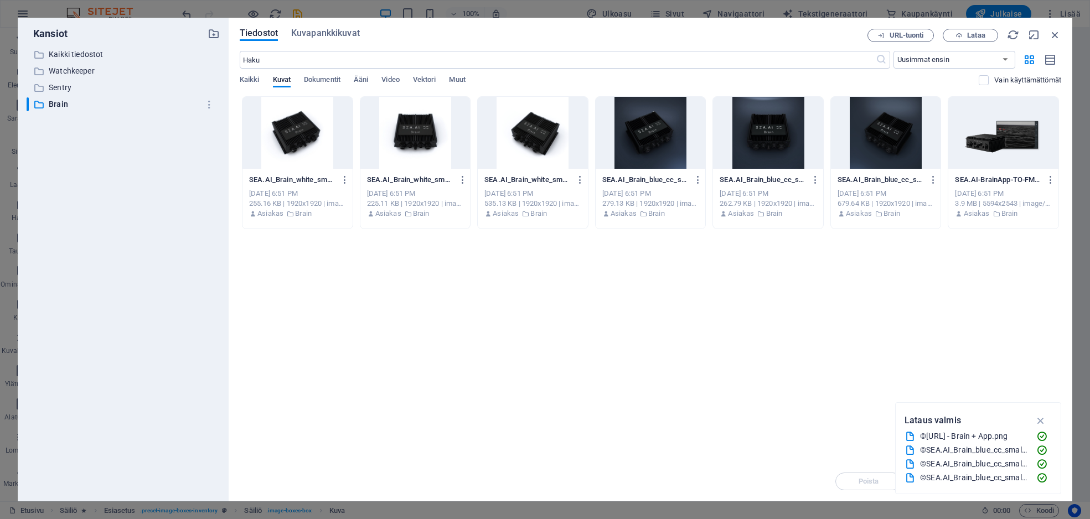
click at [988, 139] on div at bounding box center [1004, 133] width 110 height 72
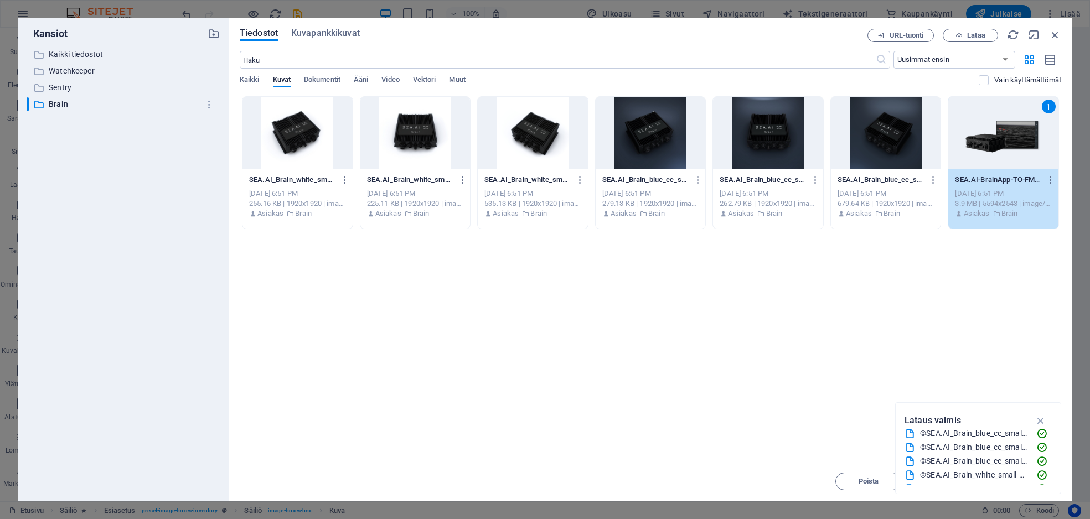
scroll to position [42, 0]
click at [1040, 419] on icon "button" at bounding box center [1041, 421] width 13 height 12
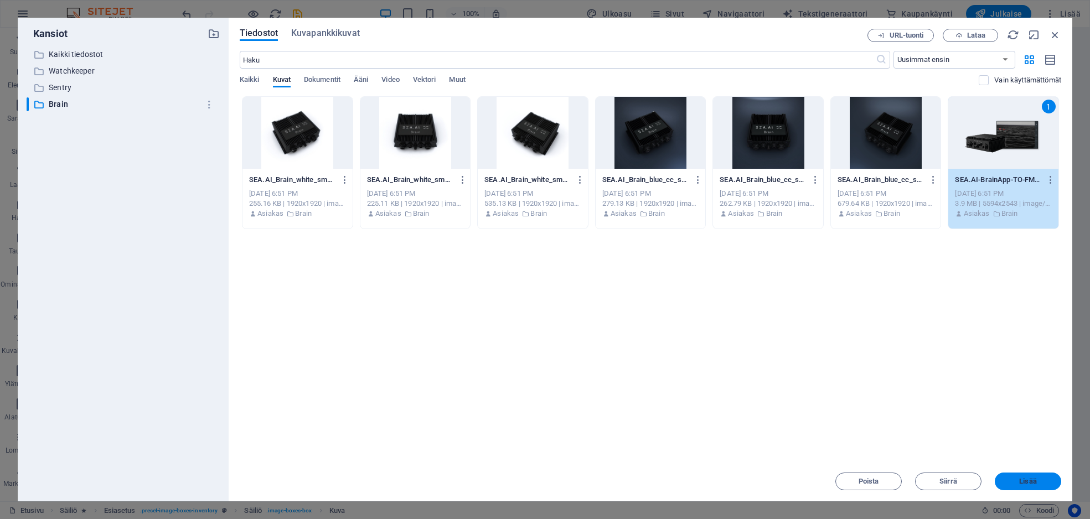
click at [1036, 476] on button "Lisää" at bounding box center [1028, 482] width 66 height 18
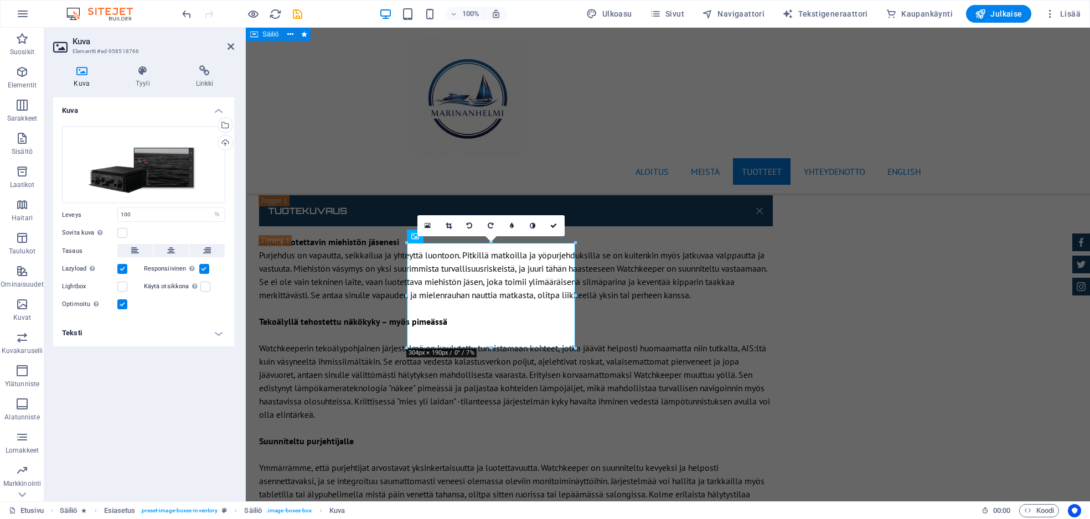
click at [223, 332] on h4 "Teksti" at bounding box center [143, 333] width 181 height 27
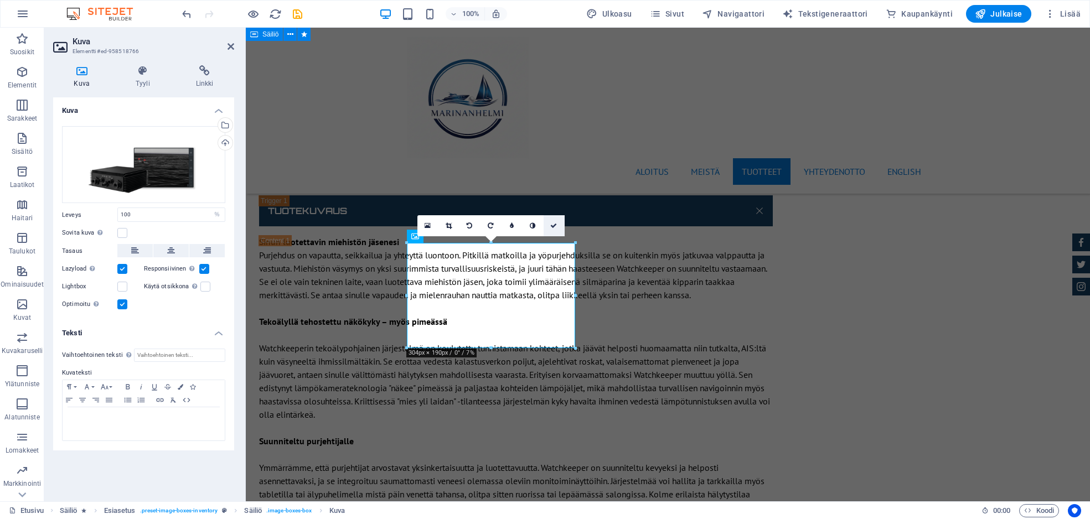
click at [553, 223] on icon at bounding box center [553, 226] width 7 height 7
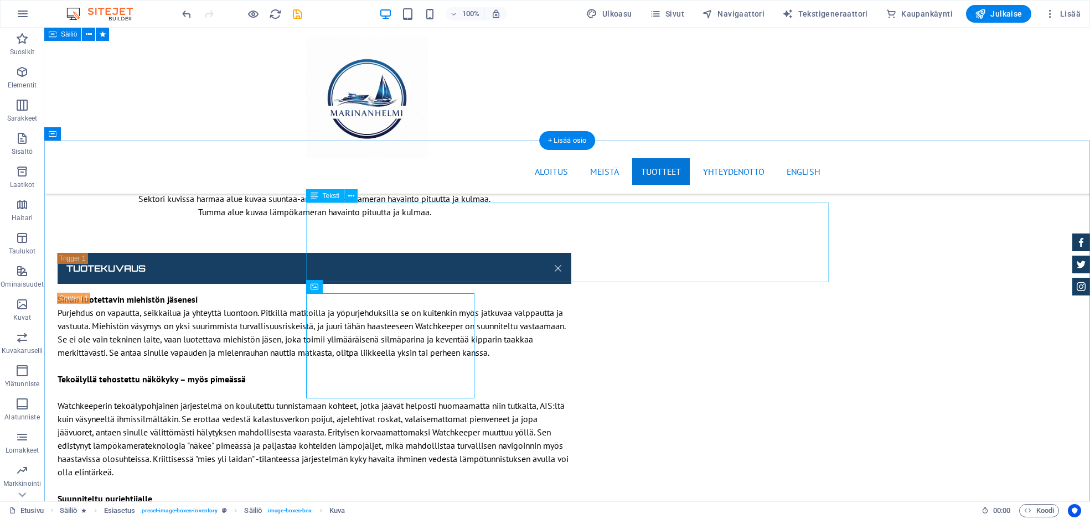
scroll to position [7413, 0]
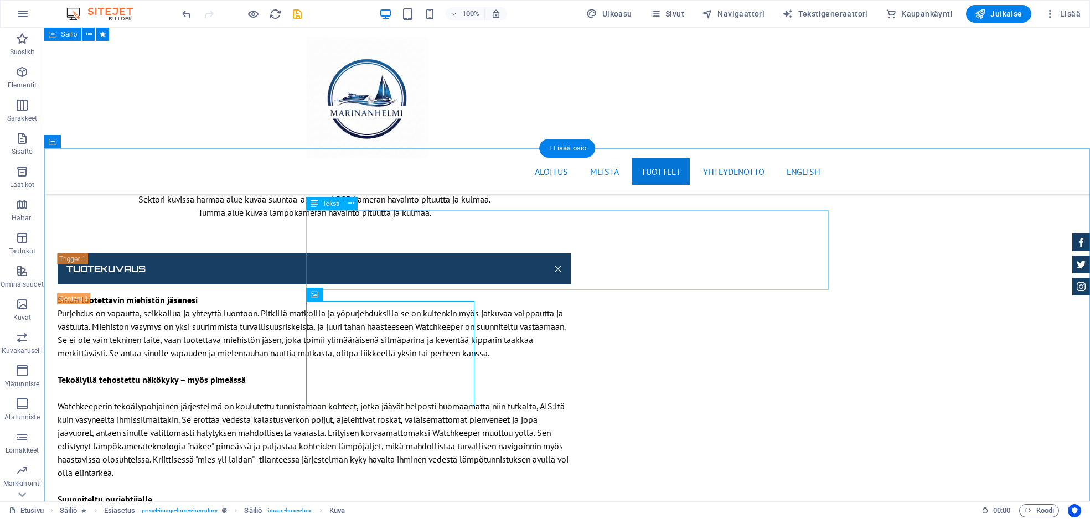
drag, startPoint x: 628, startPoint y: 270, endPoint x: 498, endPoint y: 255, distance: 130.4
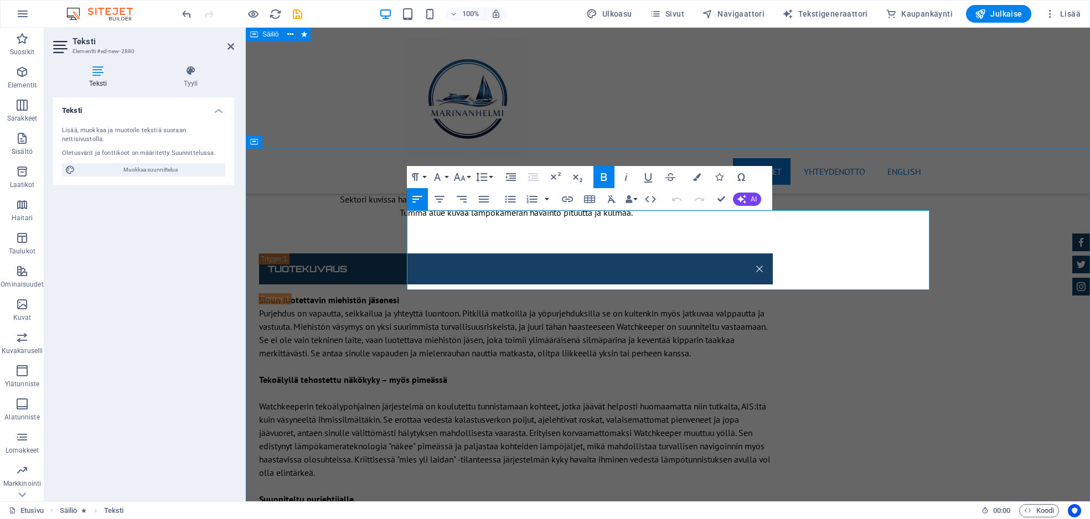
drag, startPoint x: 720, startPoint y: 271, endPoint x: 410, endPoint y: 244, distance: 311.3
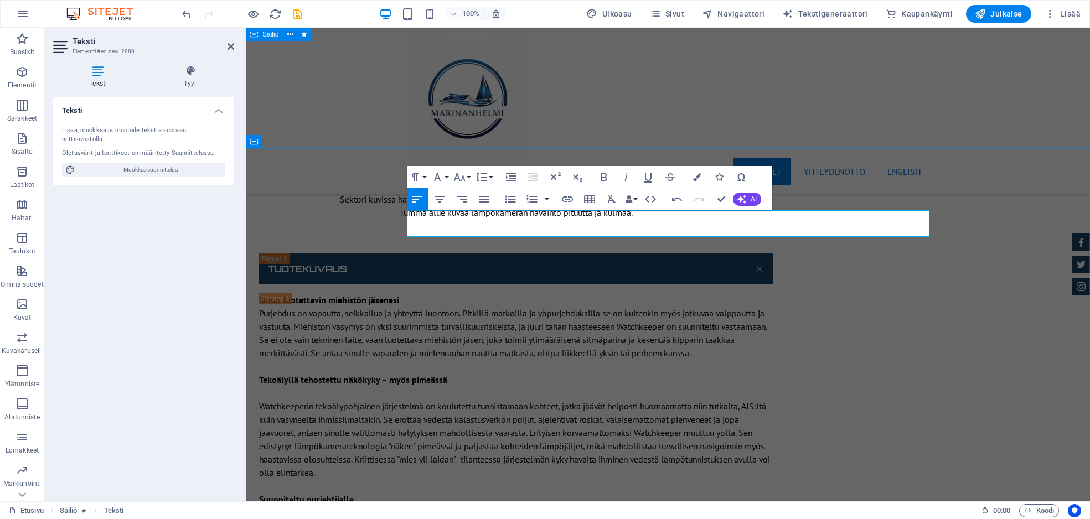
drag, startPoint x: 624, startPoint y: 218, endPoint x: 425, endPoint y: 215, distance: 198.3
click at [606, 176] on icon "button" at bounding box center [604, 177] width 6 height 8
drag, startPoint x: 724, startPoint y: 198, endPoint x: 679, endPoint y: 171, distance: 52.2
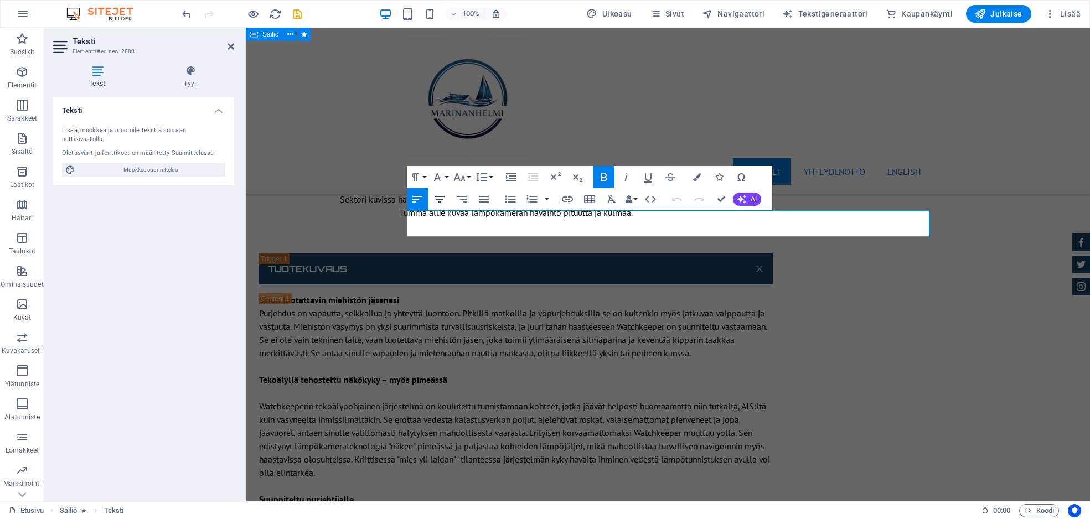
click at [444, 198] on icon "button" at bounding box center [439, 199] width 13 height 13
drag, startPoint x: 679, startPoint y: 168, endPoint x: 724, endPoint y: 196, distance: 52.7
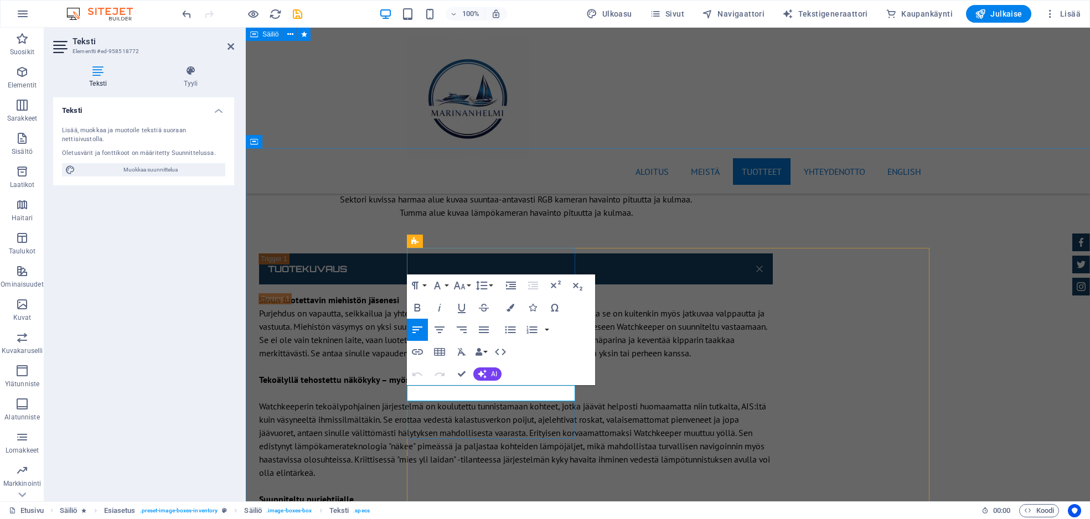
drag, startPoint x: 535, startPoint y: 396, endPoint x: 393, endPoint y: 389, distance: 142.5
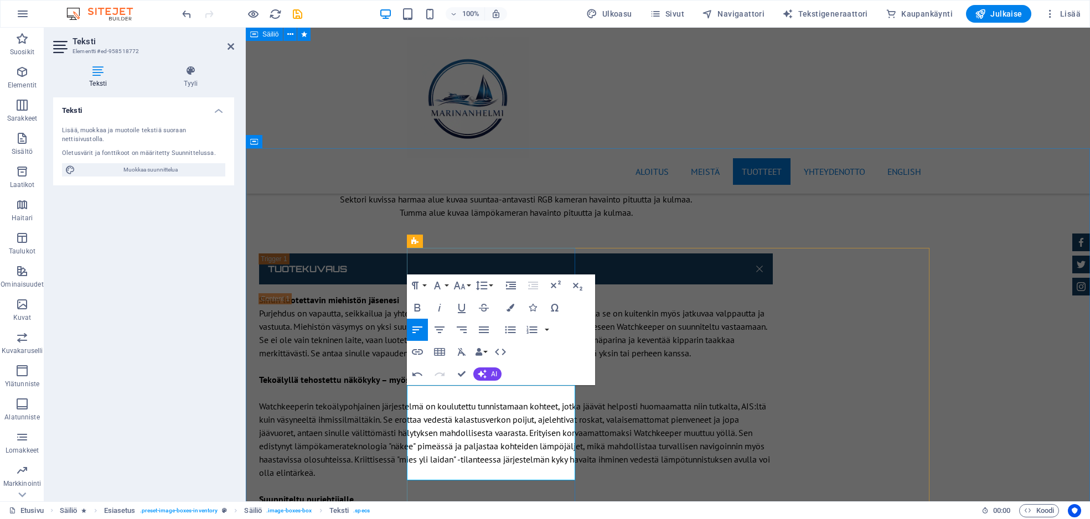
drag, startPoint x: 463, startPoint y: 370, endPoint x: 419, endPoint y: 343, distance: 52.2
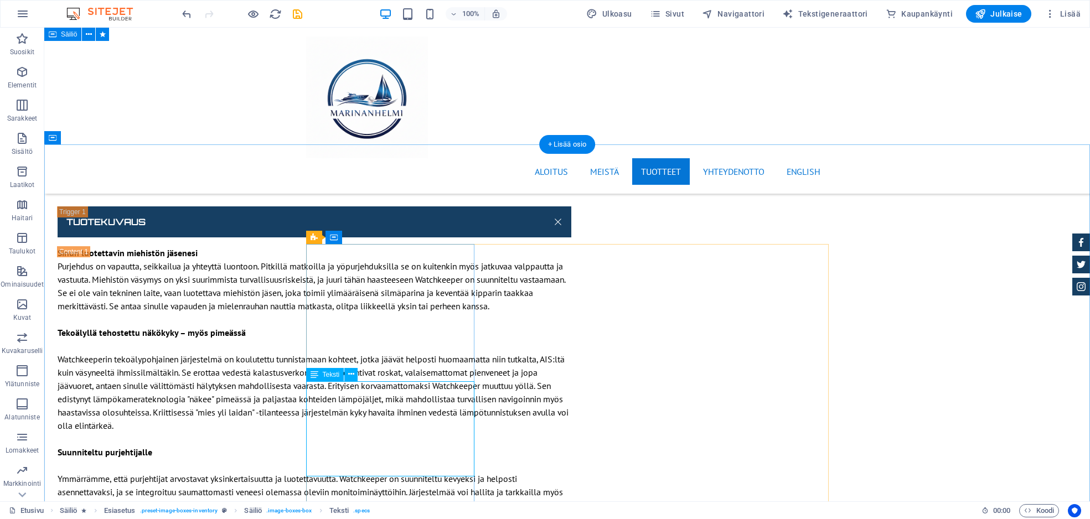
scroll to position [7462, 0]
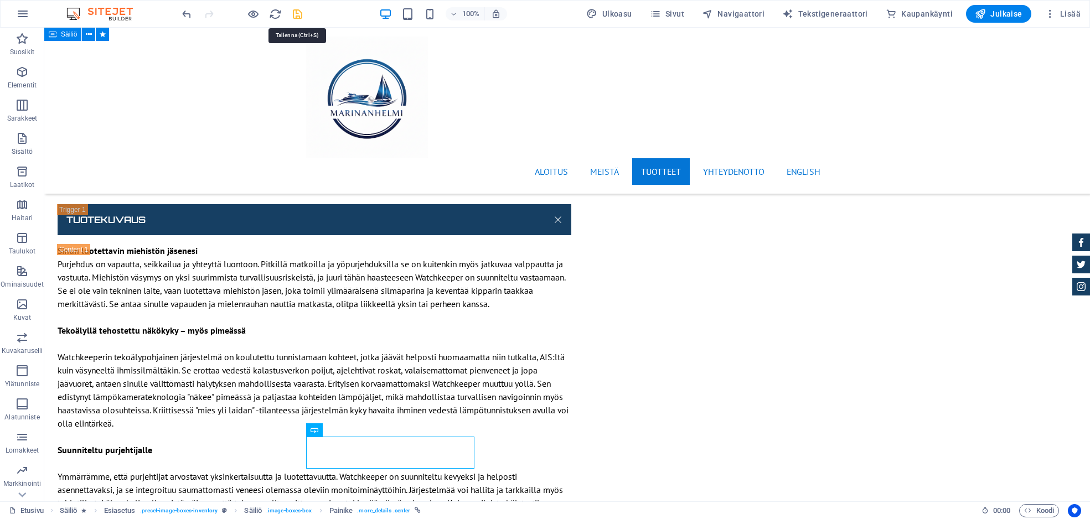
click at [297, 13] on icon "save" at bounding box center [297, 14] width 13 height 13
checkbox input "false"
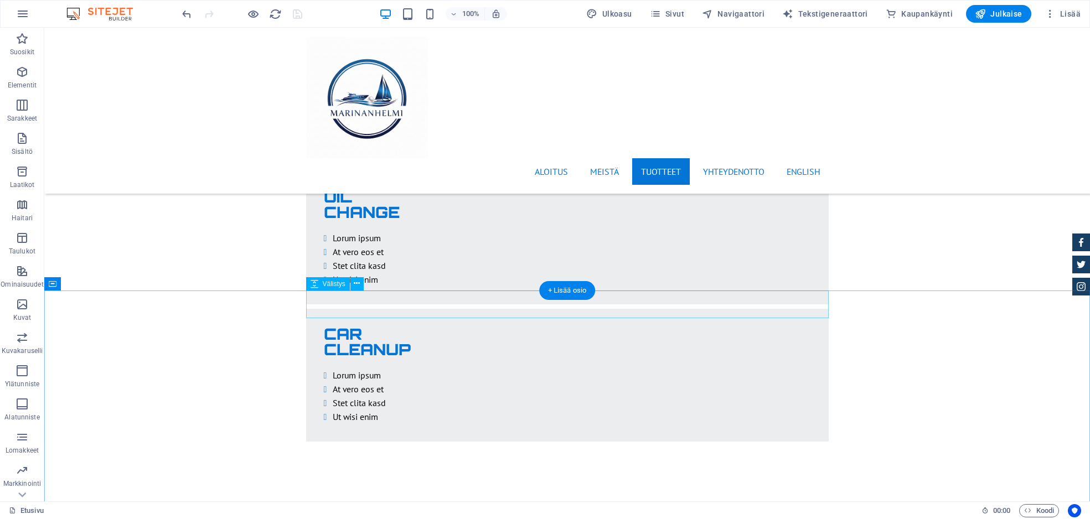
scroll to position [2125, 0]
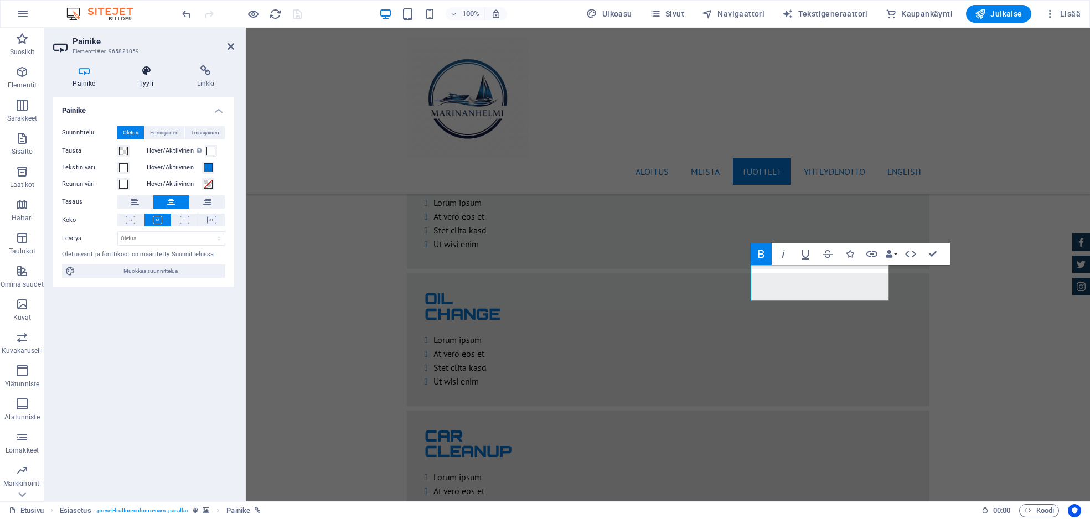
click at [145, 84] on h4 "Tyyli" at bounding box center [149, 76] width 58 height 23
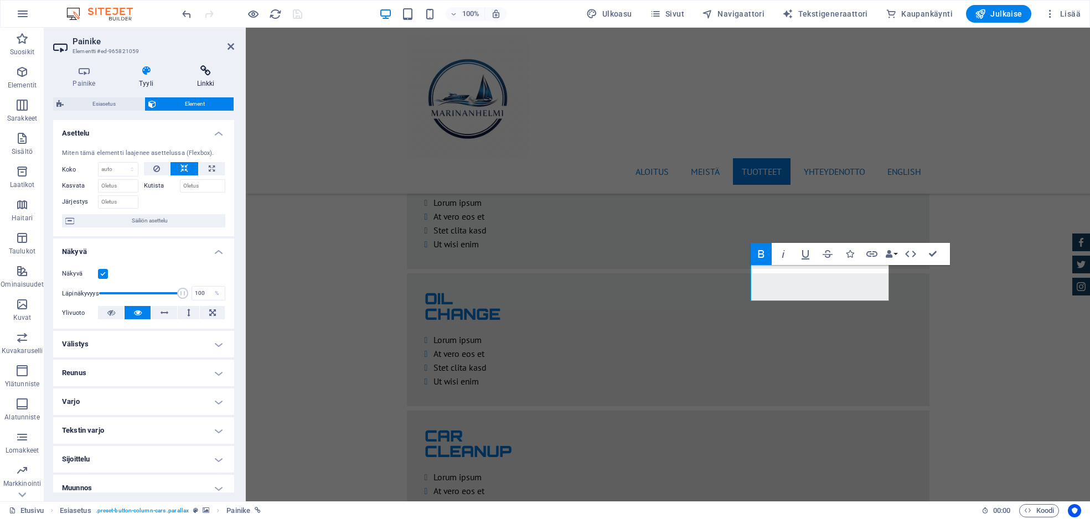
click at [203, 79] on h4 "Linkki" at bounding box center [205, 76] width 57 height 23
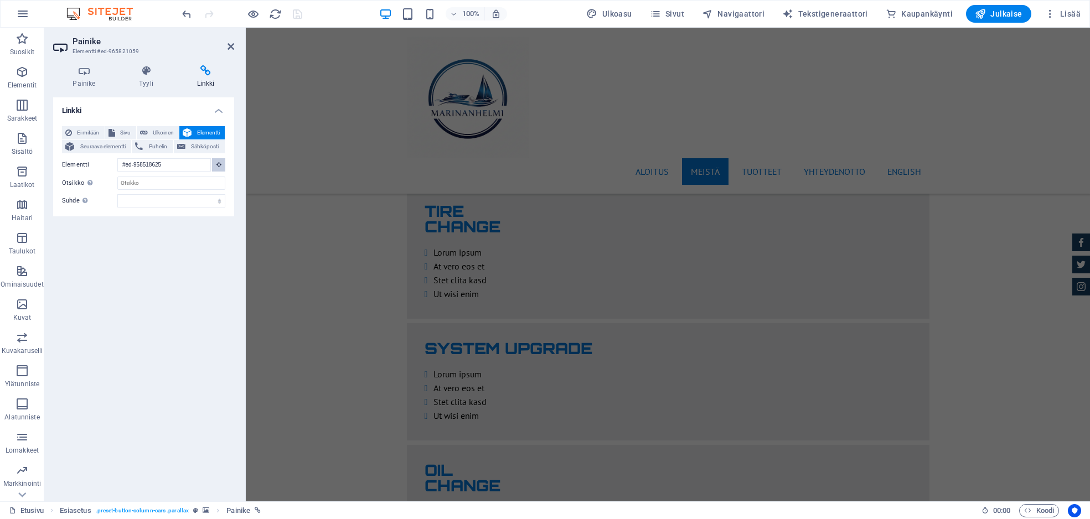
scroll to position [1846, 0]
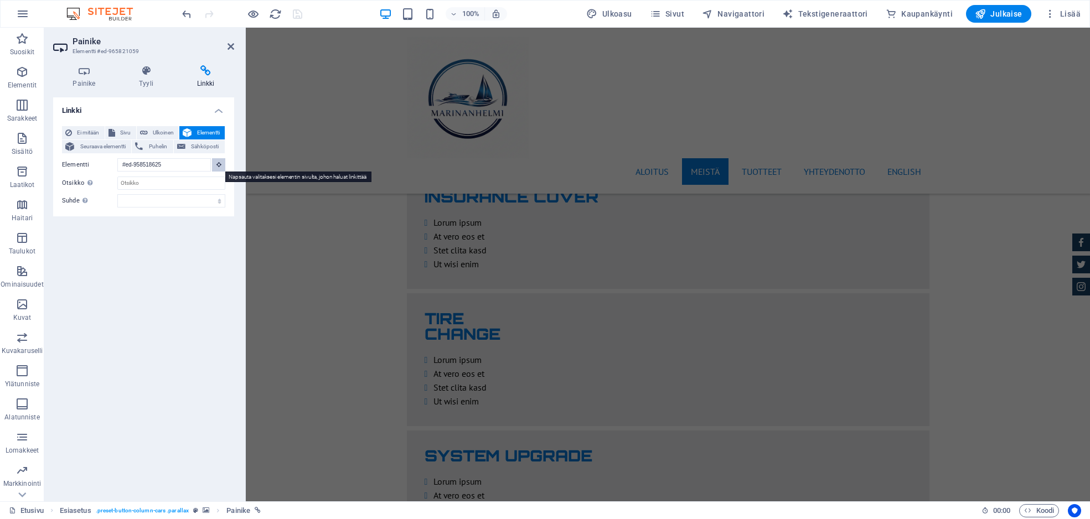
click at [215, 165] on button at bounding box center [218, 164] width 13 height 13
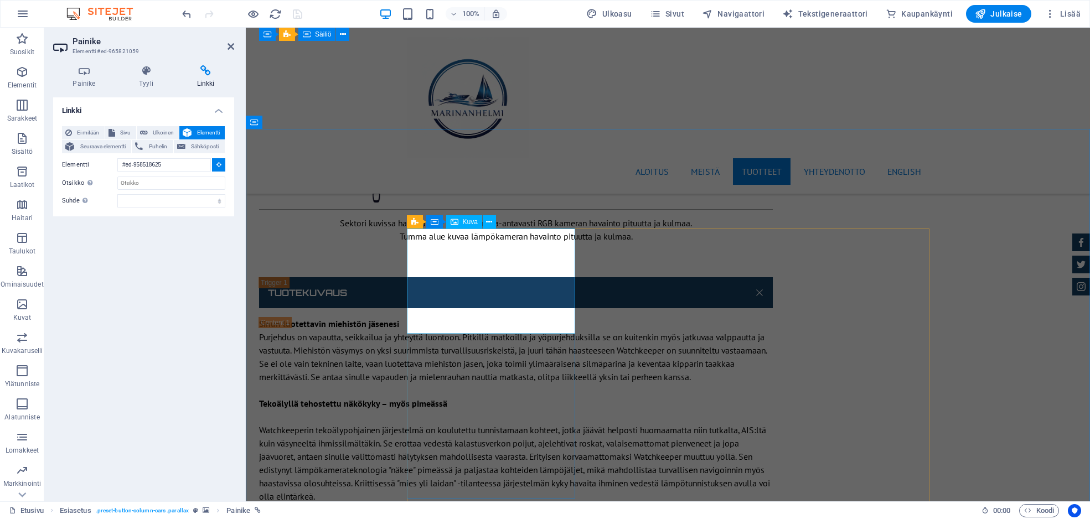
scroll to position [7370, 0]
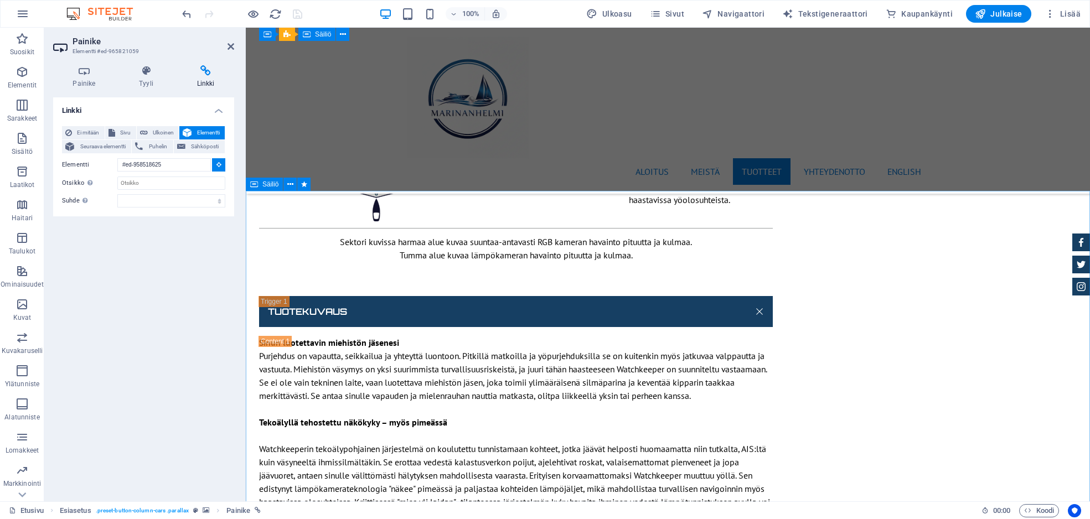
type input "#ed-958518748"
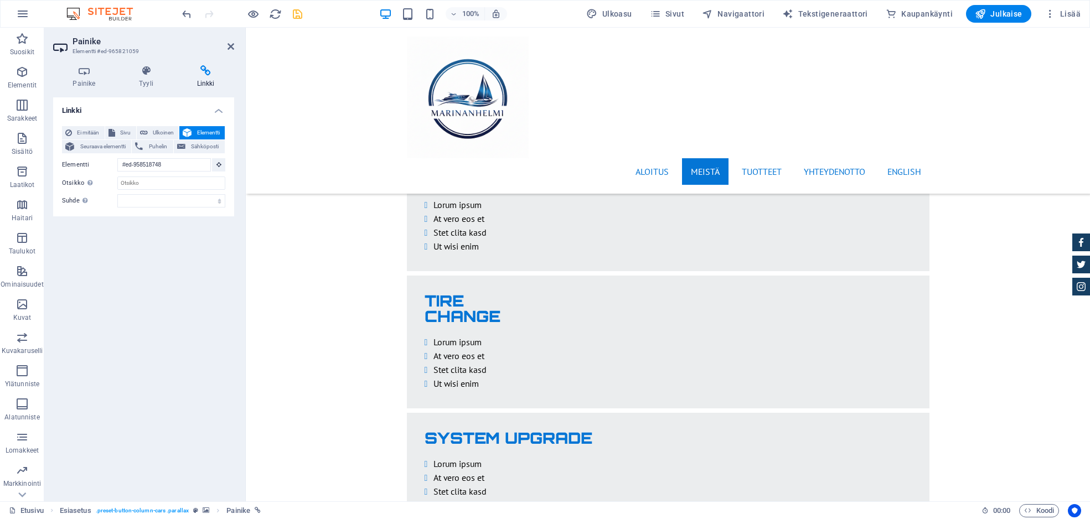
scroll to position [1863, 0]
click at [148, 75] on icon at bounding box center [147, 70] width 54 height 11
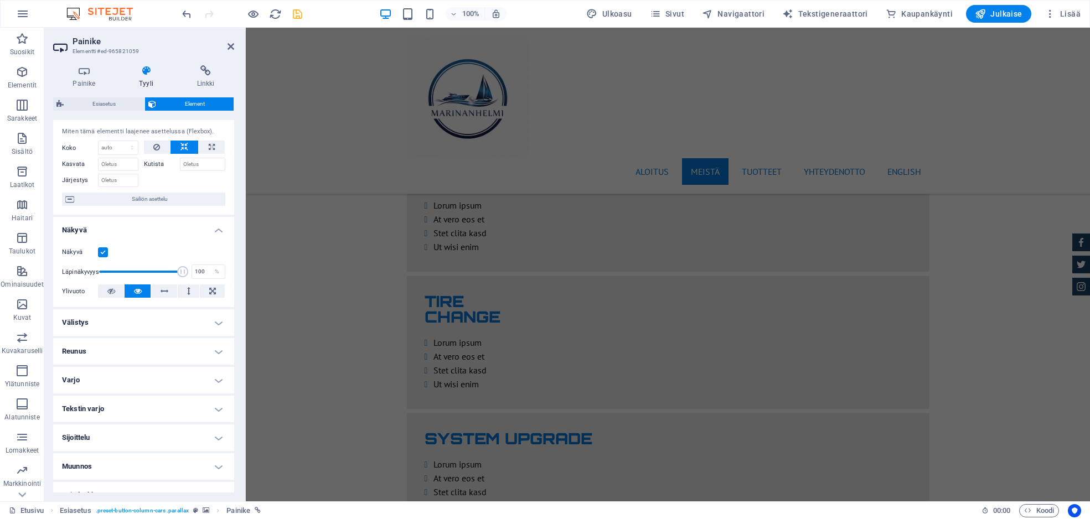
scroll to position [95, 0]
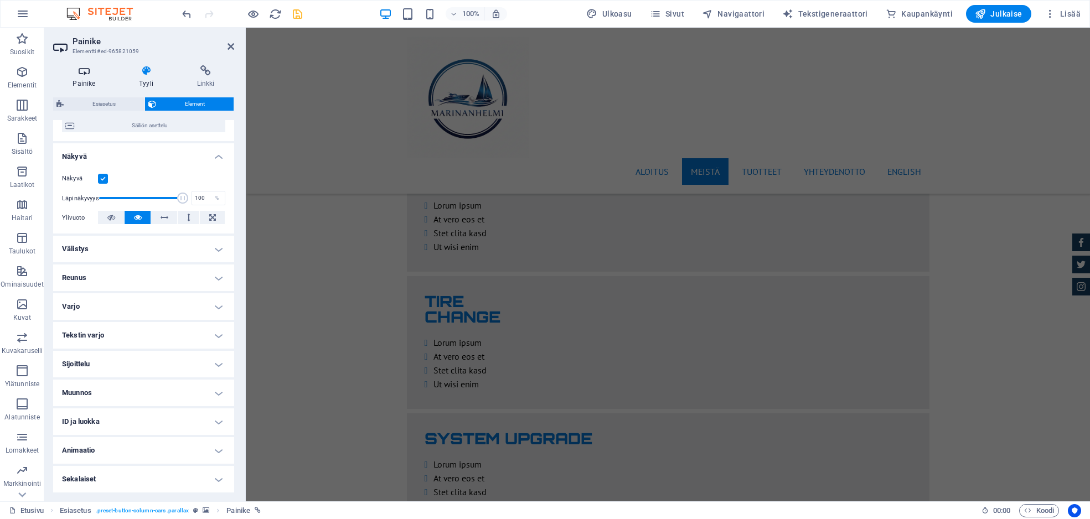
click at [90, 81] on h4 "Painike" at bounding box center [86, 76] width 66 height 23
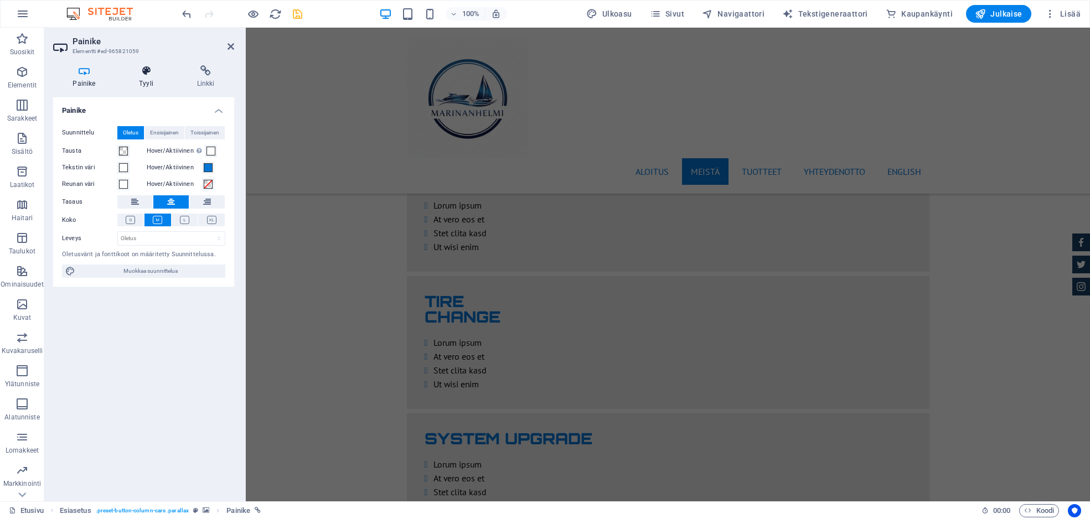
click at [146, 74] on icon at bounding box center [147, 70] width 54 height 11
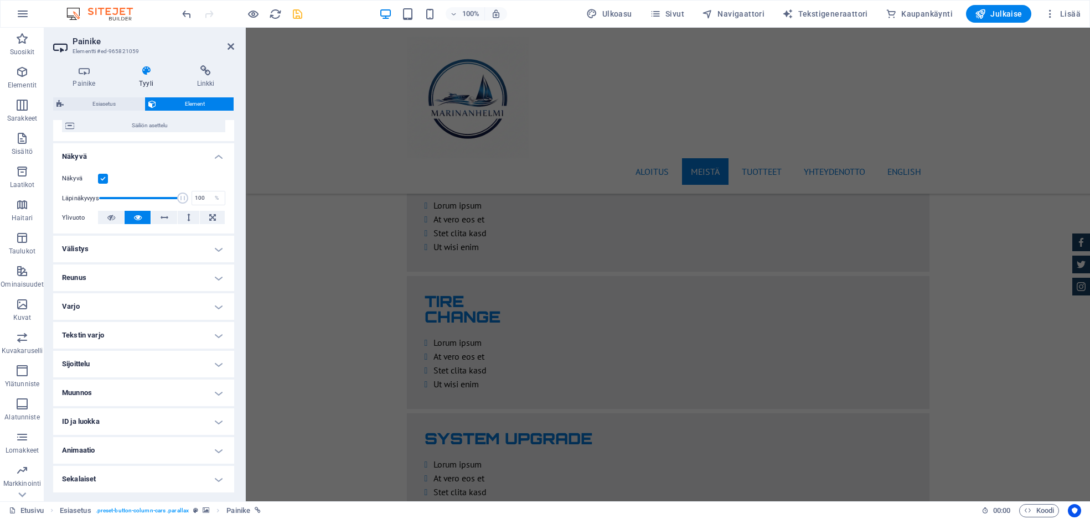
click at [211, 475] on h4 "Sekalaiset" at bounding box center [143, 479] width 181 height 27
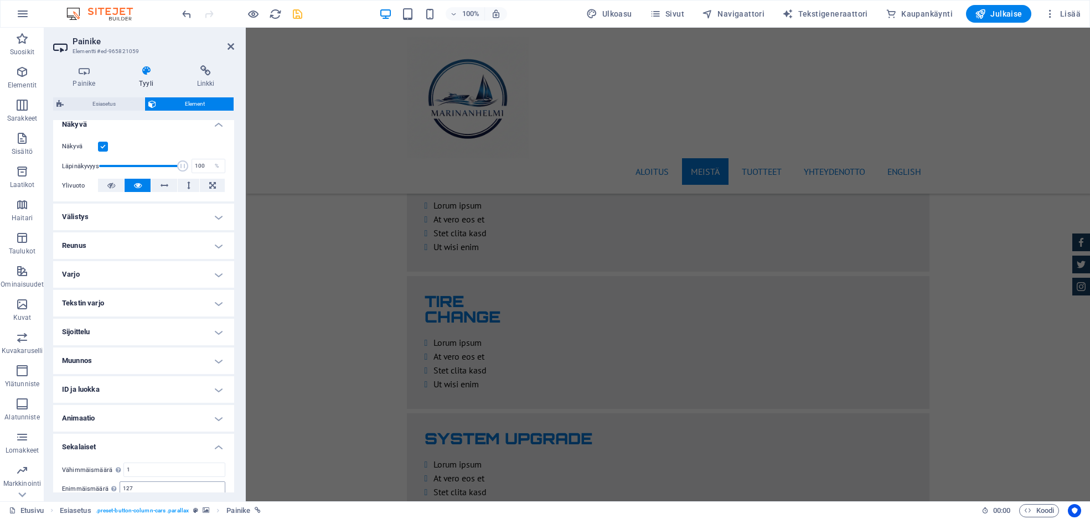
scroll to position [164, 0]
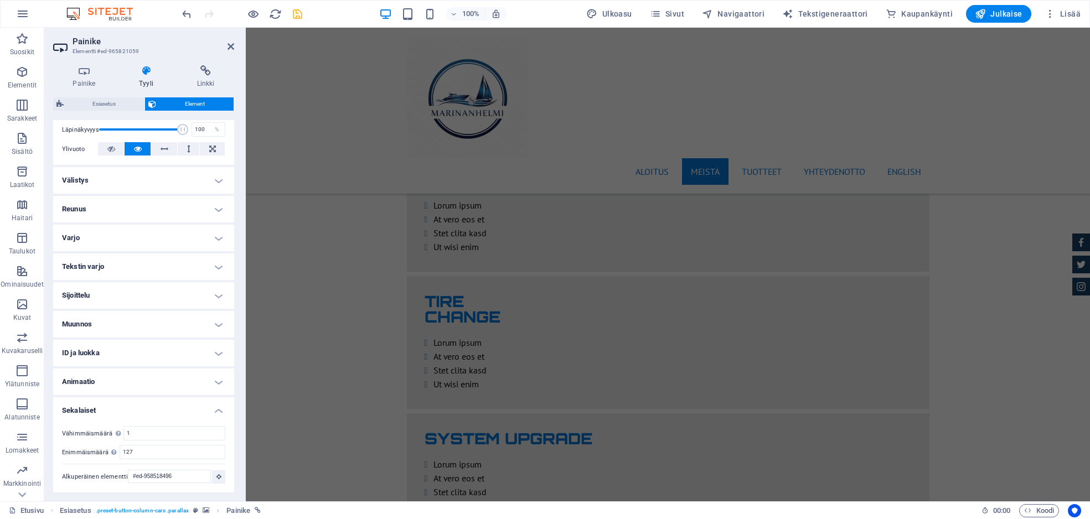
click at [217, 384] on h4 "Animaatio" at bounding box center [143, 382] width 181 height 27
click at [212, 354] on h4 "ID ja luokka" at bounding box center [143, 353] width 181 height 27
click at [213, 323] on h4 "Muunnos" at bounding box center [143, 324] width 181 height 27
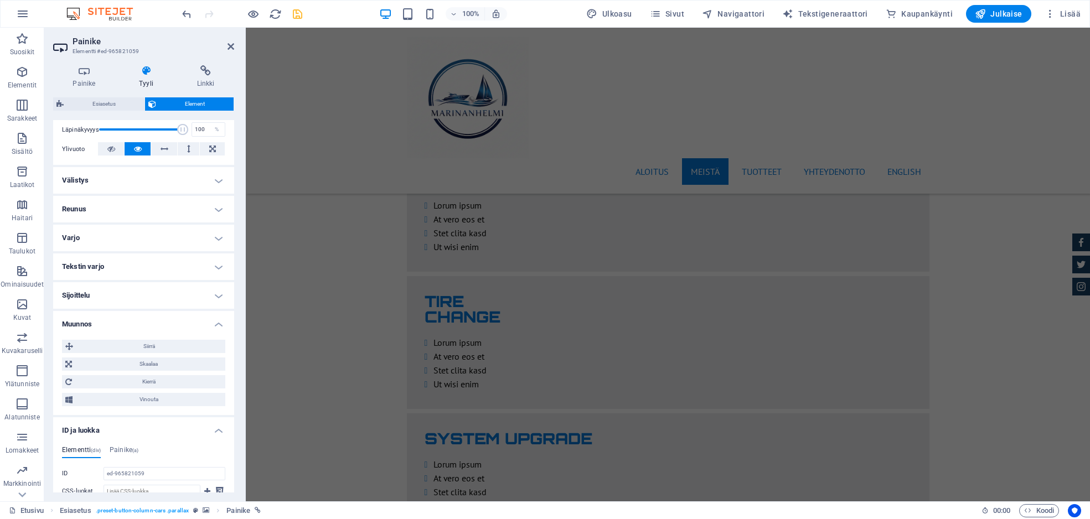
click at [208, 291] on h4 "Sijoittelu" at bounding box center [143, 295] width 181 height 27
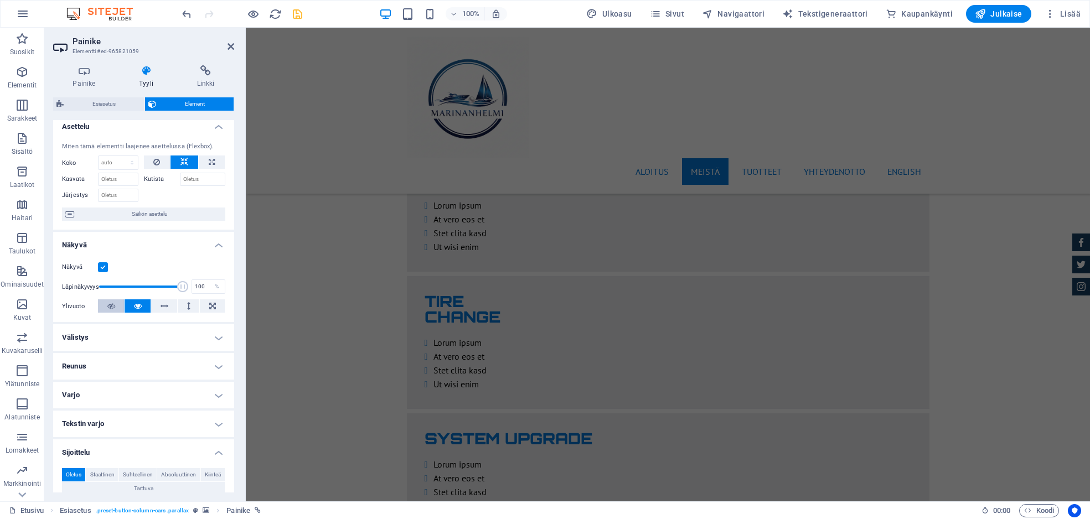
scroll to position [0, 0]
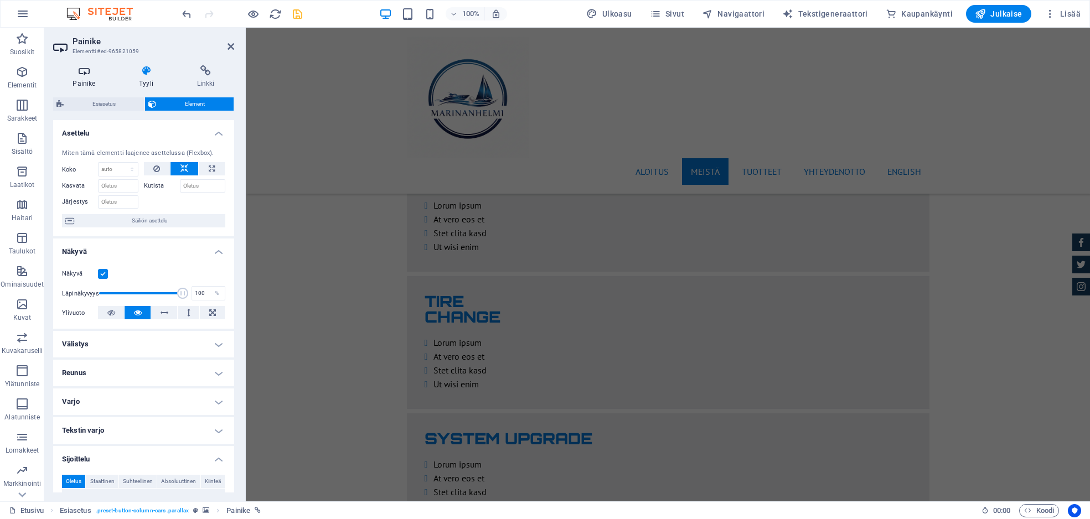
click at [81, 83] on h4 "Painike" at bounding box center [86, 76] width 66 height 23
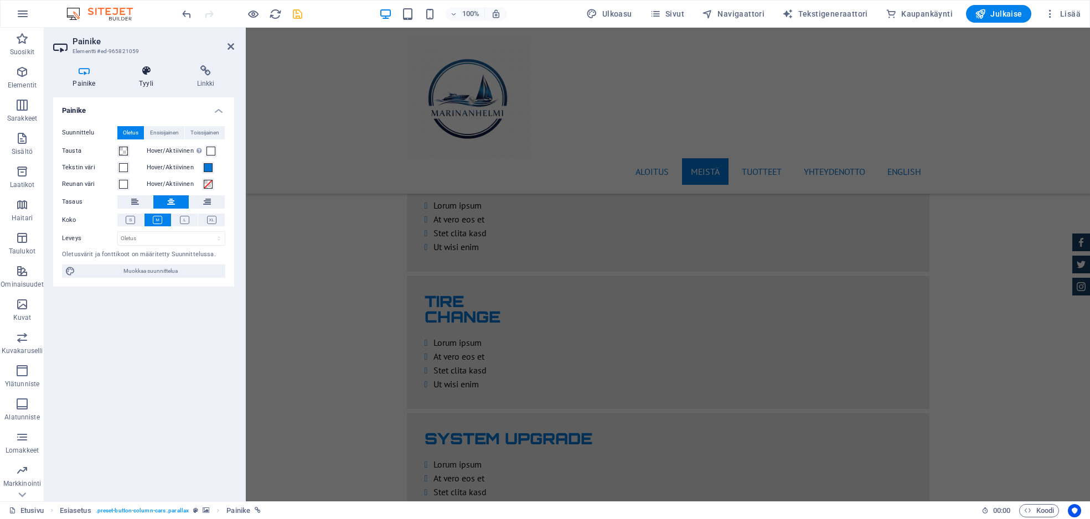
click at [146, 80] on h4 "Tyyli" at bounding box center [149, 76] width 58 height 23
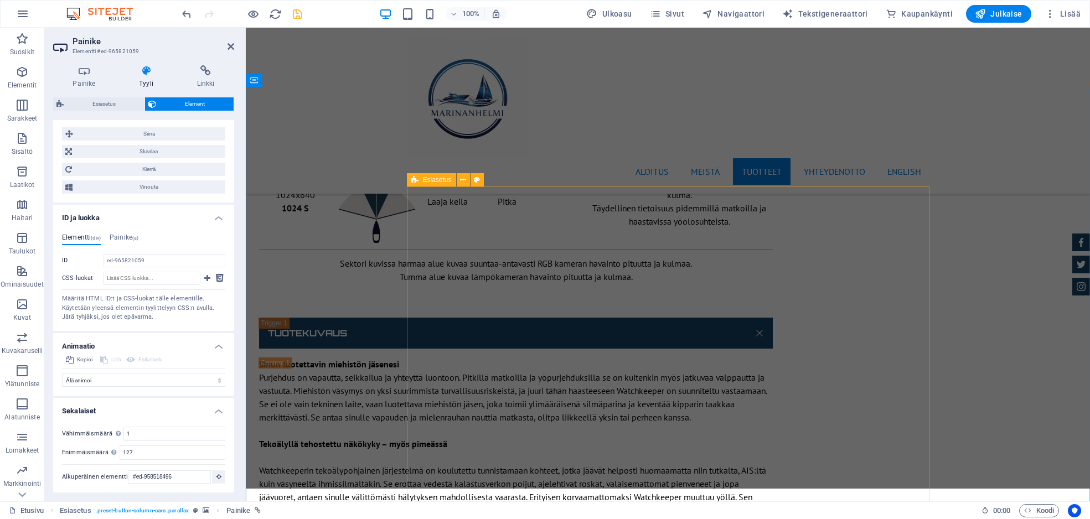
scroll to position [7340, 0]
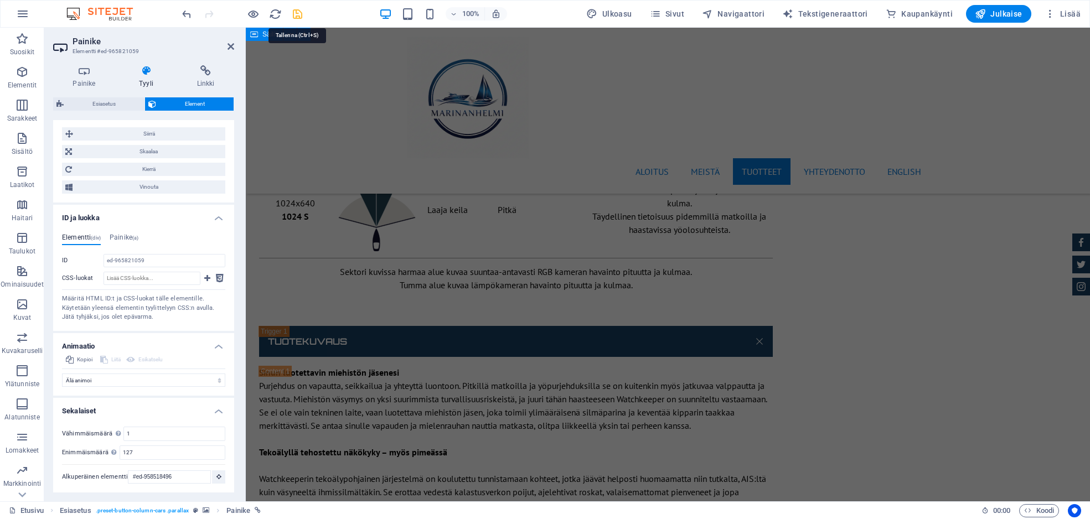
click at [298, 13] on icon "save" at bounding box center [297, 14] width 13 height 13
checkbox input "false"
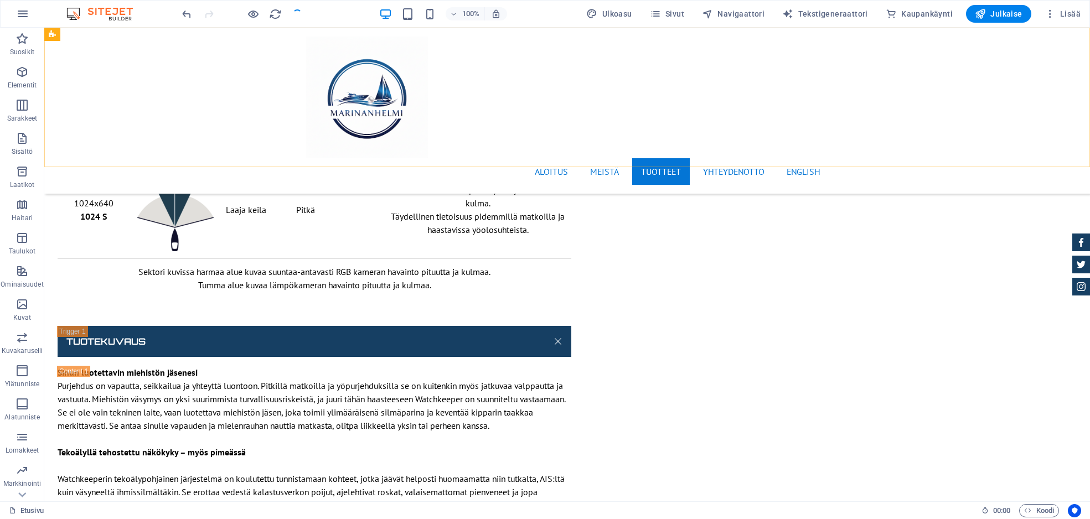
scroll to position [2145, 0]
